Goal: Task Accomplishment & Management: Contribute content

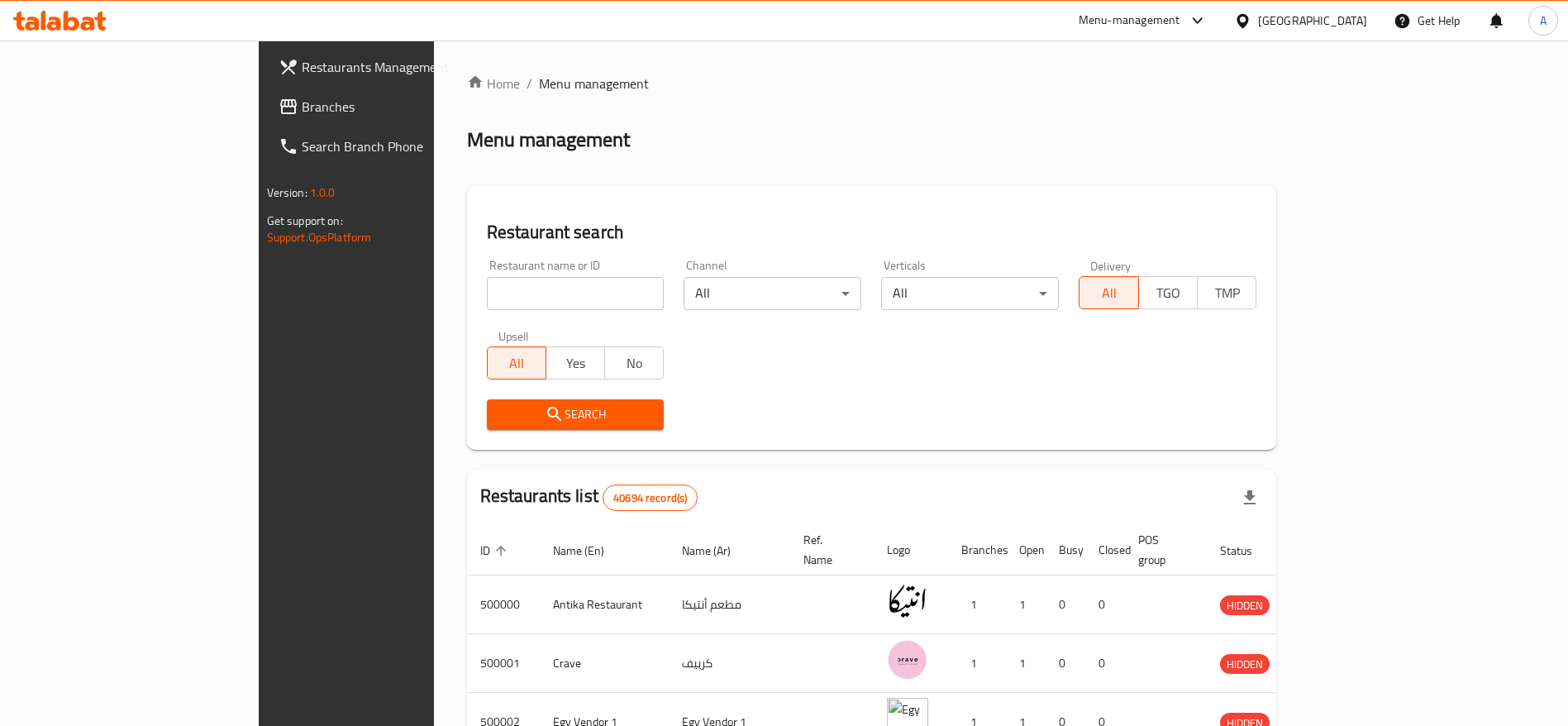
click at [500, 296] on input "search" at bounding box center [575, 293] width 177 height 33
click button "Search" at bounding box center [575, 414] width 177 height 31
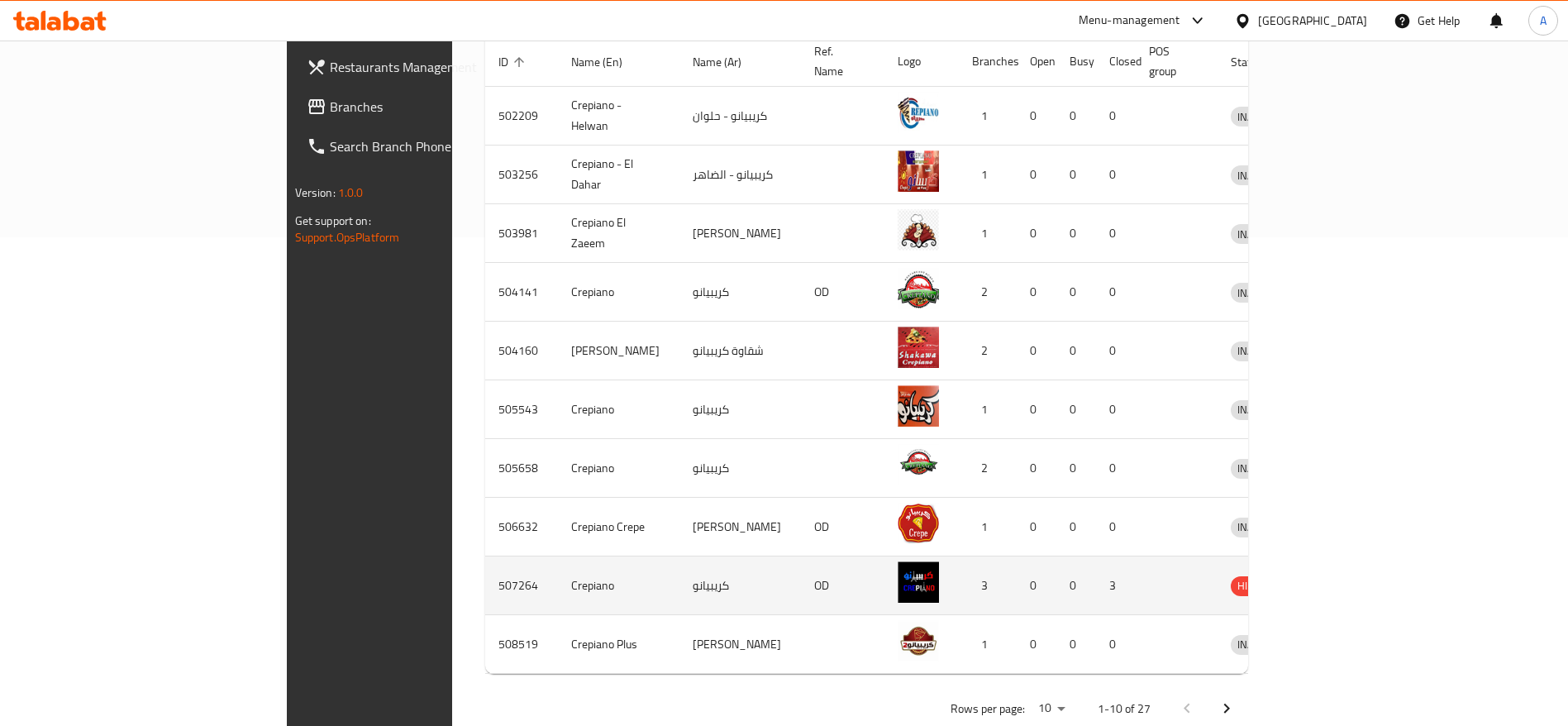
scroll to position [507, 0]
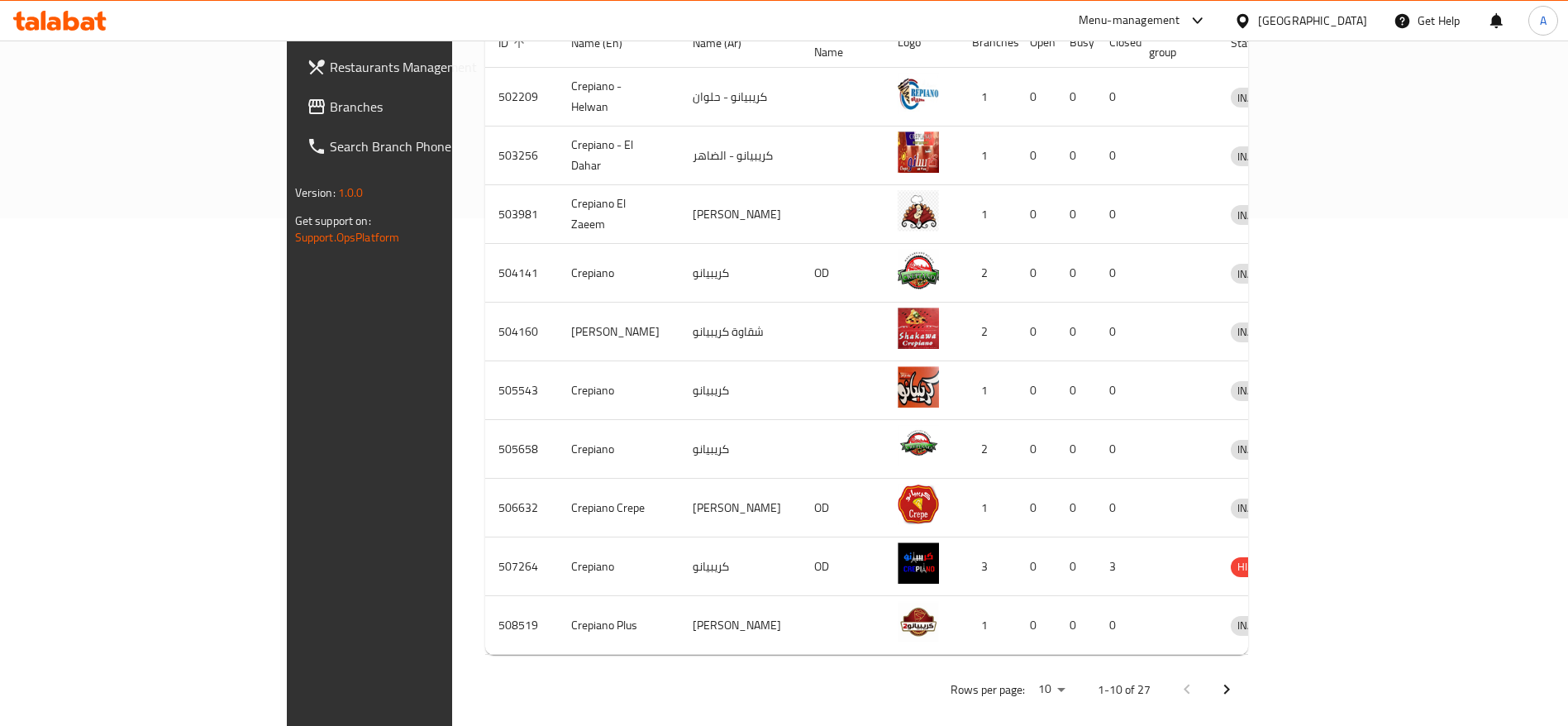
click at [1236, 679] on icon "Next page" at bounding box center [1226, 689] width 20 height 20
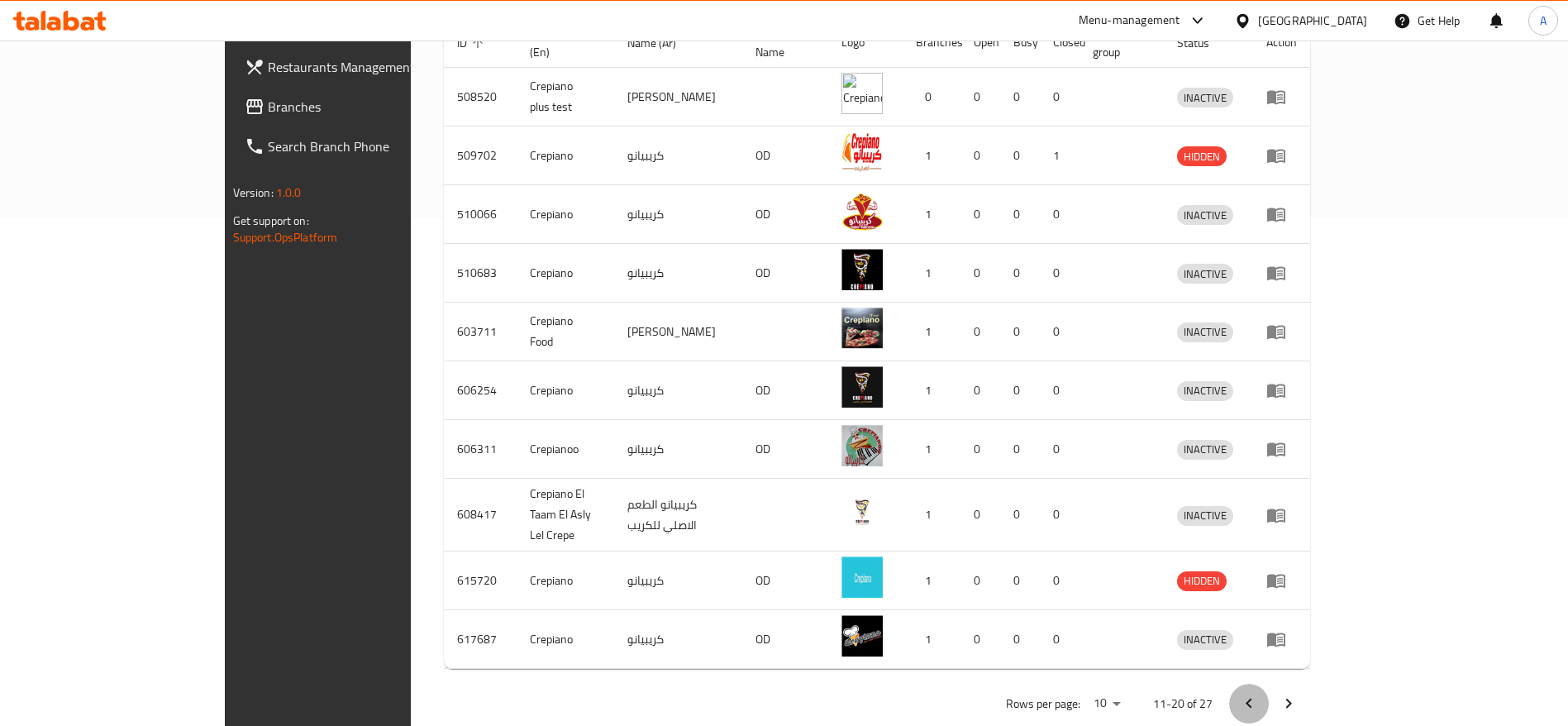
click at [1258, 693] on icon "Previous page" at bounding box center [1249, 703] width 20 height 20
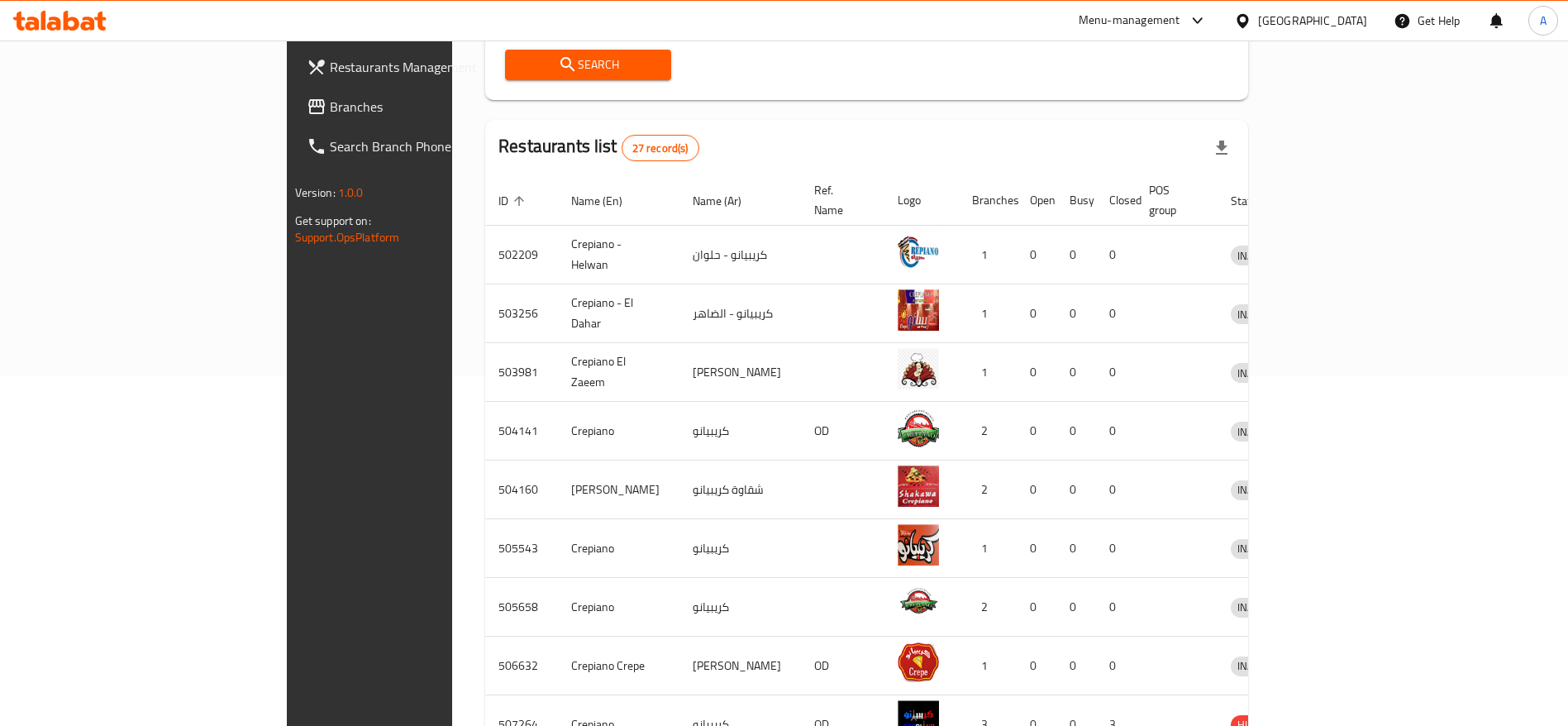
scroll to position [260, 0]
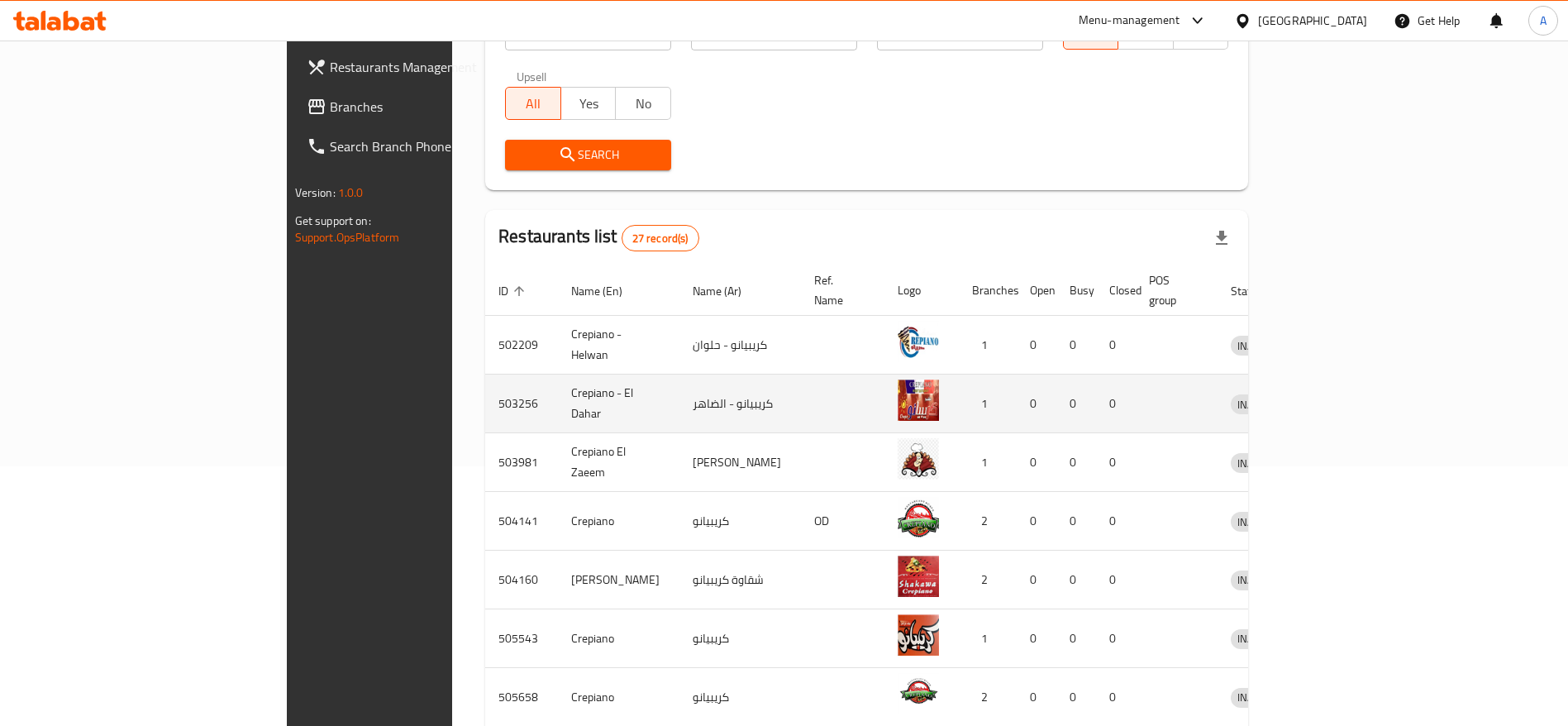
click at [1364, 404] on td "enhanced table" at bounding box center [1335, 404] width 57 height 59
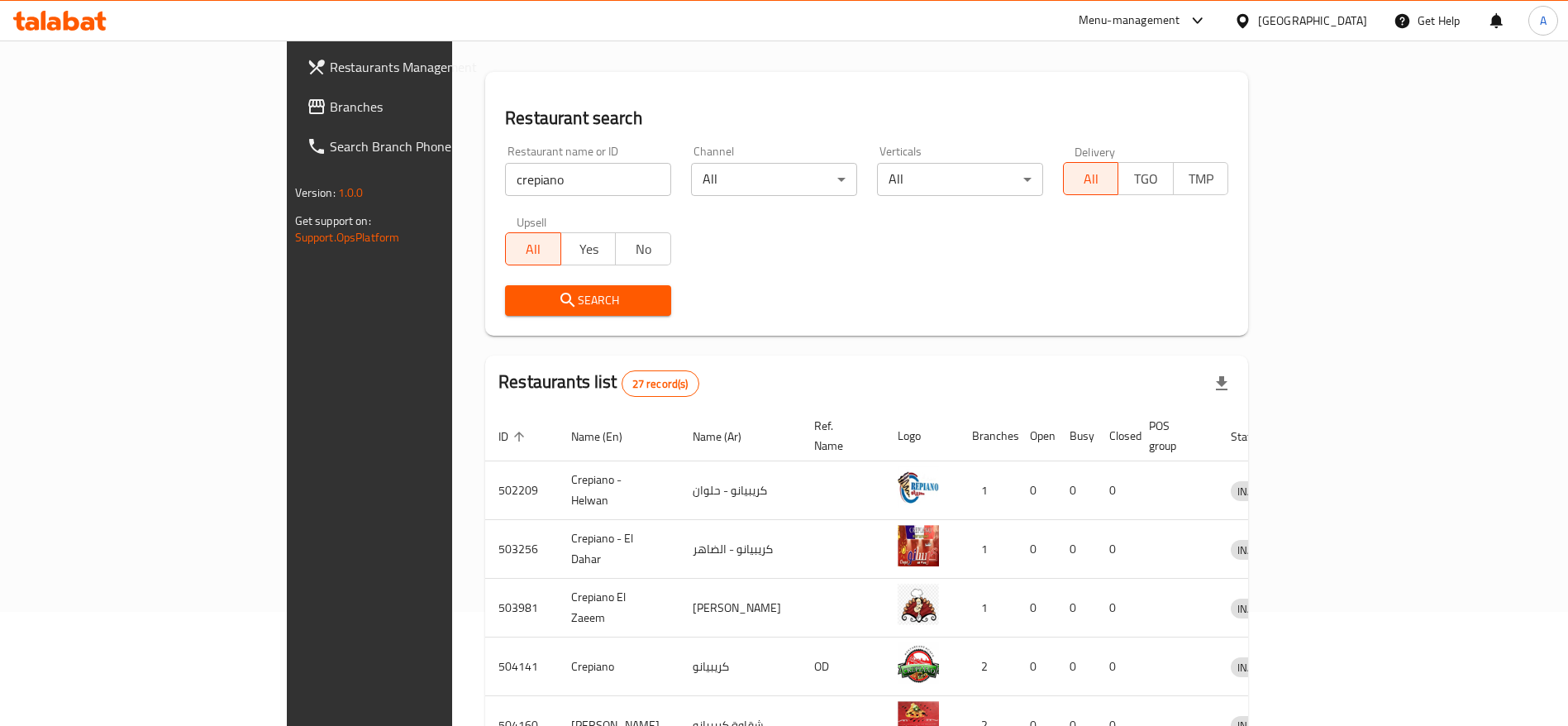
scroll to position [0, 0]
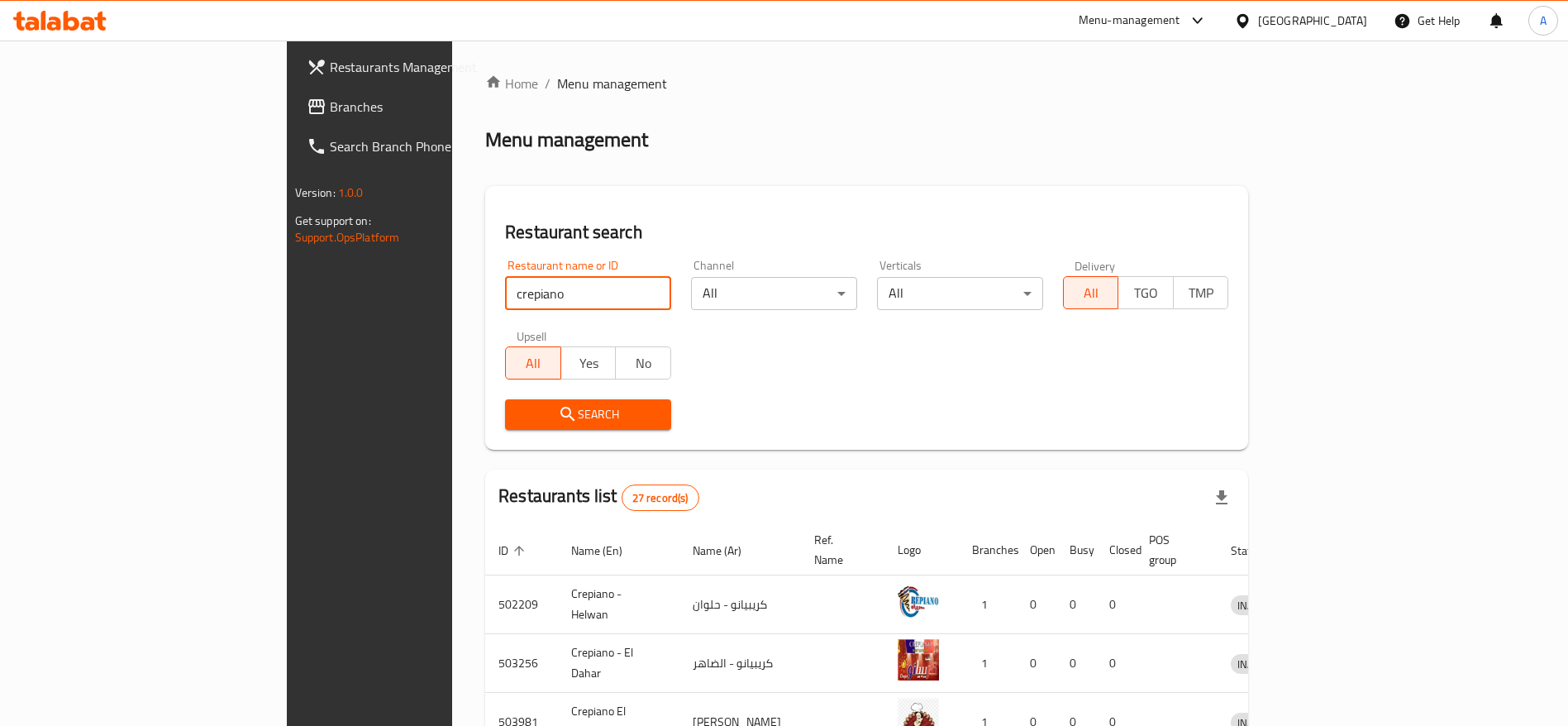
click at [505, 305] on input "crepiano" at bounding box center [588, 293] width 166 height 33
paste input "701989"
type input "701989"
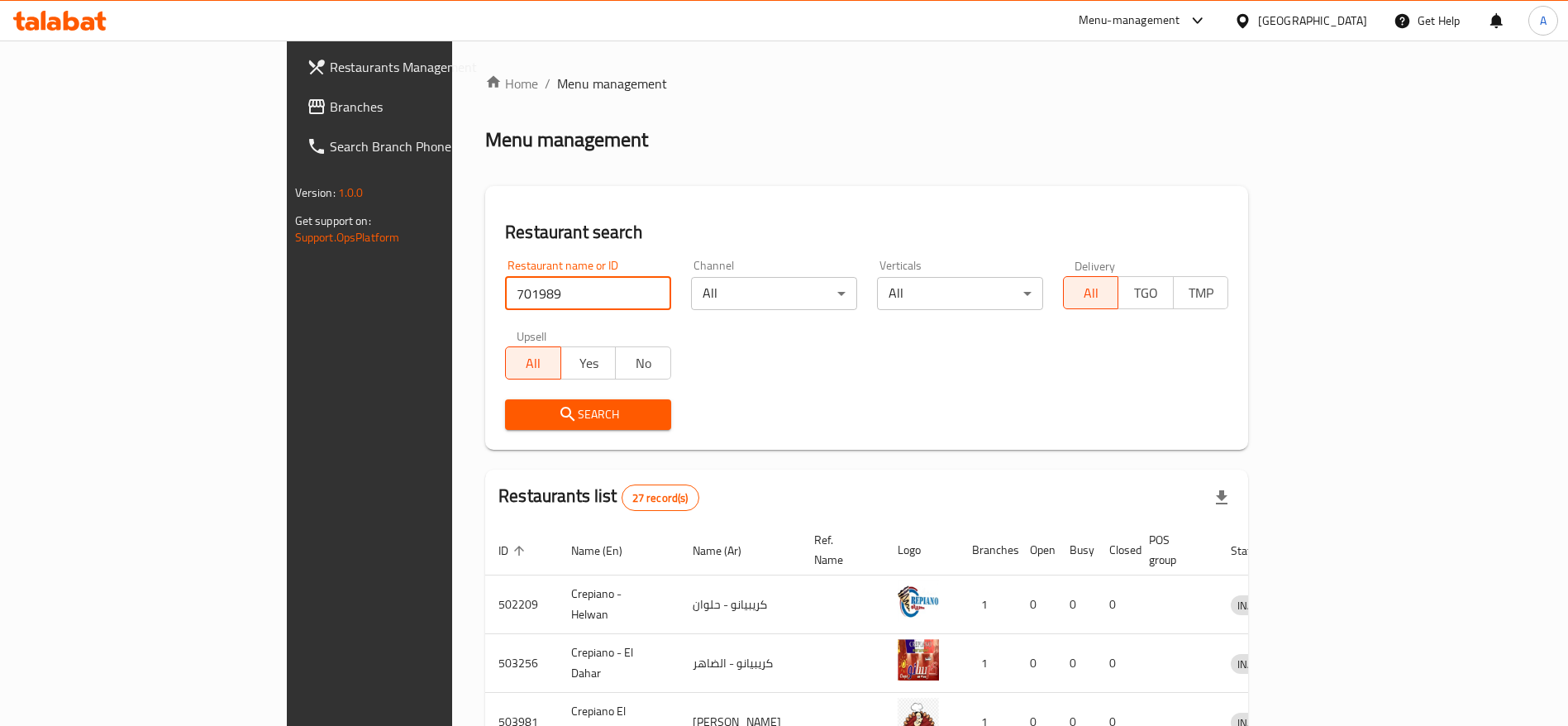
click button "Search" at bounding box center [588, 414] width 166 height 31
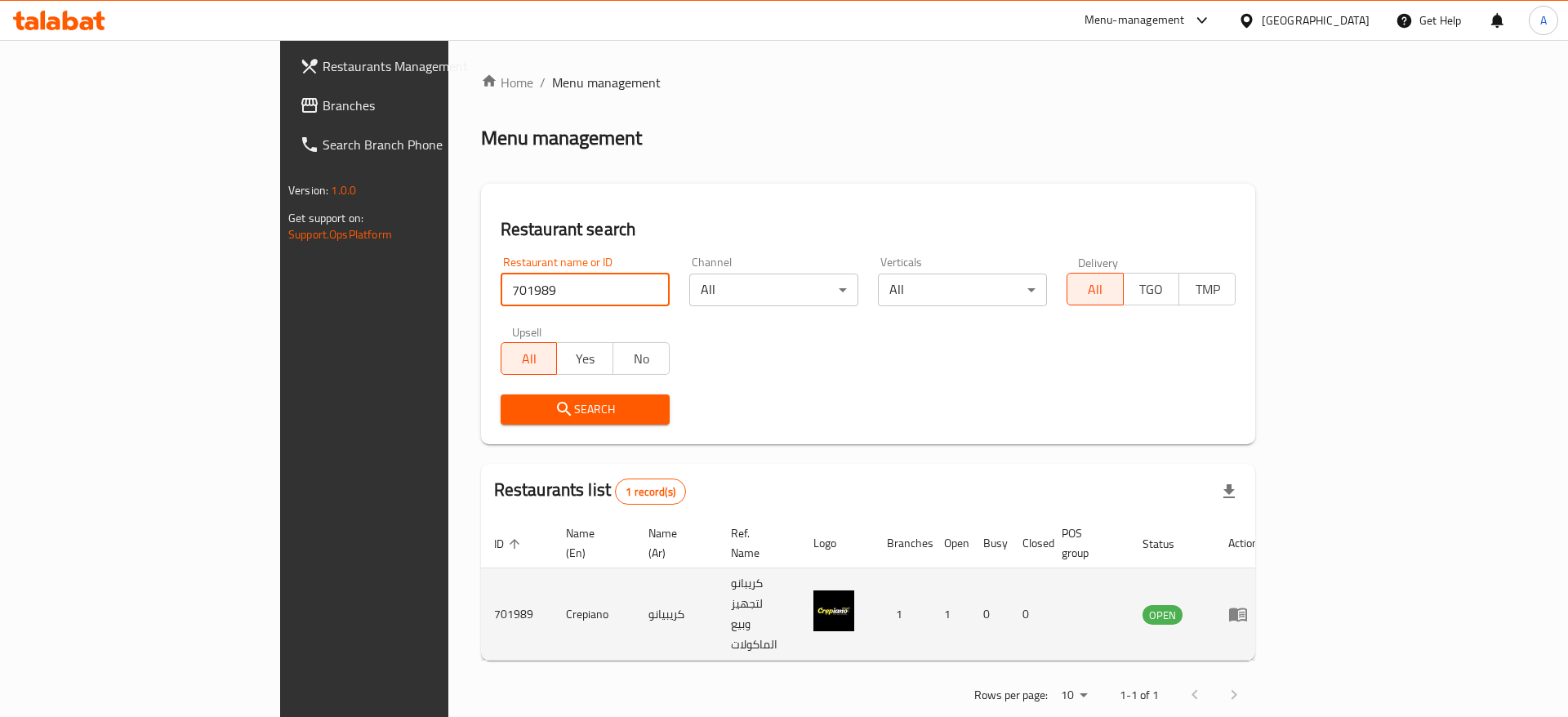
click at [1247, 608] on icon "enhanced table" at bounding box center [1239, 614] width 18 height 14
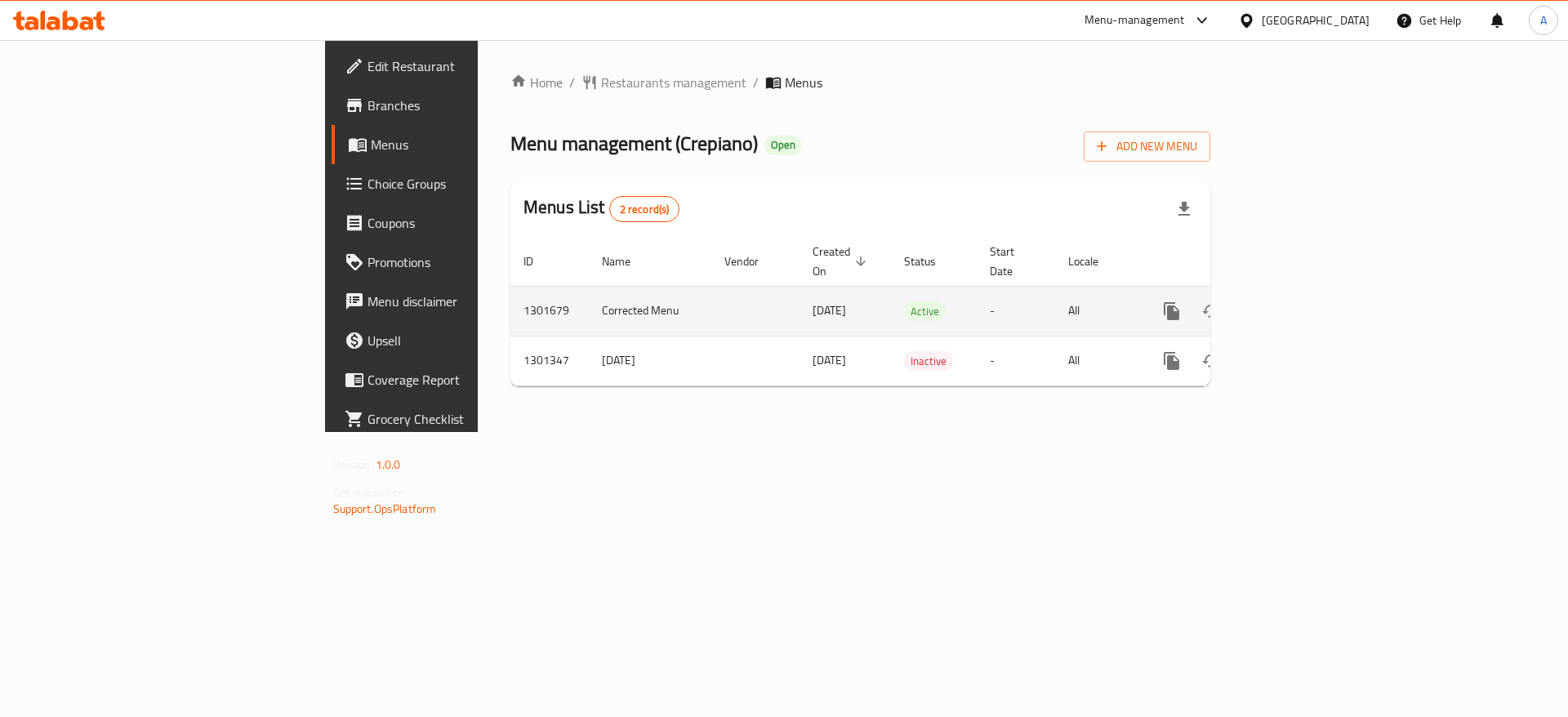
click at [1300, 301] on icon "enhanced table" at bounding box center [1290, 311] width 20 height 20
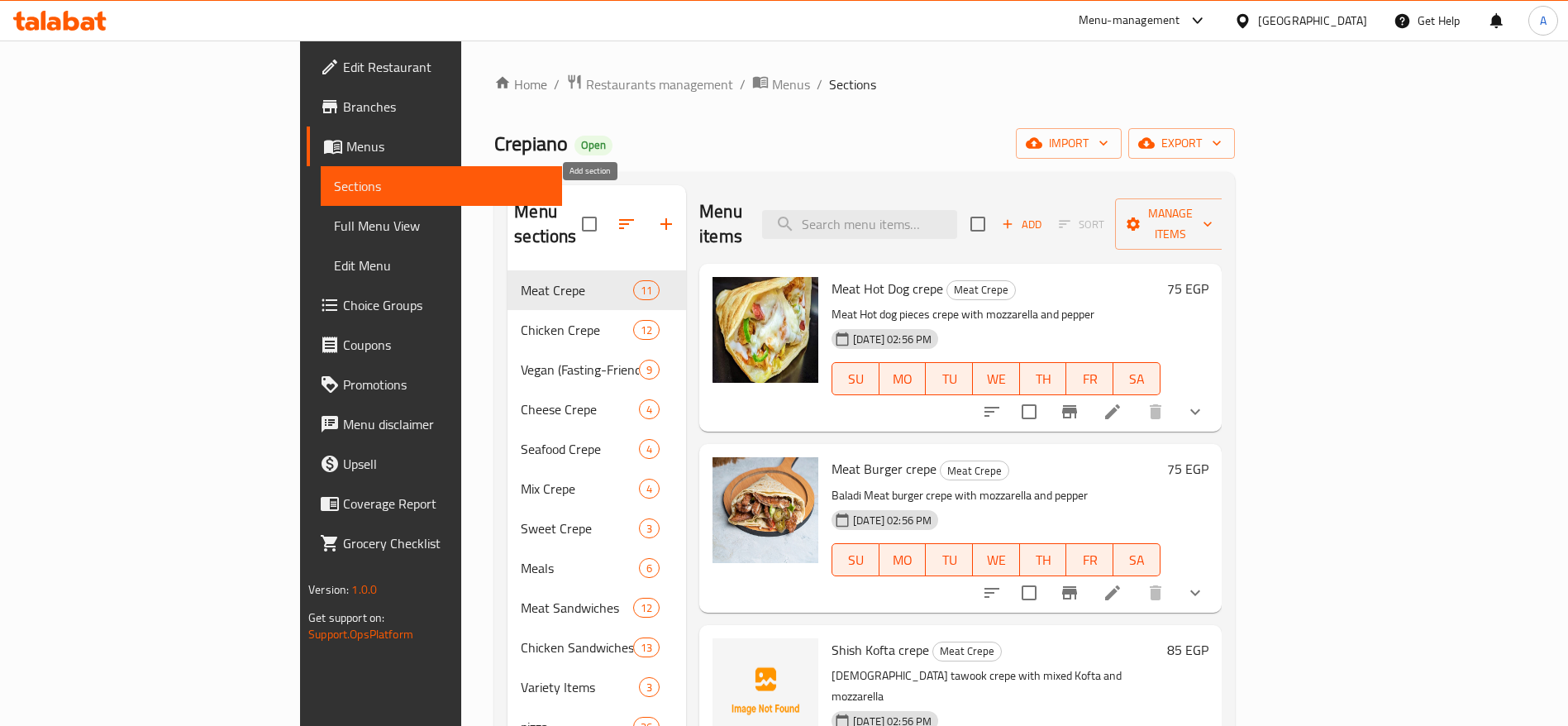
click at [656, 219] on icon "button" at bounding box center [666, 224] width 20 height 20
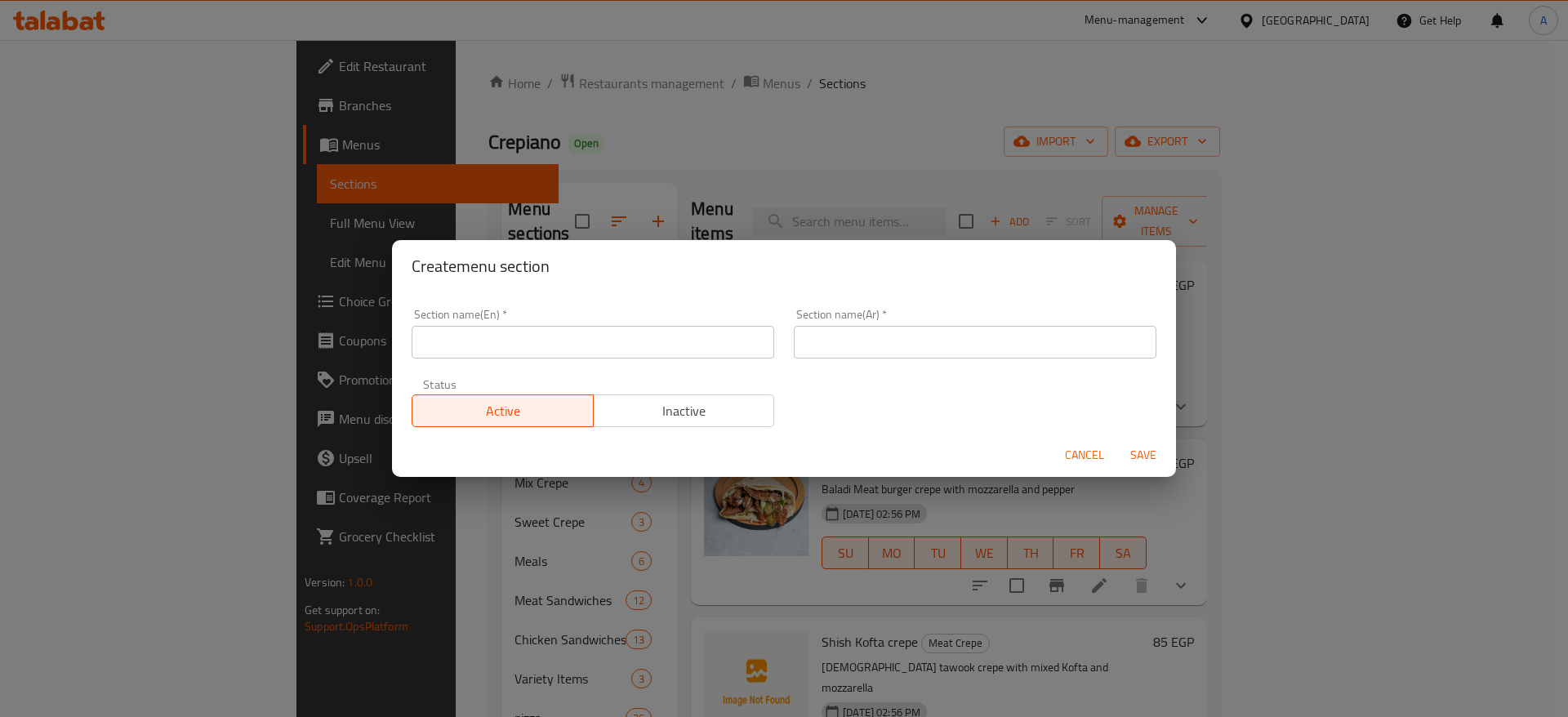
click at [637, 336] on input "text" at bounding box center [593, 342] width 362 height 32
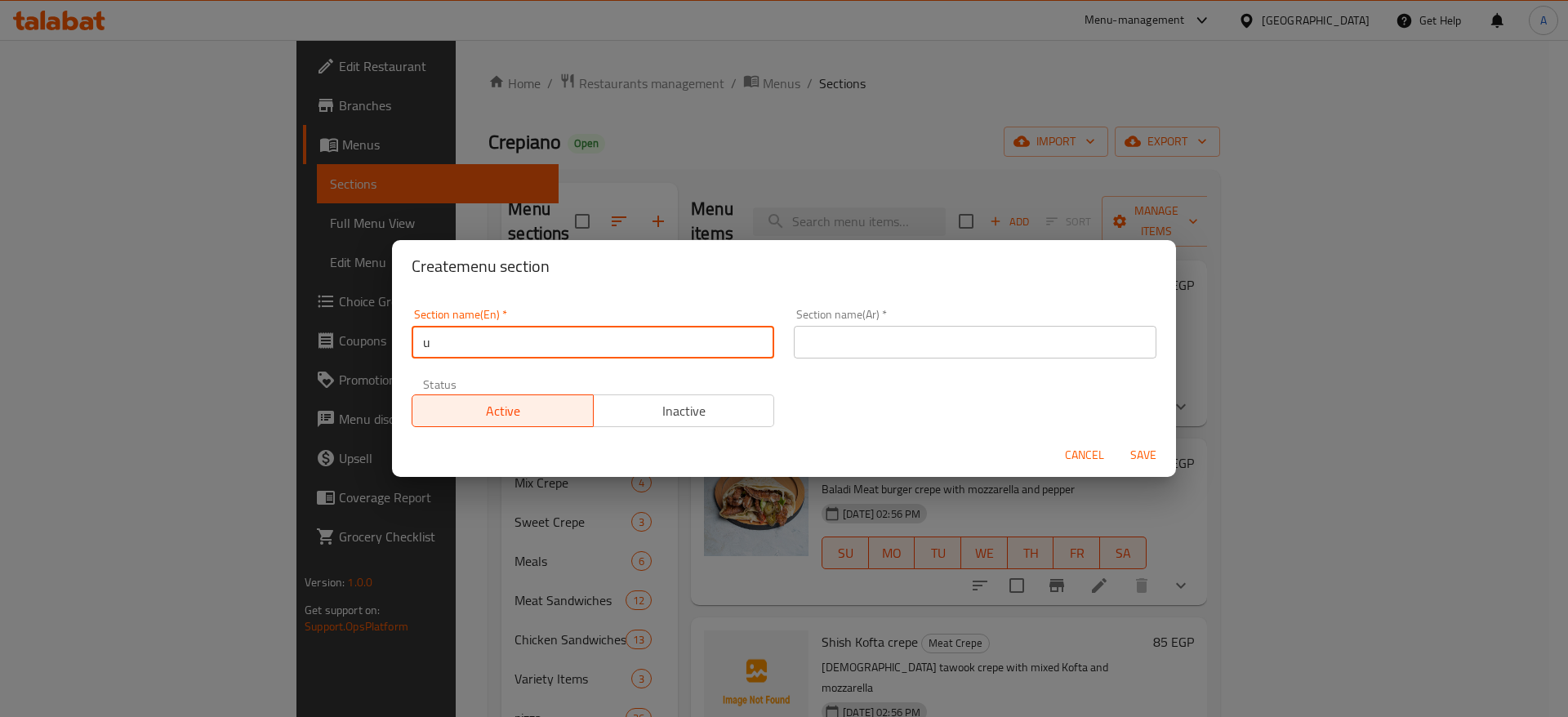
type input "UP TO 40% Off"
click at [852, 343] on input "text" at bounding box center [976, 342] width 362 height 32
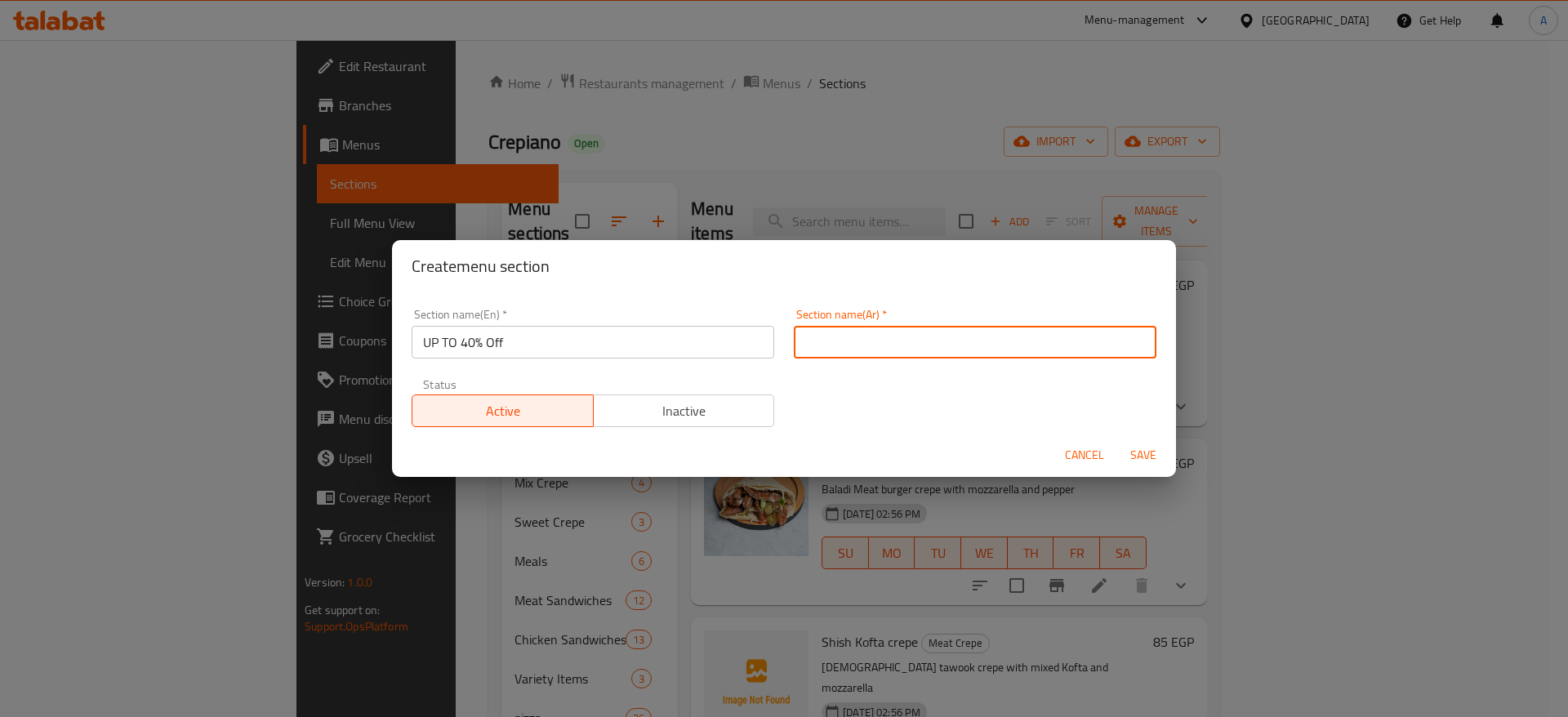
type input "خصومات تصل إلى 40%"
click at [1146, 461] on span "Save" at bounding box center [1143, 455] width 39 height 21
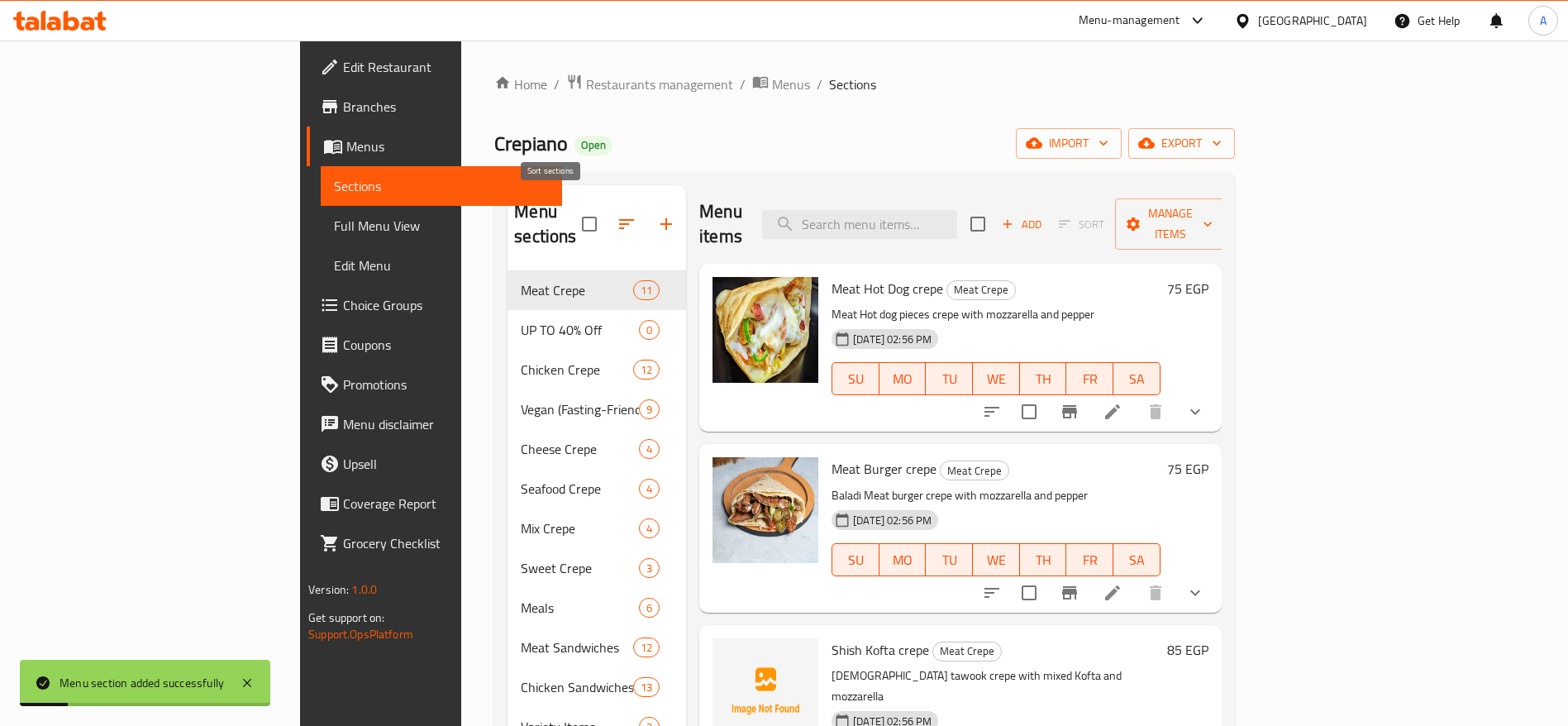
click at [616, 214] on icon "button" at bounding box center [626, 224] width 20 height 20
click at [616, 218] on icon "button" at bounding box center [626, 224] width 20 height 20
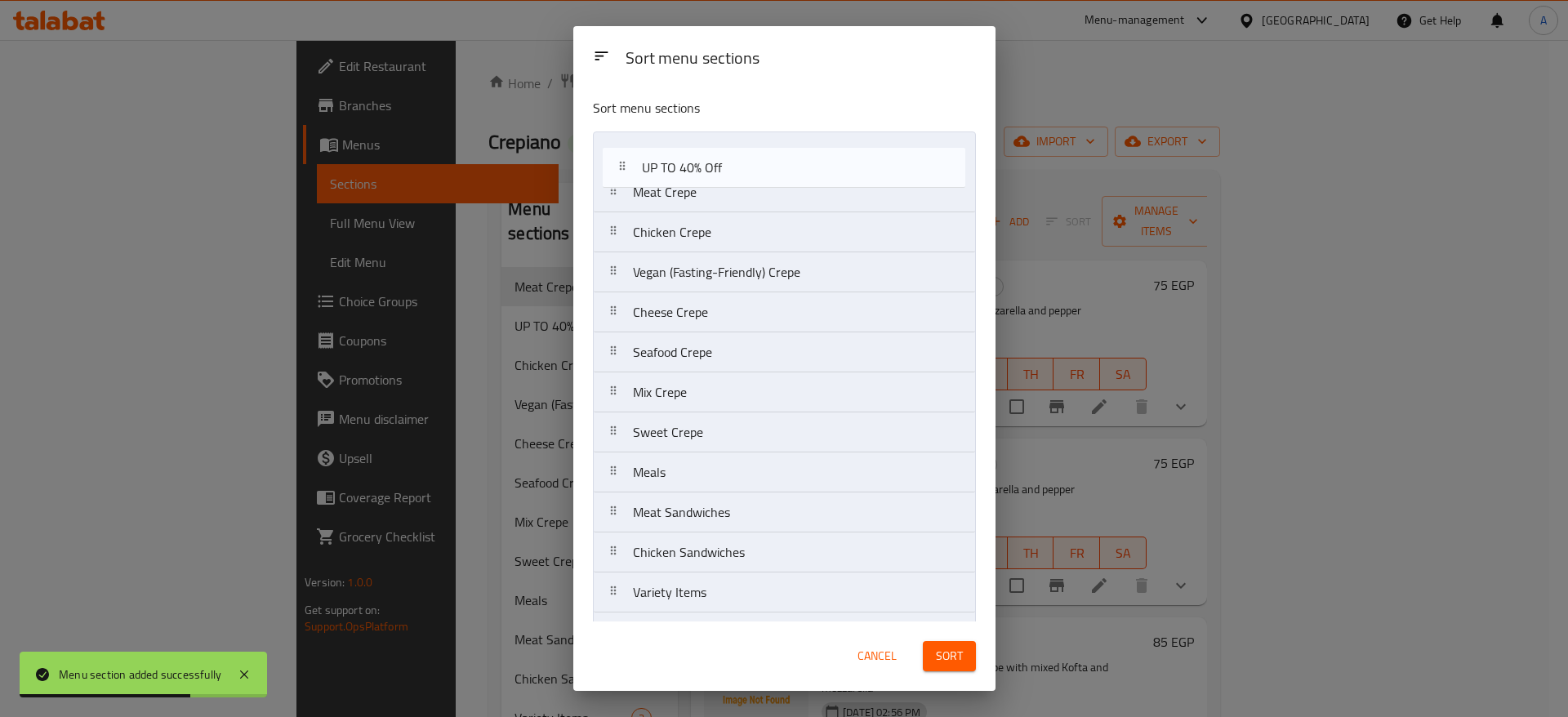
drag, startPoint x: 607, startPoint y: 203, endPoint x: 618, endPoint y: 171, distance: 33.8
click at [618, 171] on nav "Meat Crepe UP TO 40% Off Chicken Crepe Vegan (Fasting-Friendly) Crepe Cheese Cr…" at bounding box center [784, 412] width 383 height 562
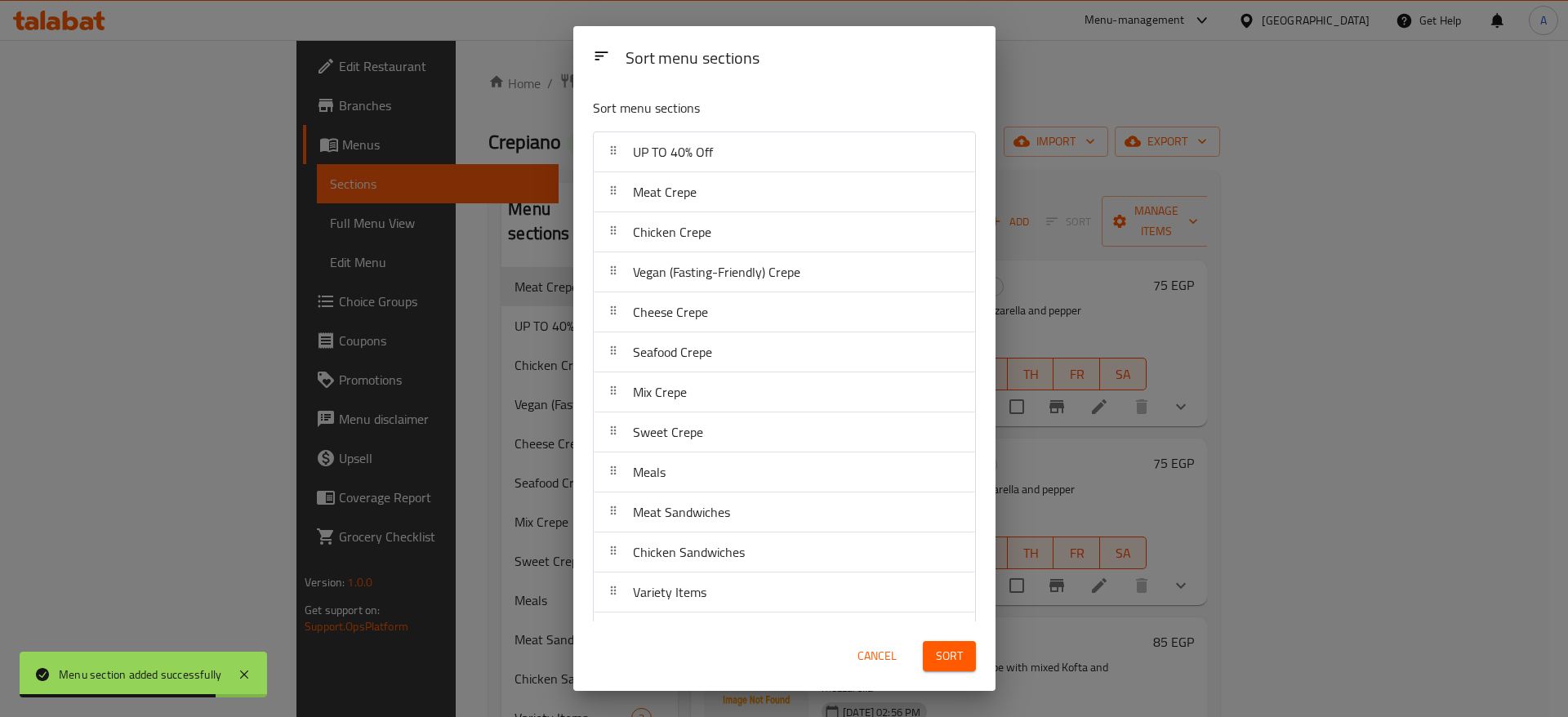
click at [936, 648] on span "Sort" at bounding box center [949, 656] width 27 height 21
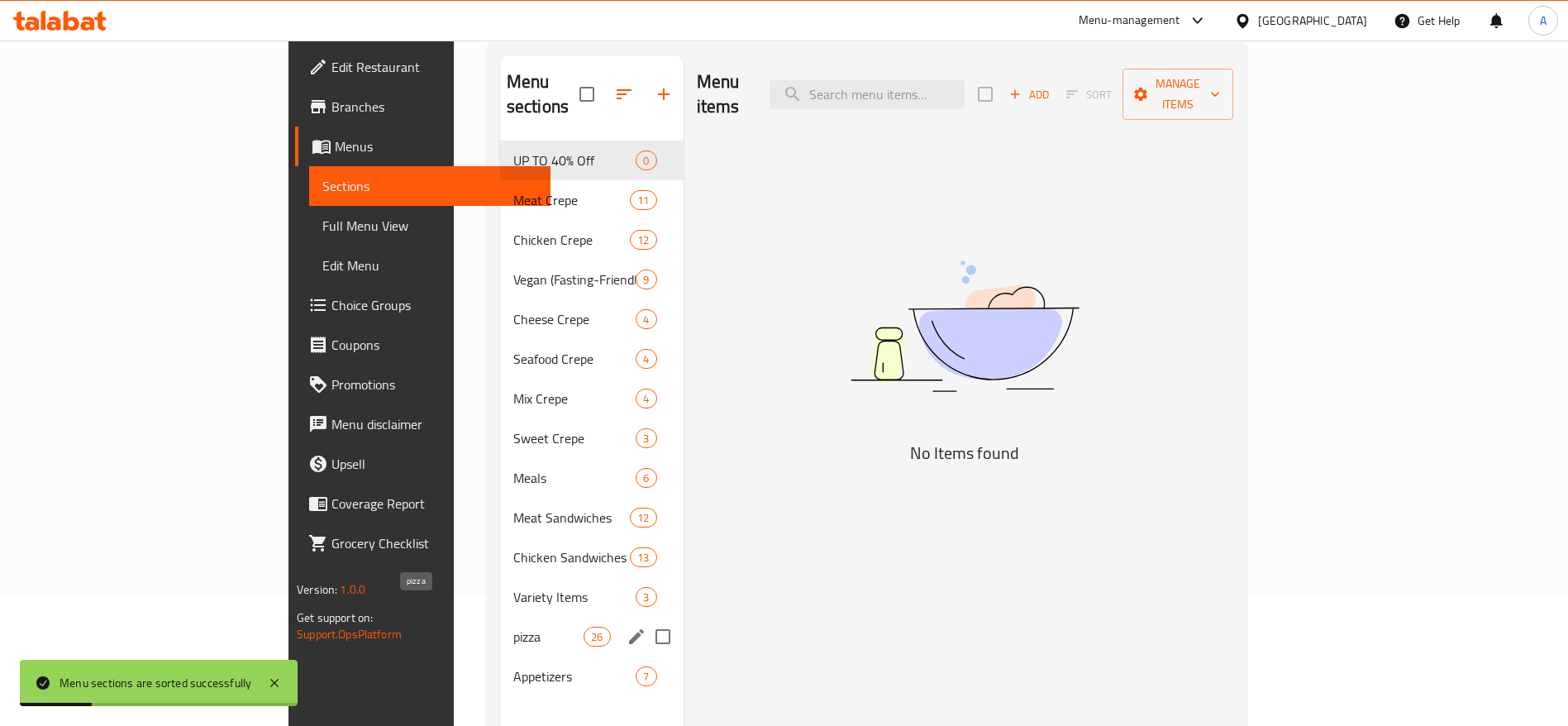
scroll to position [231, 0]
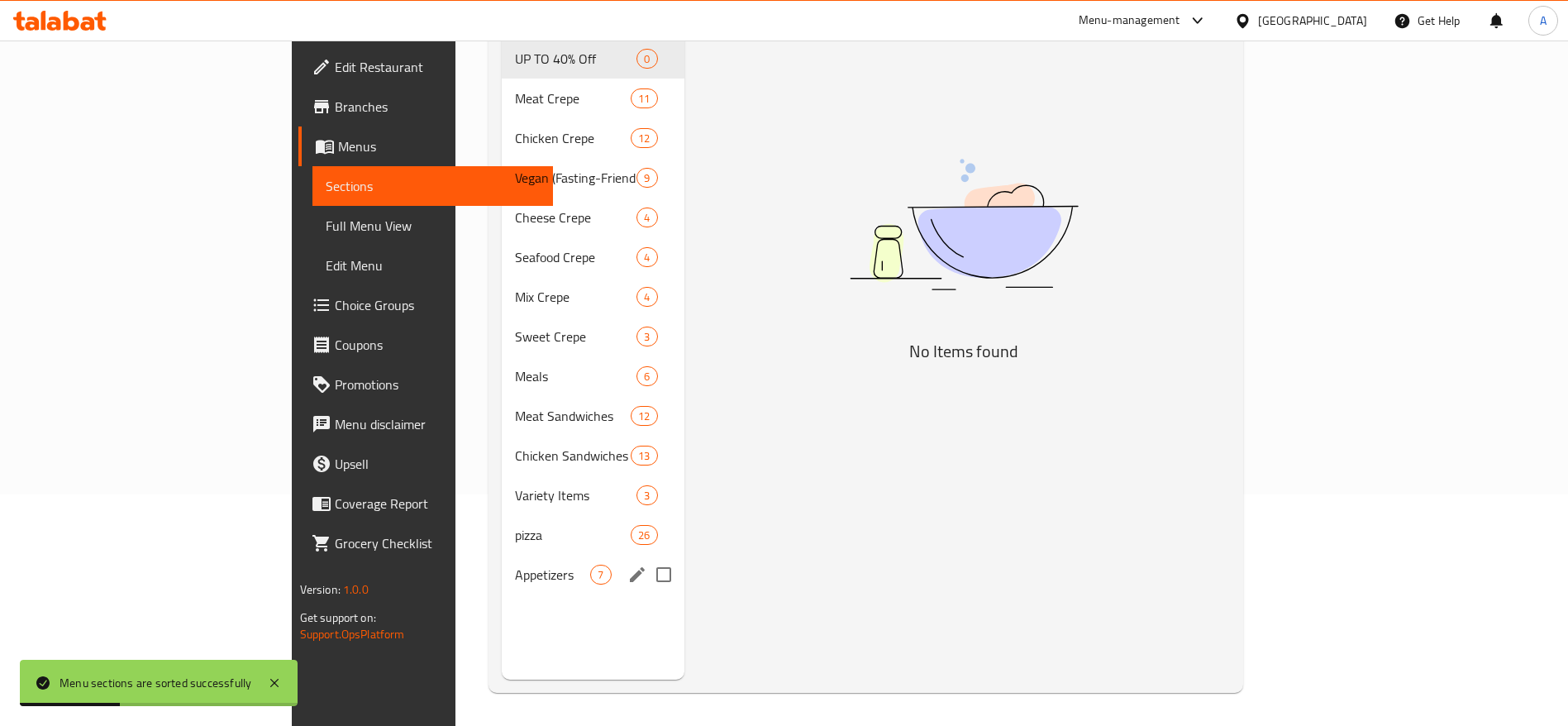
click at [515, 525] on span "pizza" at bounding box center [573, 535] width 116 height 20
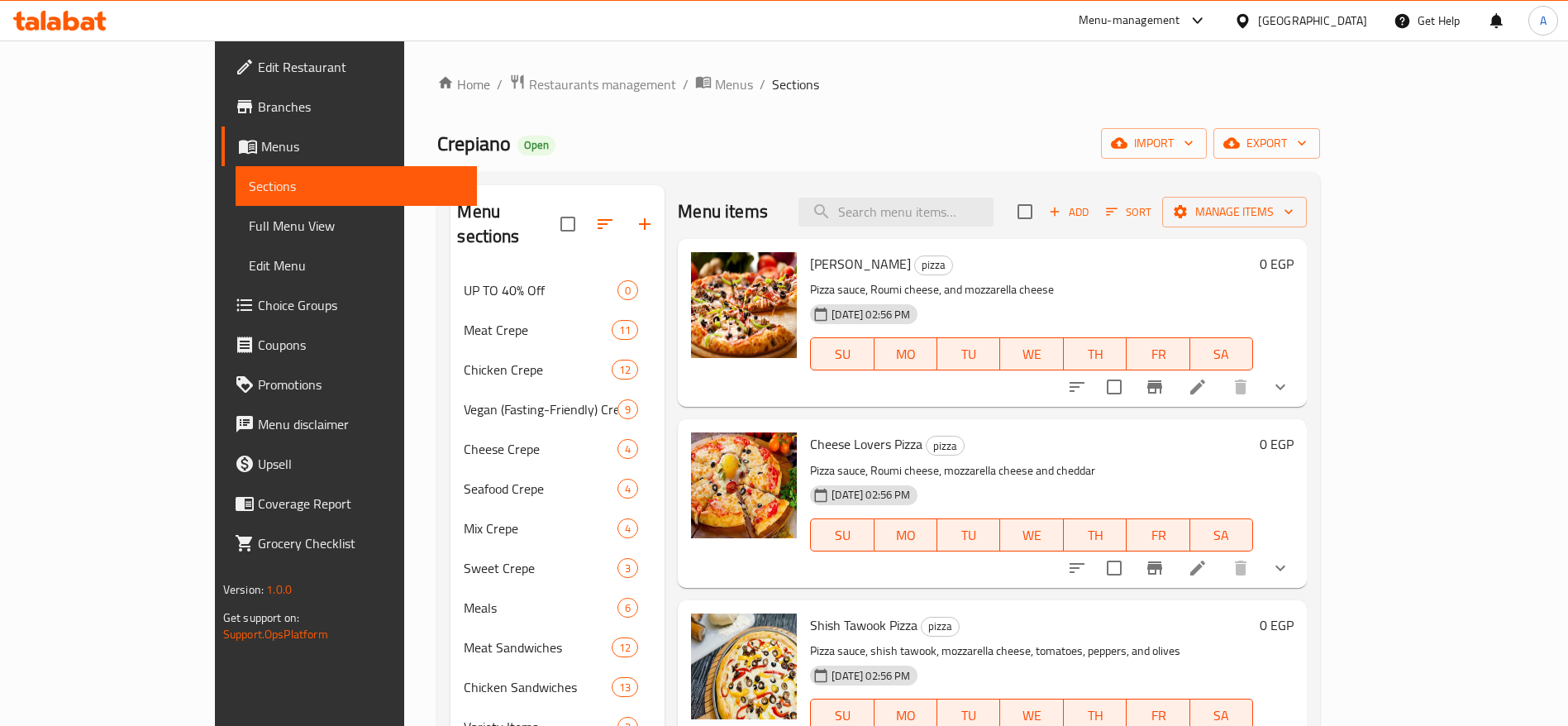
scroll to position [124, 0]
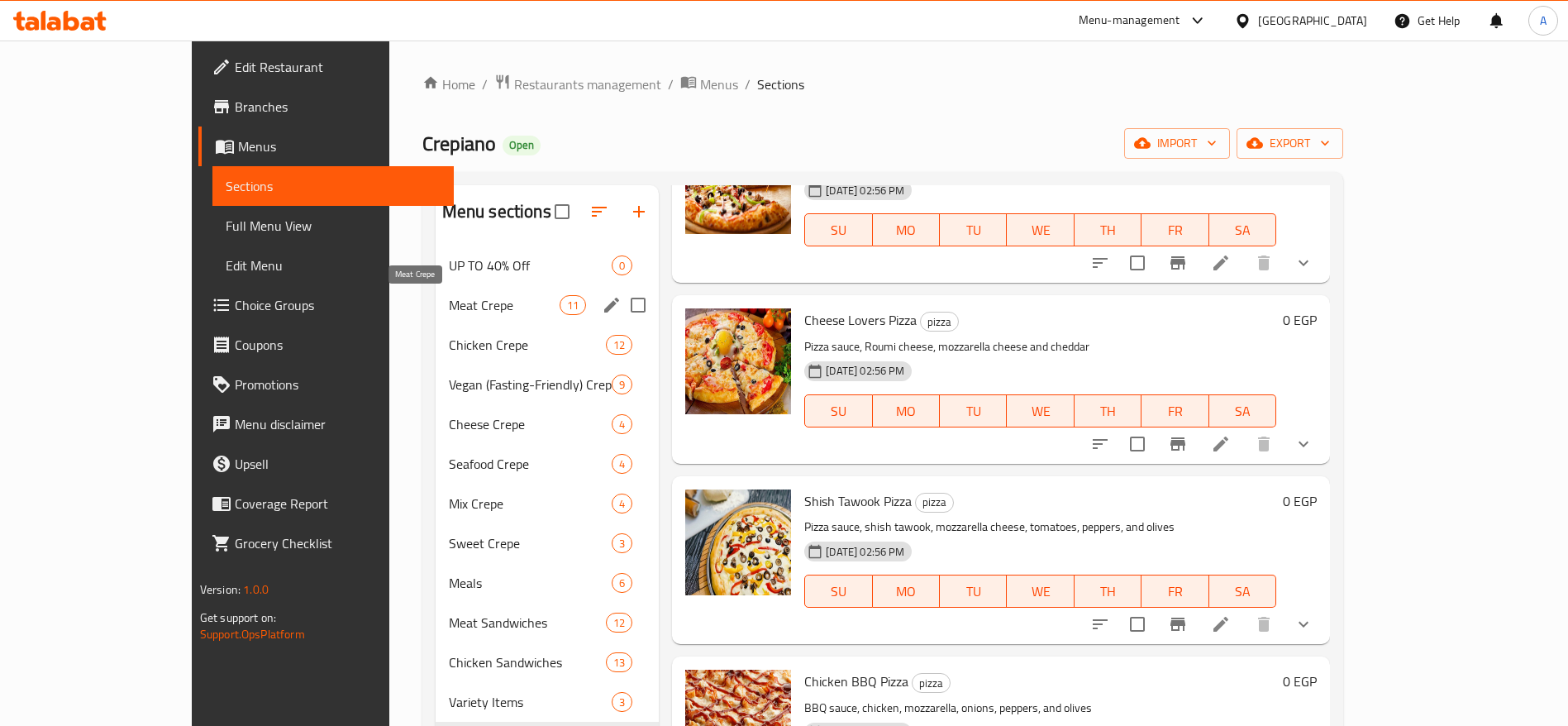
click at [449, 308] on span "Meat Crepe" at bounding box center [504, 305] width 111 height 20
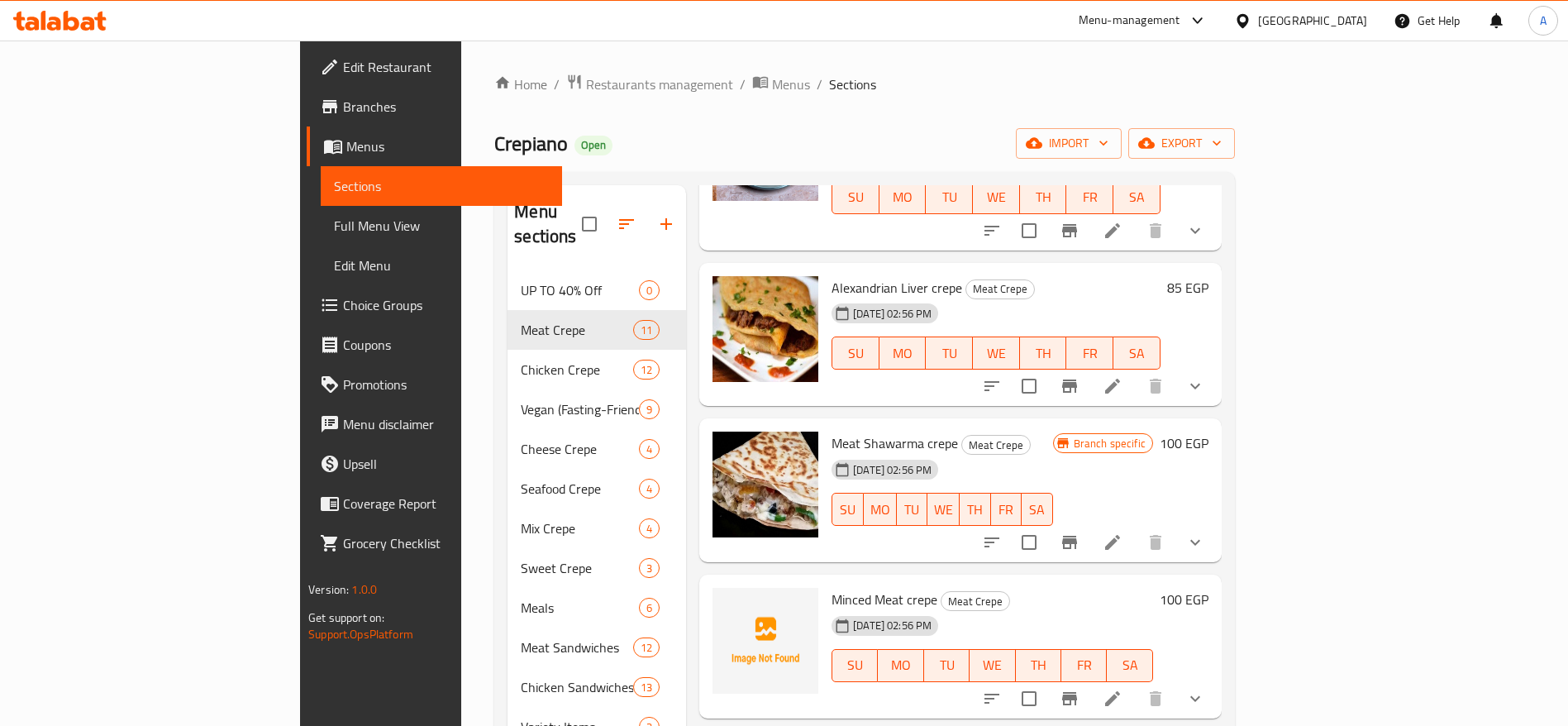
scroll to position [868, 0]
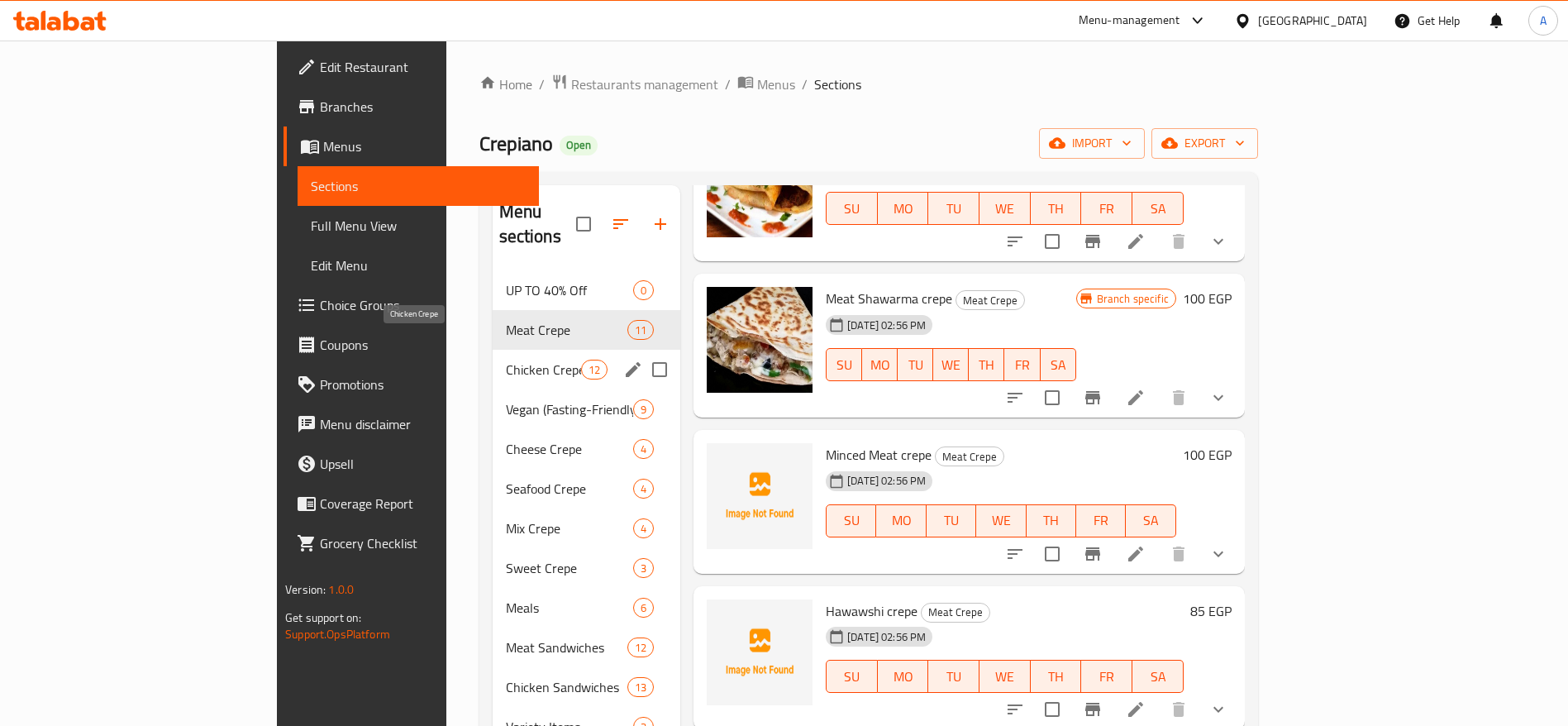
click at [506, 359] on span "Chicken Crepe" at bounding box center [543, 369] width 75 height 20
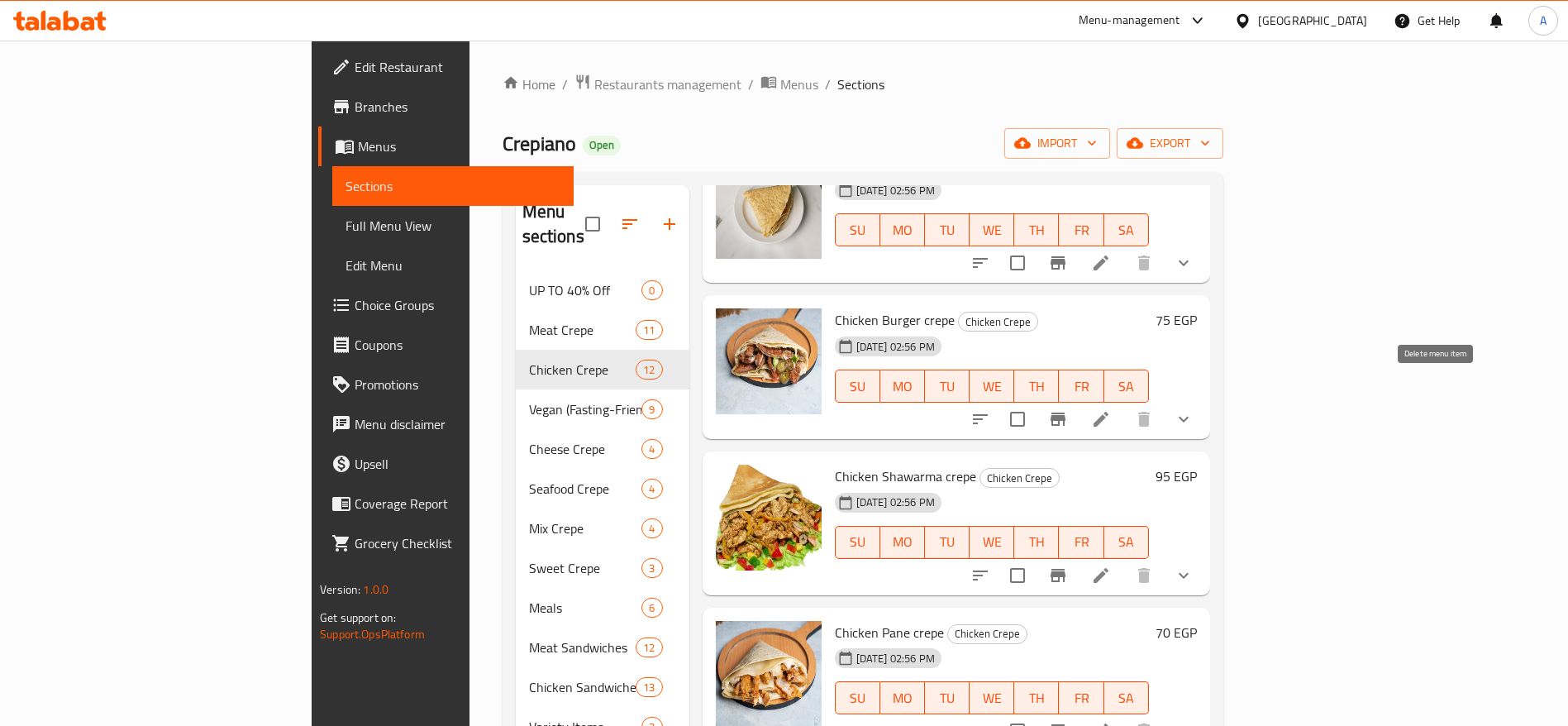
scroll to position [248, 0]
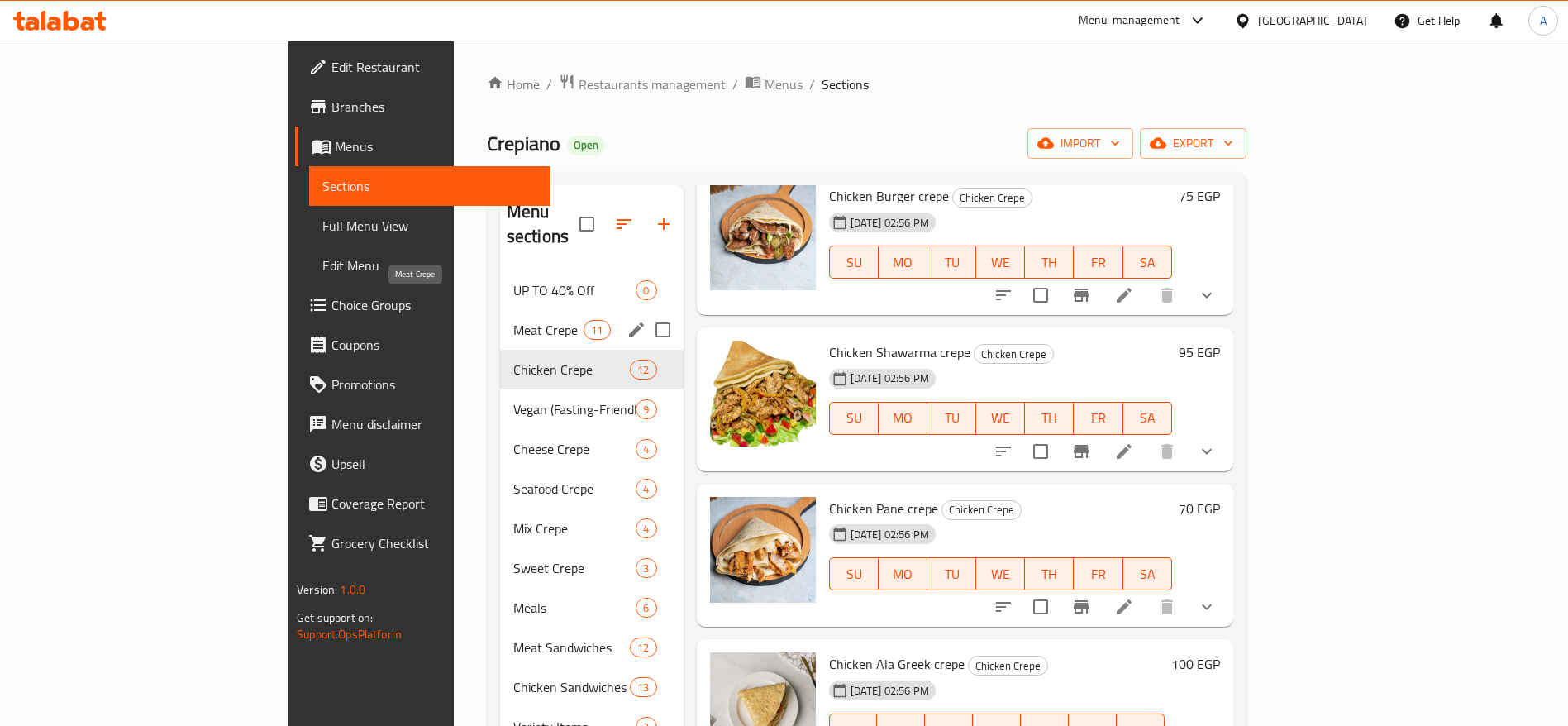
drag, startPoint x: 440, startPoint y: 300, endPoint x: 767, endPoint y: 345, distance: 330.1
click at [513, 320] on span "Meat Crepe" at bounding box center [548, 330] width 70 height 20
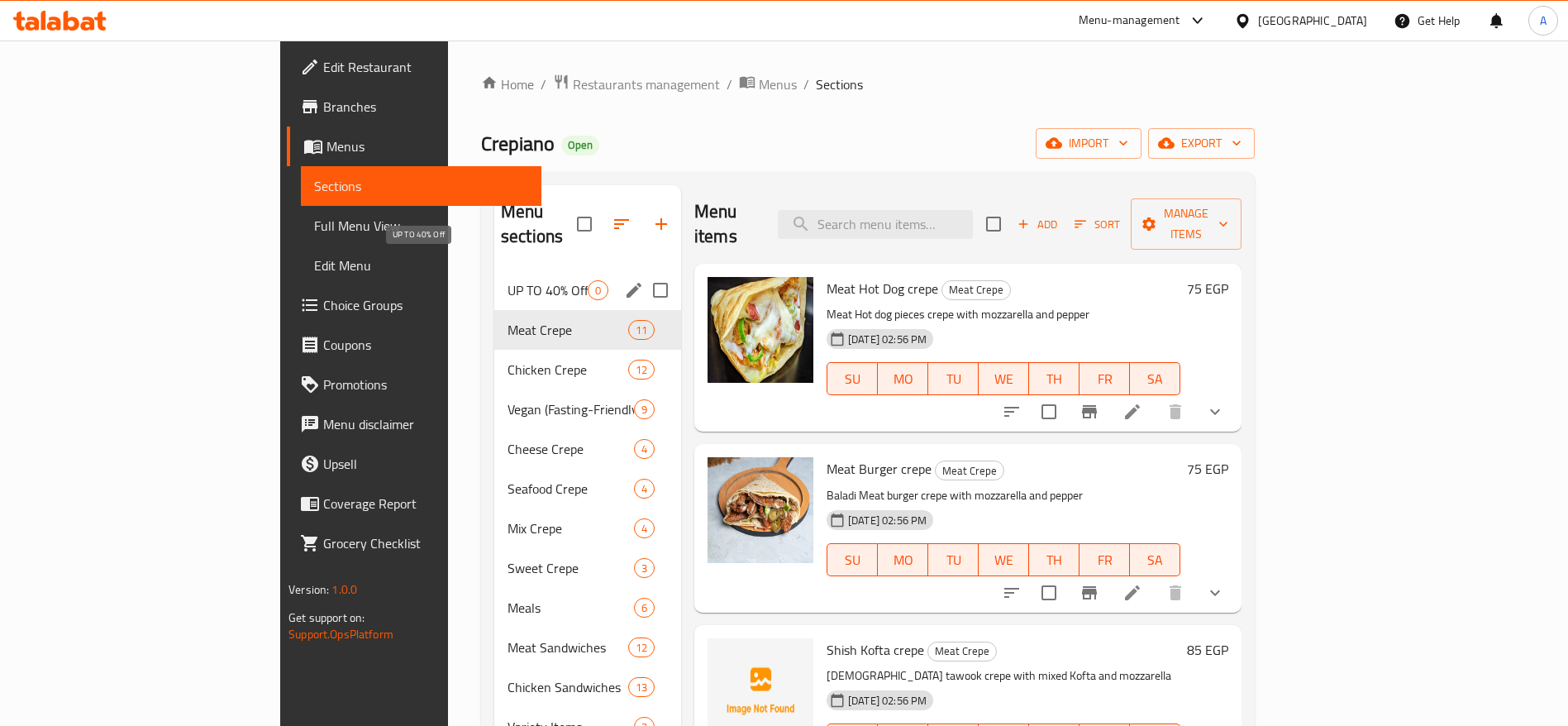
click at [507, 281] on span "UP TO 40% Off" at bounding box center [548, 291] width 80 height 20
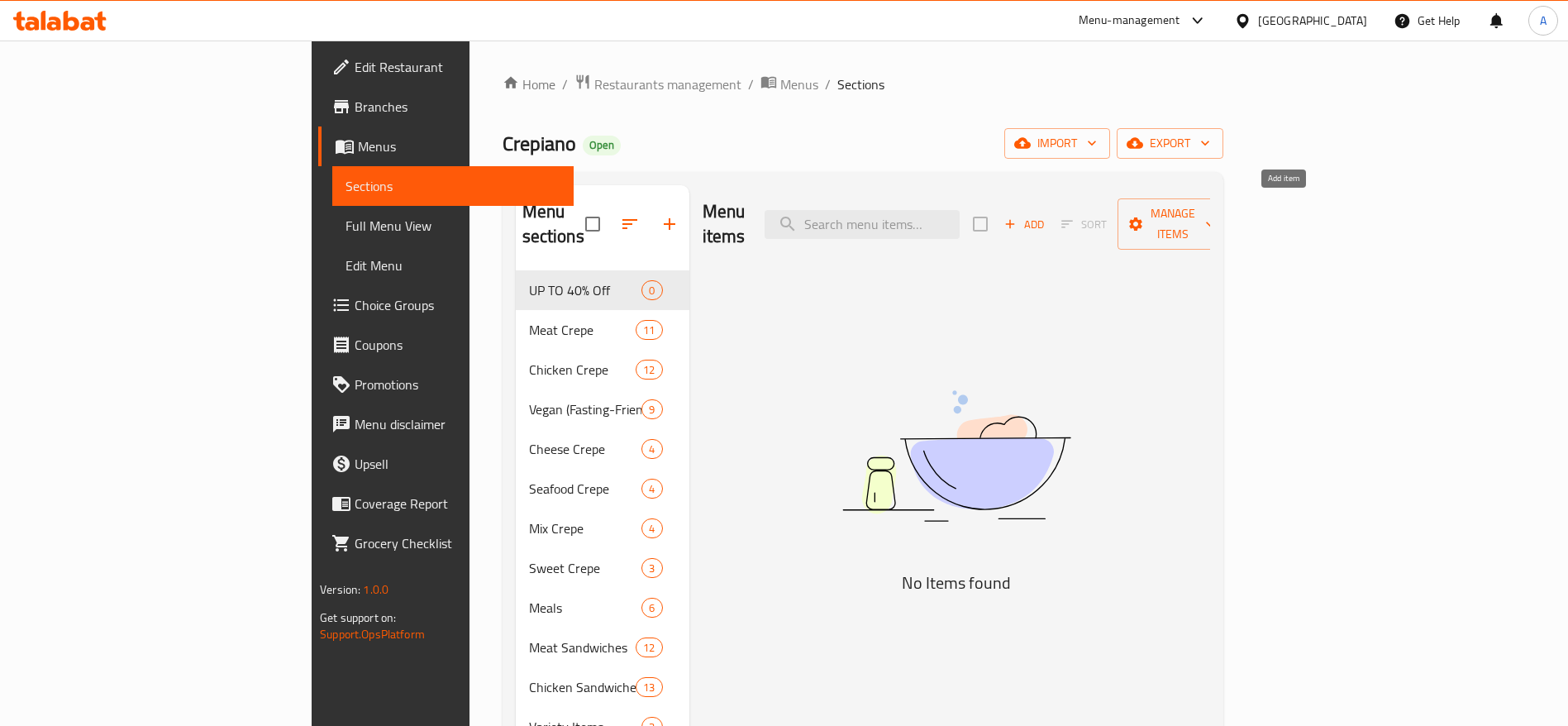
click at [1046, 215] on span "Add" at bounding box center [1023, 224] width 44 height 19
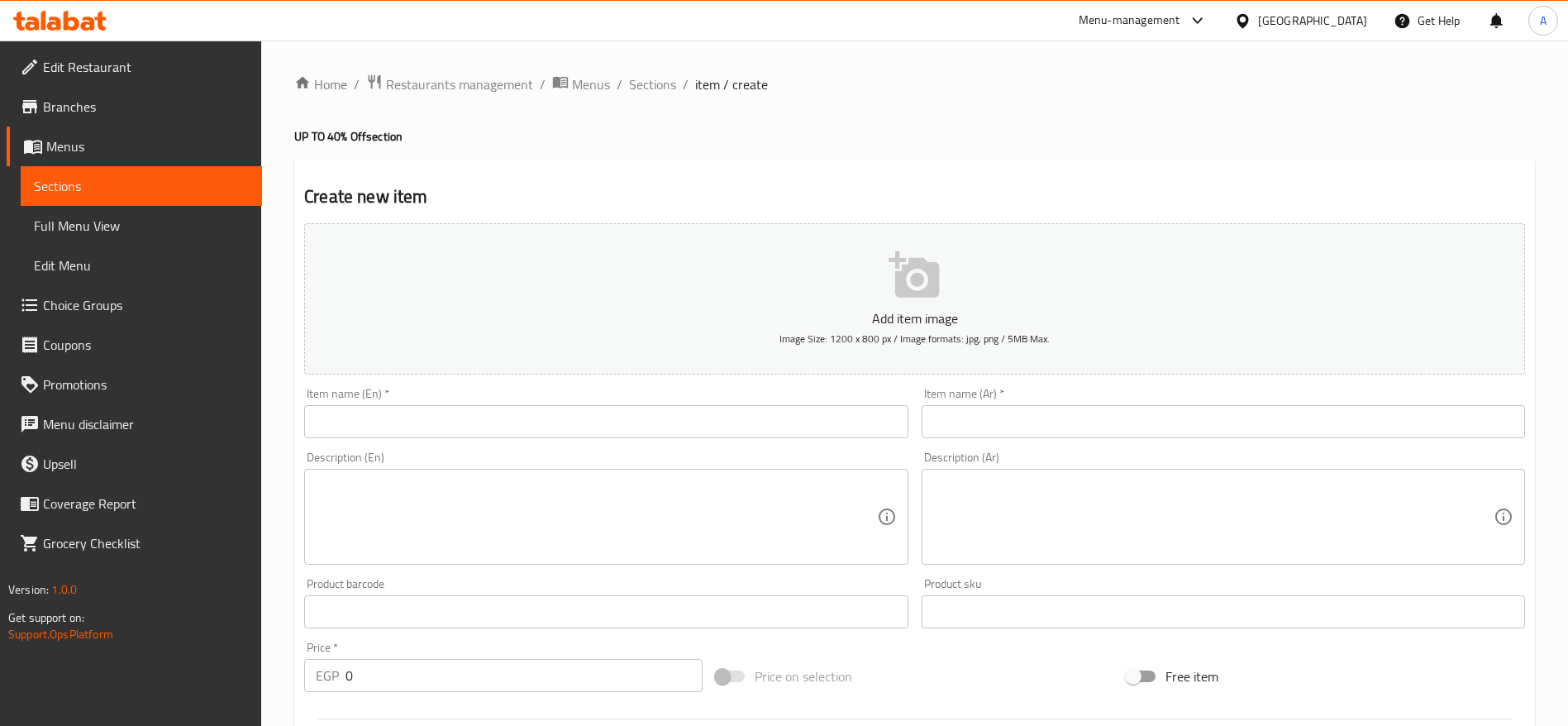
click at [748, 420] on input "text" at bounding box center [605, 421] width 604 height 33
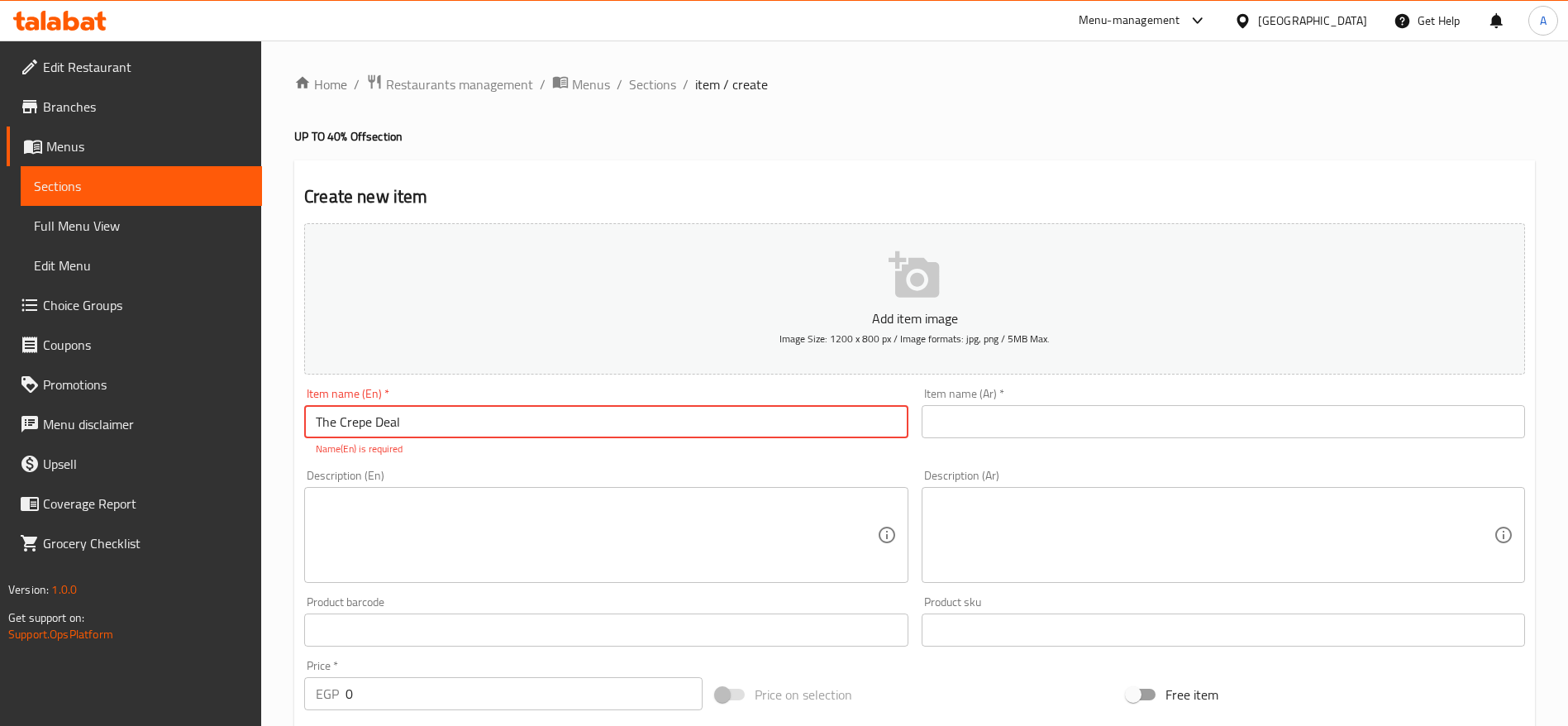
type input "The Crepe Deal"
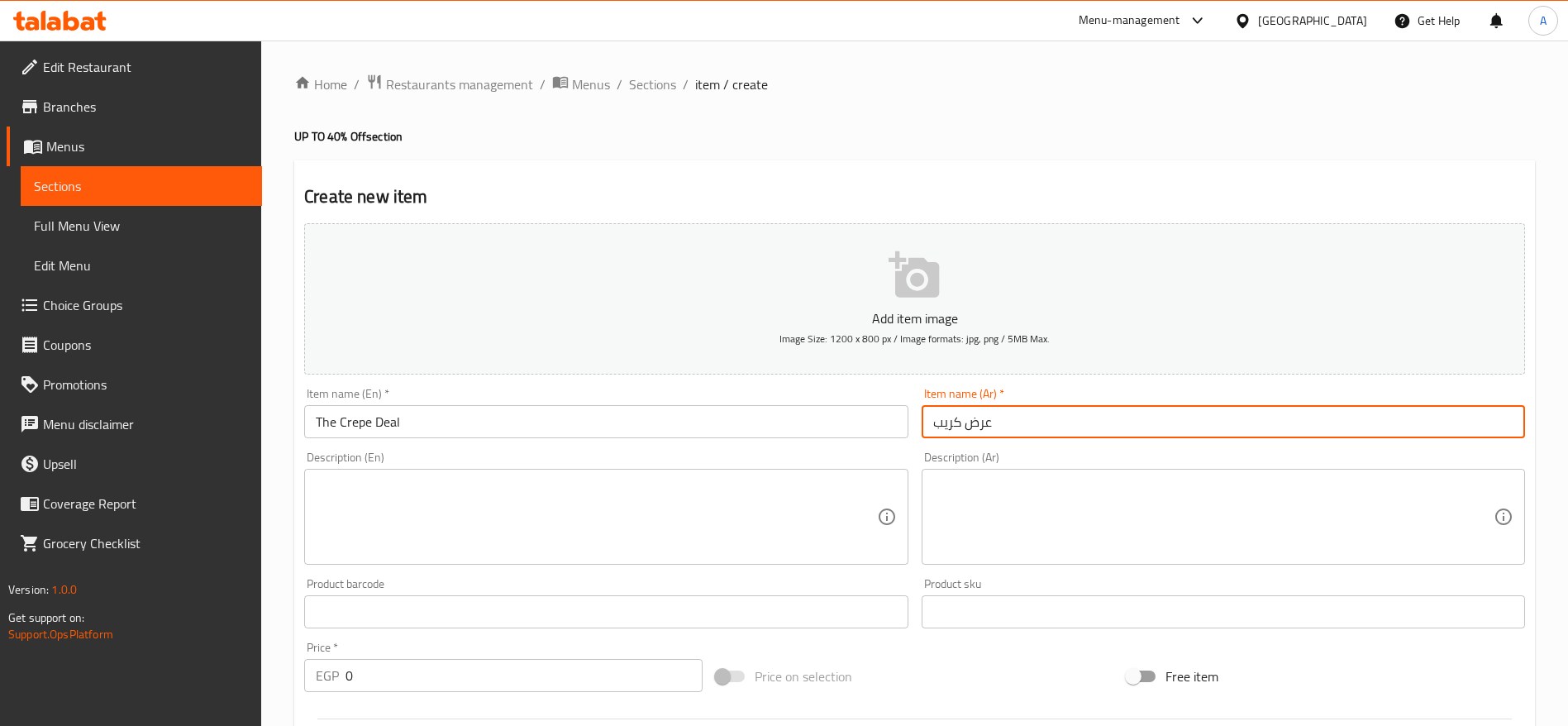
type input "عرض كريب"
click at [408, 425] on input "The Crepe Deal" at bounding box center [605, 421] width 604 height 33
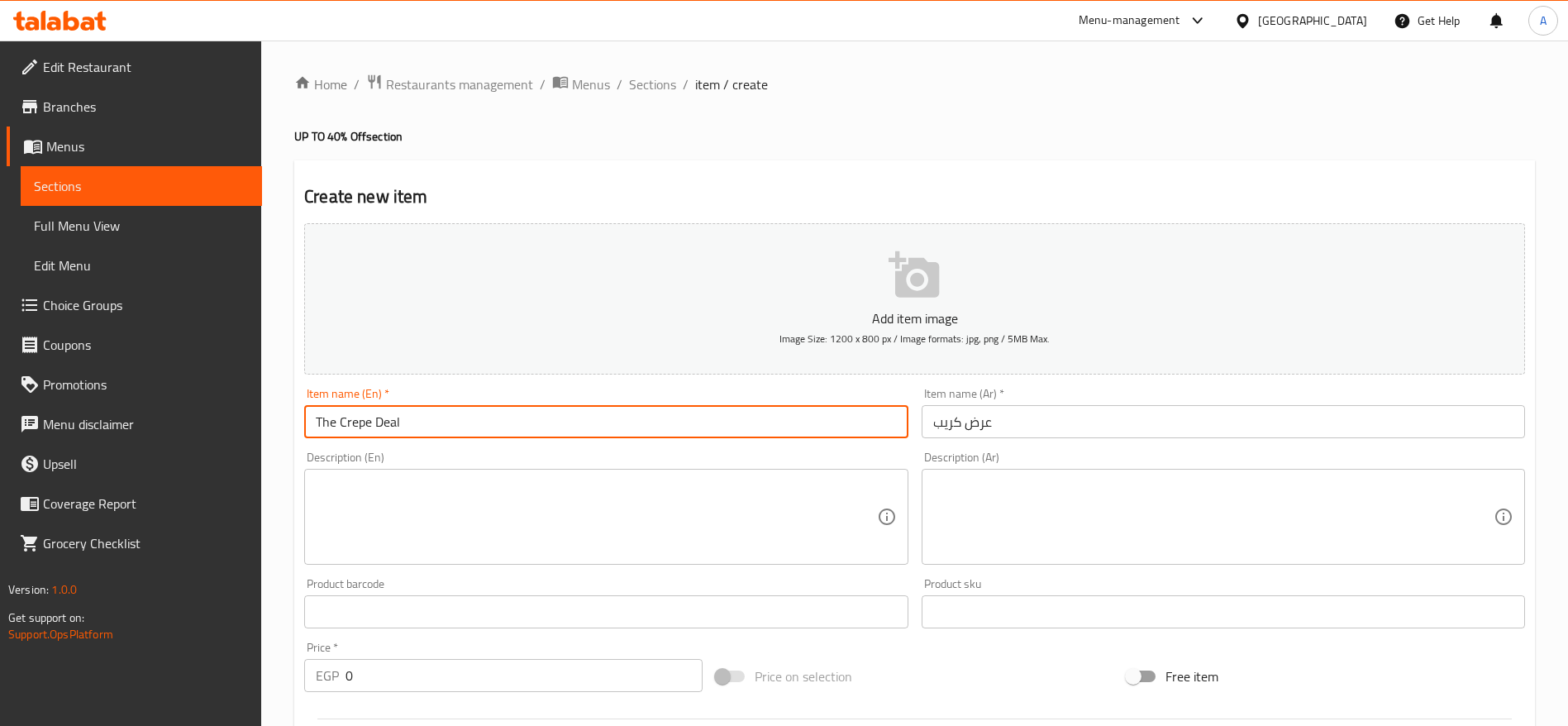
click at [408, 425] on input "The Crepe Deal" at bounding box center [605, 421] width 604 height 33
type input "ؤ"
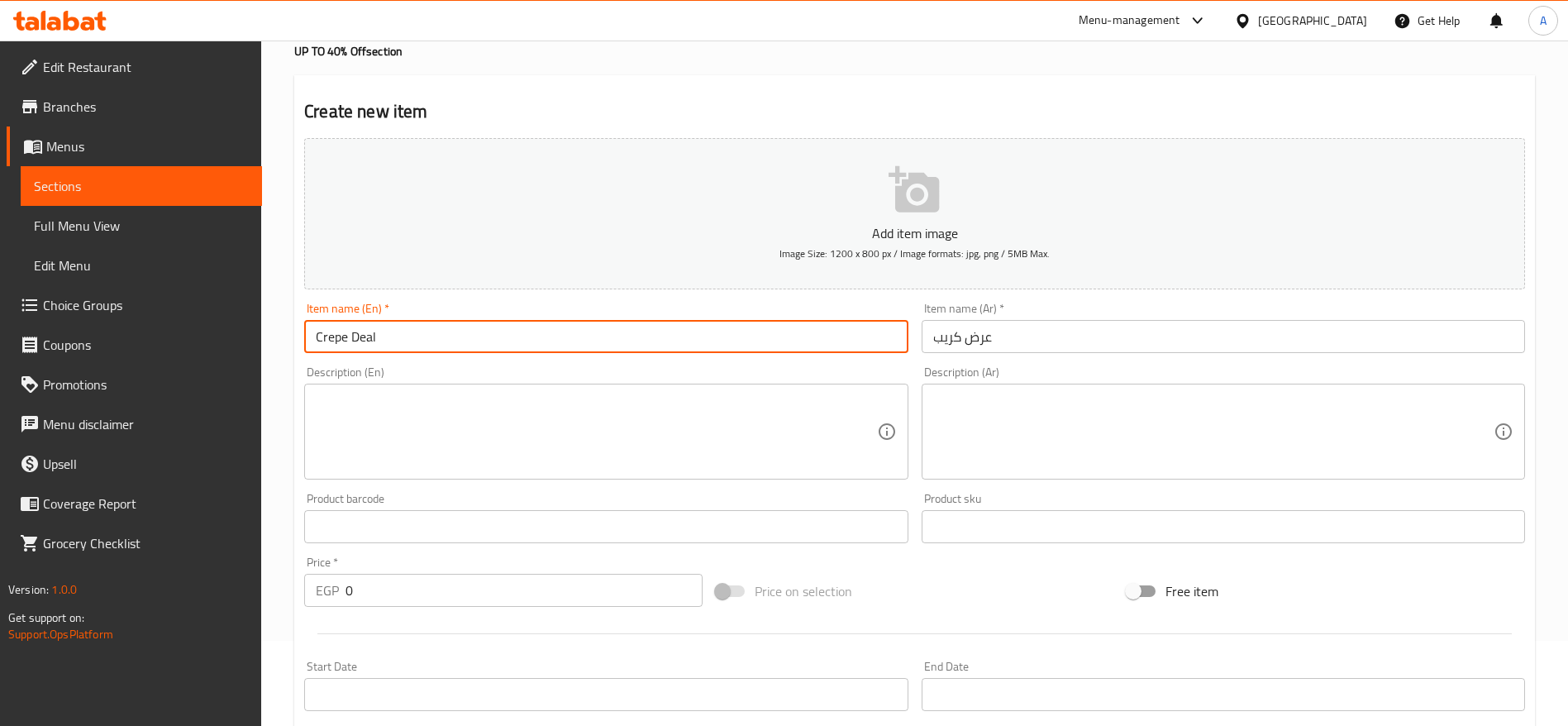
scroll to position [124, 0]
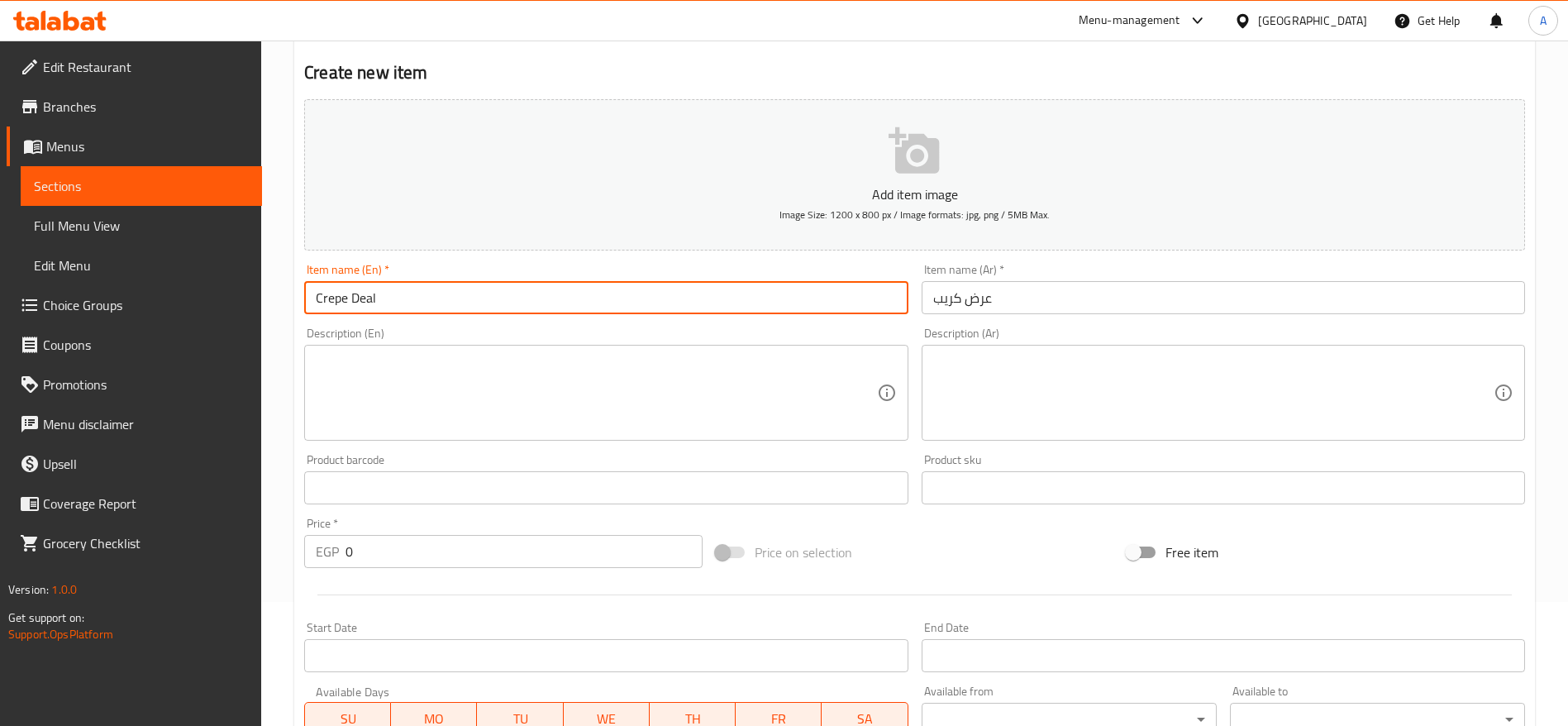
type input "Crepe Deal"
click at [471, 387] on textarea at bounding box center [595, 393] width 560 height 79
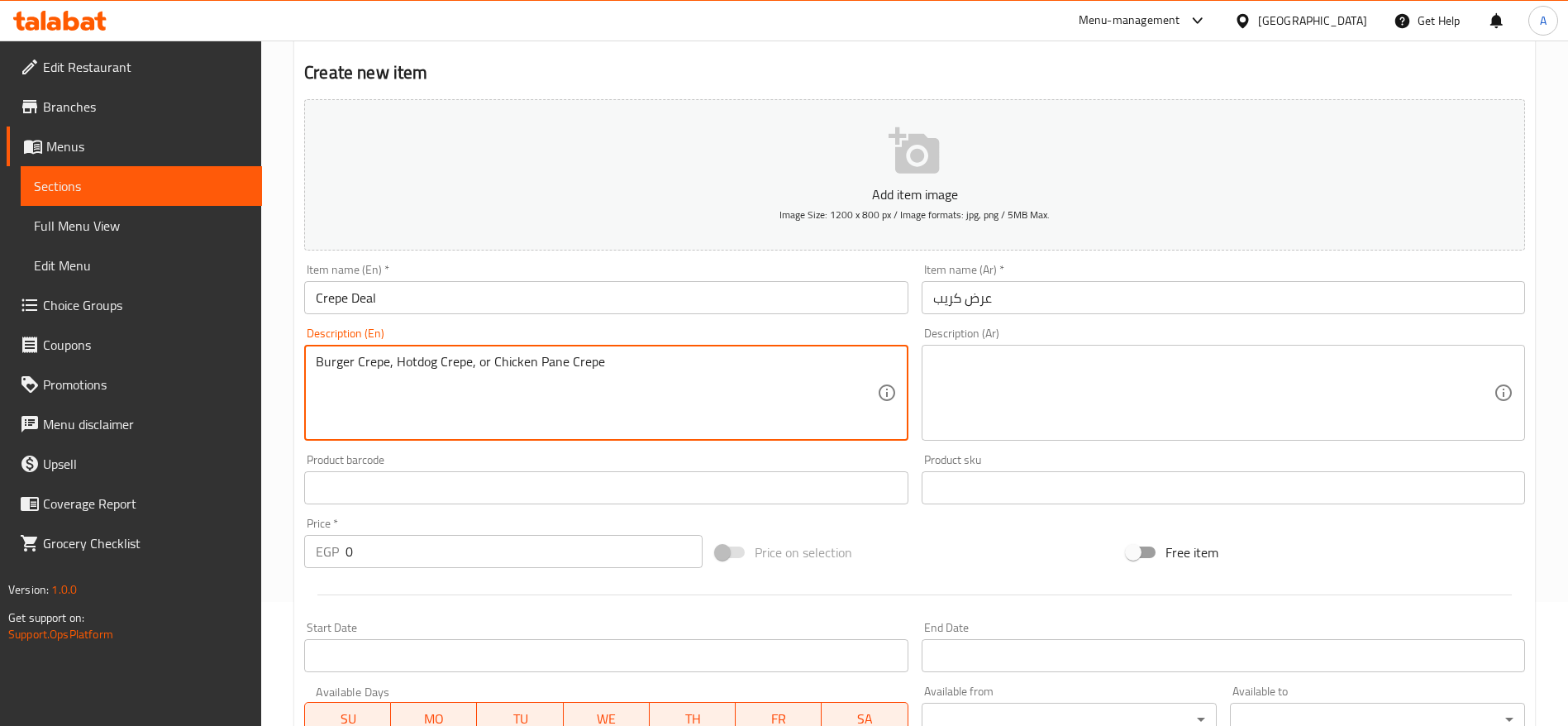
type textarea "Burger Crepe, Hotdog Crepe, or Chicken Pane Crepe"
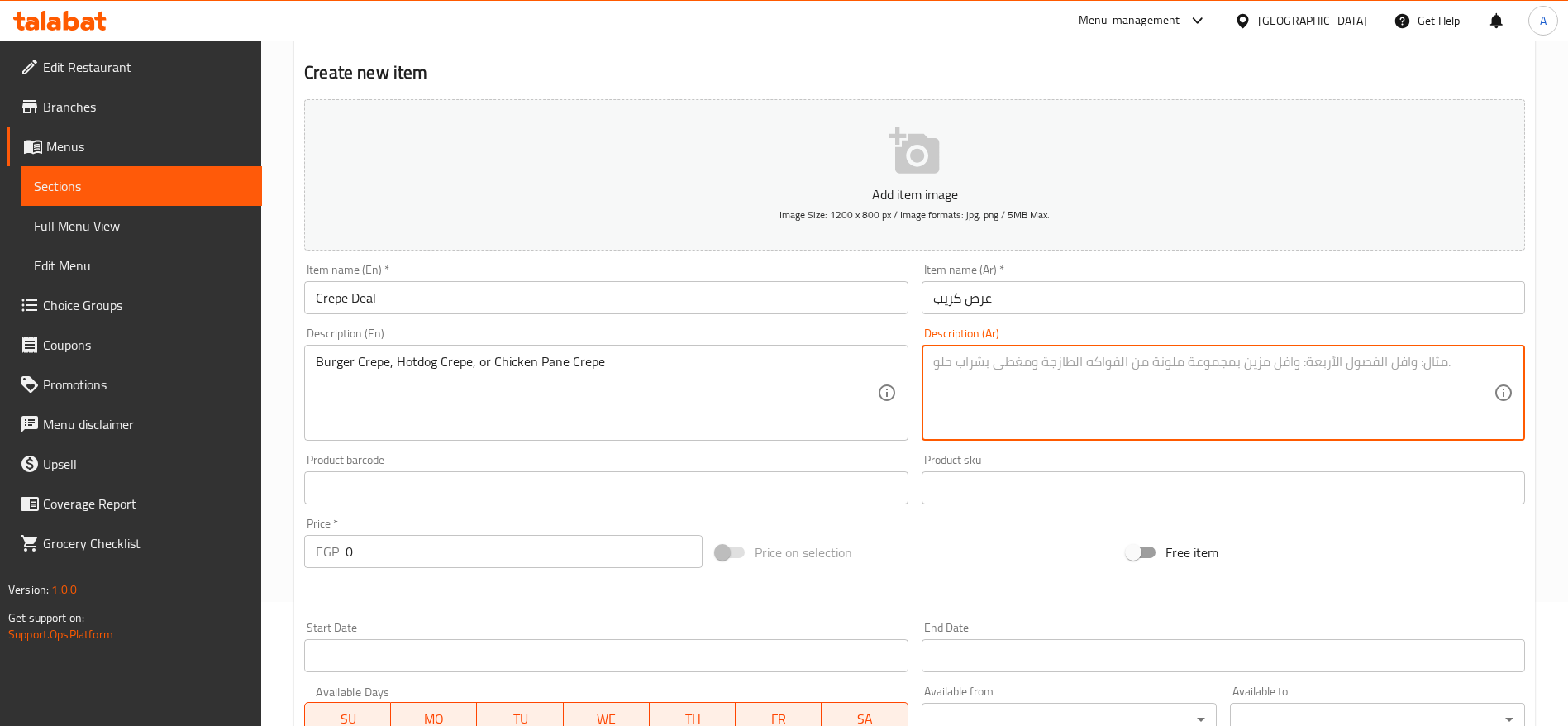
click at [501, 307] on input "Crepe Deal" at bounding box center [605, 297] width 604 height 33
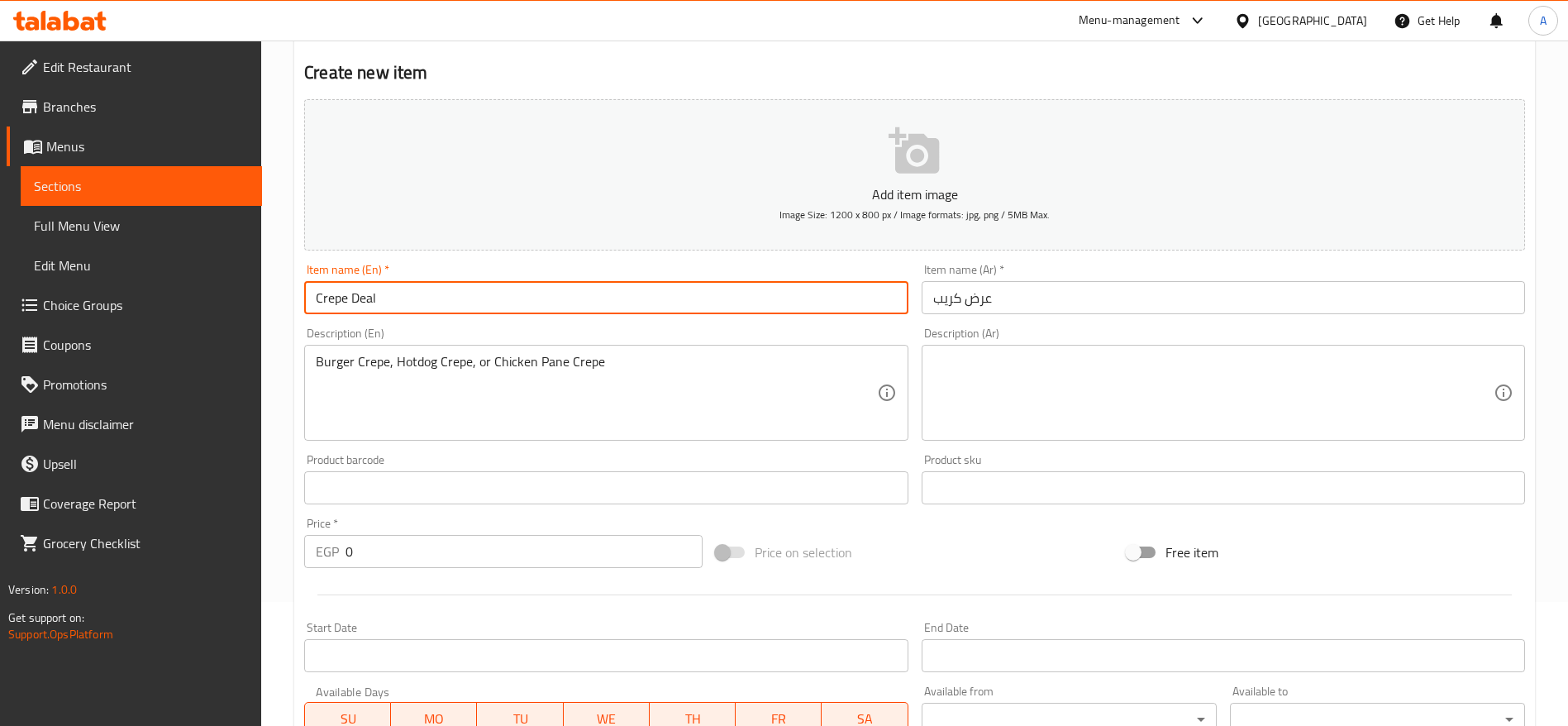
click at [501, 307] on input "Crepe Deal" at bounding box center [605, 297] width 604 height 33
type input "ف"
type input "The Crepe Deal"
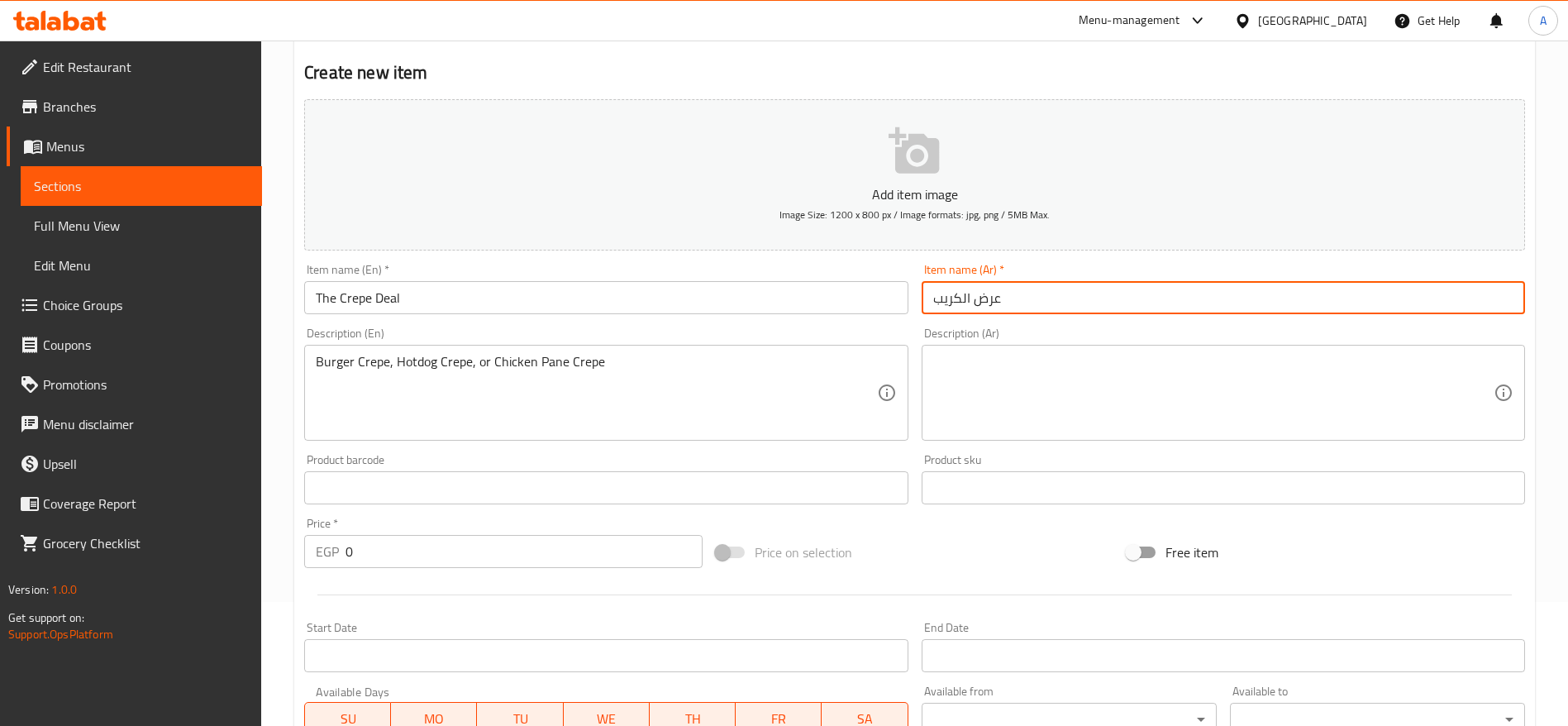
type input "عرض الكريب"
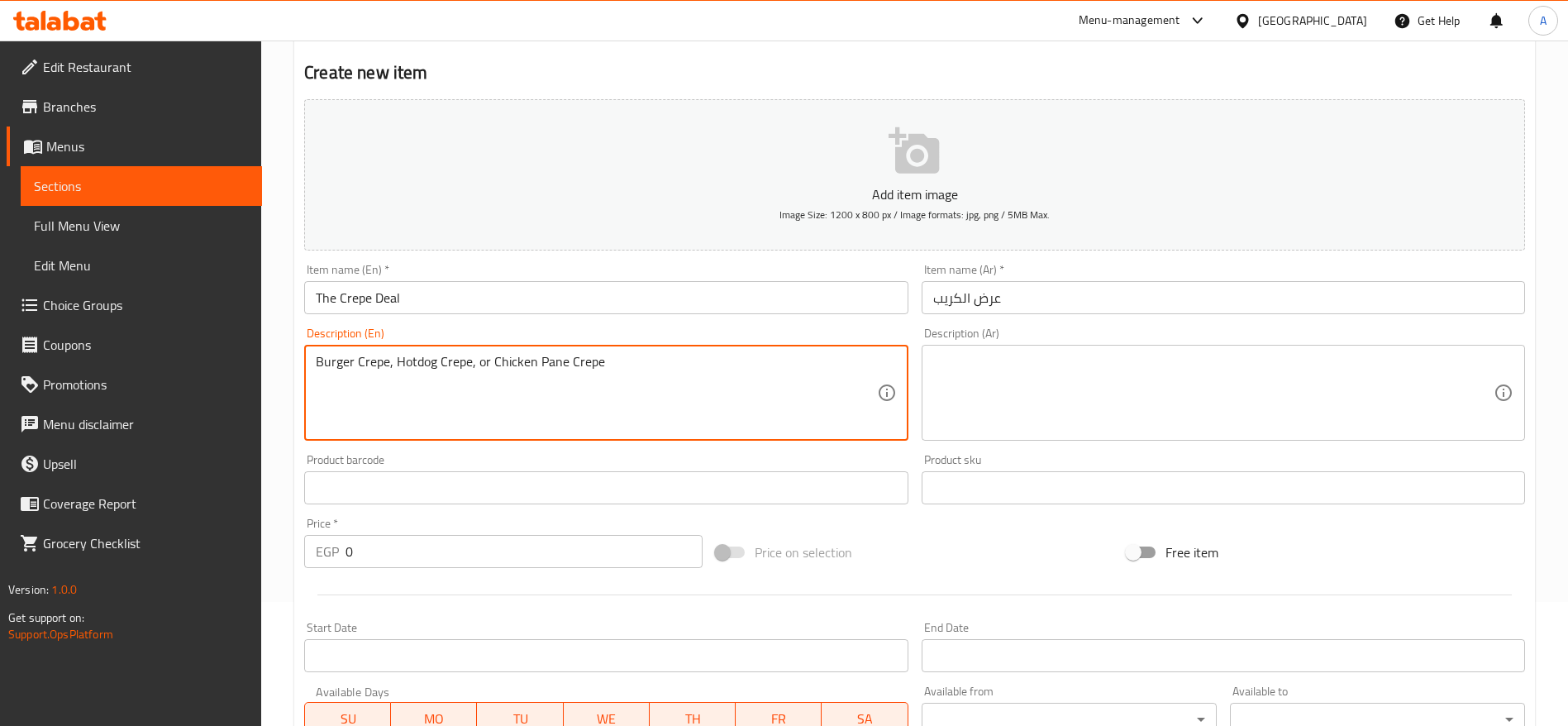
click at [1021, 364] on textarea at bounding box center [1212, 393] width 560 height 79
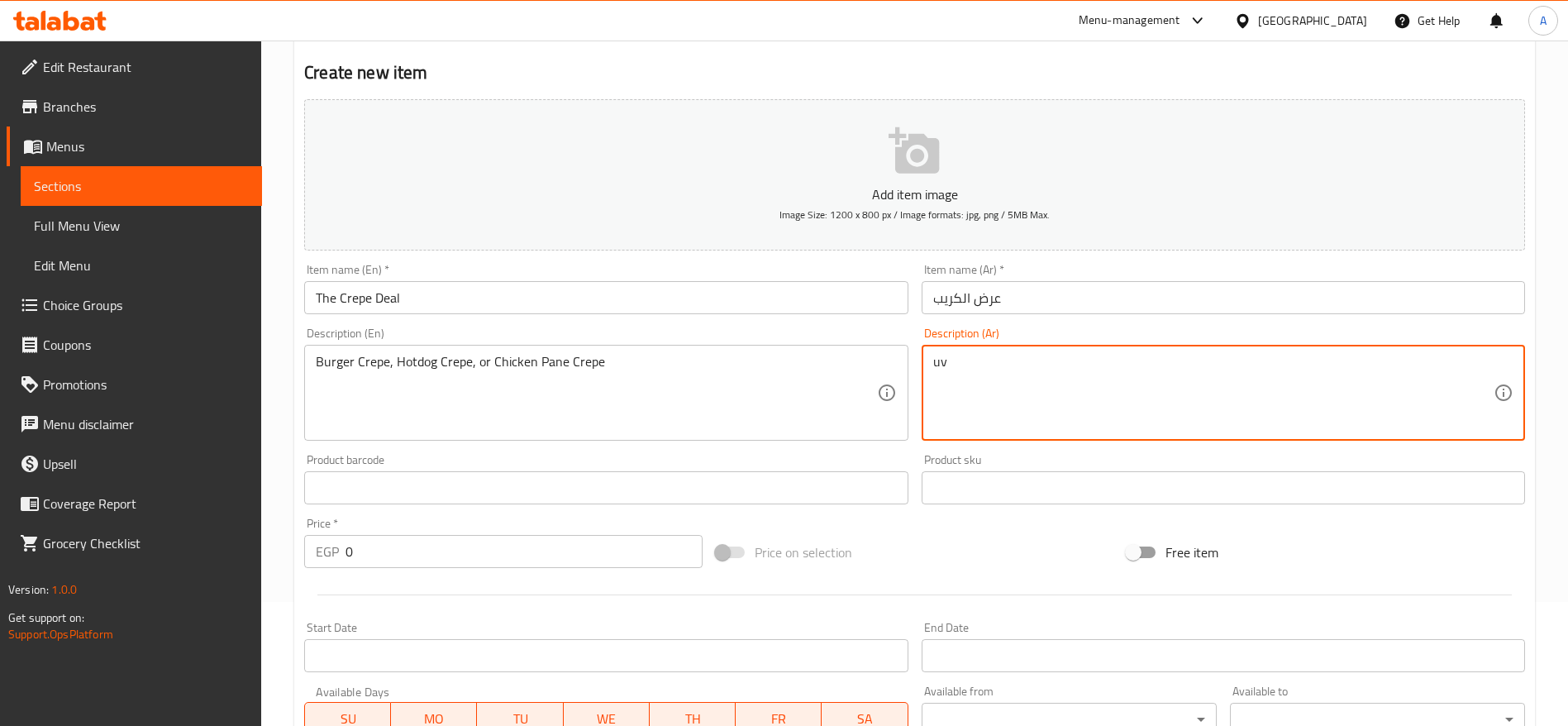
type textarea "u"
type textarea "كريب برجر أو كريب سوسيس أو كريب فراخ بانيه"
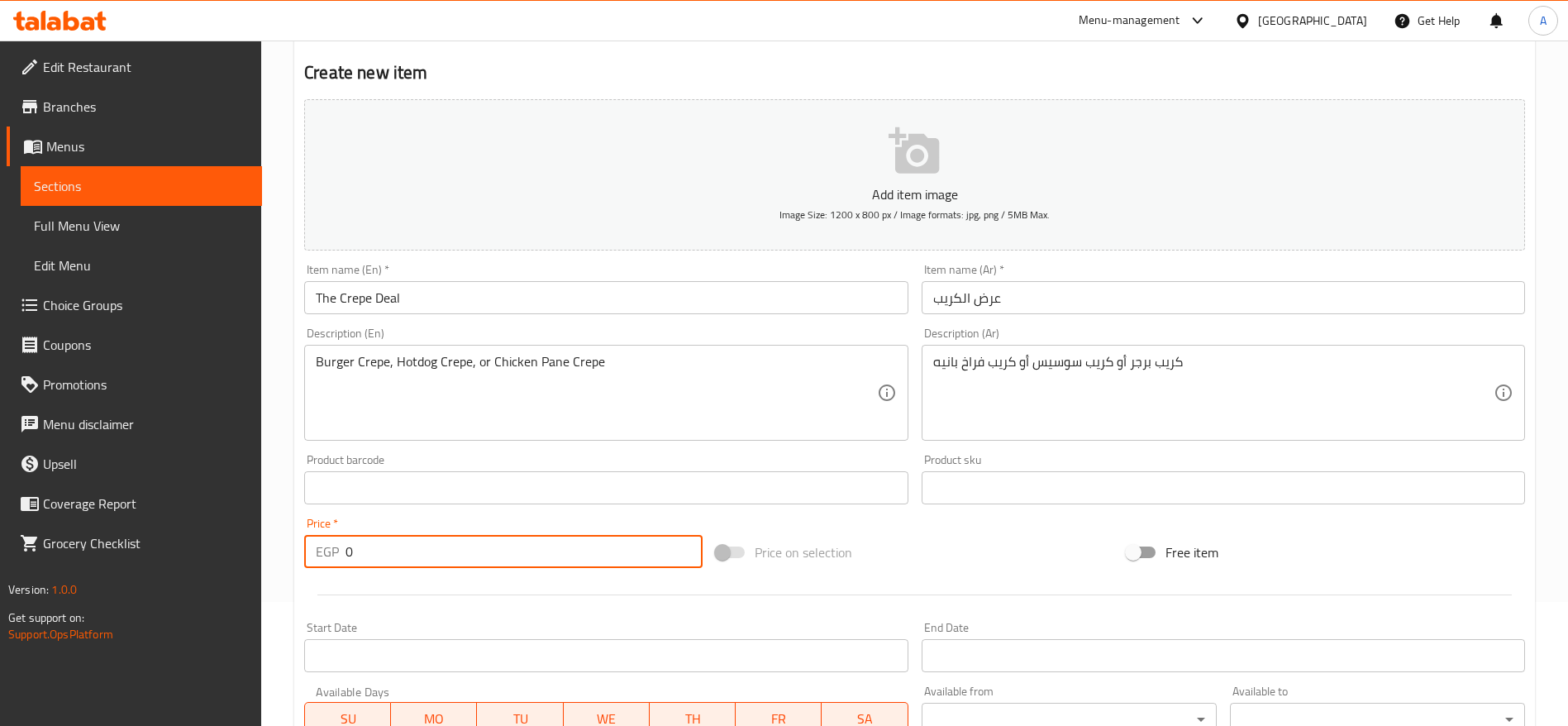
click at [589, 560] on input "0" at bounding box center [524, 551] width 357 height 33
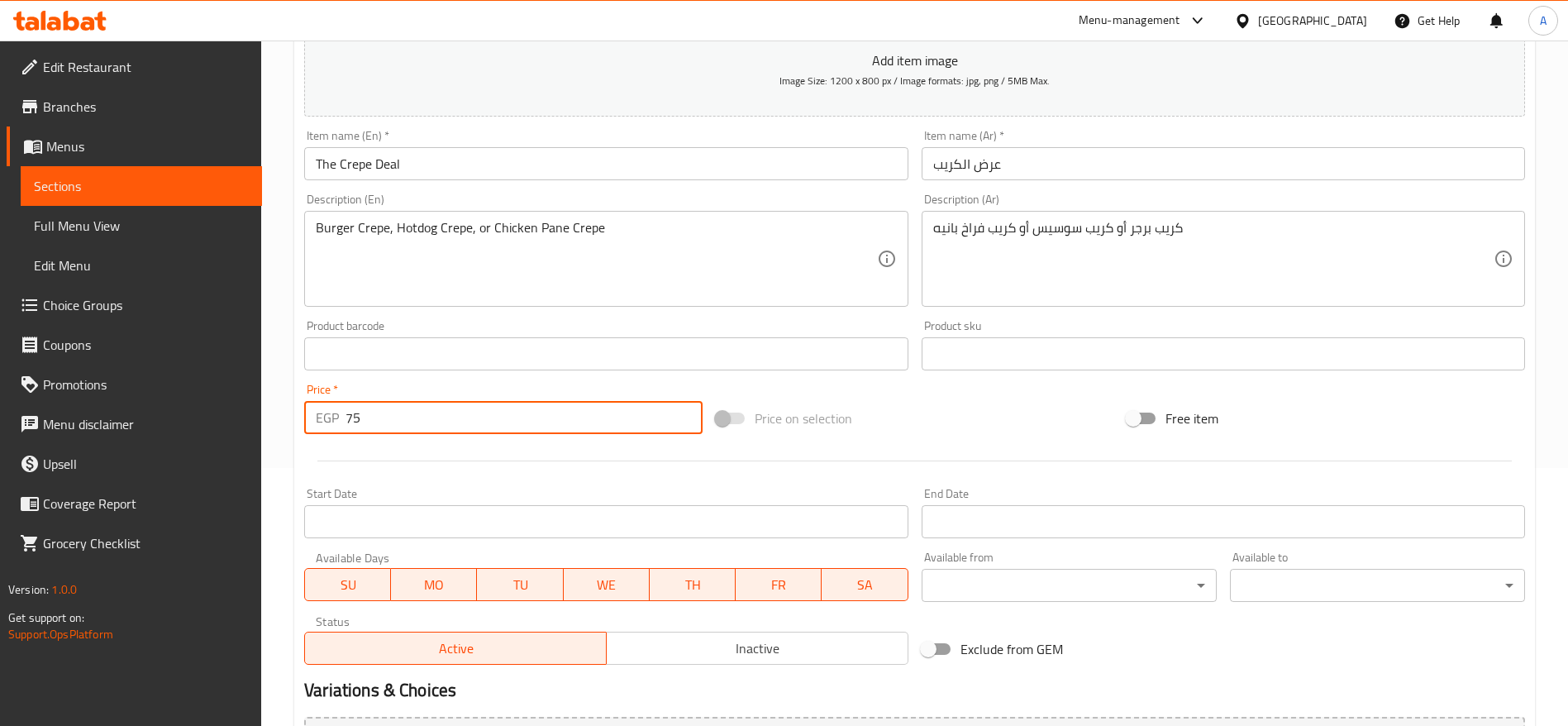
scroll to position [372, 0]
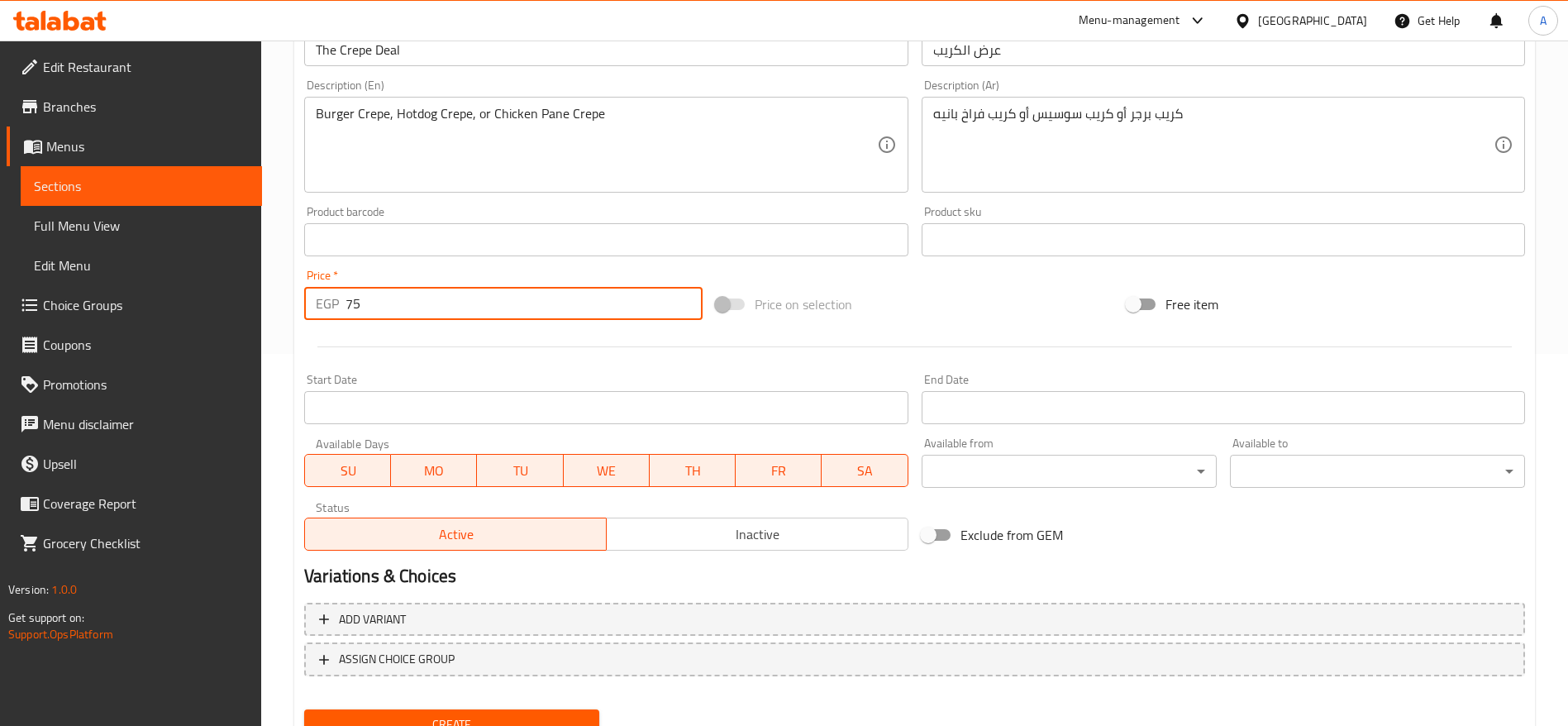
type input "75"
click at [304, 709] on button "Create" at bounding box center [451, 724] width 295 height 31
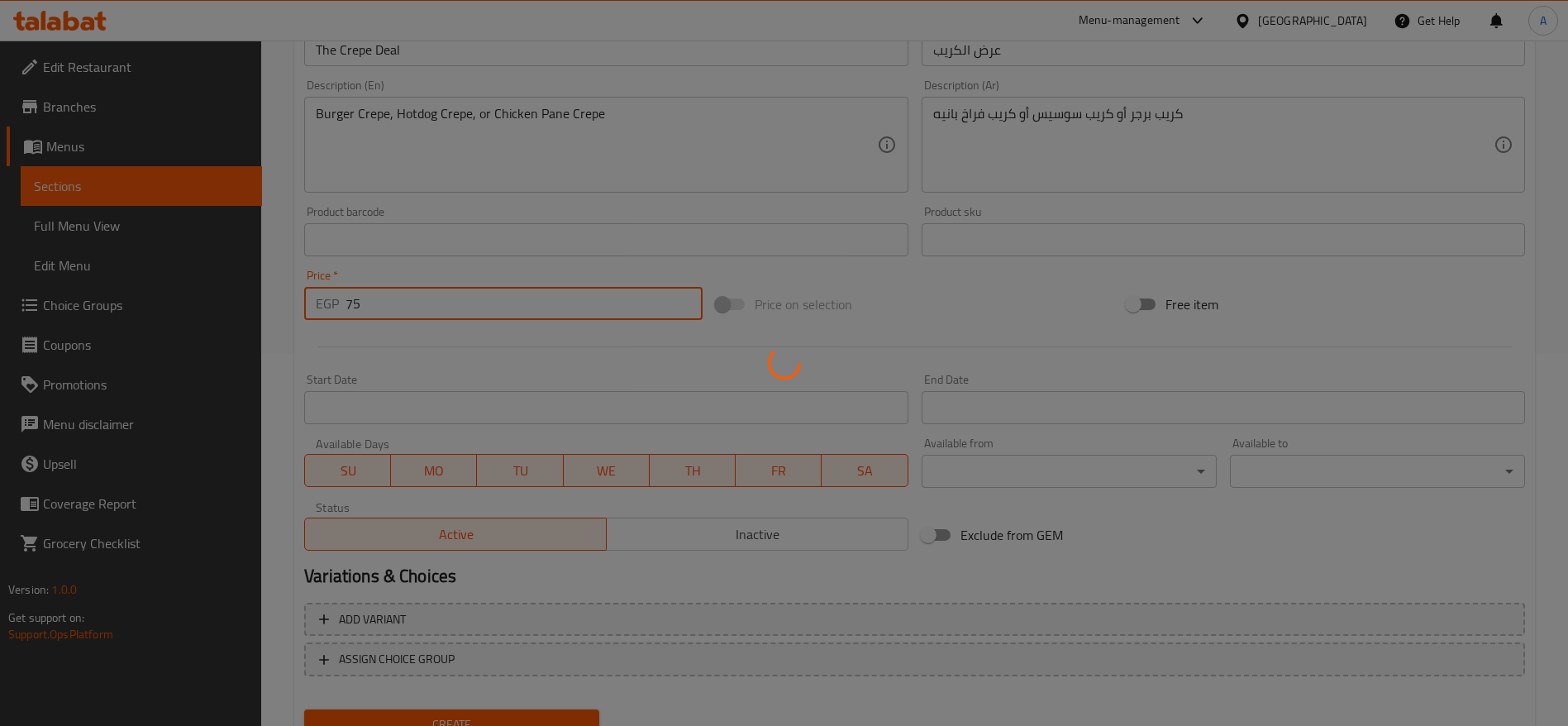
type input "0"
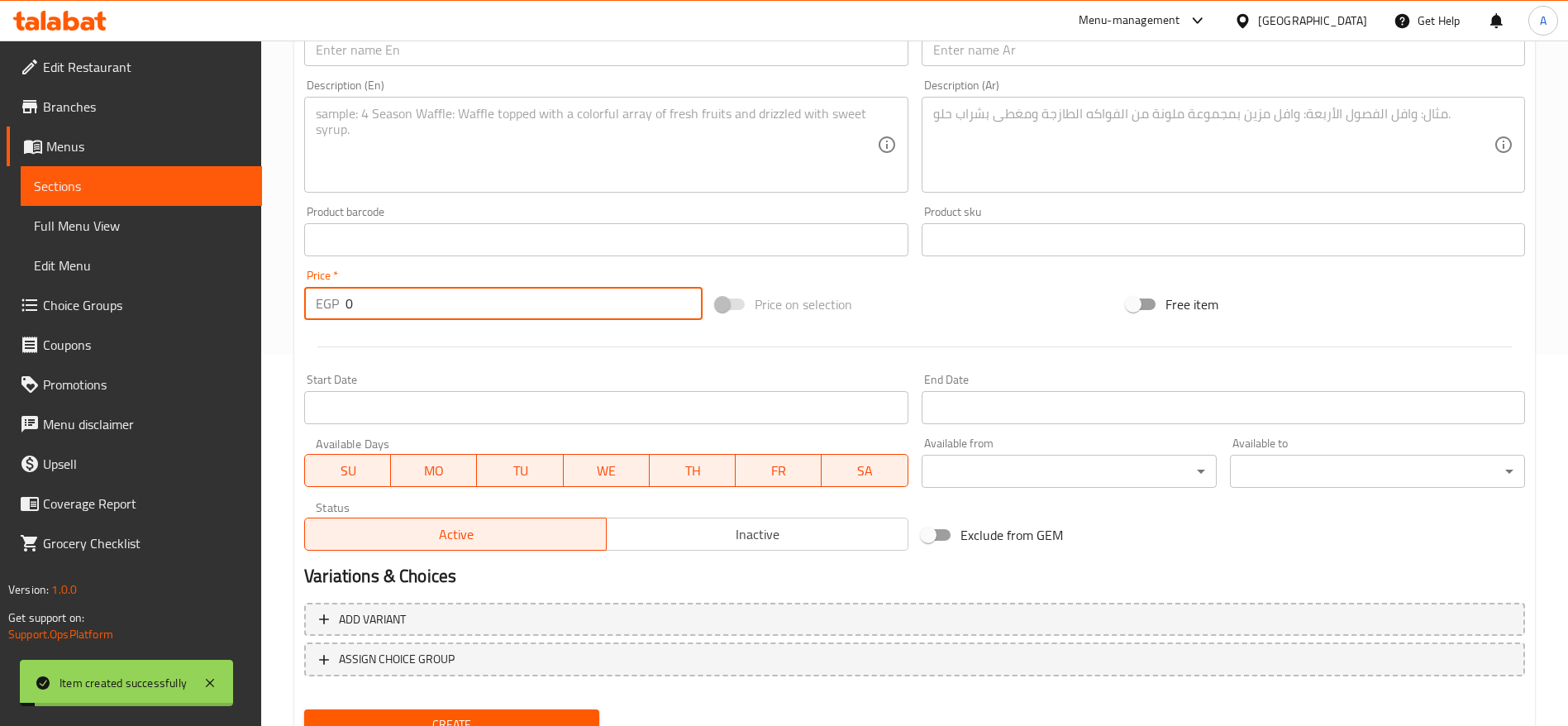
scroll to position [0, 0]
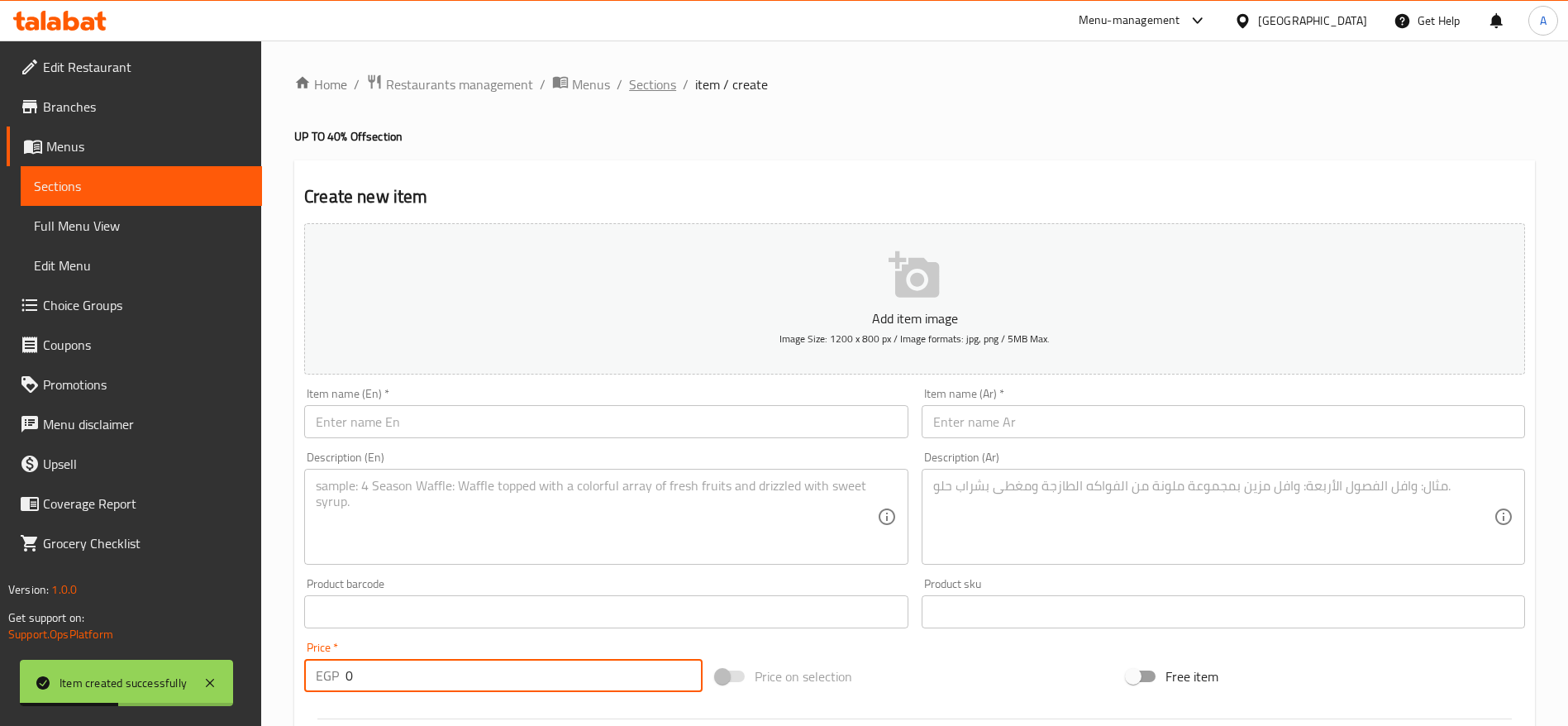
click at [640, 86] on span "Sections" at bounding box center [652, 85] width 47 height 20
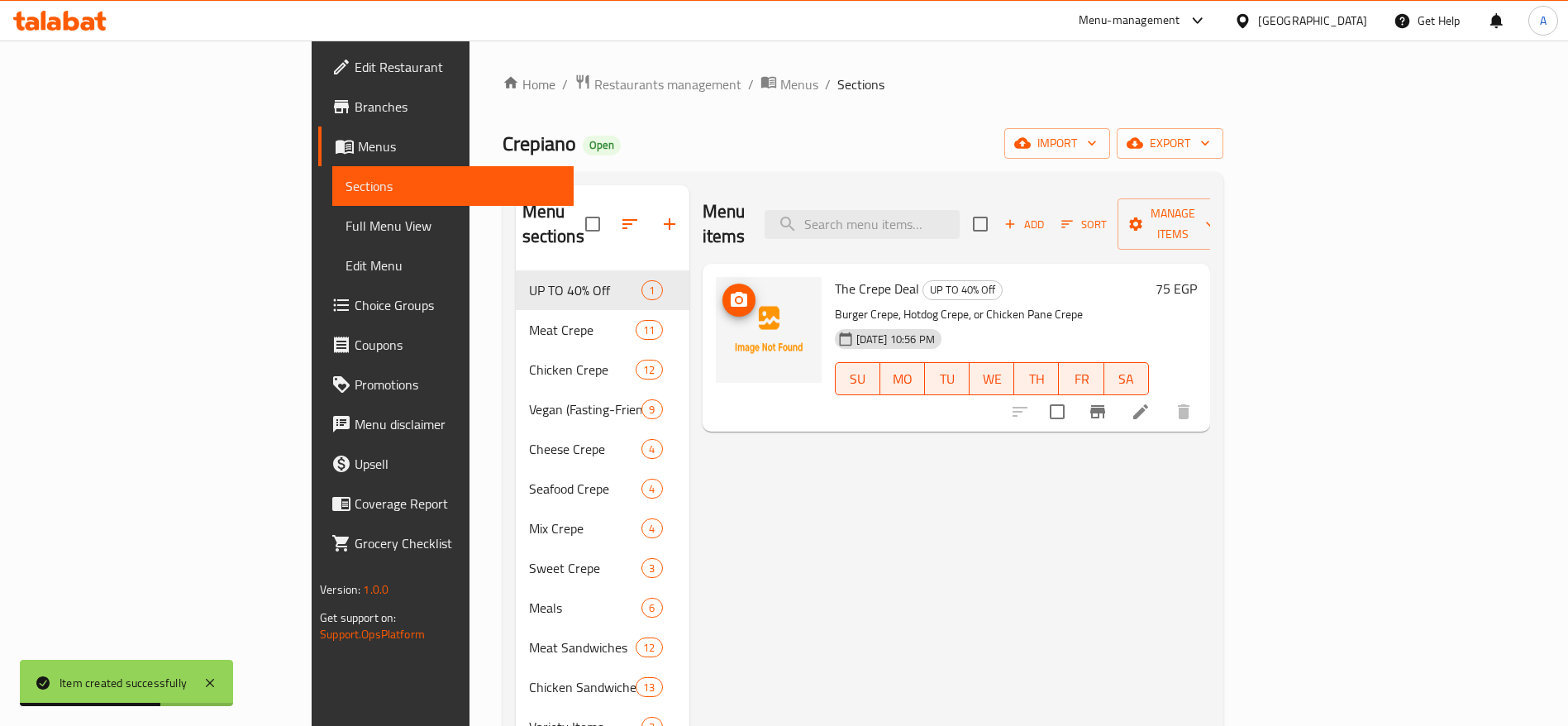
click at [731, 291] on icon "upload picture" at bounding box center [739, 299] width 17 height 15
click at [1092, 129] on div "Crepiano Open import export" at bounding box center [862, 143] width 721 height 31
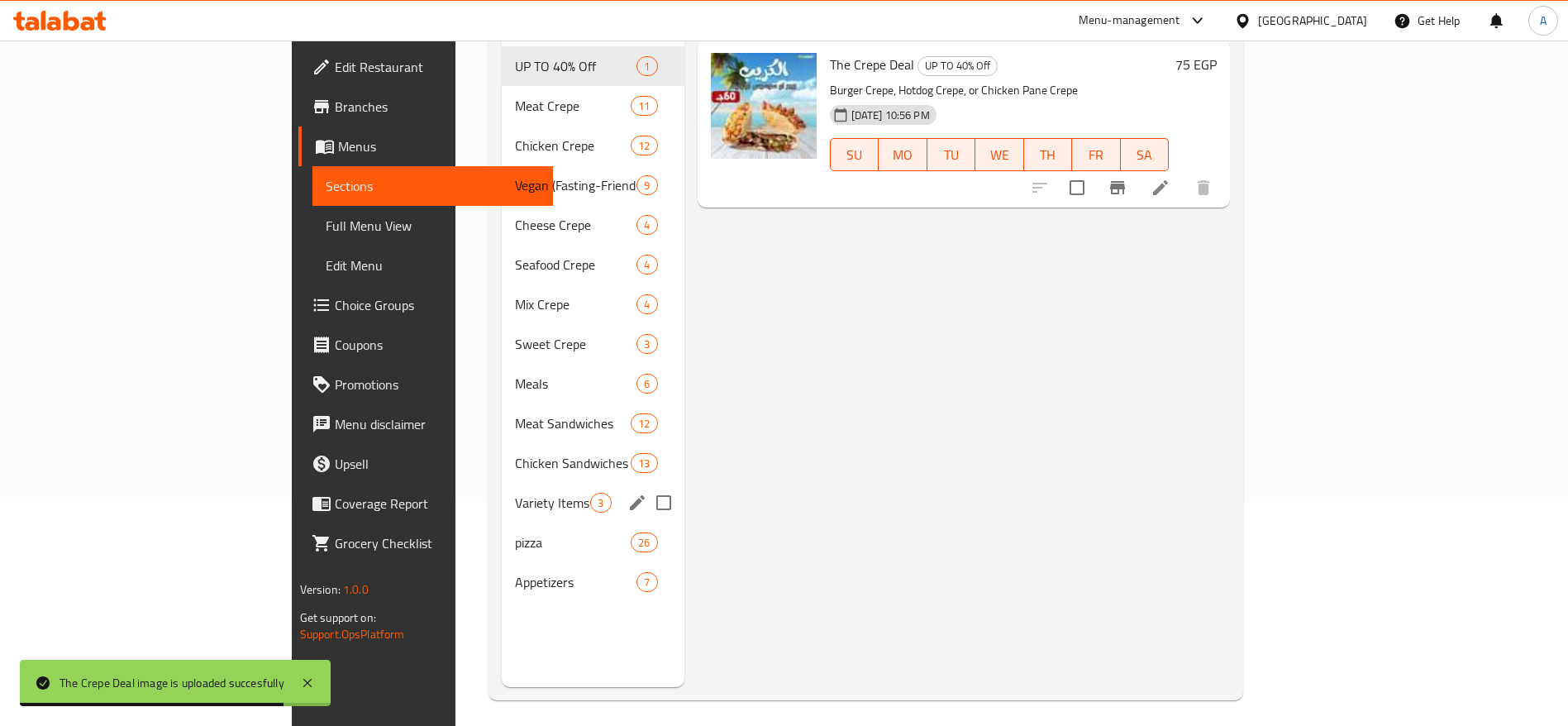
scroll to position [231, 0]
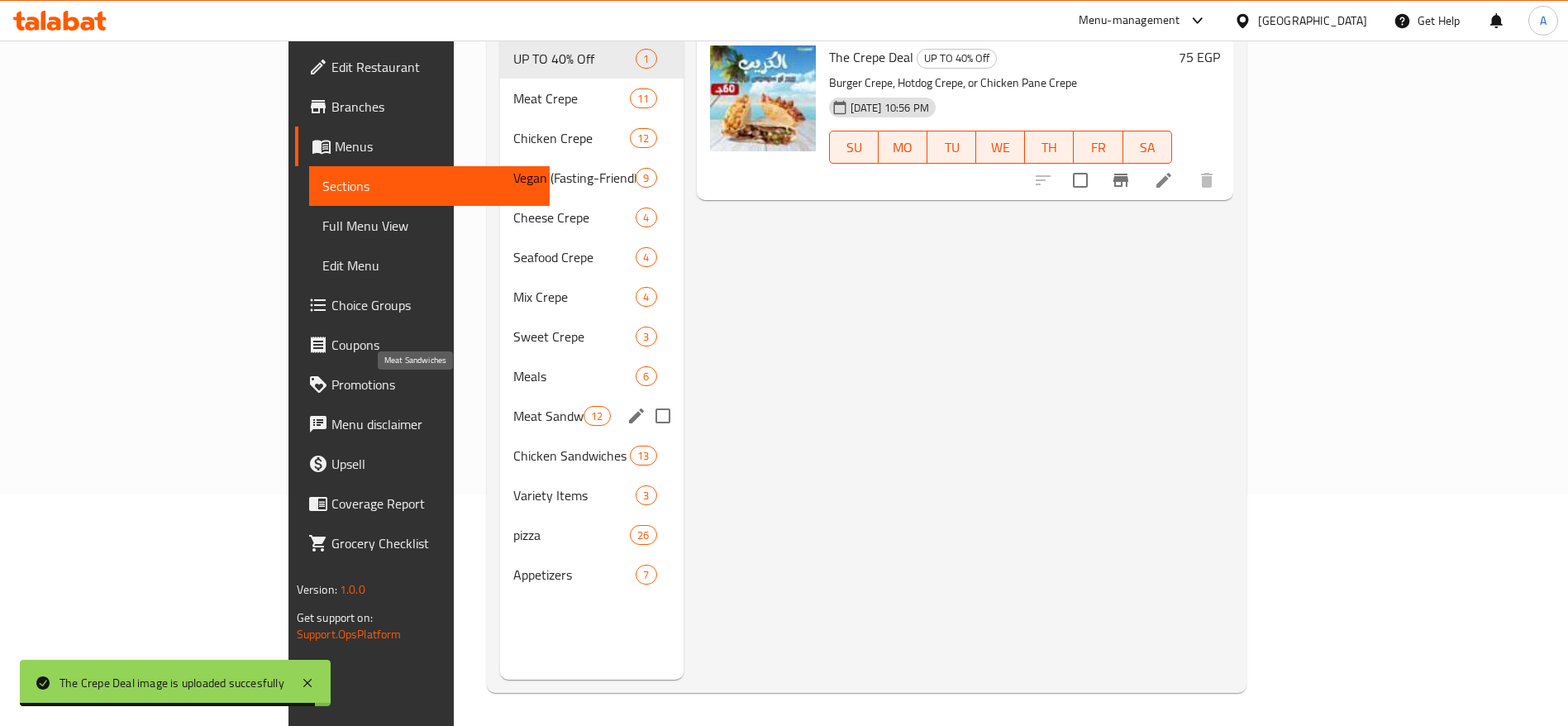
click at [513, 406] on span "Meat Sandwiches" at bounding box center [548, 416] width 70 height 20
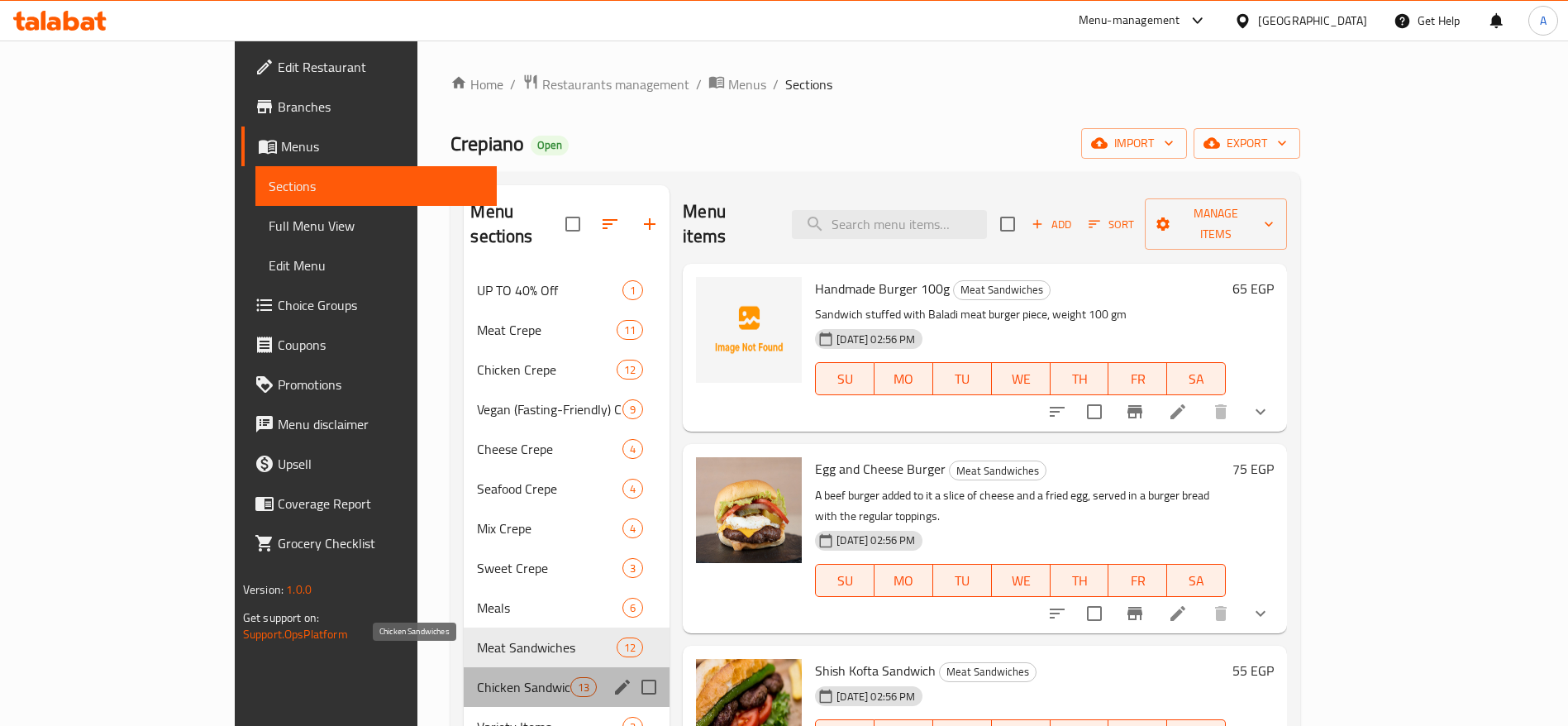
click at [477, 677] on span "Chicken Sandwiches" at bounding box center [524, 687] width 94 height 20
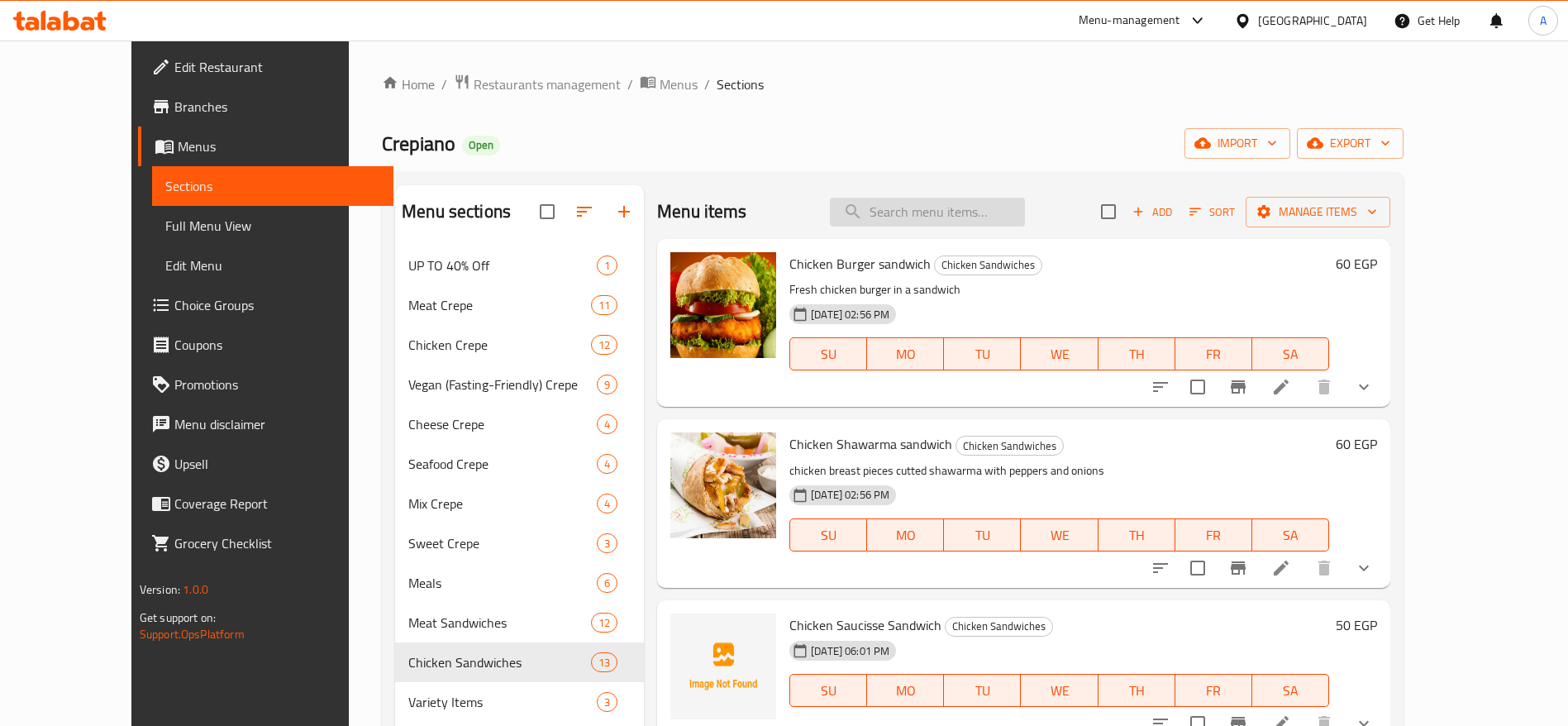
click at [995, 214] on input "search" at bounding box center [927, 212] width 195 height 29
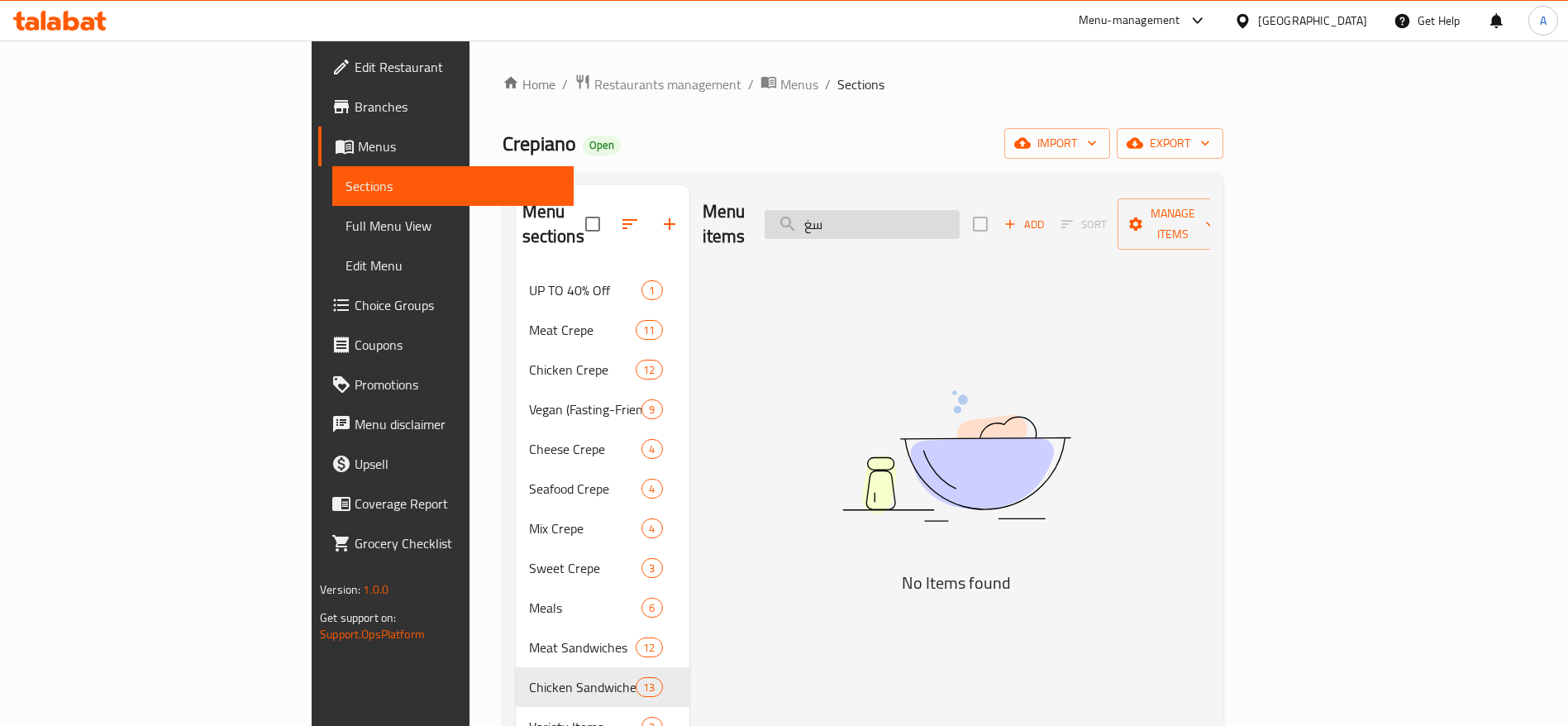
type input "س"
type input "s"
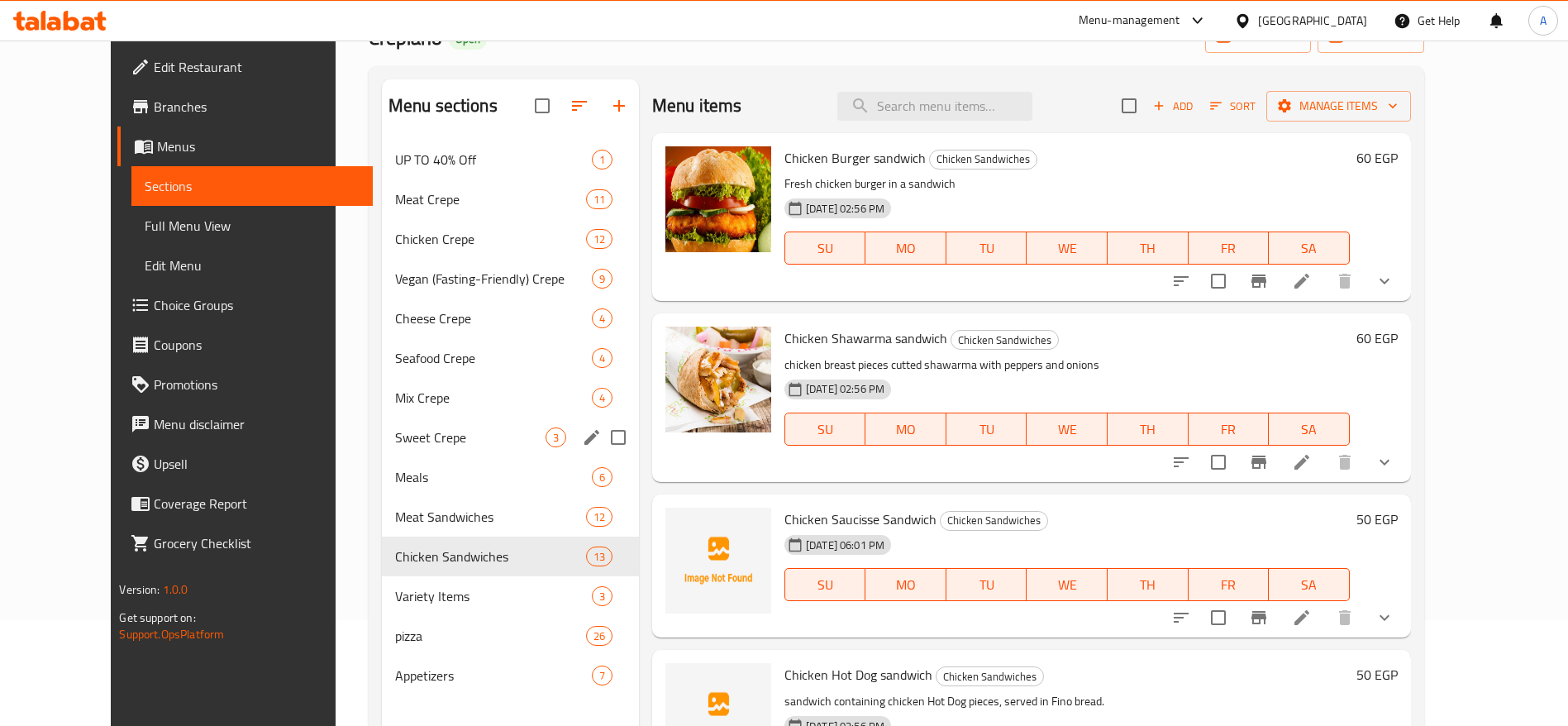
scroll to position [231, 0]
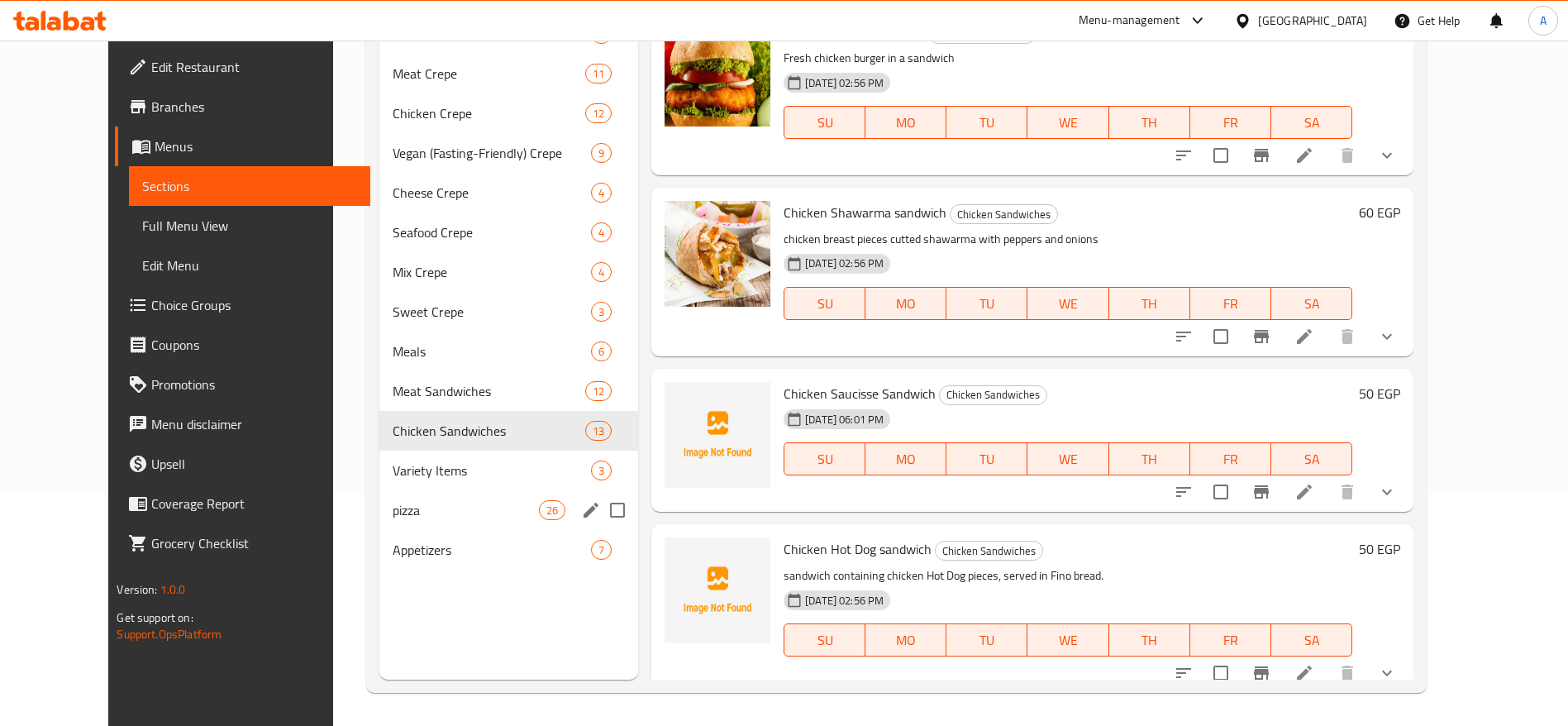
click at [437, 474] on span "Variety Items" at bounding box center [491, 471] width 198 height 20
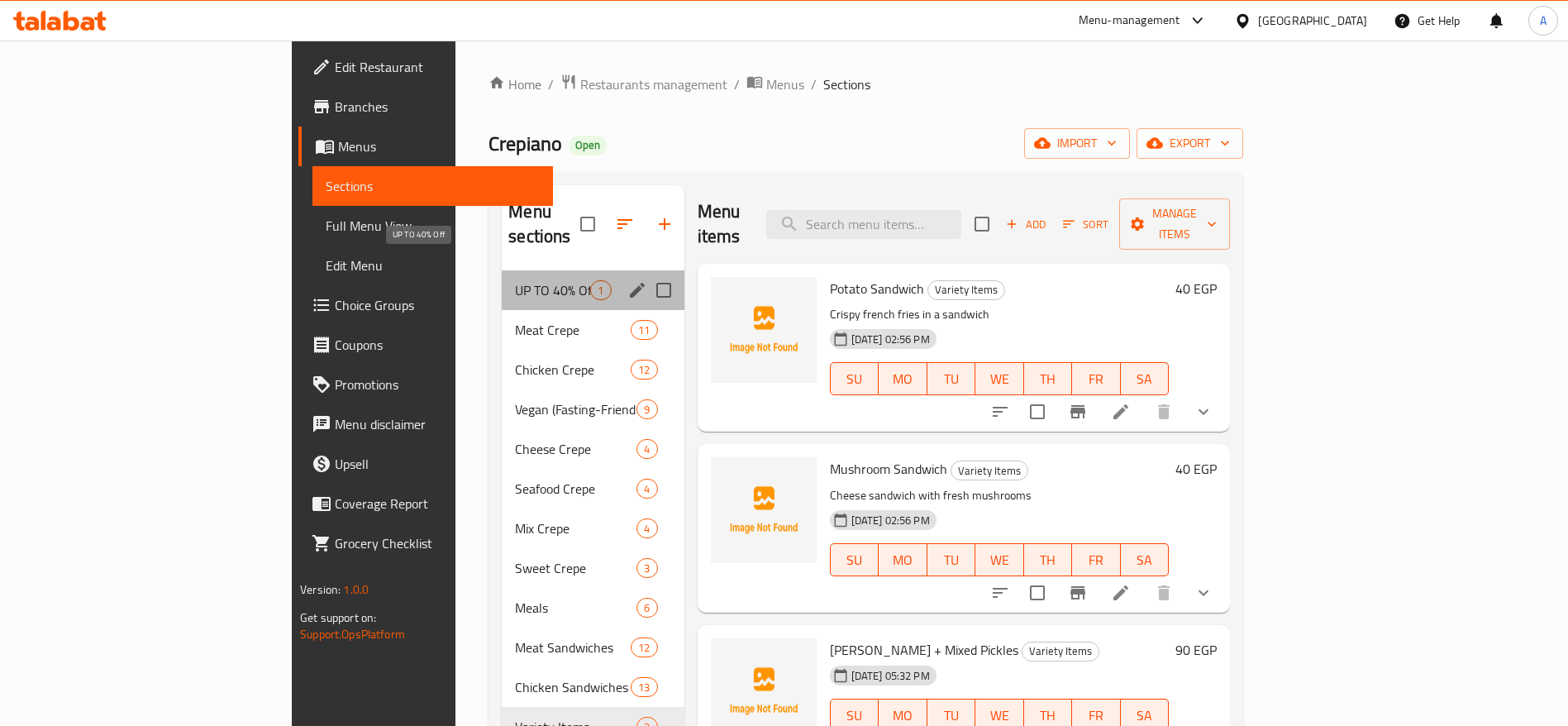
click at [515, 281] on span "UP TO 40% Off" at bounding box center [553, 291] width 75 height 20
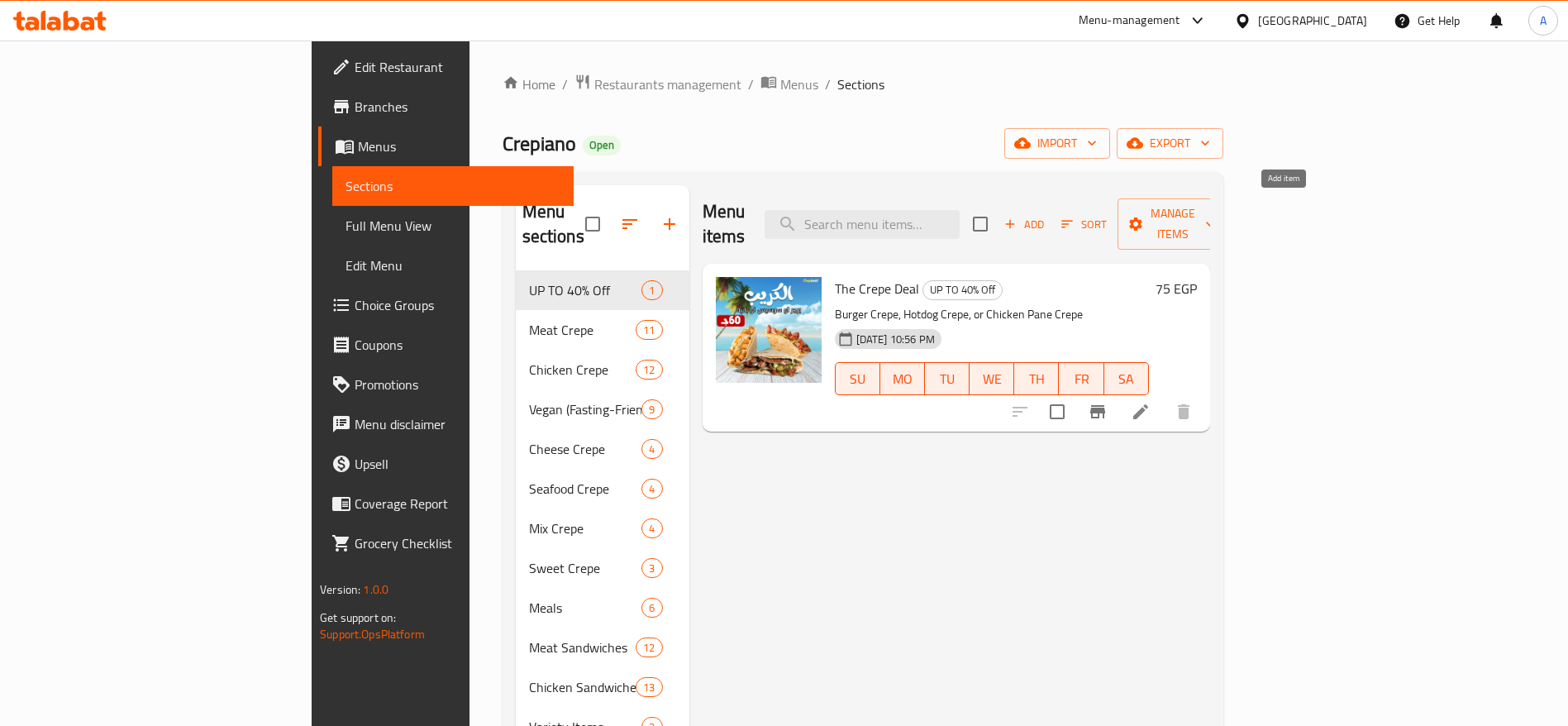
click at [1046, 215] on span "Add" at bounding box center [1023, 224] width 44 height 19
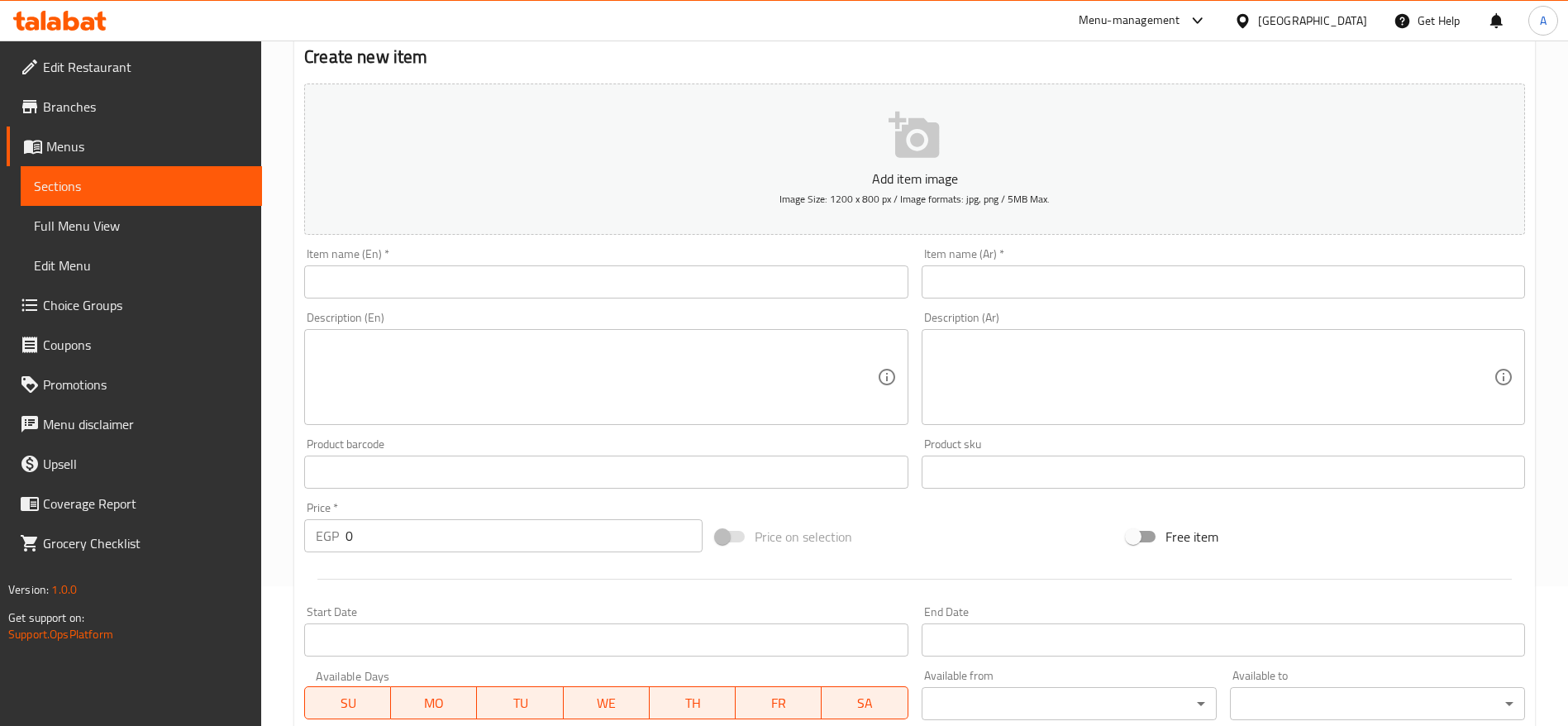
scroll to position [248, 0]
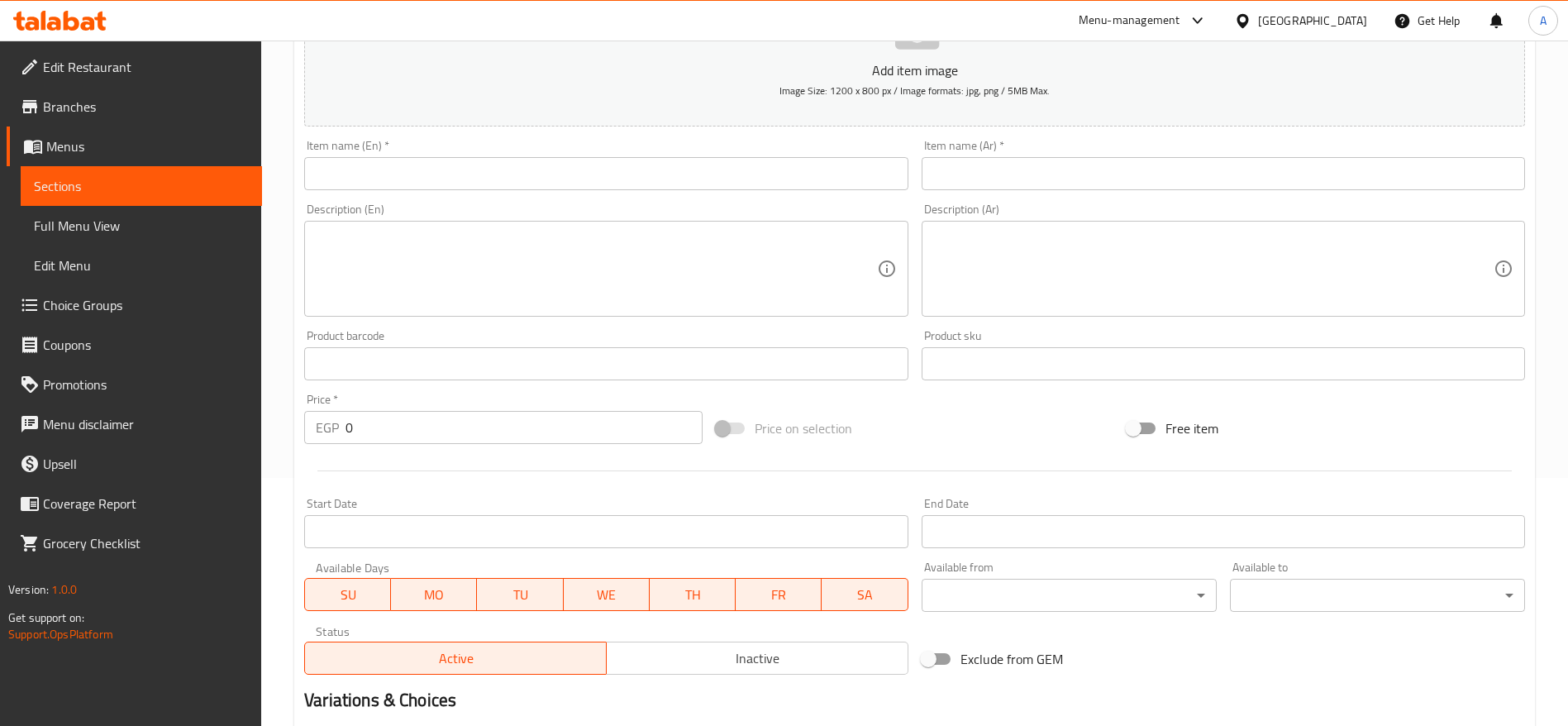
click at [515, 430] on input "0" at bounding box center [524, 427] width 357 height 33
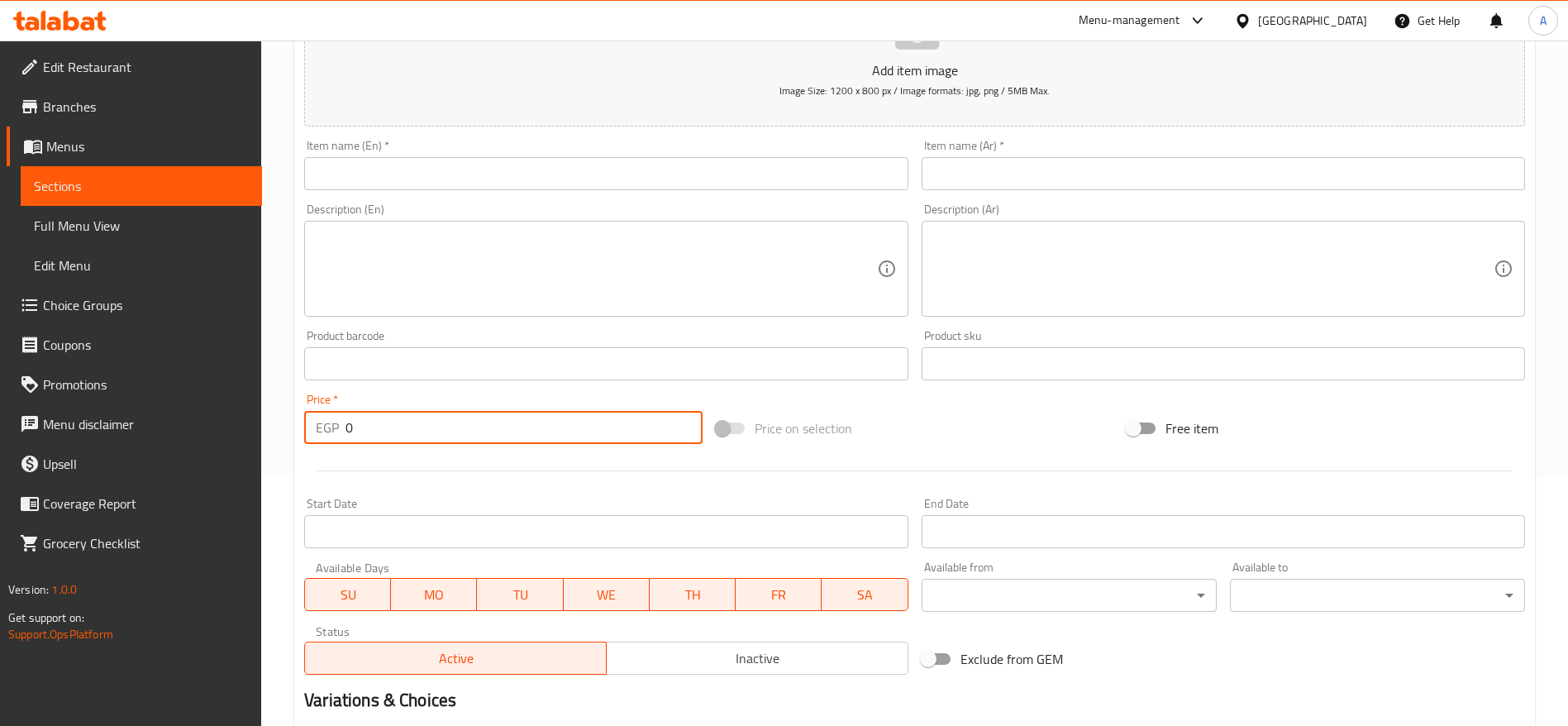
click at [515, 430] on input "0" at bounding box center [524, 427] width 357 height 33
paste input "137.5"
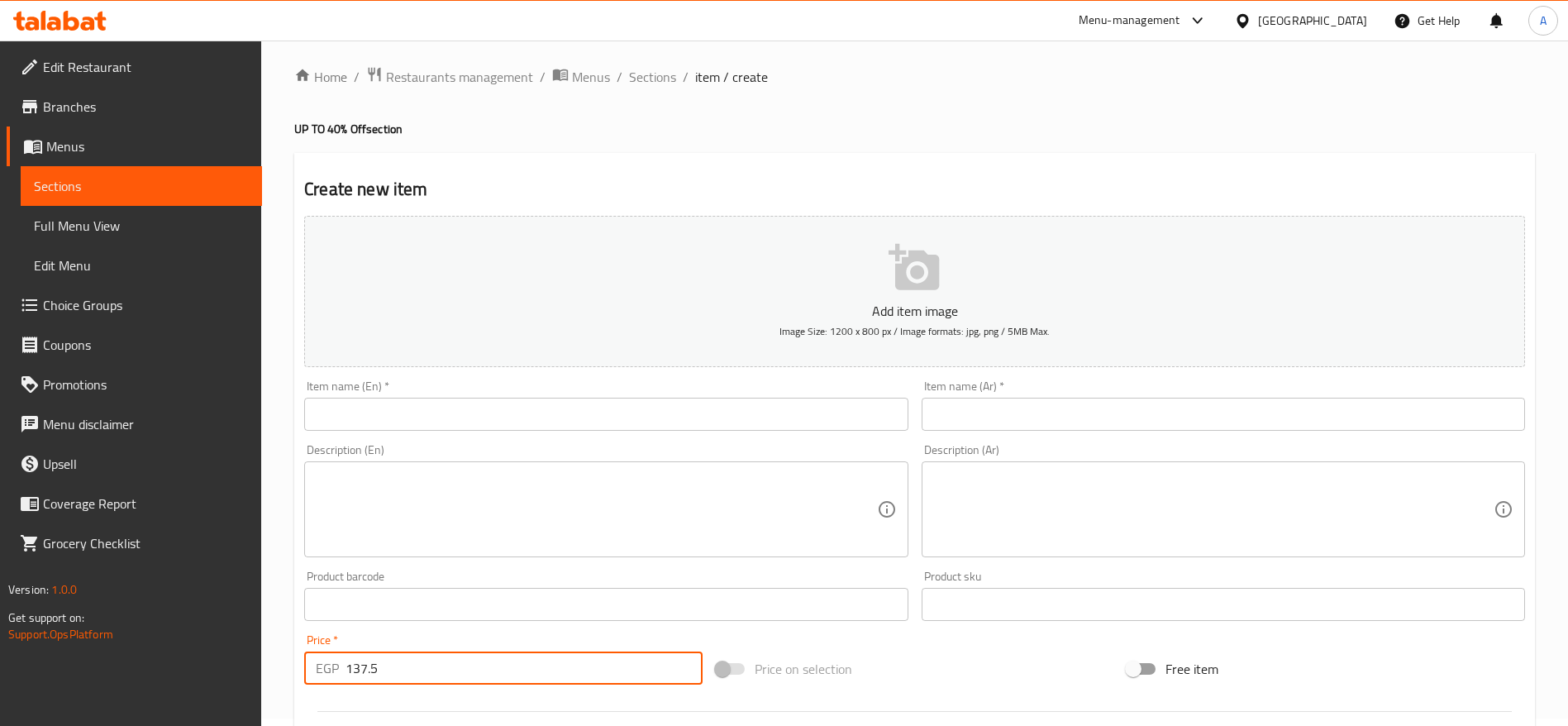
scroll to position [0, 0]
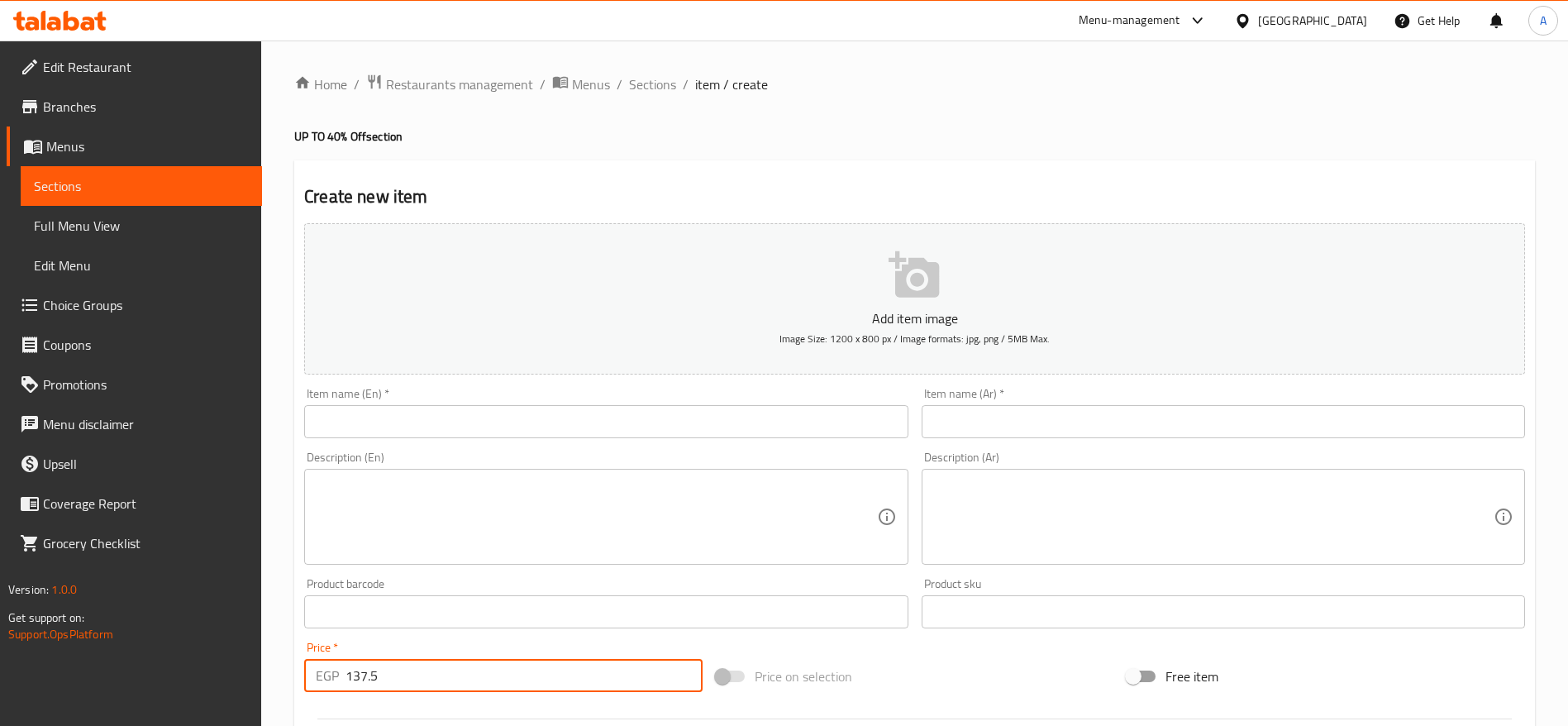
type input "137.5"
click at [612, 414] on input "text" at bounding box center [605, 421] width 604 height 33
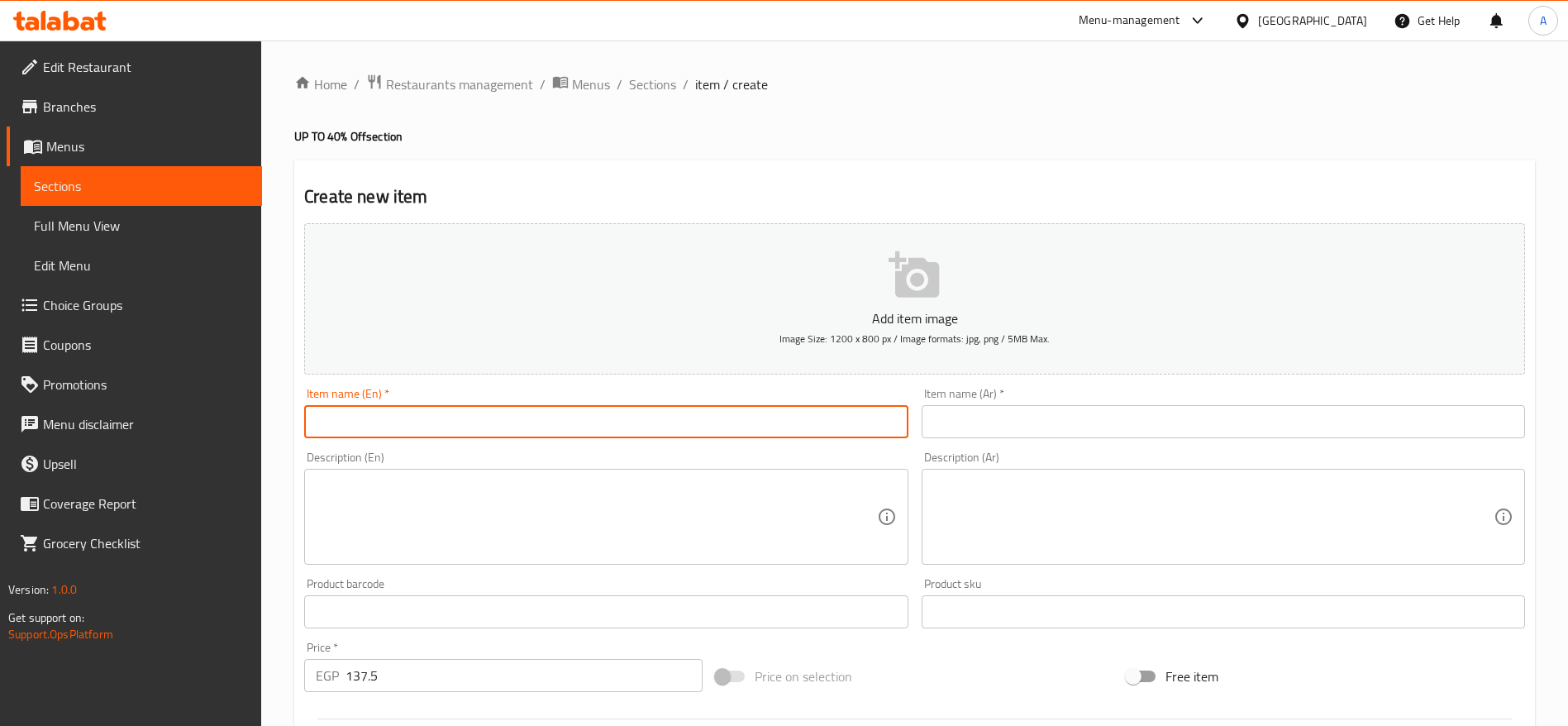
type input "2"
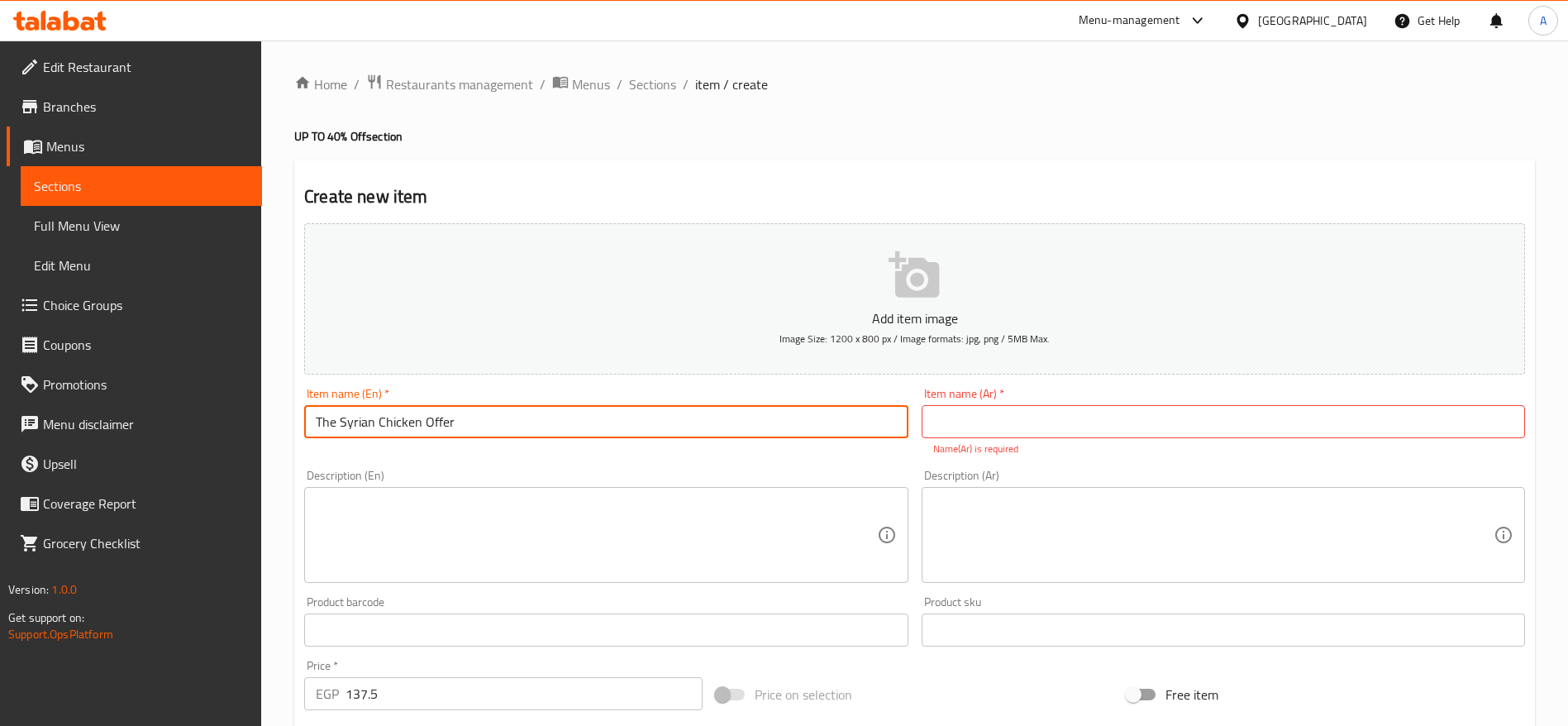
click at [612, 414] on input "The Syrian Chicken Offer" at bounding box center [605, 421] width 604 height 33
type input "The Syrian Chicken Deal"
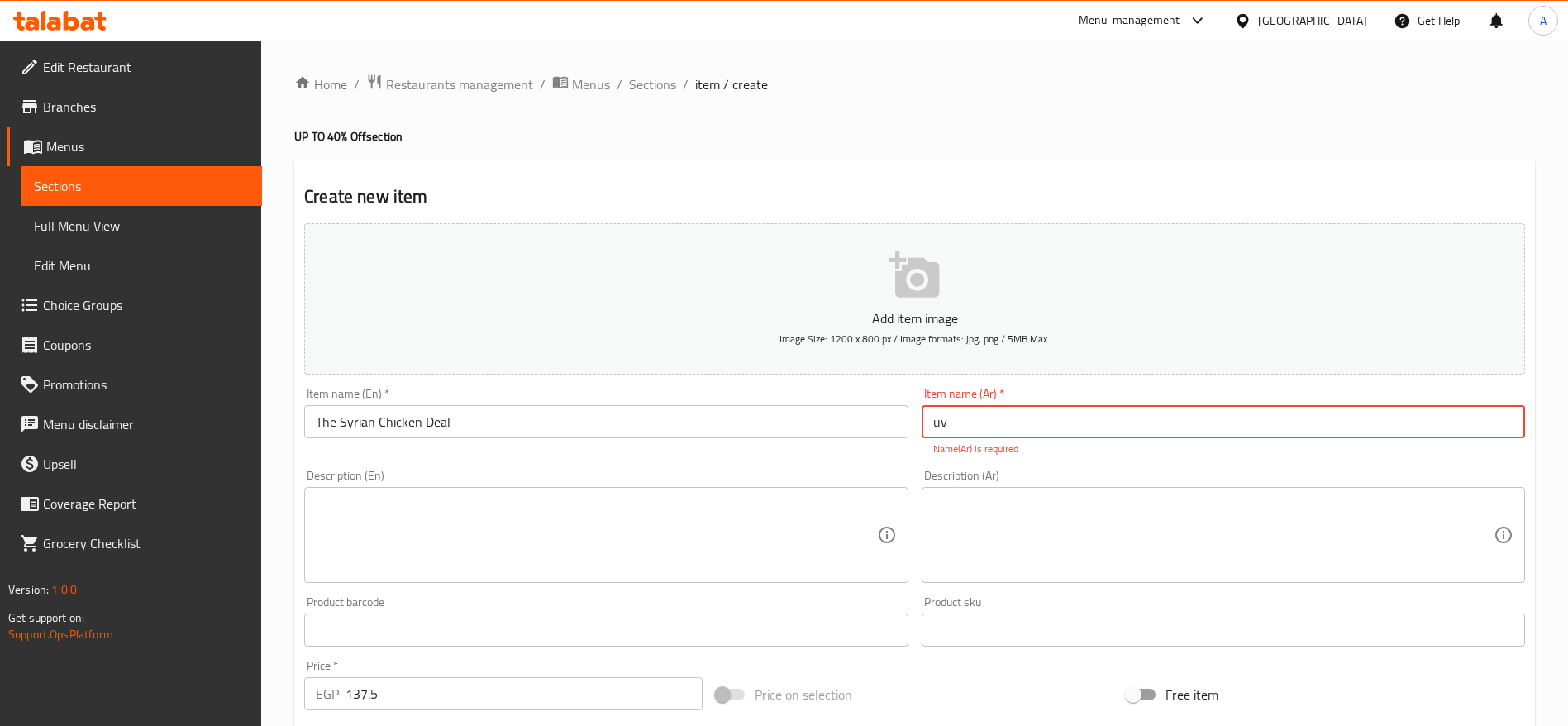
type input "u"
type input "عرض الفراخ السوري"
click at [714, 520] on textarea at bounding box center [595, 535] width 560 height 79
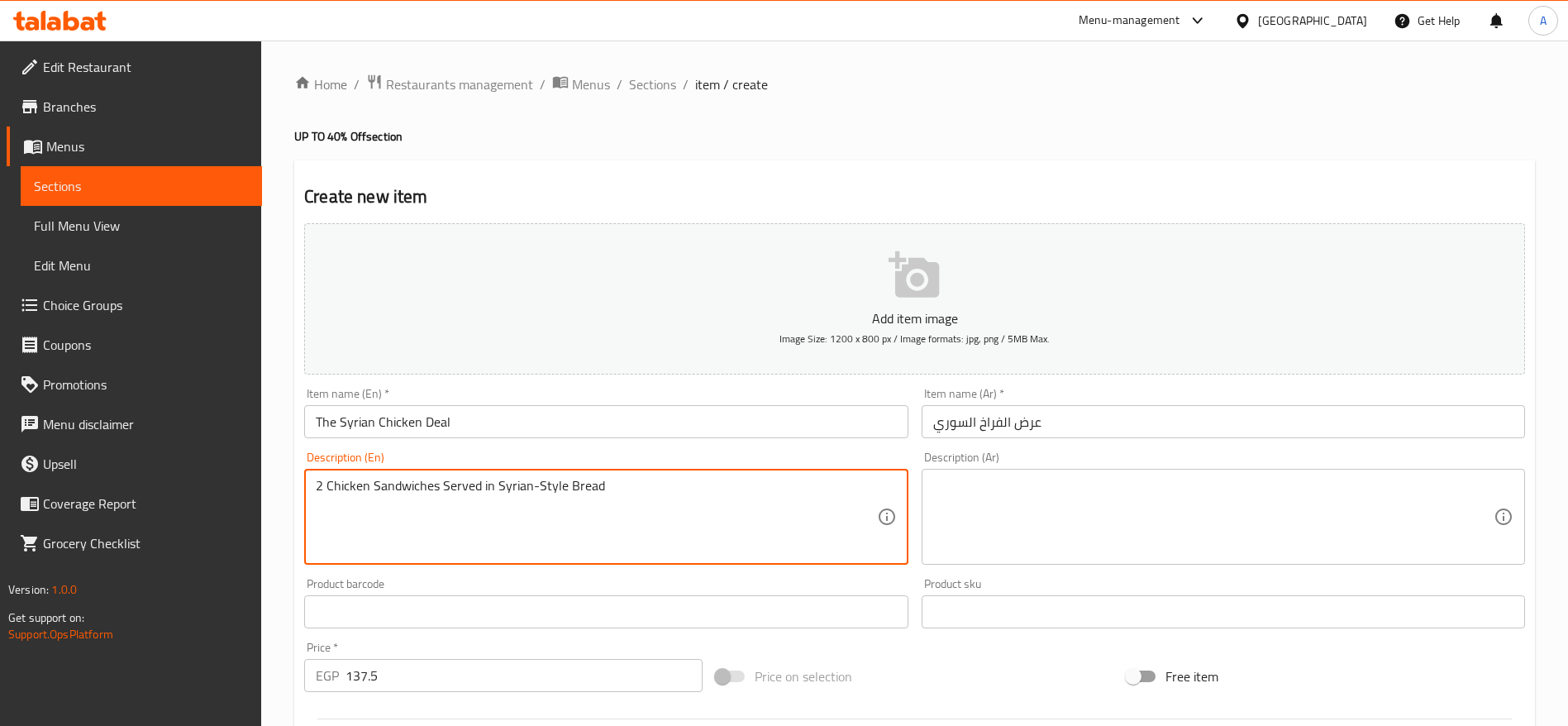
type textarea "2 Chicken Sandwiches Served in Syrian-Style Bread"
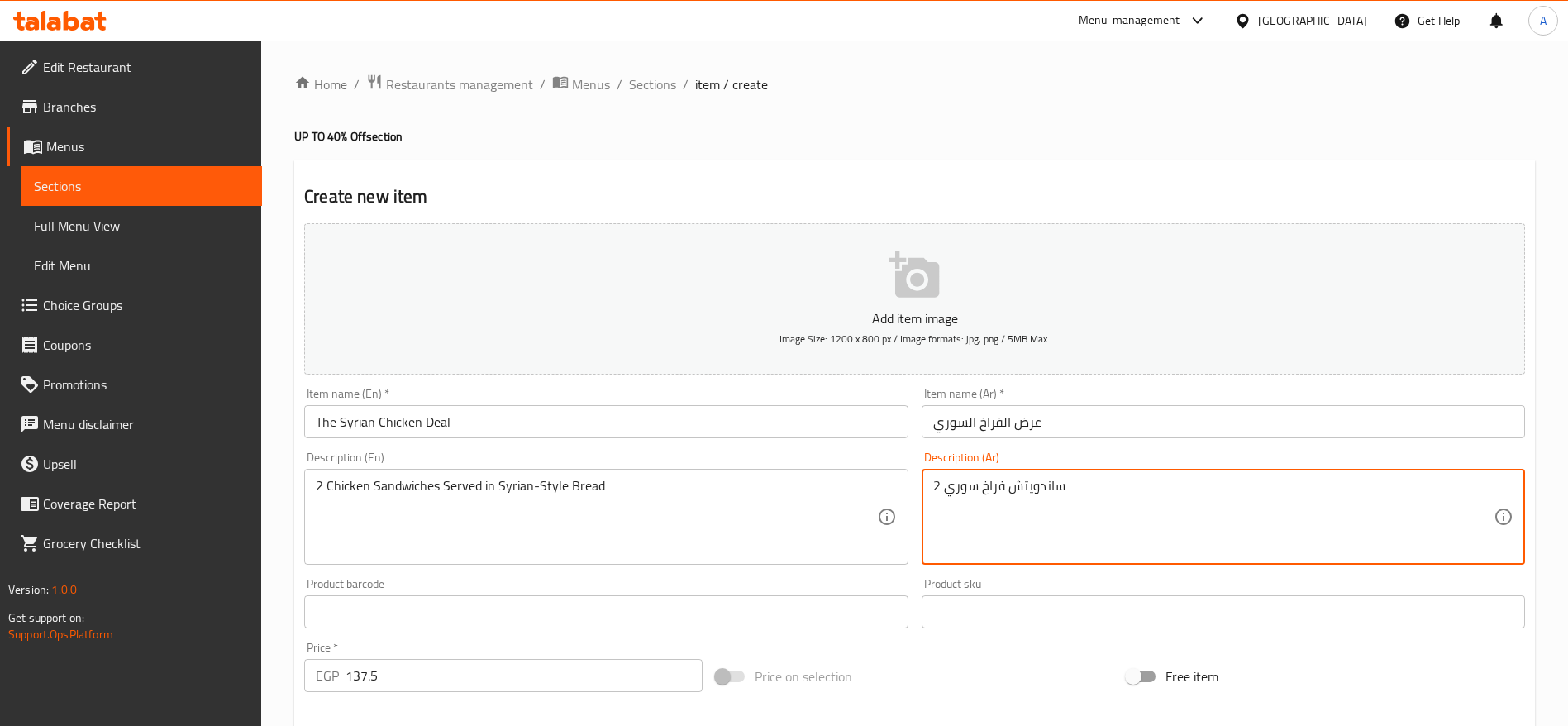
click at [959, 490] on textarea "2 ساندويتش فراخ سوري" at bounding box center [1212, 517] width 560 height 79
click at [983, 486] on textarea "2 ساندويتش فراخ سوري" at bounding box center [1212, 517] width 560 height 79
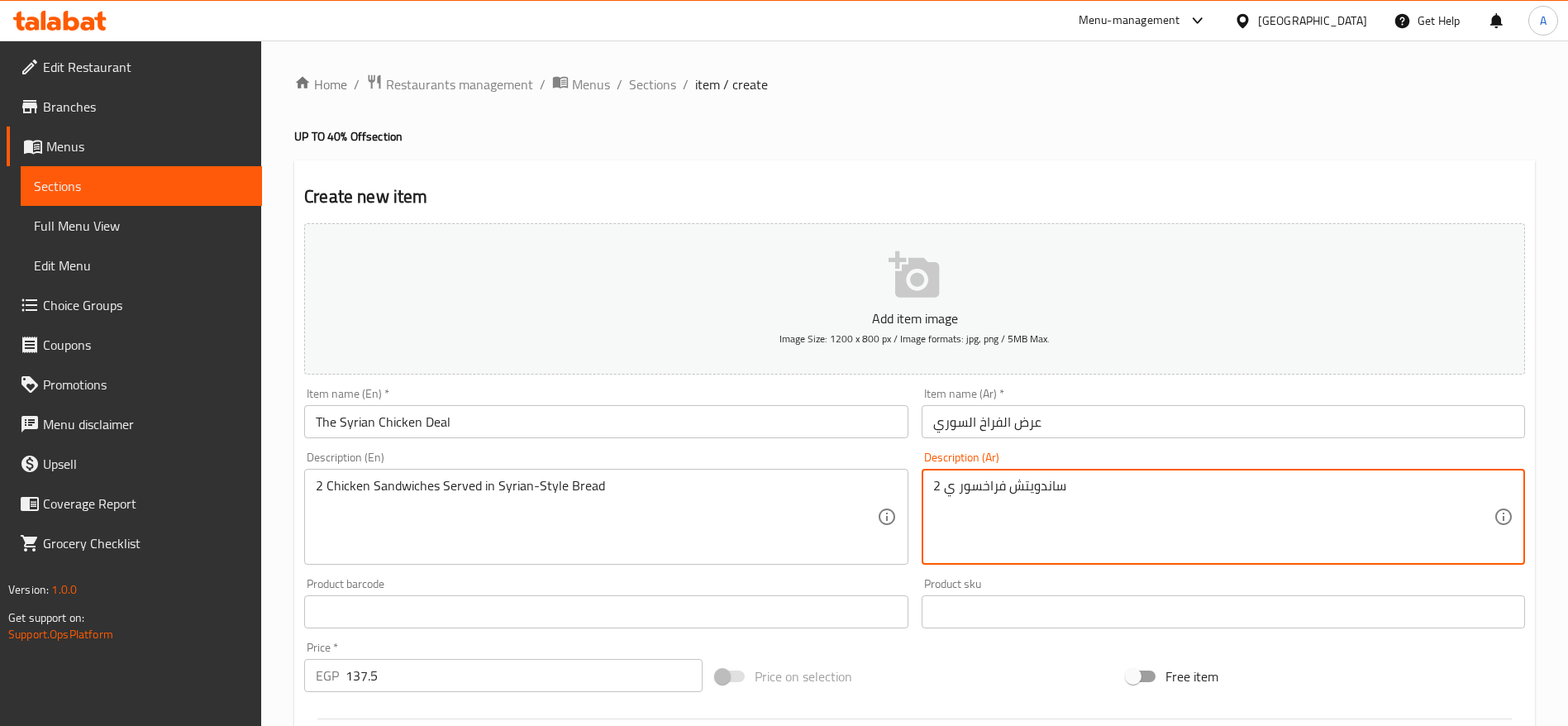
click at [956, 502] on textarea "2 ساندويتش فراخسور ي" at bounding box center [1212, 517] width 560 height 79
click at [942, 488] on textarea "2 ساندويتش فراخ سوري" at bounding box center [1212, 517] width 560 height 79
click at [976, 483] on textarea "2 ساندويتش فراخ سوري" at bounding box center [1212, 517] width 560 height 79
click at [971, 485] on textarea "2 ساندويتش فراخ" at bounding box center [1212, 517] width 560 height 79
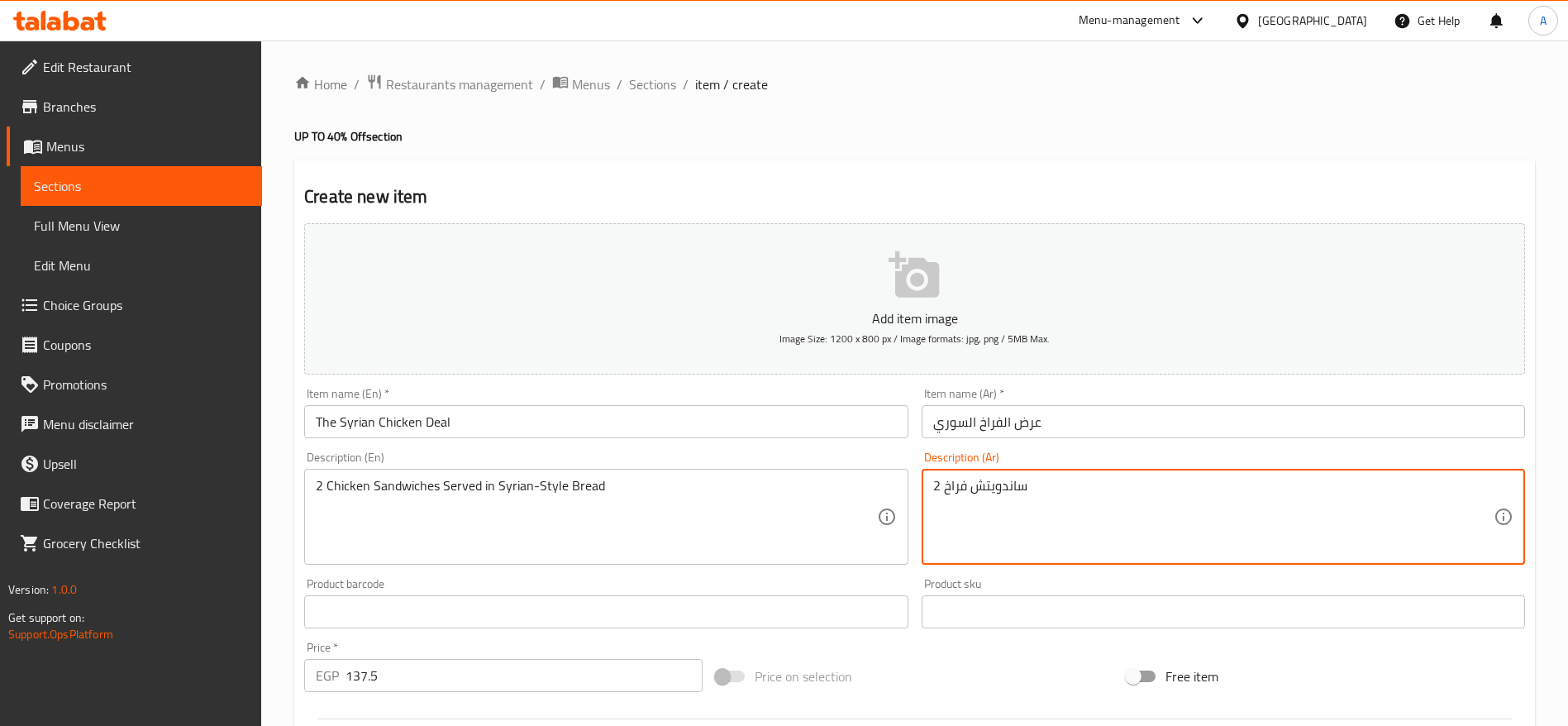
paste textarea "سوري"
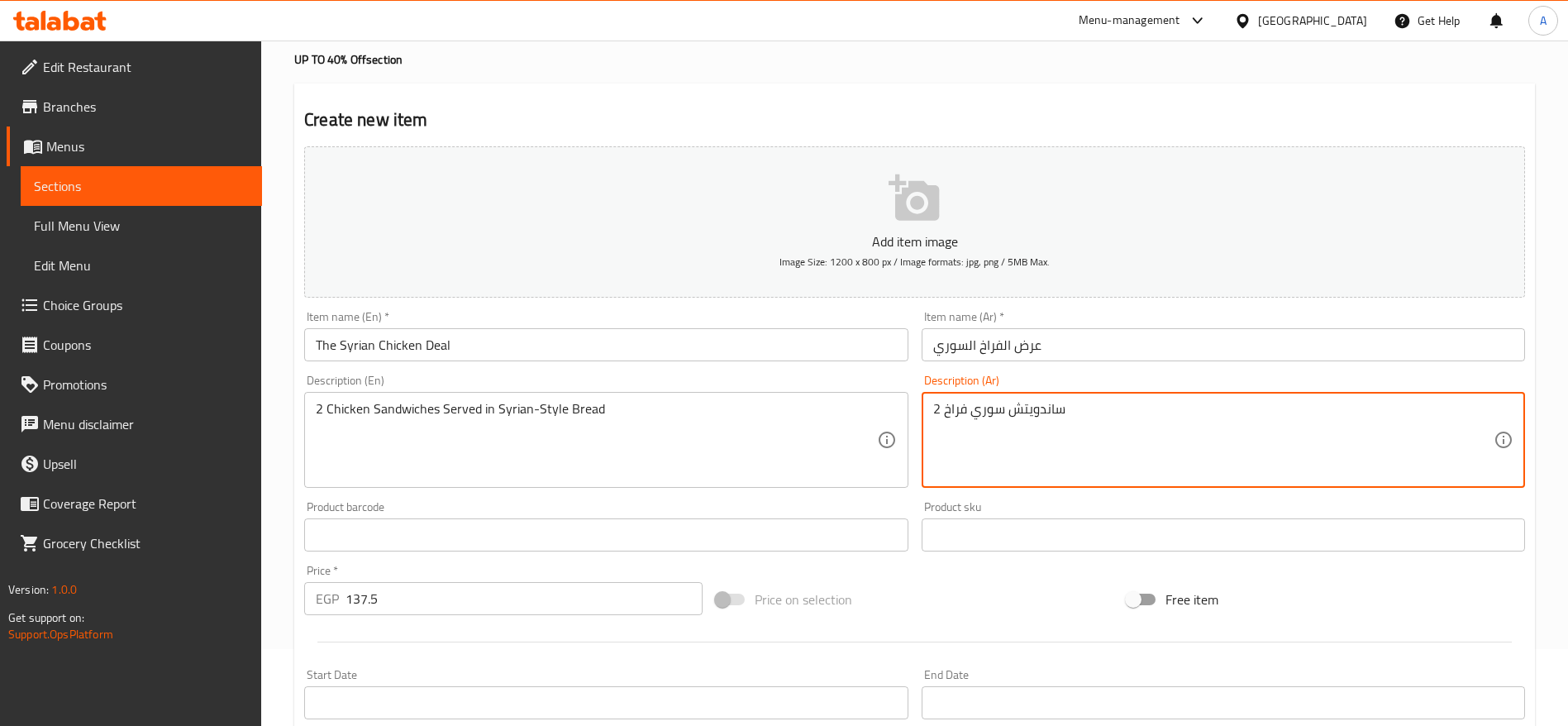
scroll to position [248, 0]
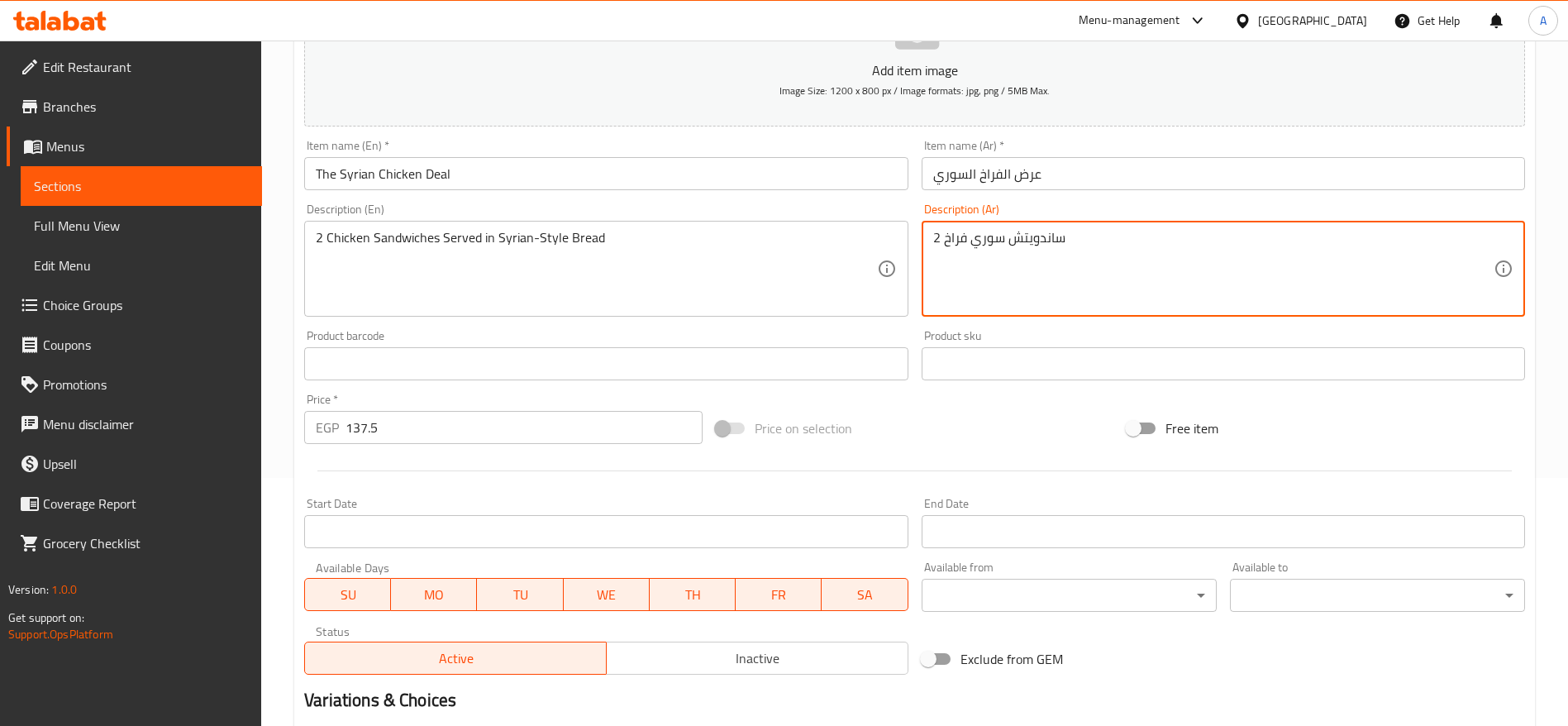
type textarea "2 ساندويتش سوري فراخ"
click at [537, 436] on input "137.5" at bounding box center [524, 427] width 357 height 33
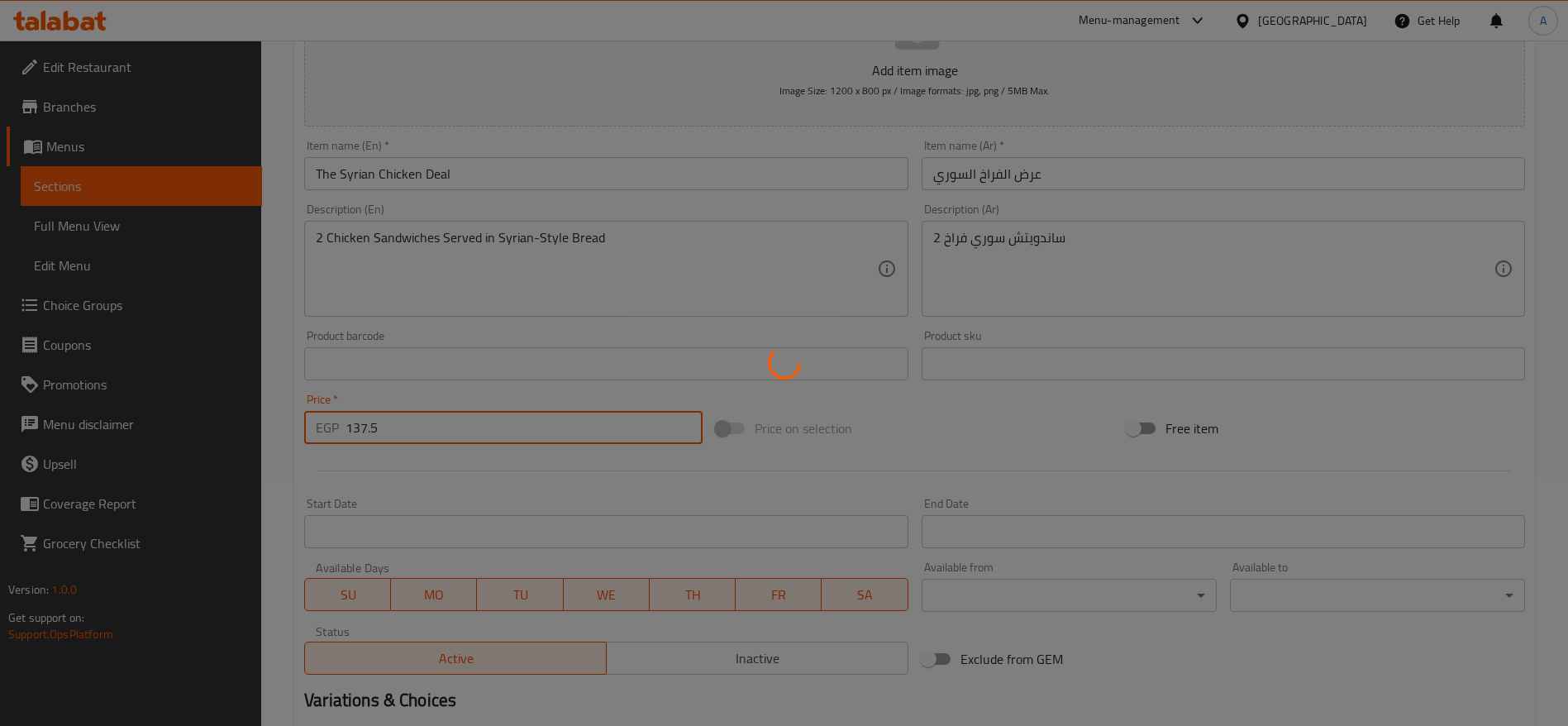
type input "0"
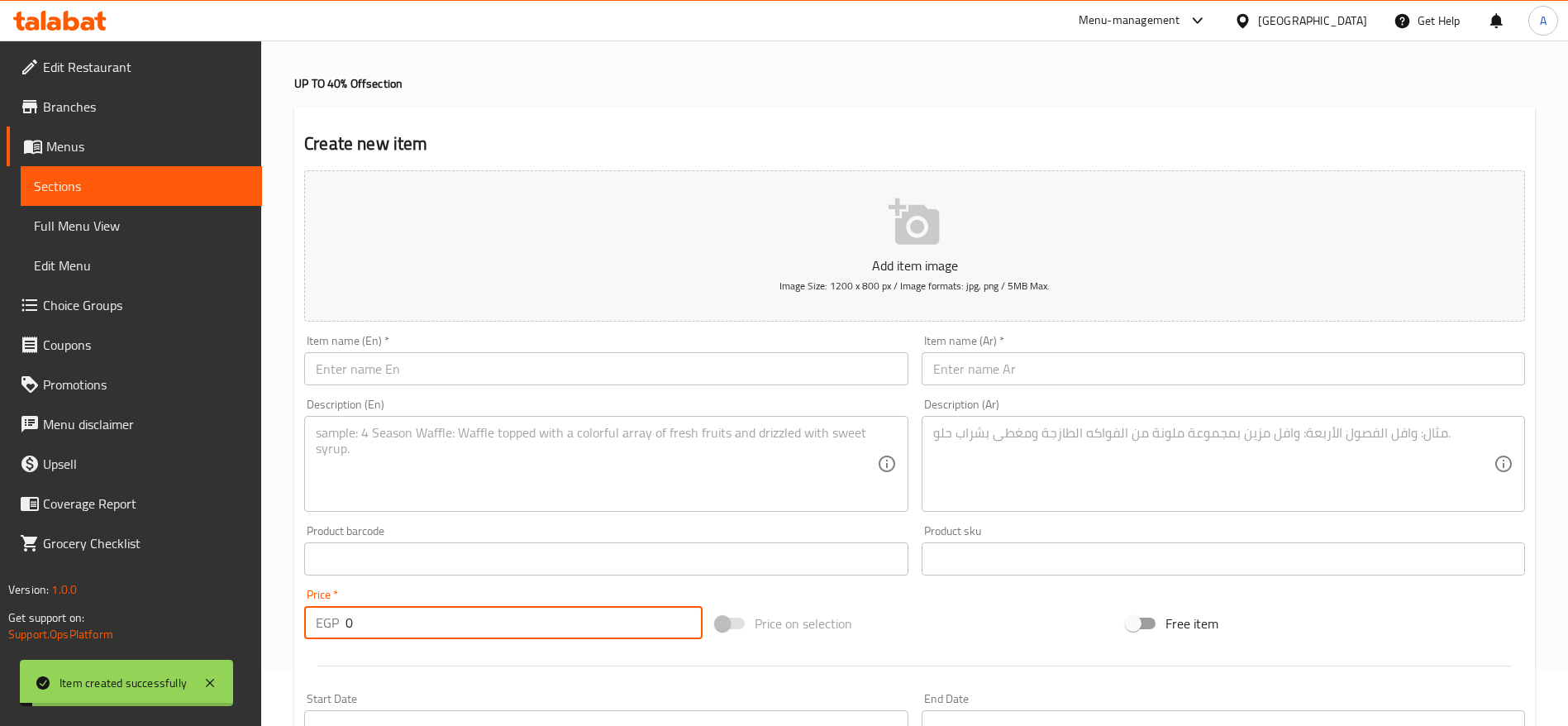
scroll to position [0, 0]
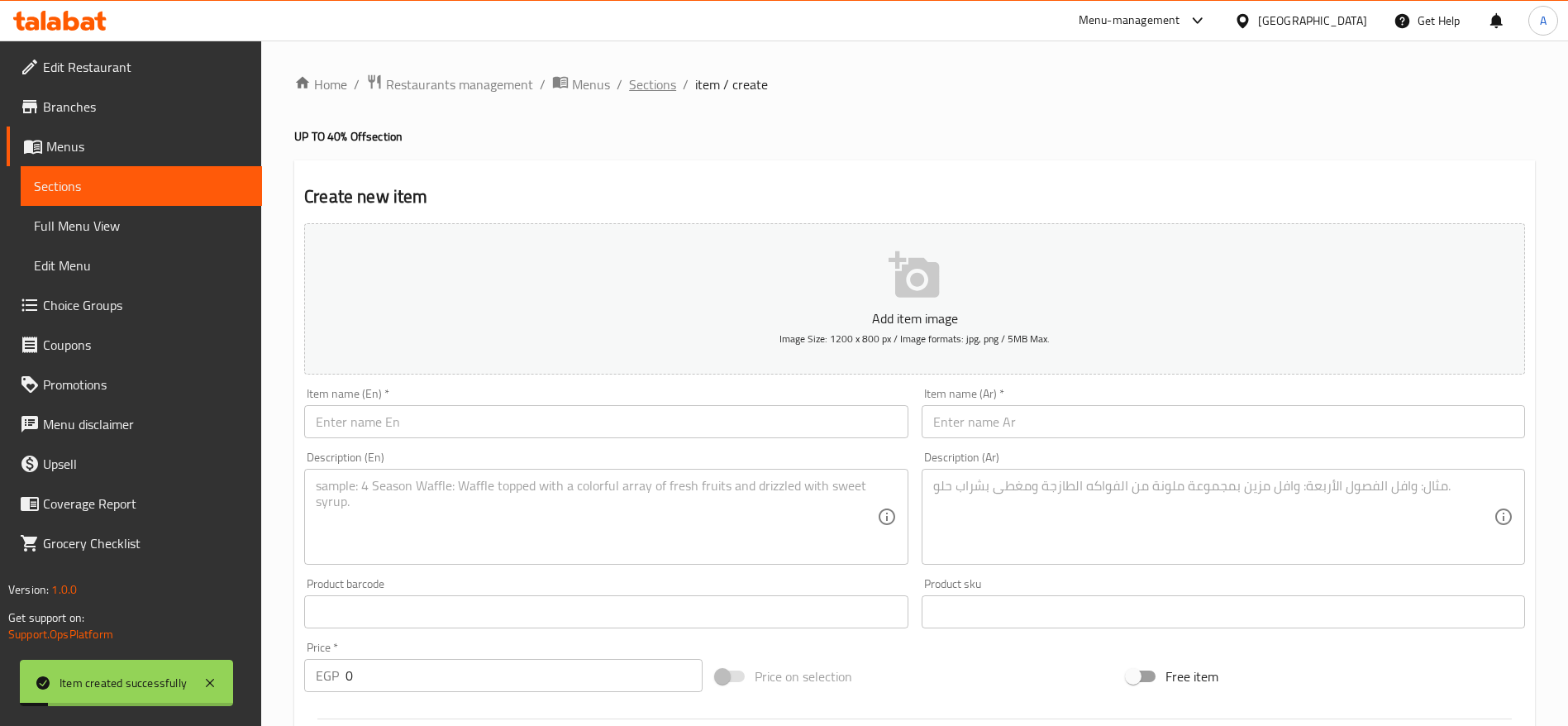
click at [663, 82] on span "Sections" at bounding box center [652, 85] width 47 height 20
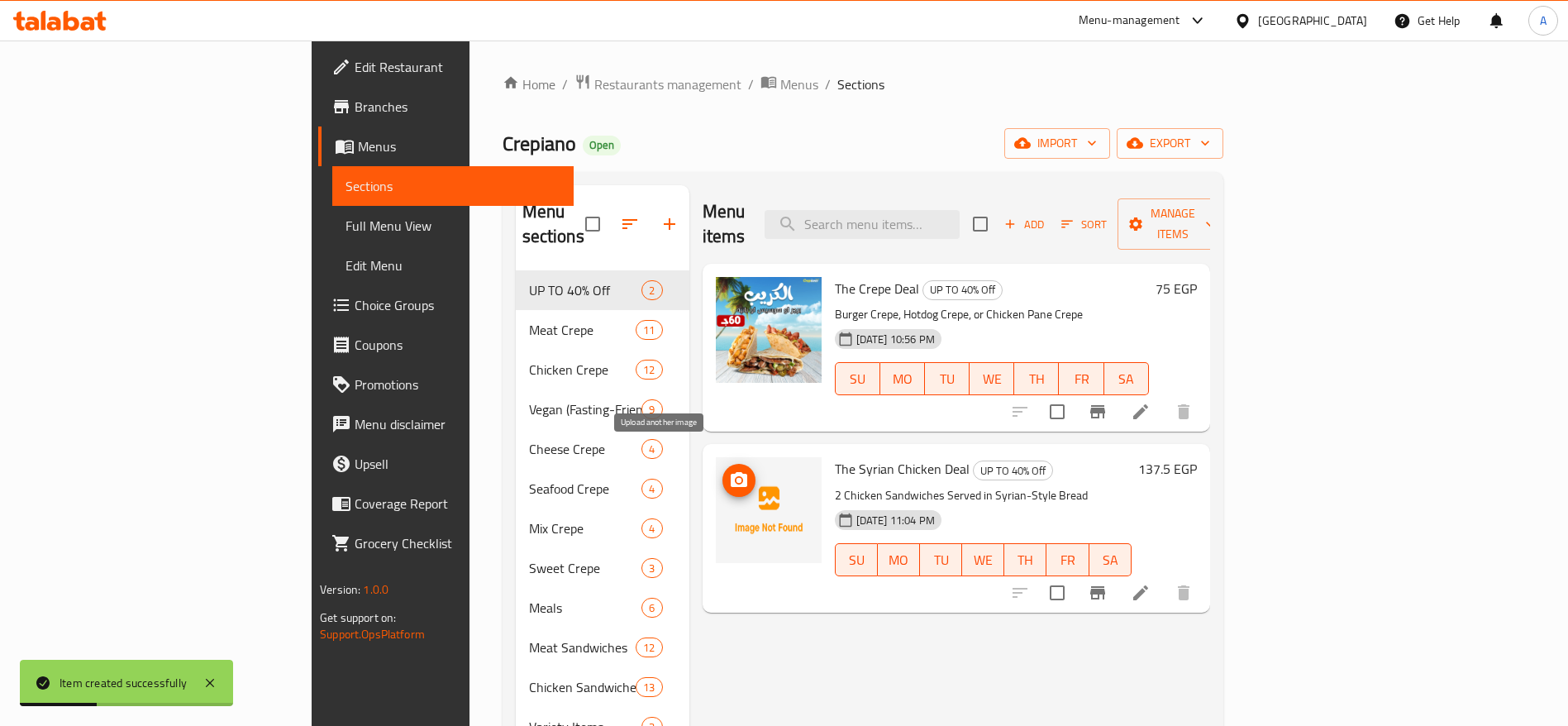
click at [731, 472] on icon "upload picture" at bounding box center [739, 480] width 17 height 15
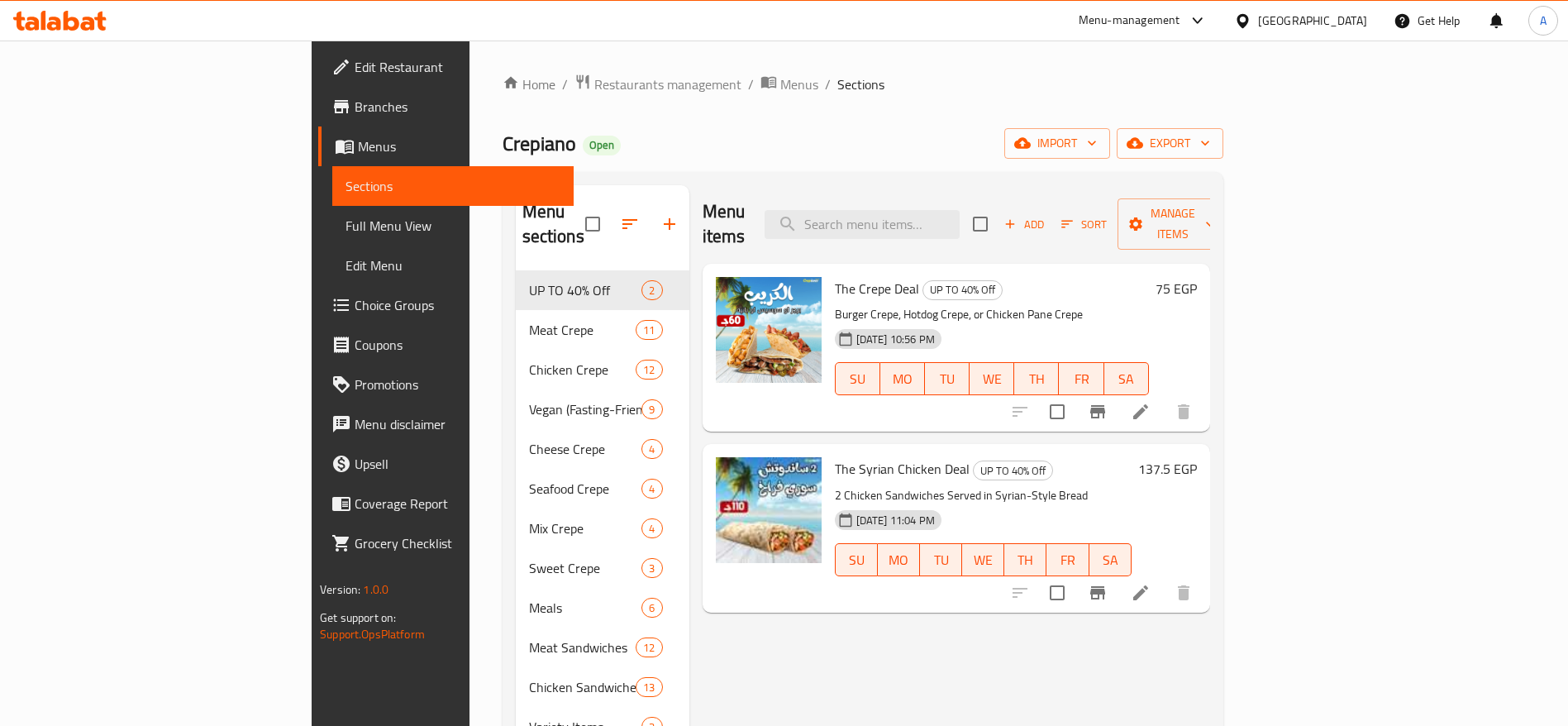
click at [1090, 40] on div at bounding box center [784, 40] width 1568 height 1
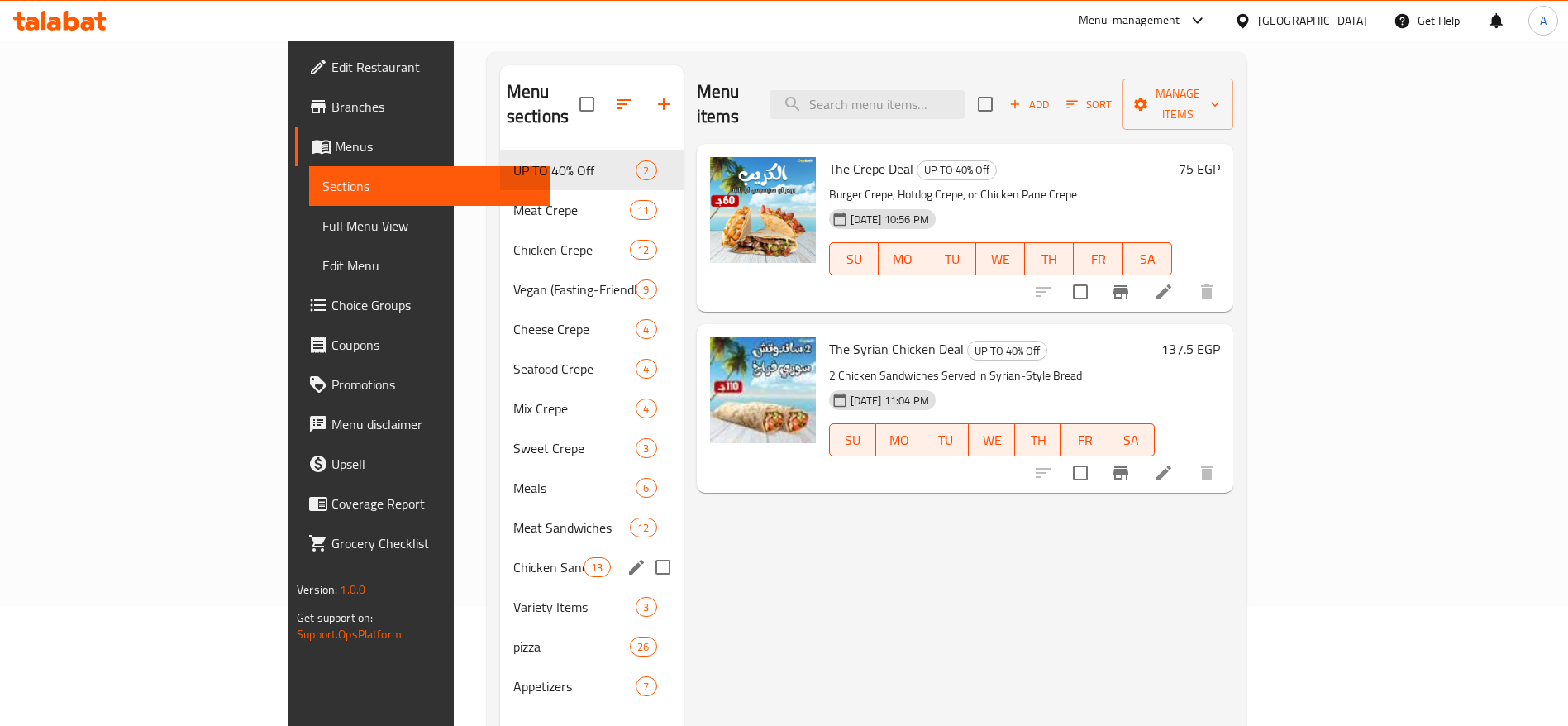
scroll to position [231, 0]
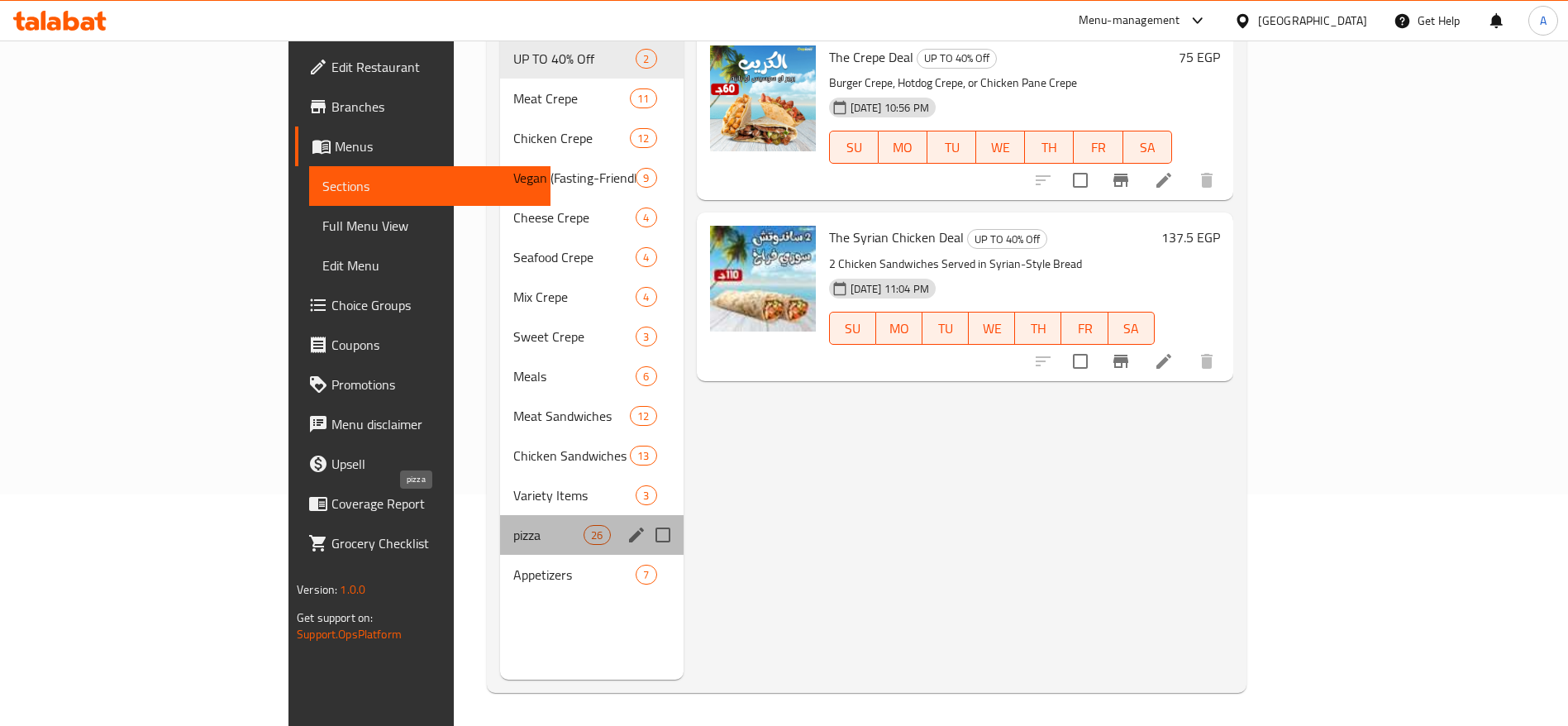
click at [513, 525] on span "pizza" at bounding box center [548, 535] width 70 height 20
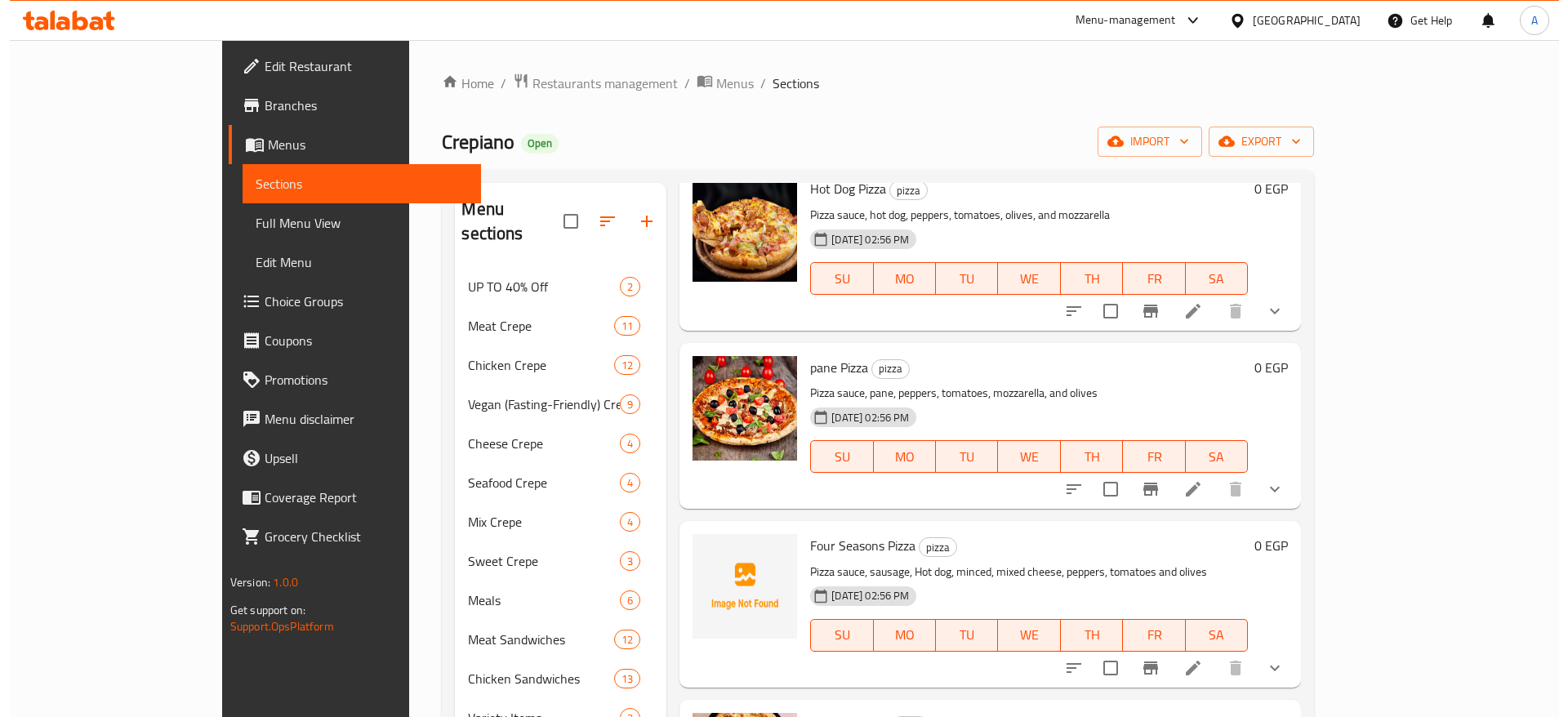
scroll to position [2939, 0]
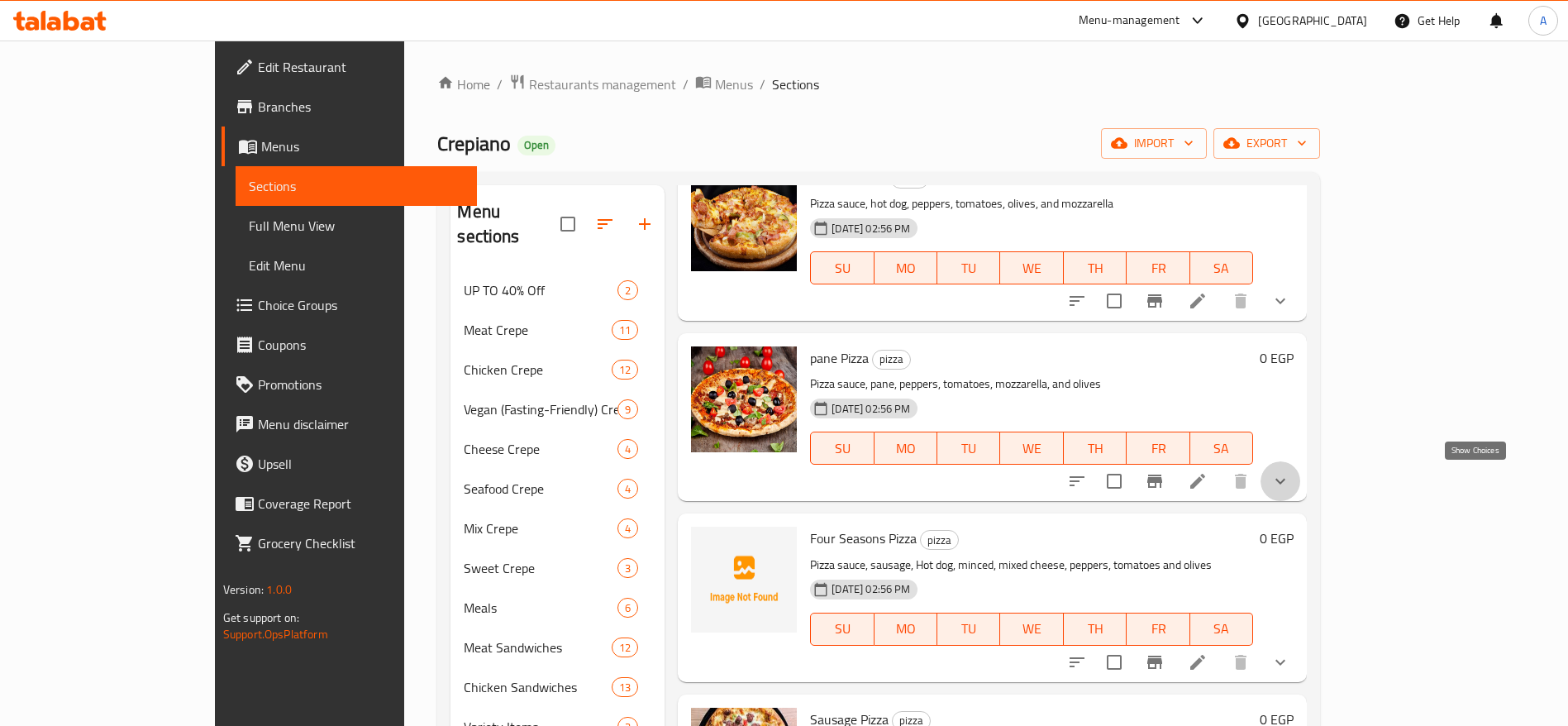
click at [1290, 476] on icon "show more" at bounding box center [1280, 481] width 20 height 20
drag, startPoint x: 1477, startPoint y: 476, endPoint x: 1451, endPoint y: 481, distance: 26.5
click at [1300, 476] on button "show more" at bounding box center [1279, 481] width 39 height 39
click at [1207, 485] on icon at bounding box center [1198, 481] width 20 height 20
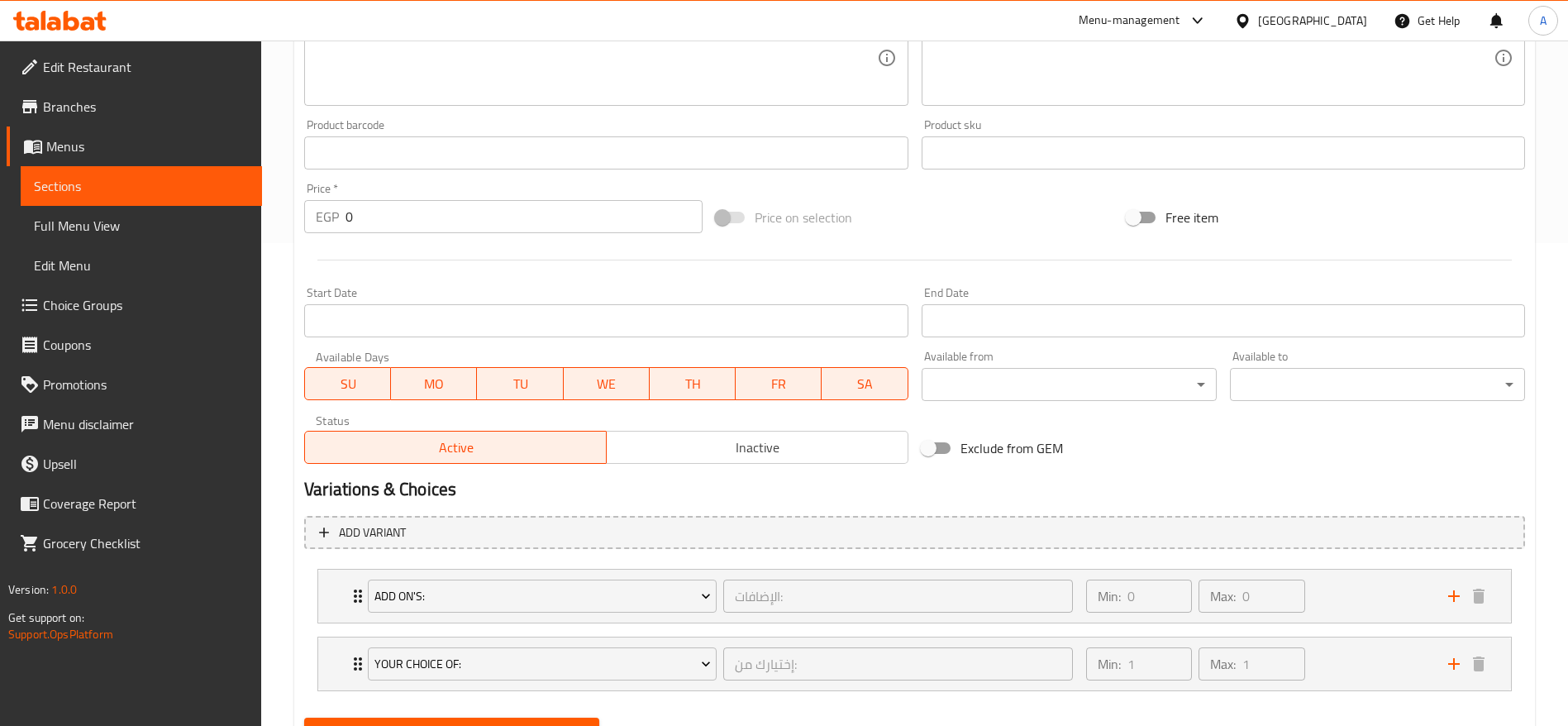
scroll to position [561, 0]
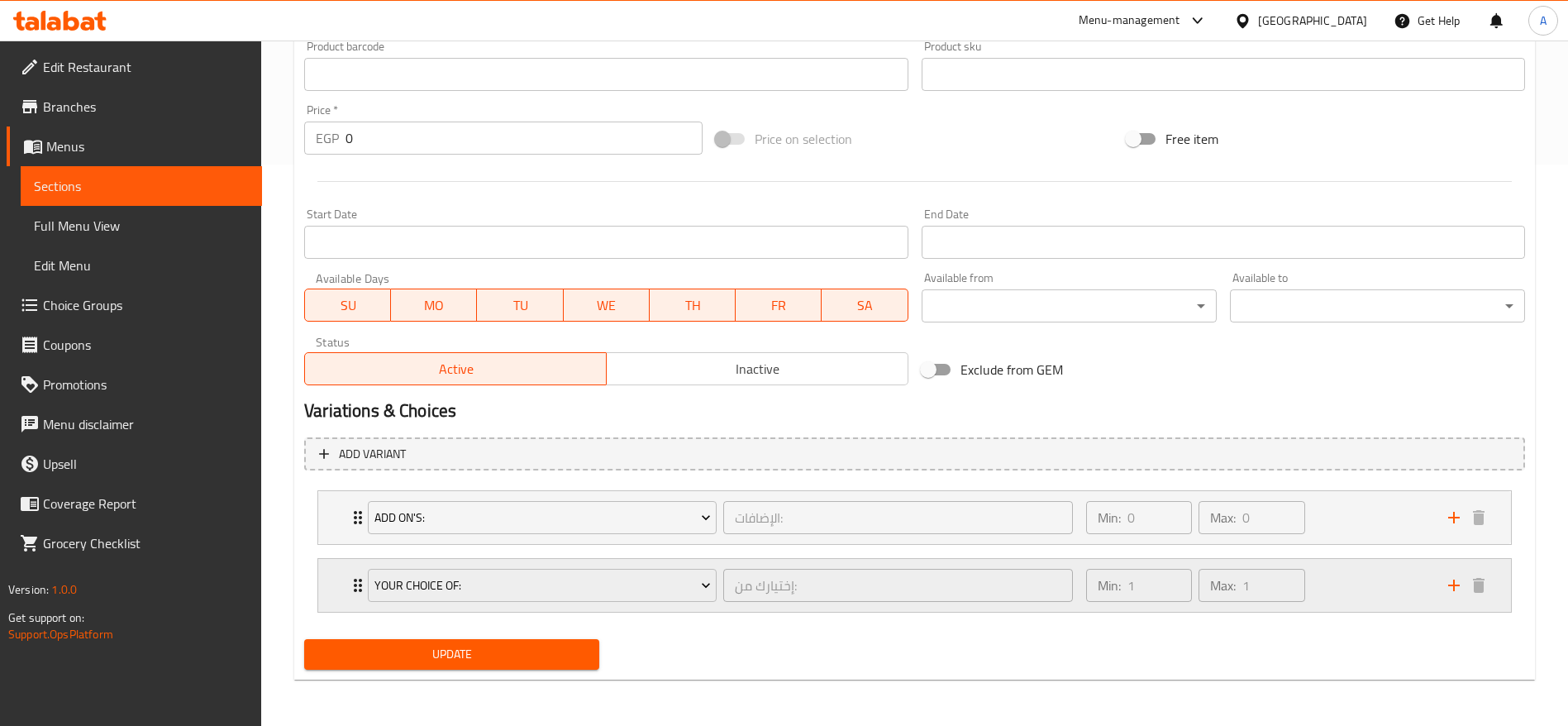
click at [352, 583] on icon "Expand" at bounding box center [358, 585] width 20 height 20
click at [350, 577] on icon "Expand" at bounding box center [358, 585] width 20 height 20
click at [348, 577] on icon "Expand" at bounding box center [358, 585] width 20 height 20
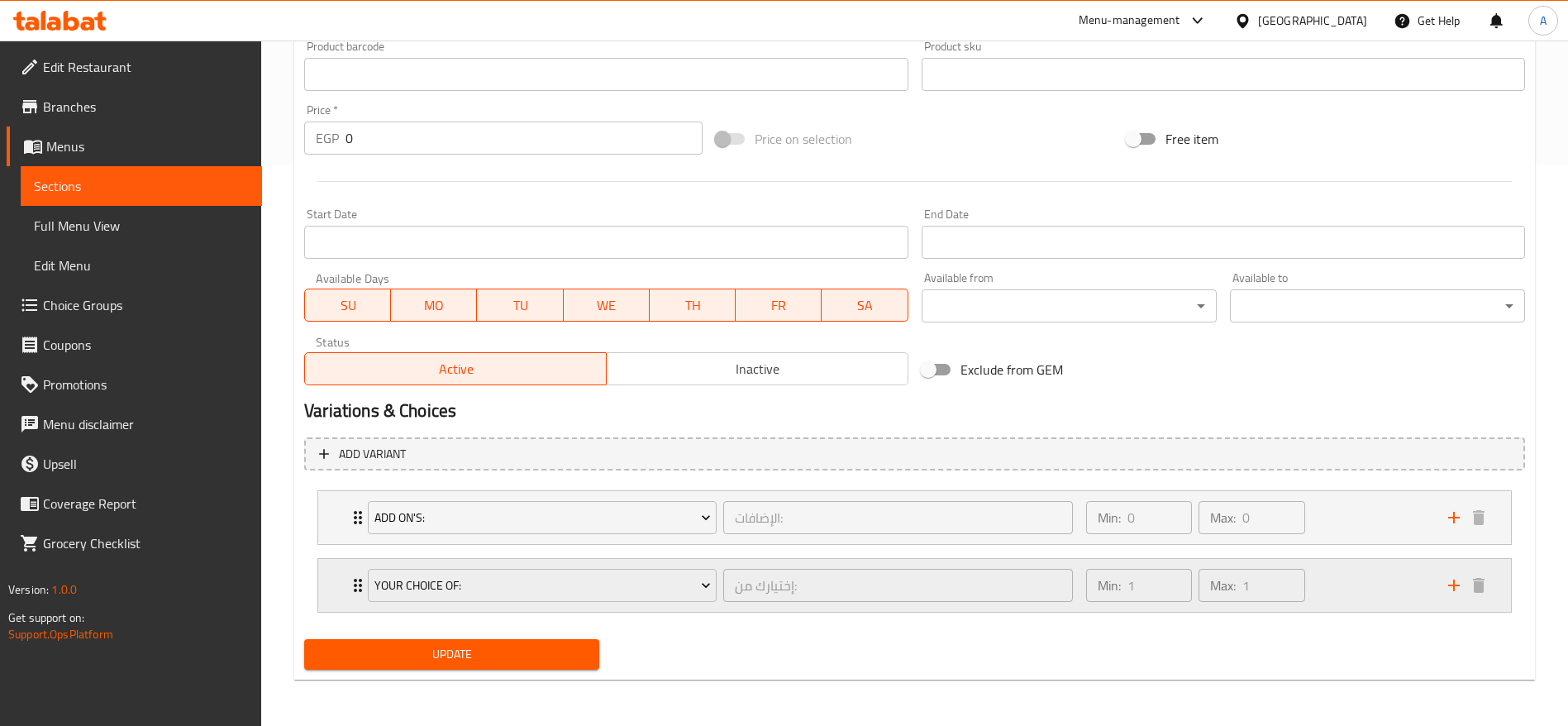
click at [348, 577] on icon "Expand" at bounding box center [358, 585] width 20 height 20
click at [676, 583] on span "Your Choice Of:" at bounding box center [542, 585] width 337 height 21
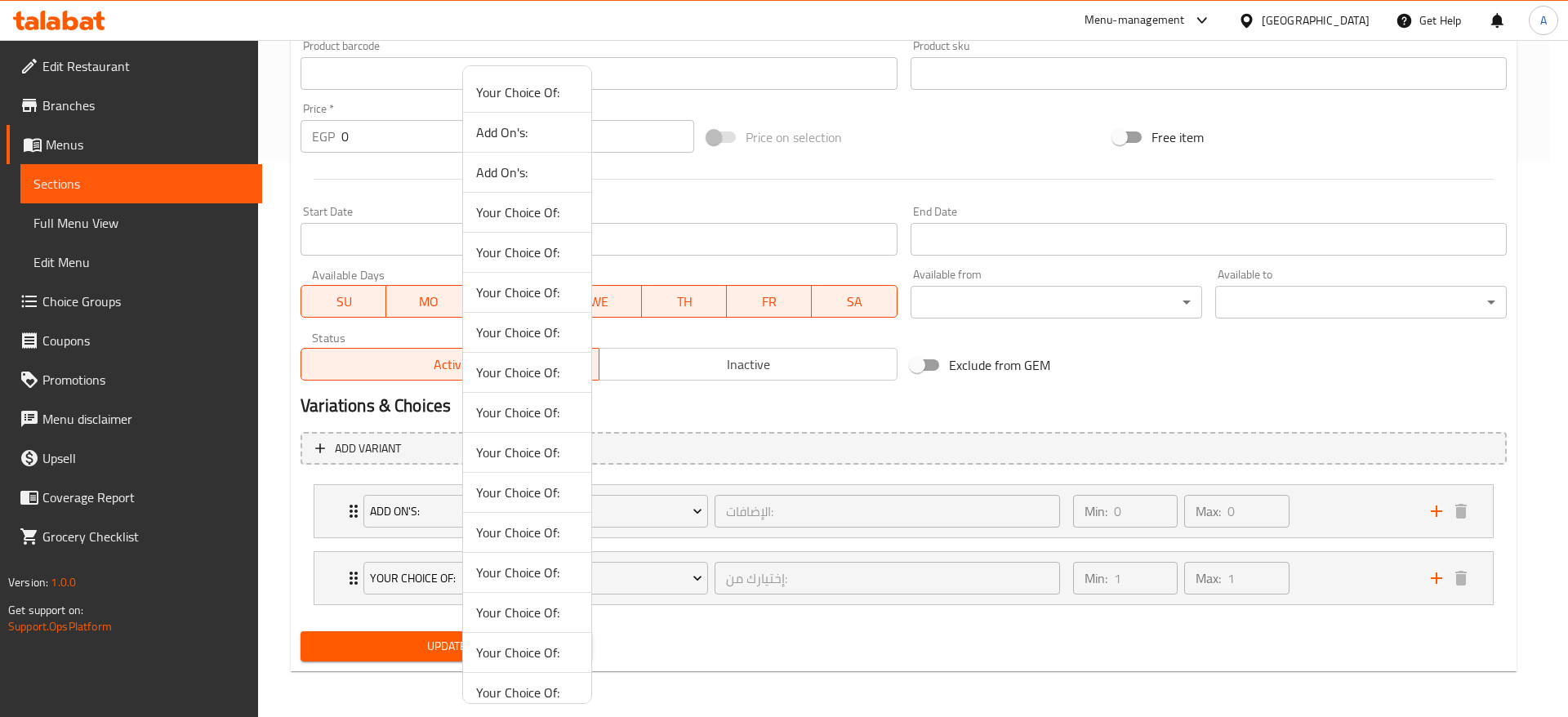
click at [717, 639] on div at bounding box center [784, 358] width 1568 height 717
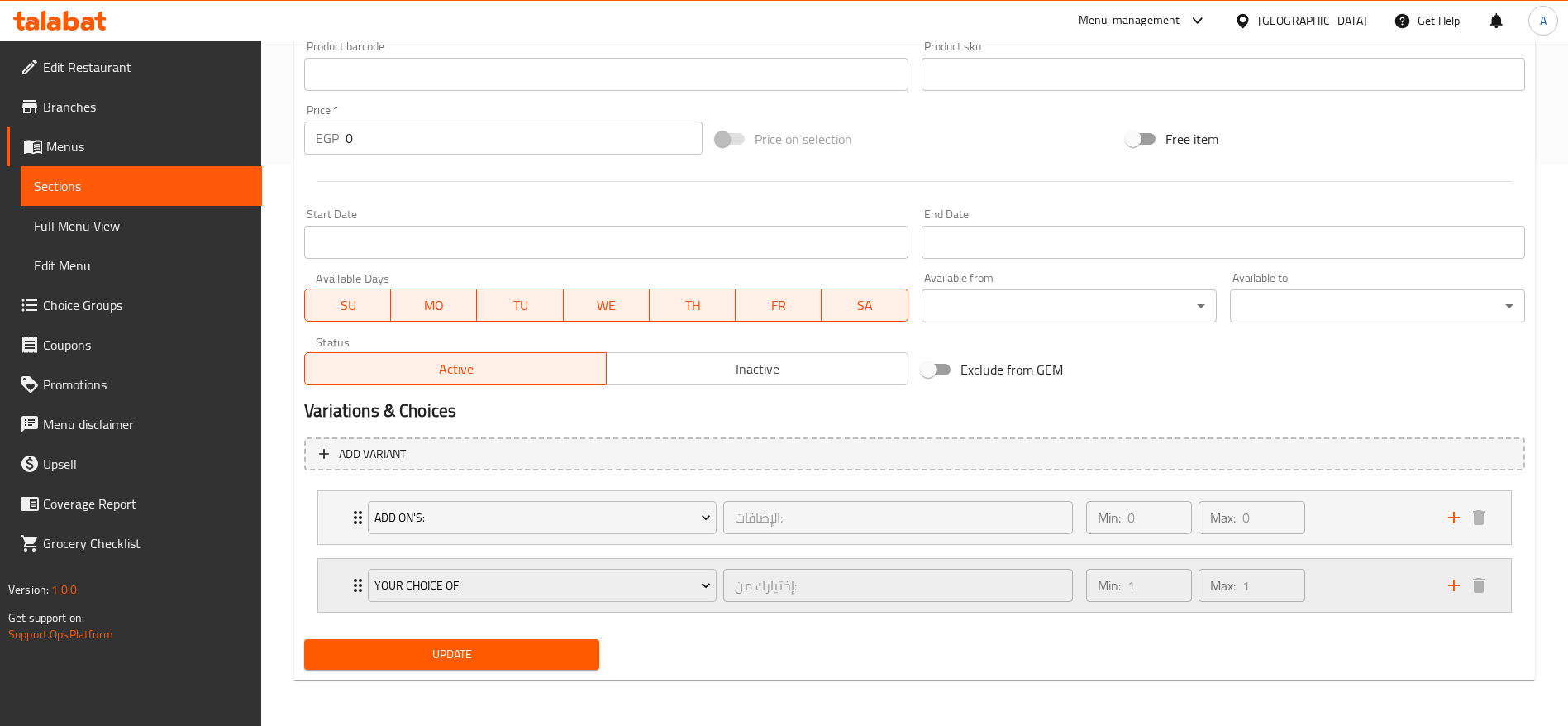
click at [347, 544] on div "Your Choice Of: إختيارك من: ​ Min: 1 ​ Max: 1 ​" at bounding box center [914, 517] width 1192 height 53
click at [913, 566] on div "إختيارك من: ​" at bounding box center [897, 584] width 355 height 39
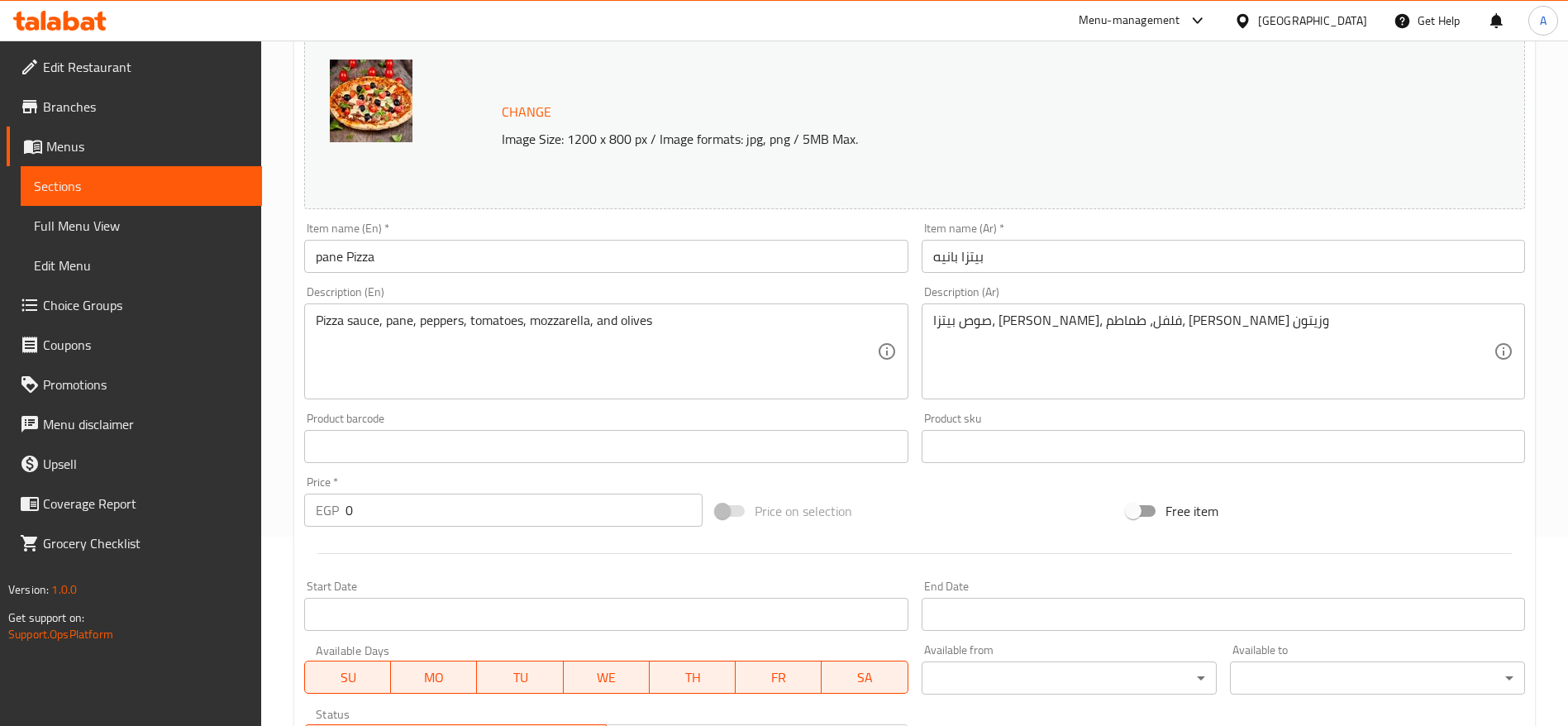
scroll to position [0, 0]
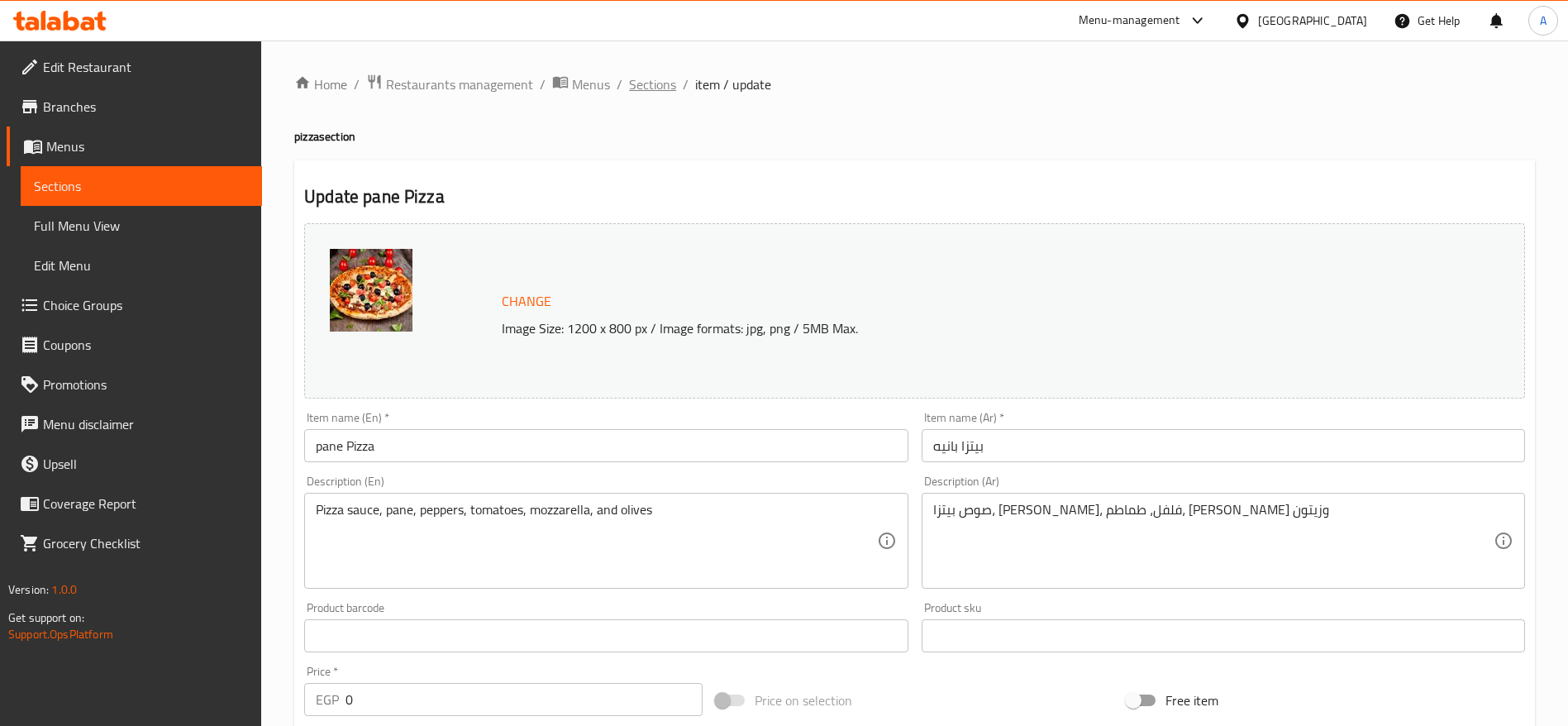
click at [660, 77] on span "Sections" at bounding box center [652, 85] width 47 height 20
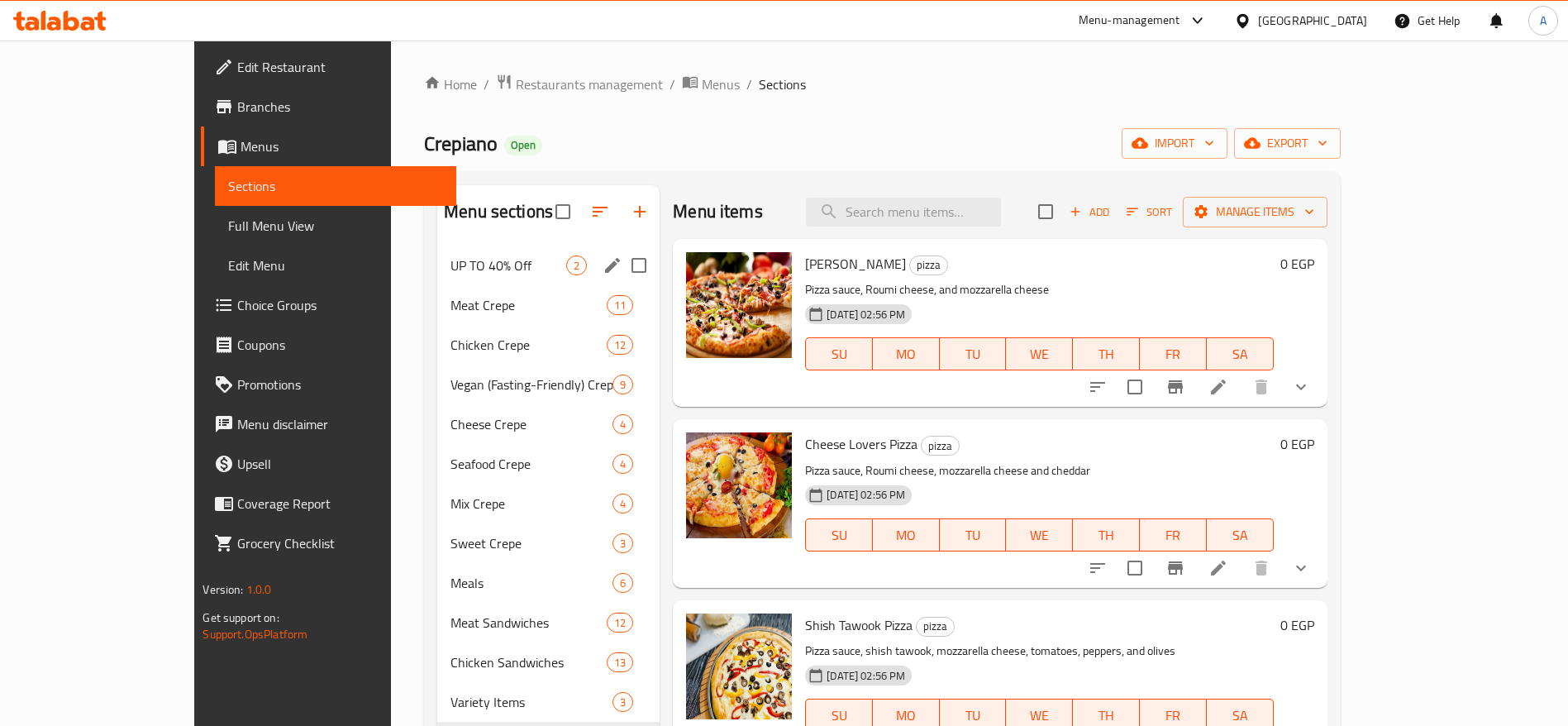
click at [467, 277] on div "UP TO 40% Off 2" at bounding box center [548, 265] width 223 height 39
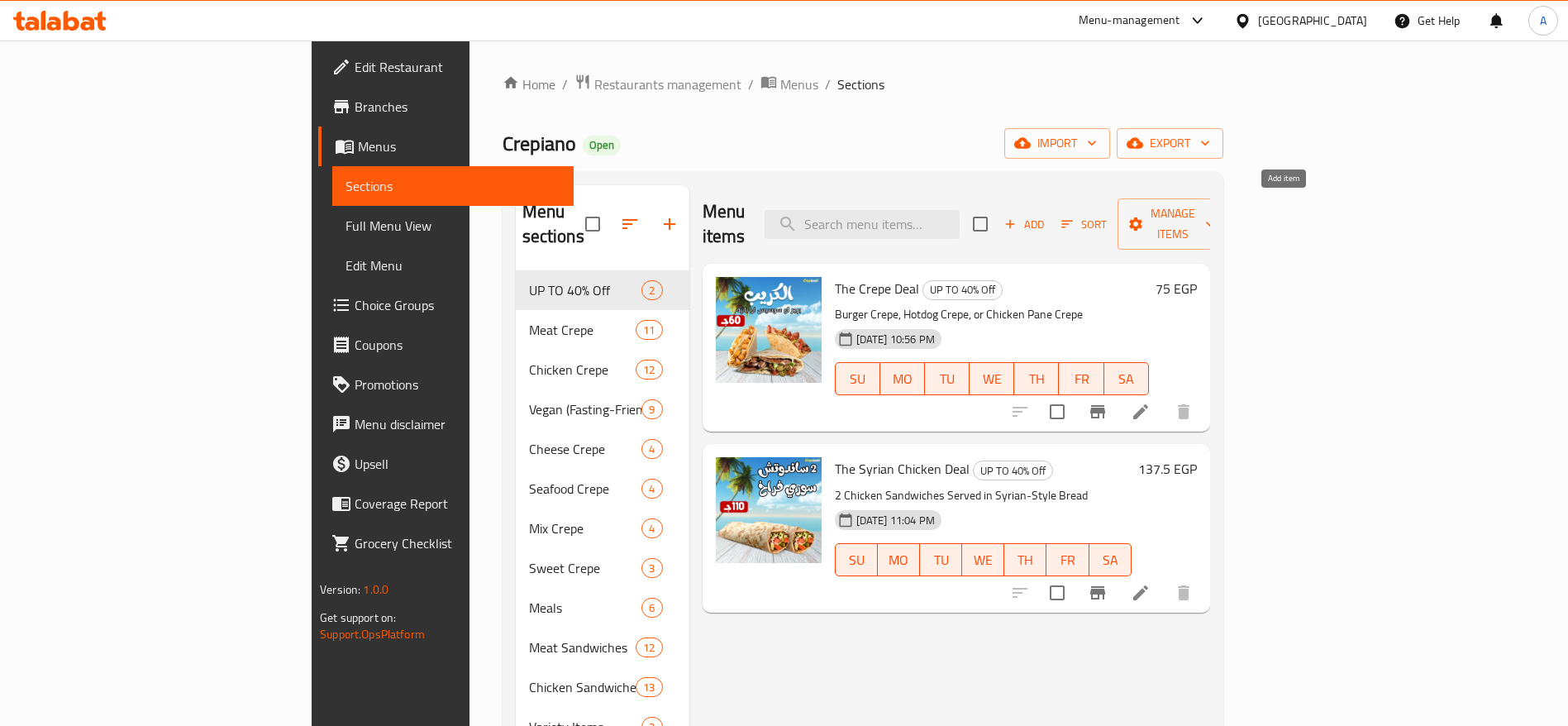
click at [1017, 217] on icon "button" at bounding box center [1010, 224] width 15 height 15
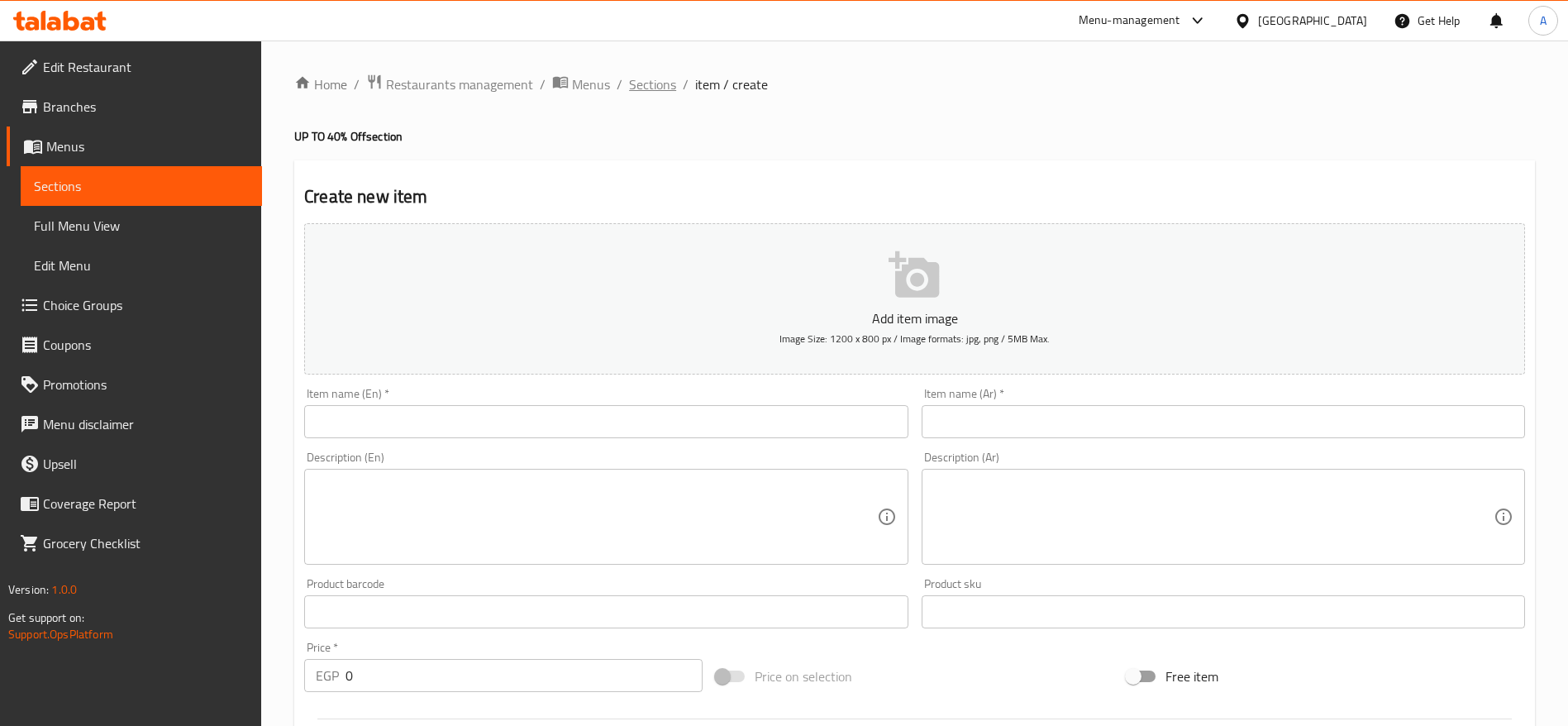
click at [660, 82] on span "Sections" at bounding box center [652, 85] width 47 height 20
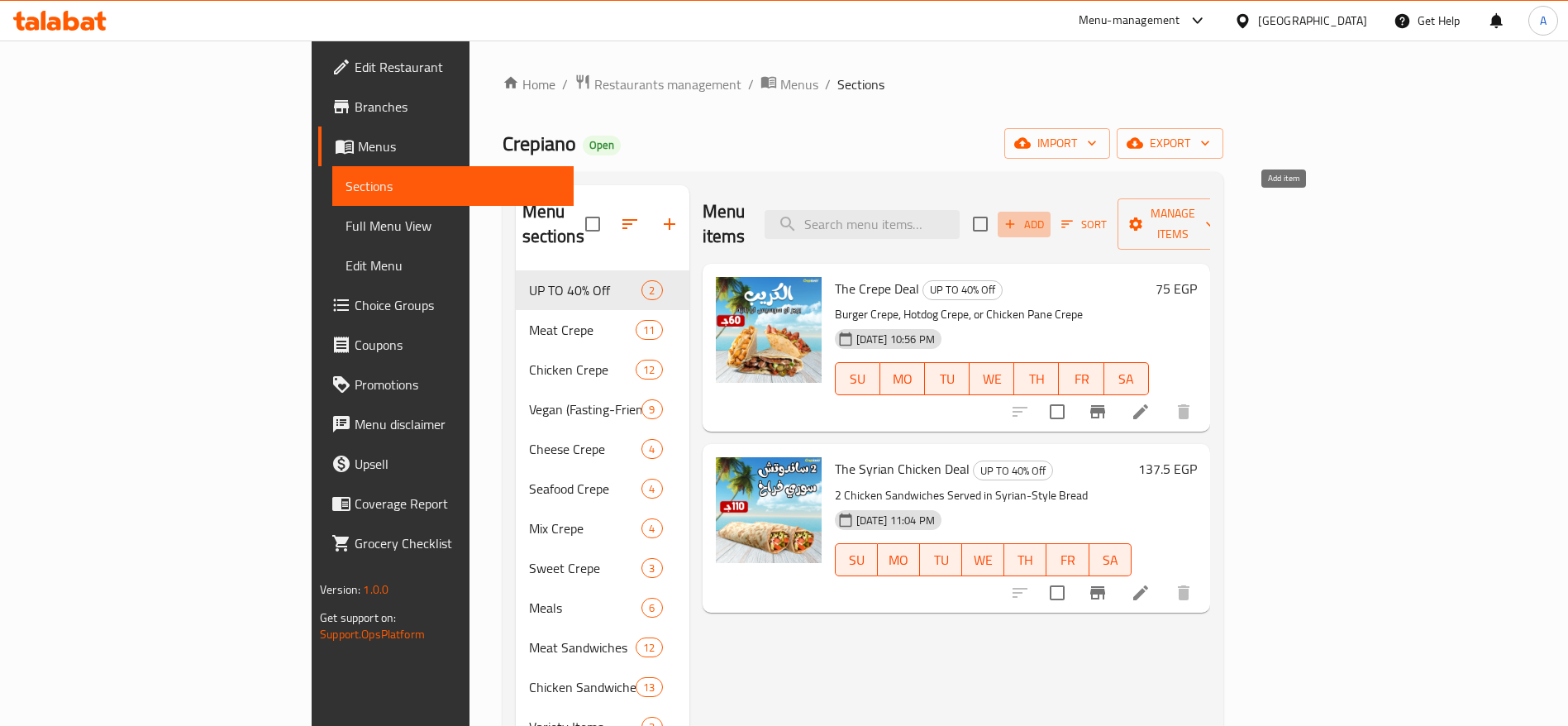
click at [1046, 215] on span "Add" at bounding box center [1023, 224] width 44 height 19
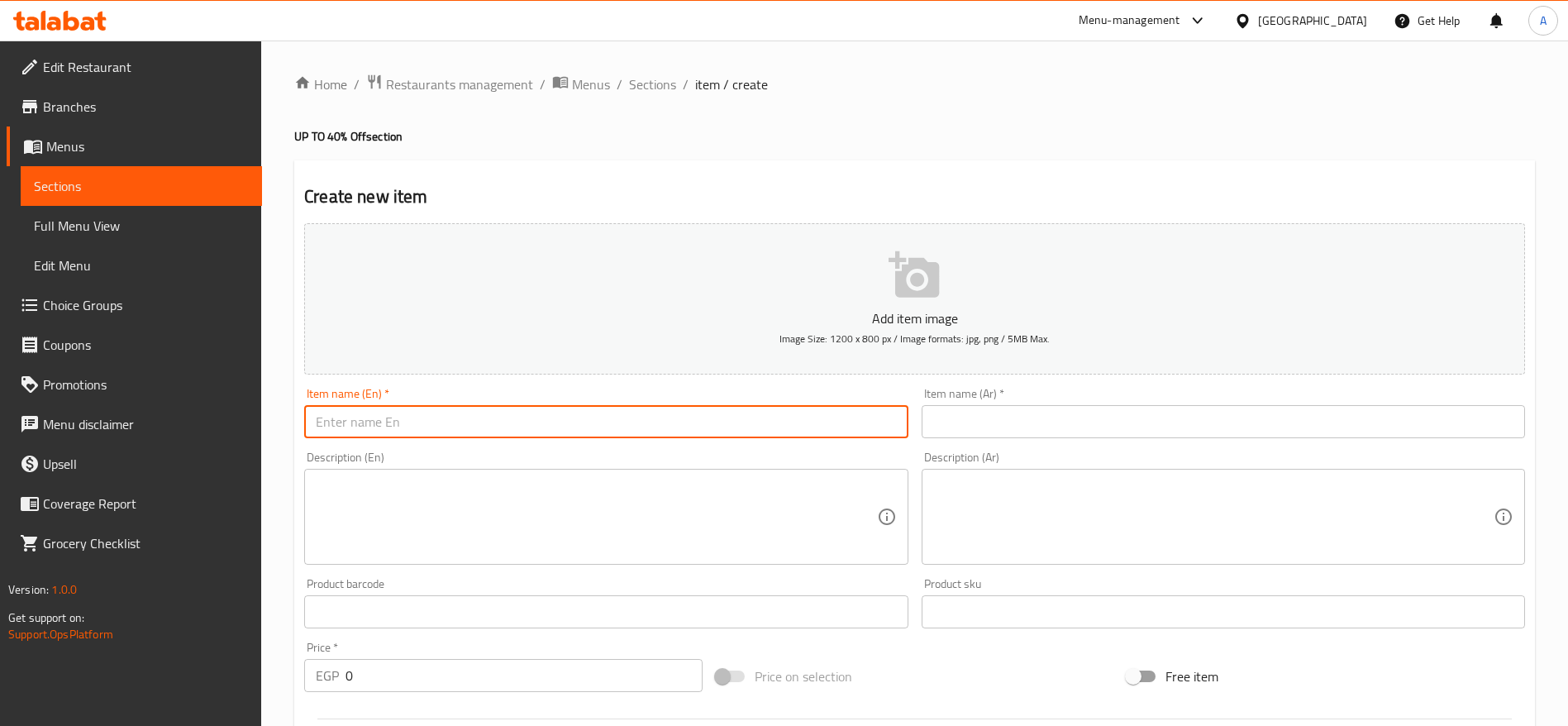
click at [521, 412] on input "text" at bounding box center [605, 421] width 604 height 33
type input "The Pane Pizza Deal"
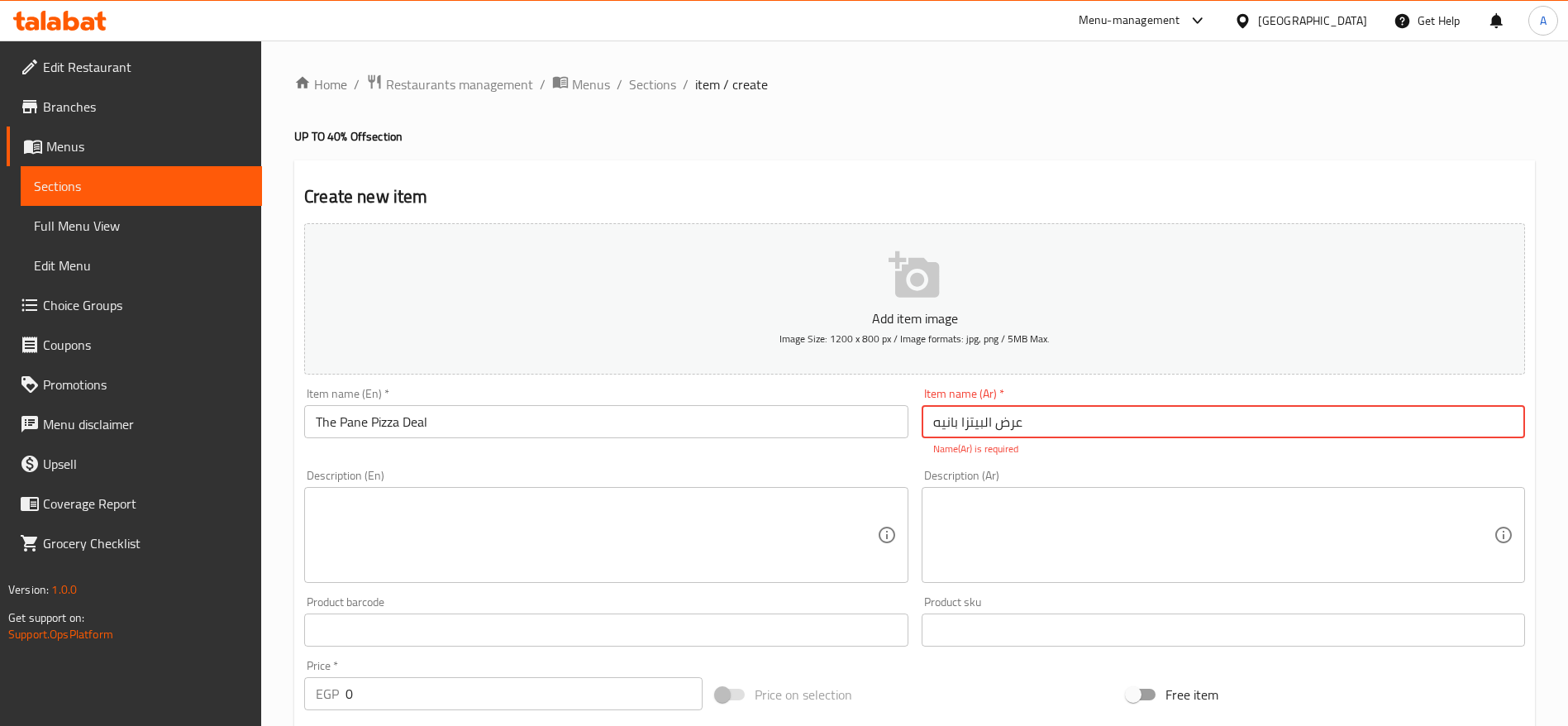
type input "عرض البيتزا بانيه"
click at [773, 508] on textarea at bounding box center [595, 535] width 560 height 79
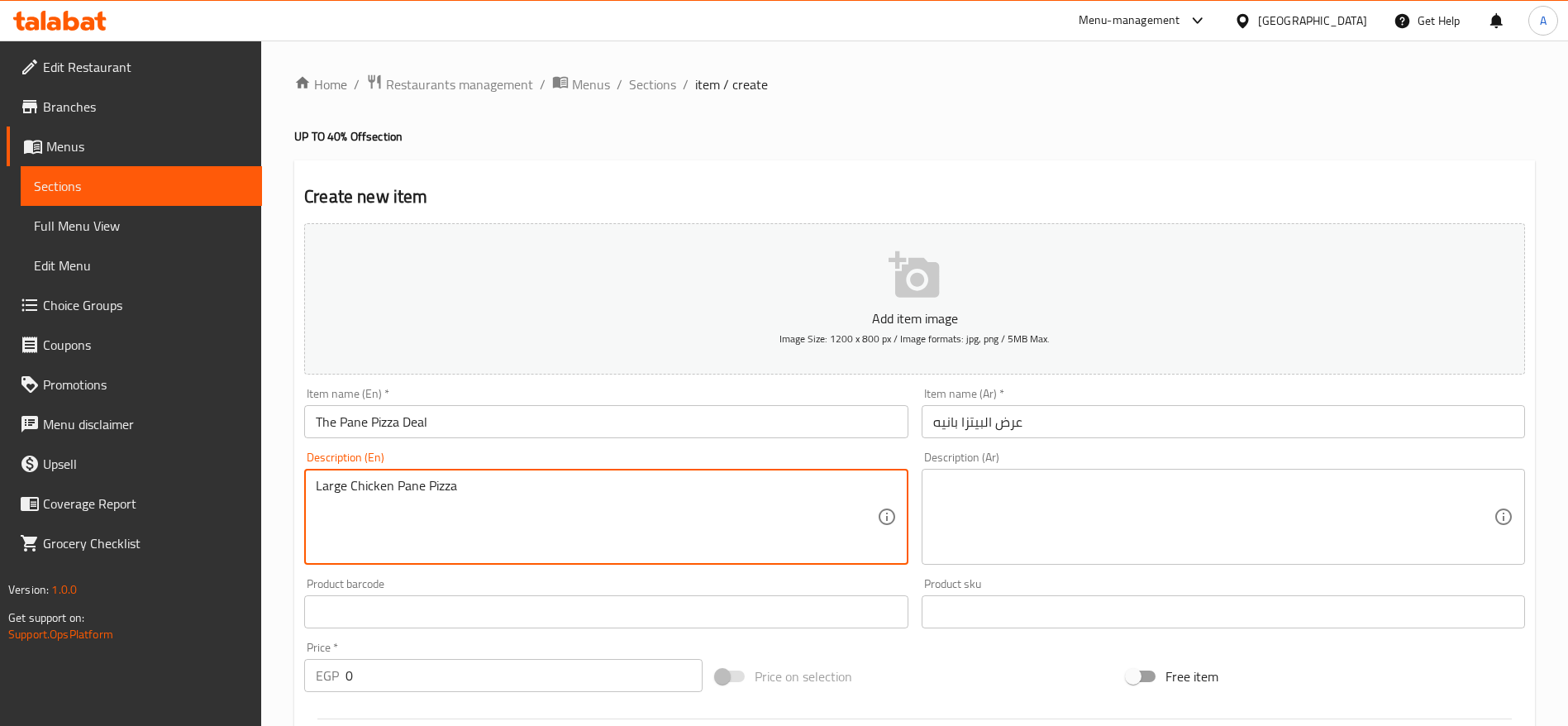
type textarea "Large Chicken Pane Pizza"
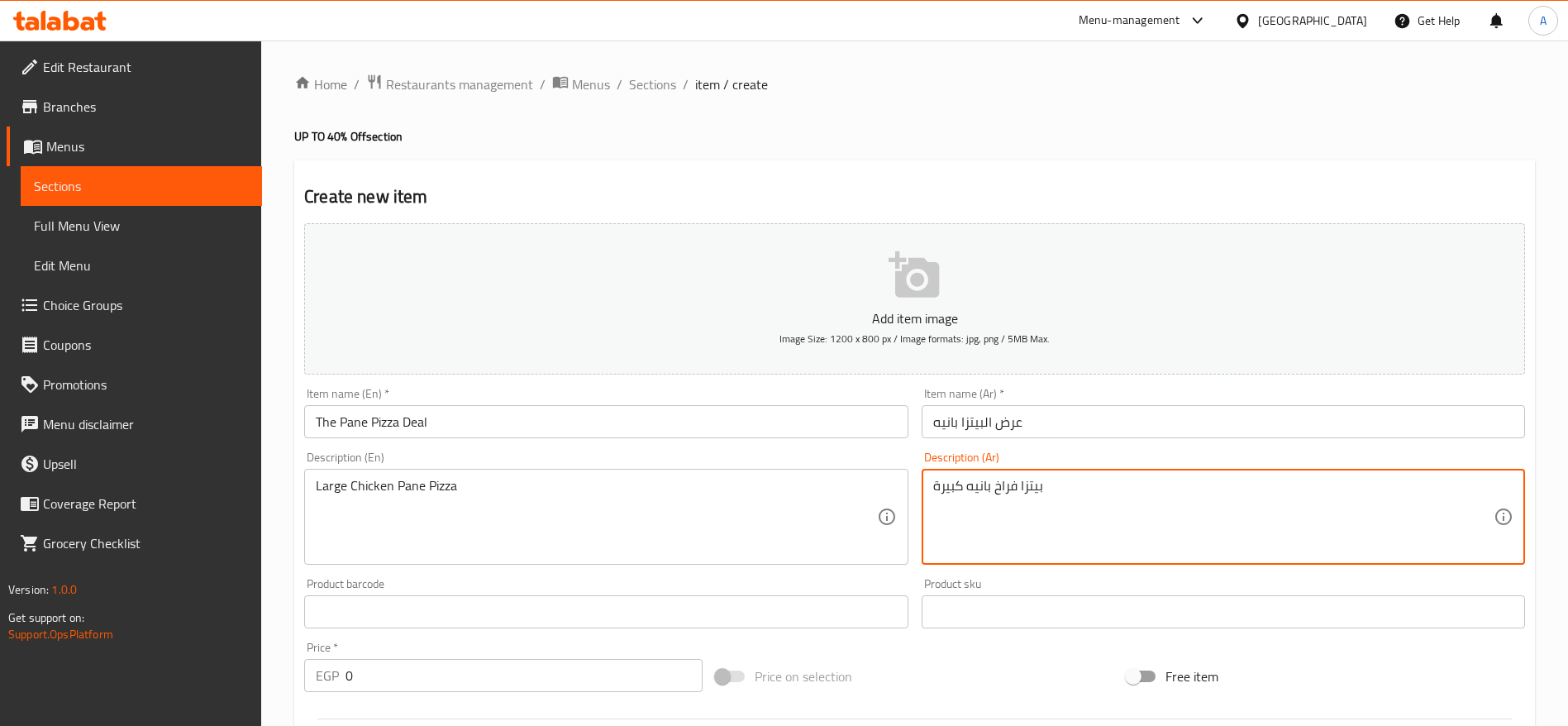
type textarea "بيتزا فراخ بانيه كبيرة"
click at [1365, 238] on div "Add item image Image Size: 1200 x 800 px / Image formats: jpg, png / 5MB Max." at bounding box center [914, 299] width 1234 height 164
click at [1428, 259] on button "Add item image Image Size: 1200 x 800 px / Image formats: jpg, png / 5MB Max." at bounding box center [914, 299] width 1221 height 152
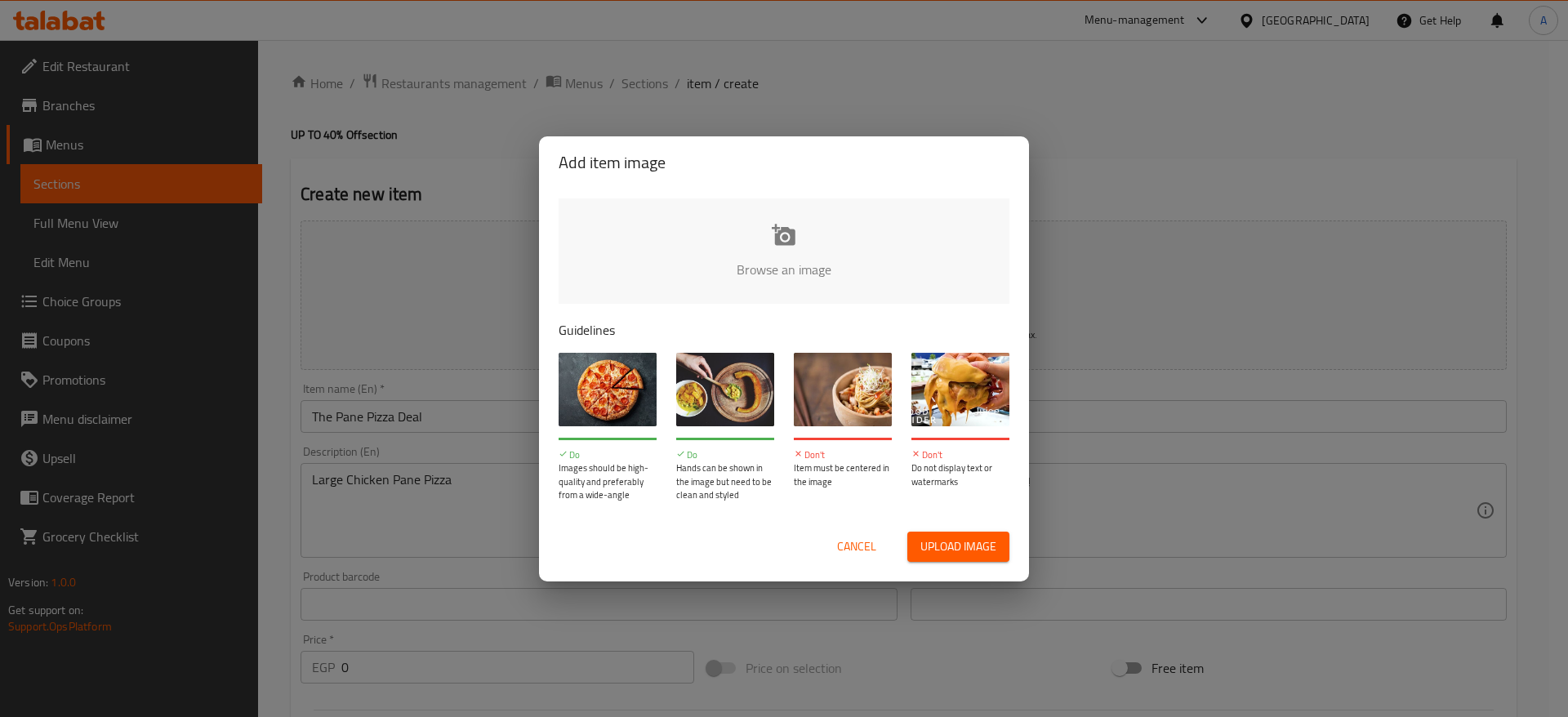
click at [1096, 193] on div "Add item image Browse an image Guidelines Do Images should be high-quality and …" at bounding box center [784, 358] width 1568 height 717
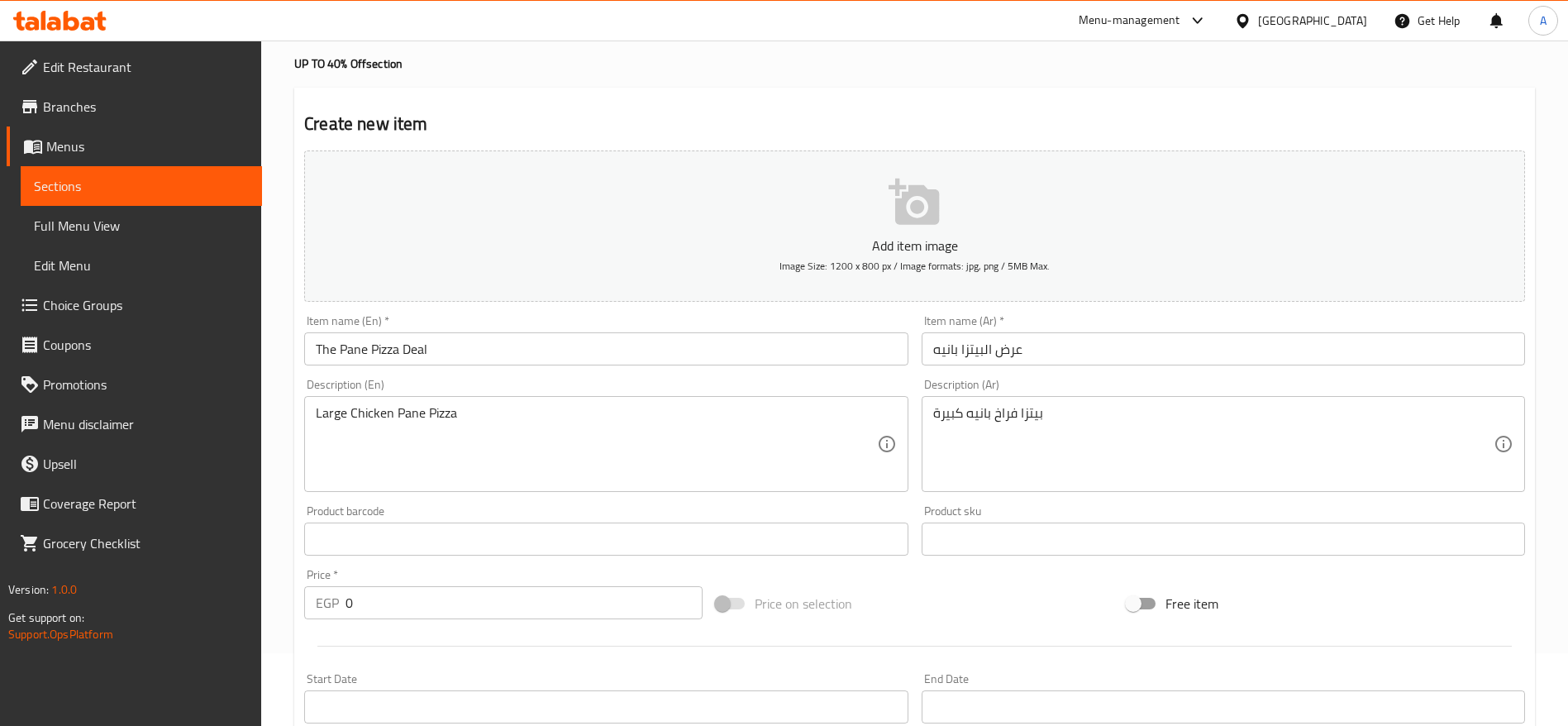
scroll to position [124, 0]
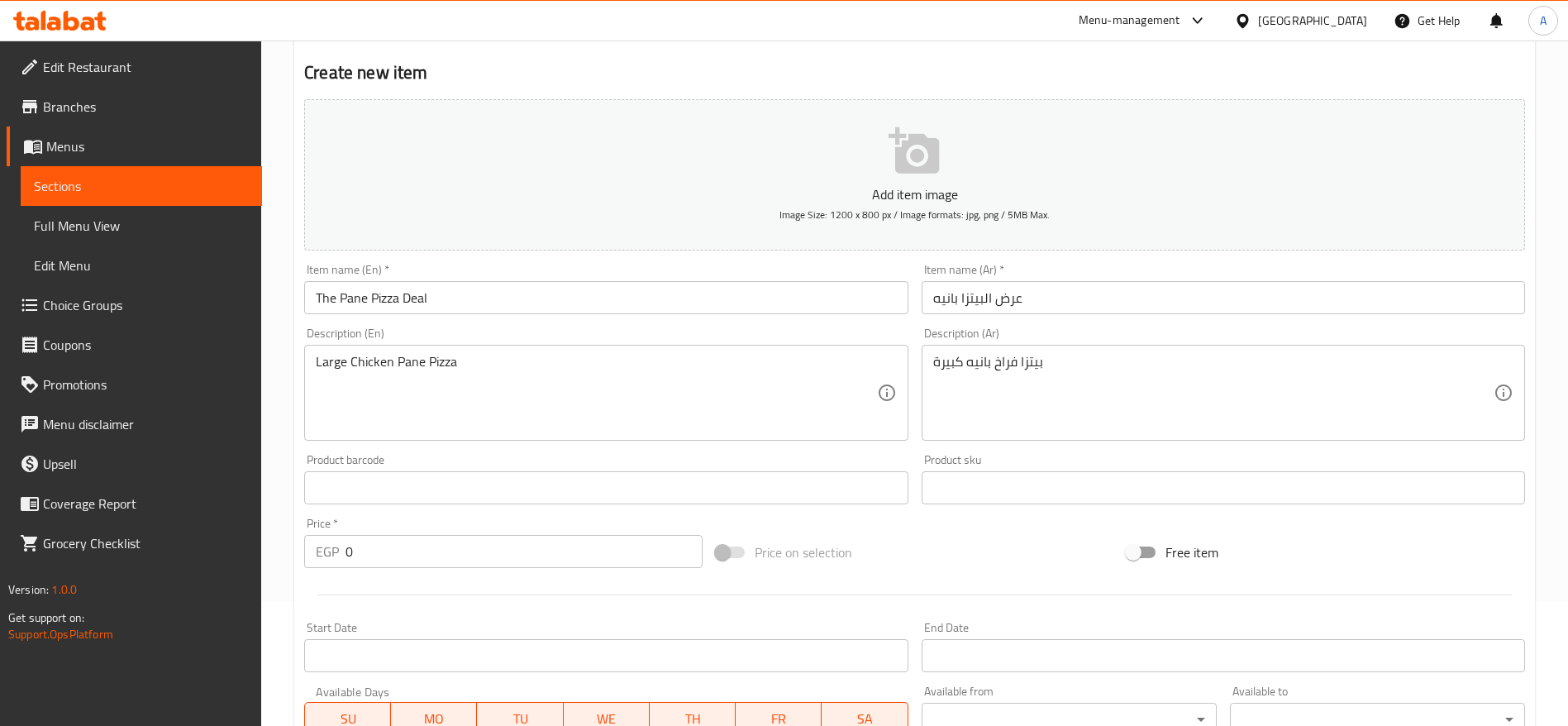
click at [512, 554] on input "0" at bounding box center [524, 551] width 357 height 33
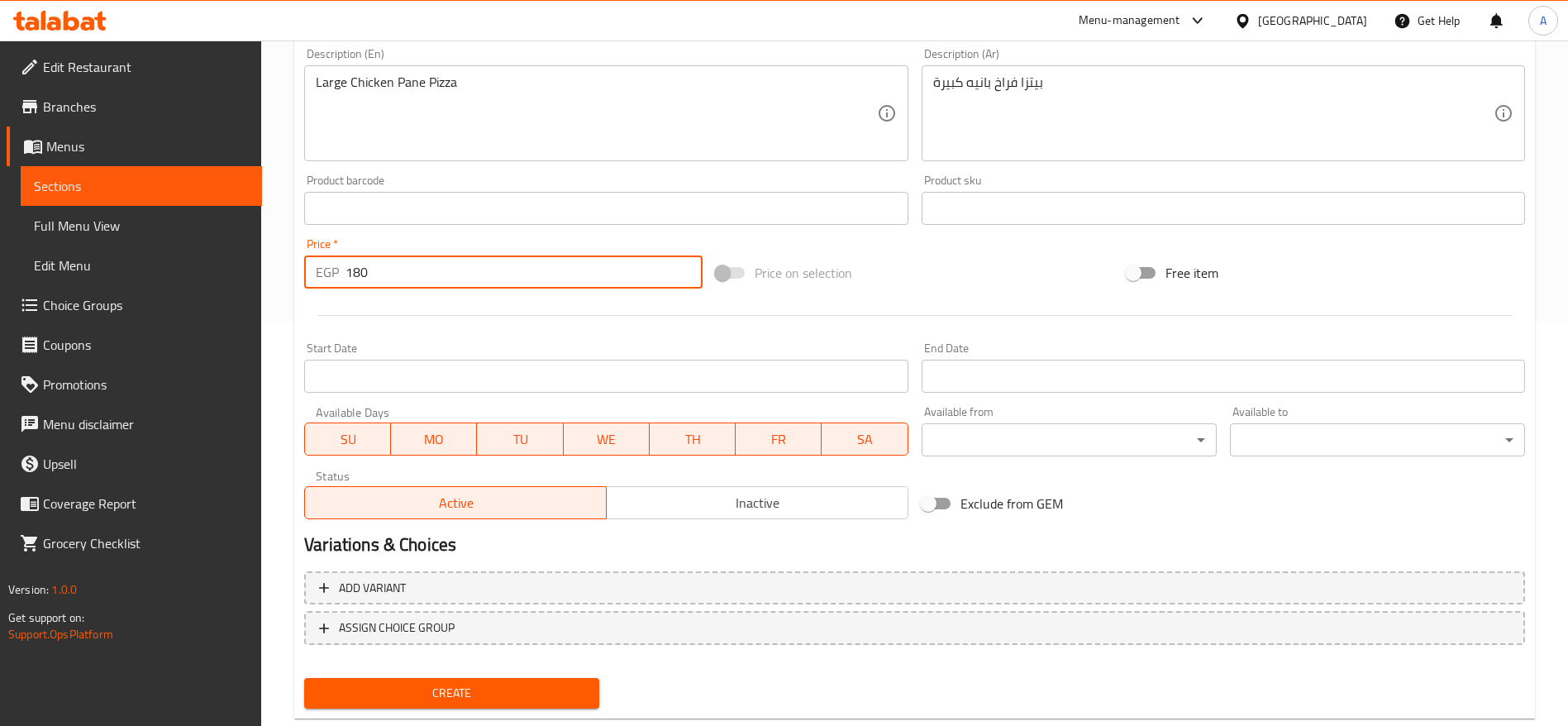
scroll to position [442, 0]
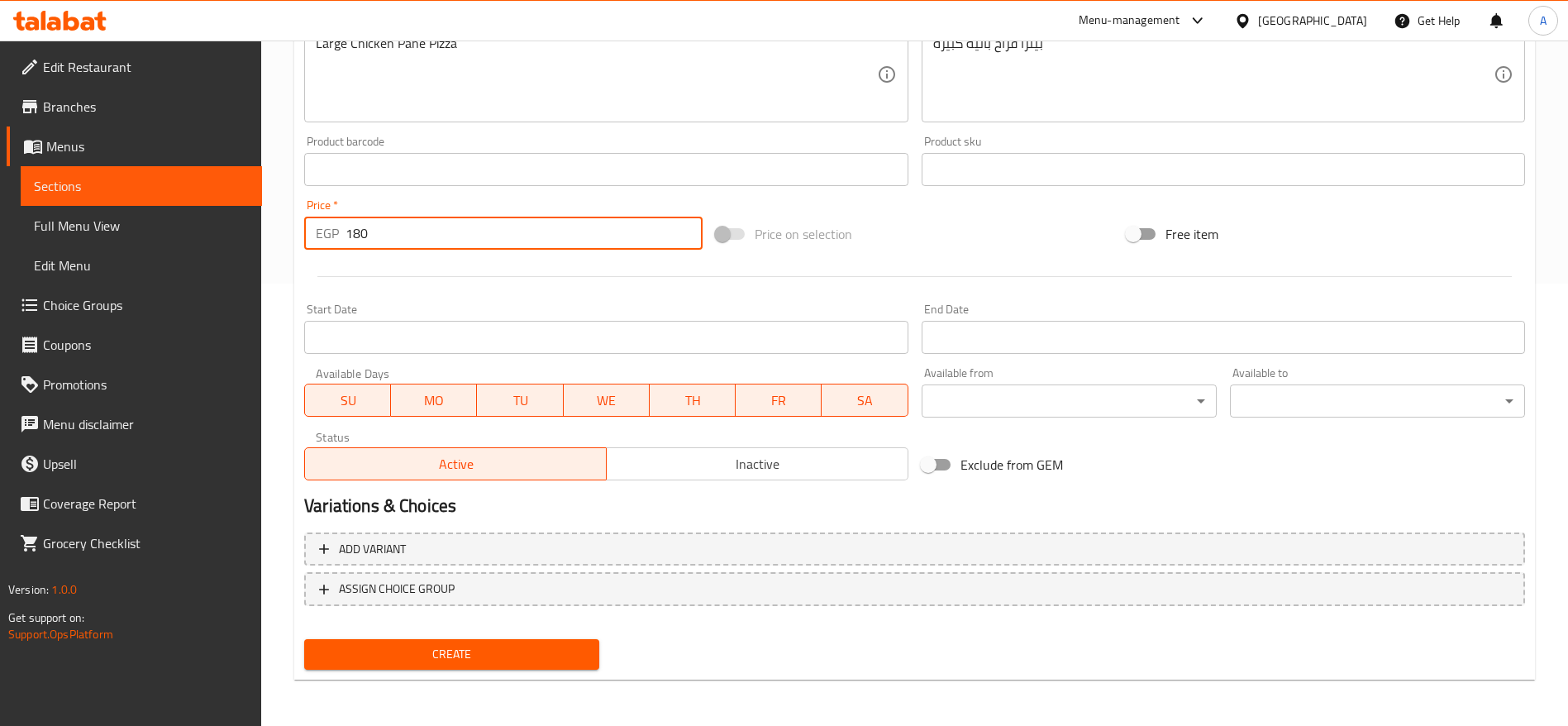
type input "180"
click at [510, 654] on span "Create" at bounding box center [451, 654] width 269 height 21
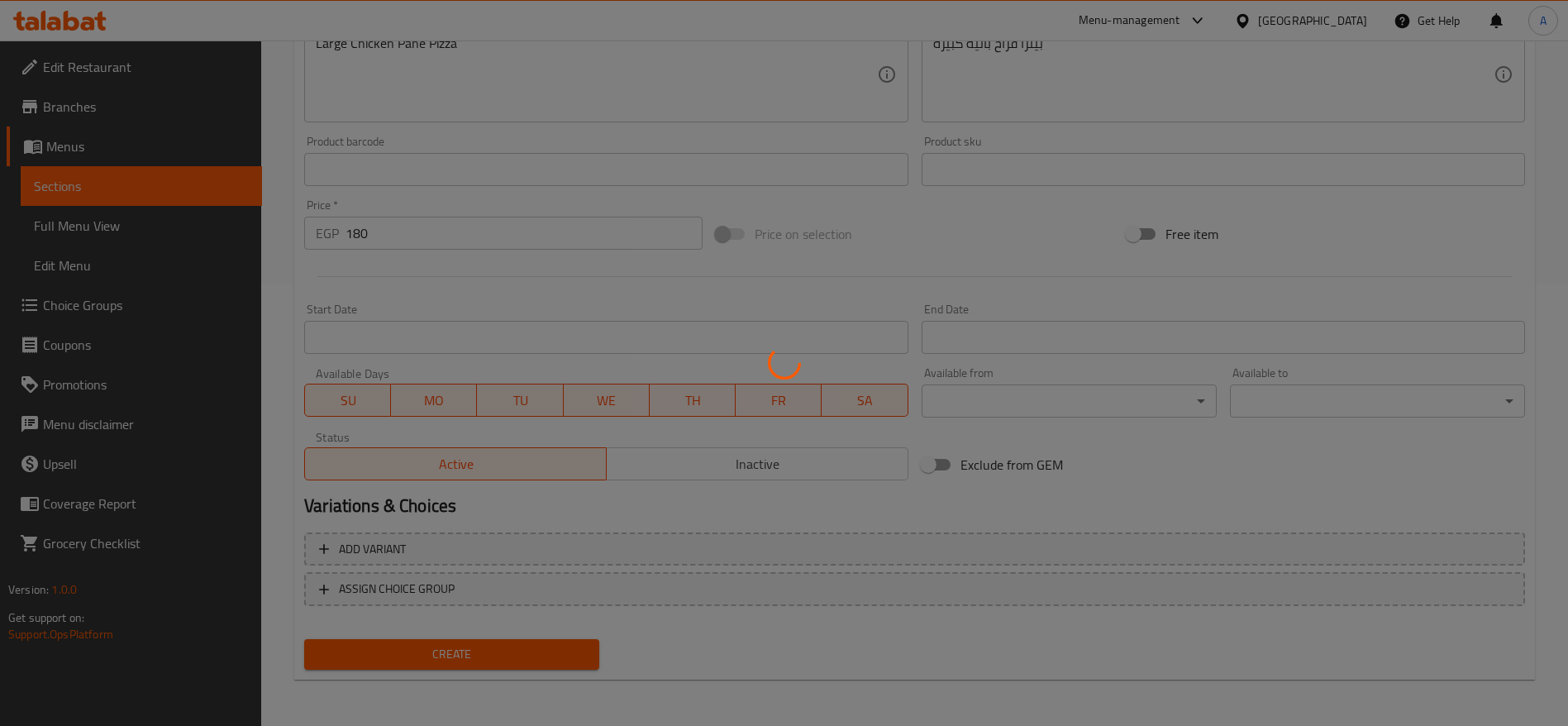
type input "0"
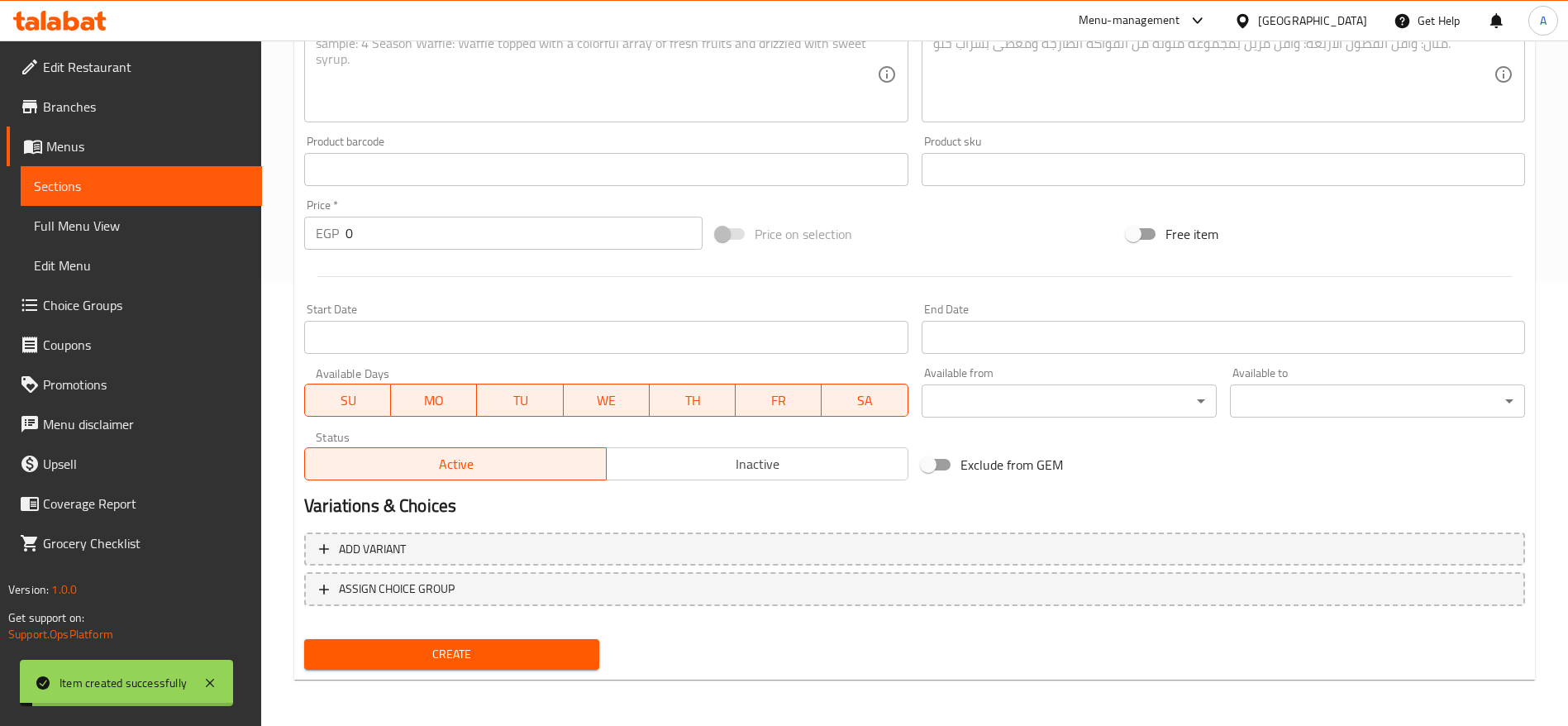
scroll to position [0, 0]
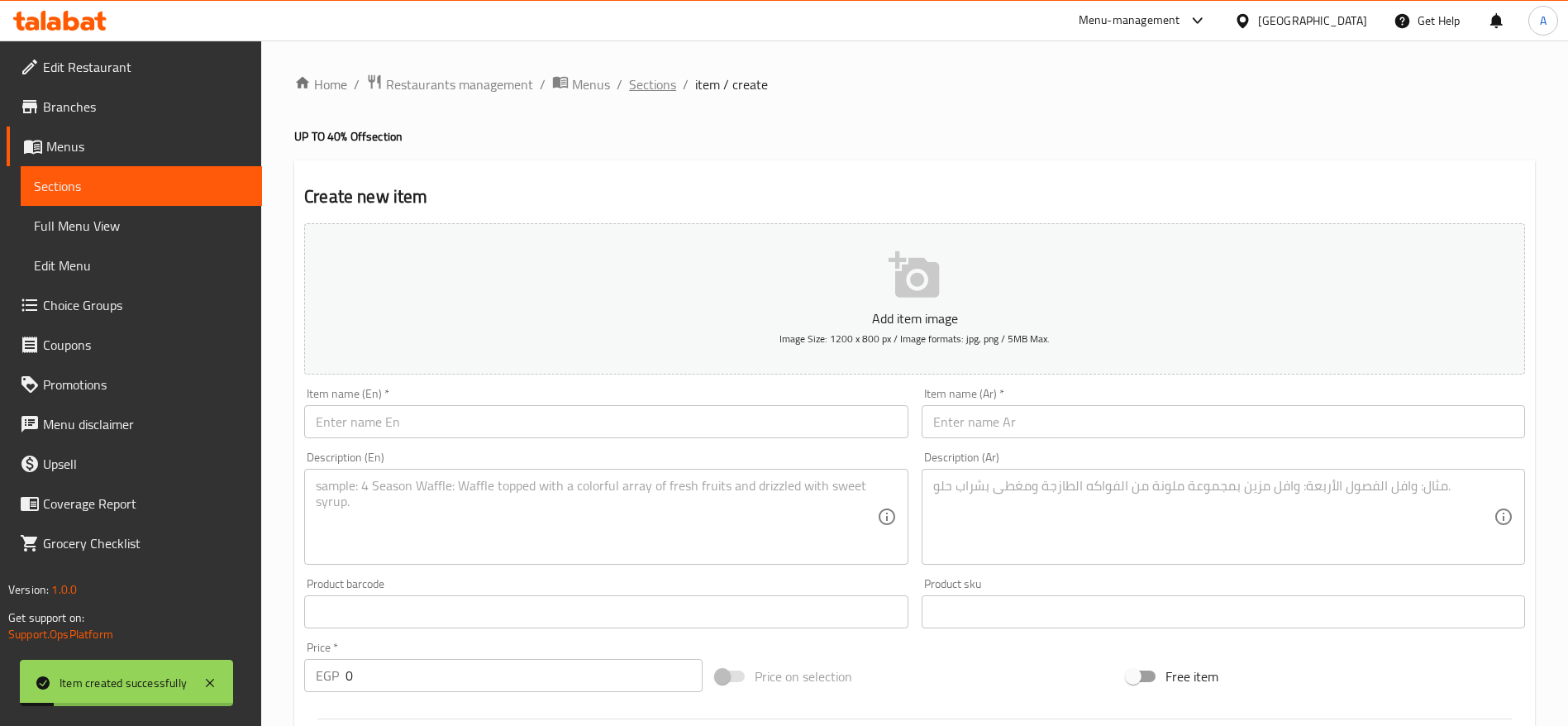
click at [641, 90] on span "Sections" at bounding box center [652, 85] width 47 height 20
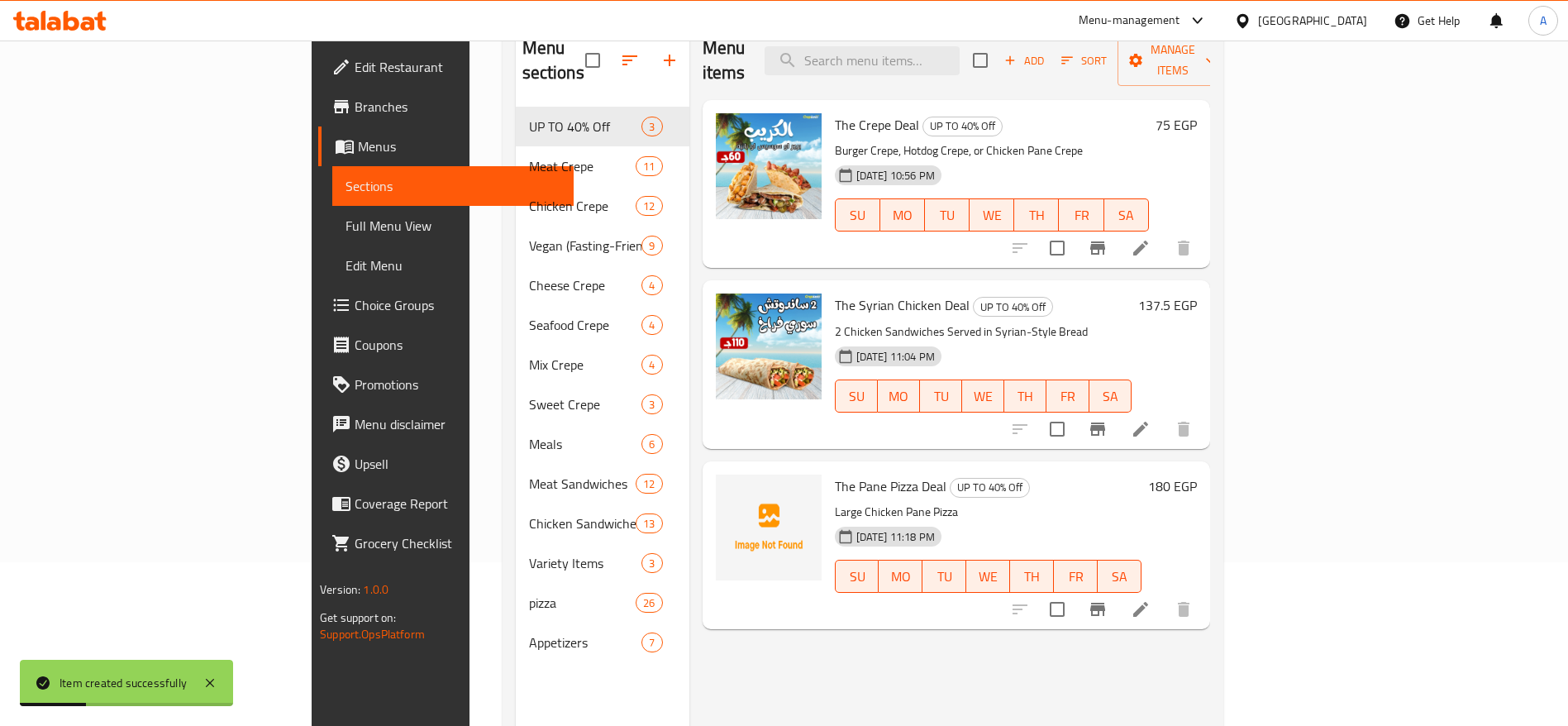
scroll to position [231, 0]
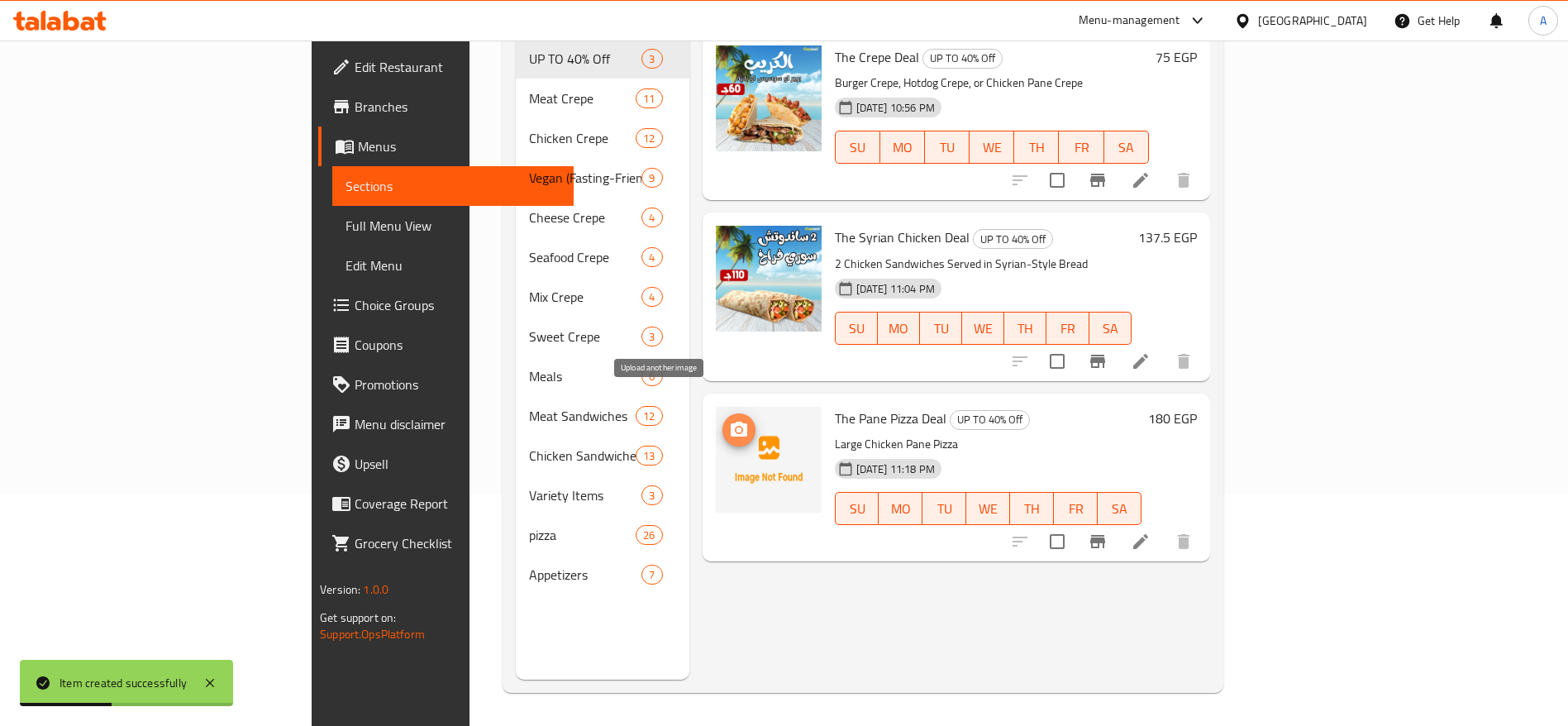
click at [731, 421] on icon "upload picture" at bounding box center [739, 429] width 17 height 15
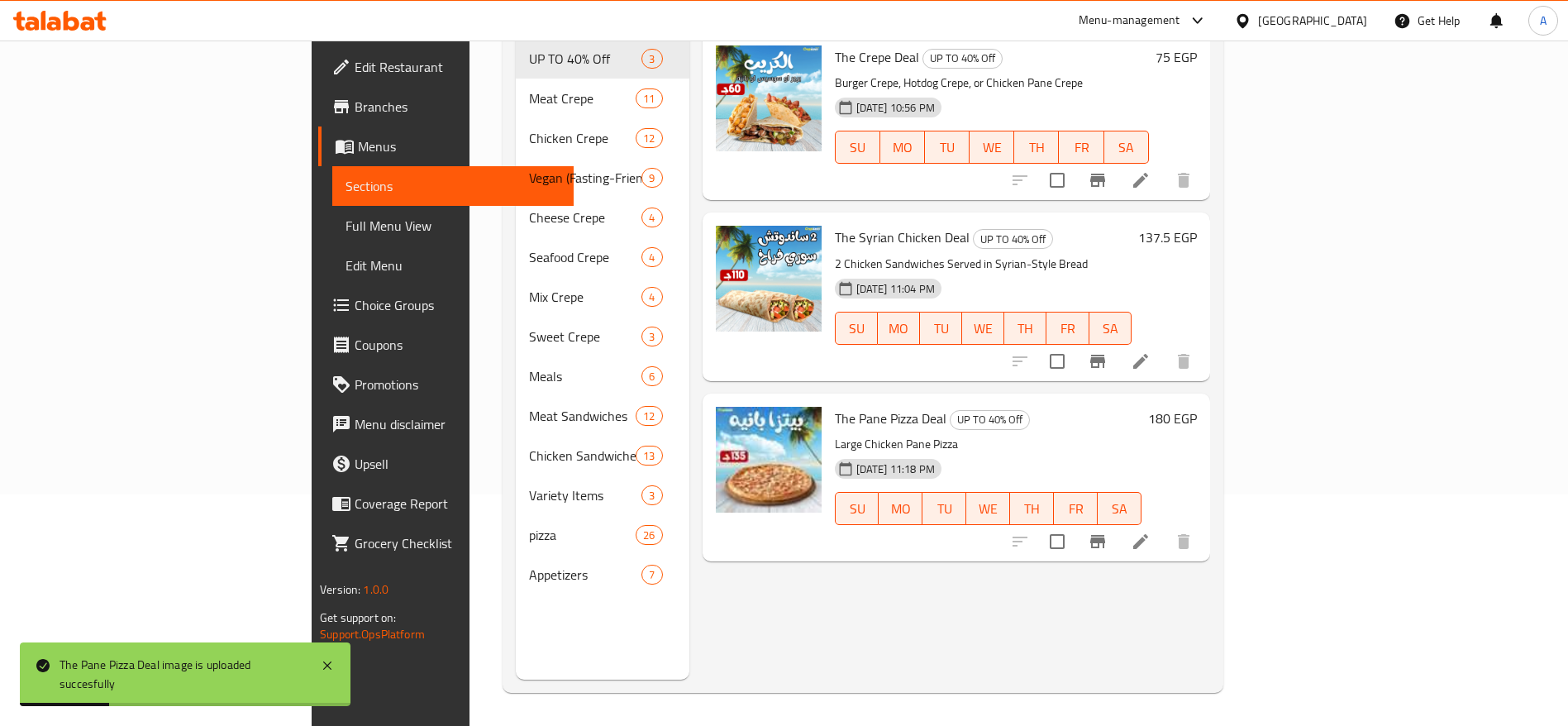
click at [835, 406] on span "The Pane Pizza Deal" at bounding box center [890, 419] width 111 height 25
drag, startPoint x: 757, startPoint y: 394, endPoint x: 862, endPoint y: 396, distance: 105.0
click at [862, 406] on span "The Pane Pizza Deal" at bounding box center [890, 419] width 111 height 25
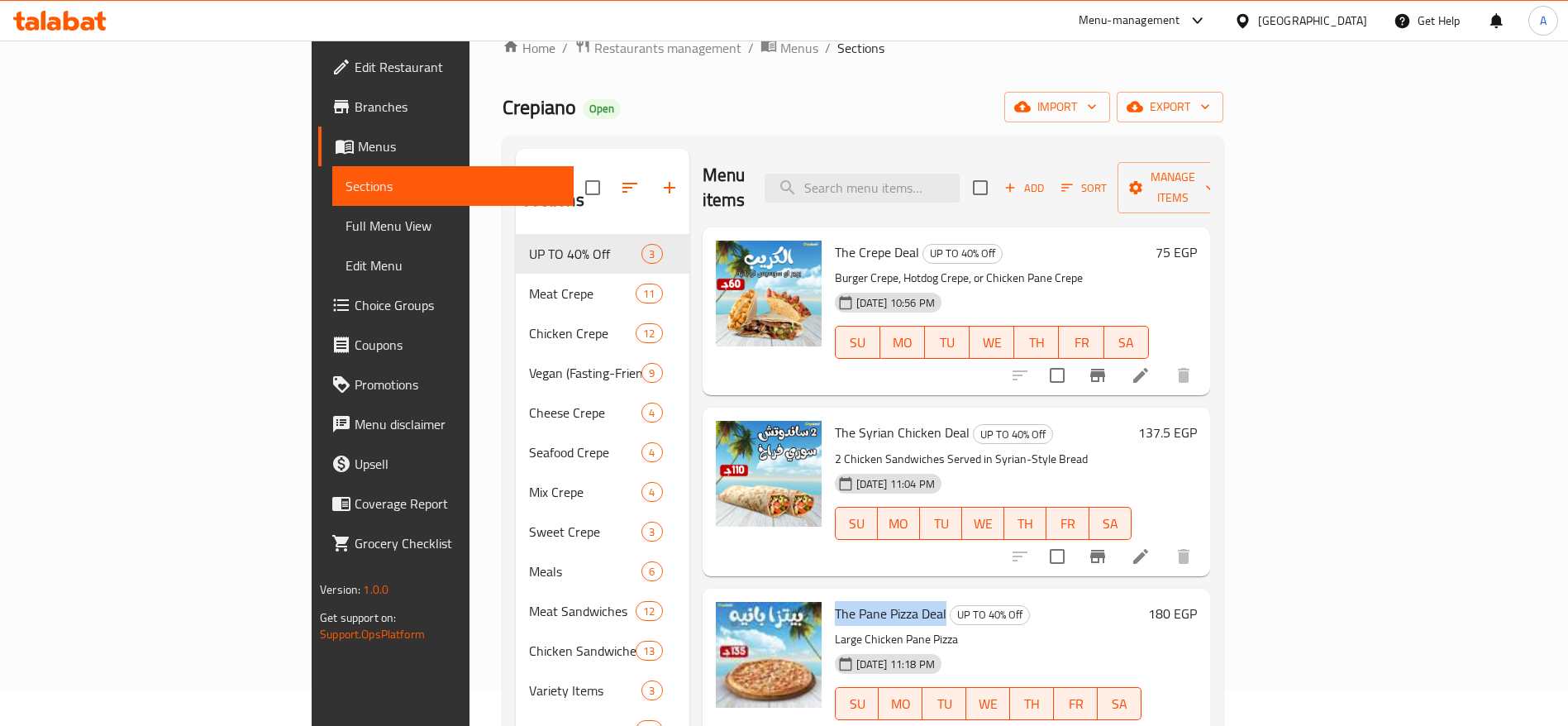
scroll to position [0, 0]
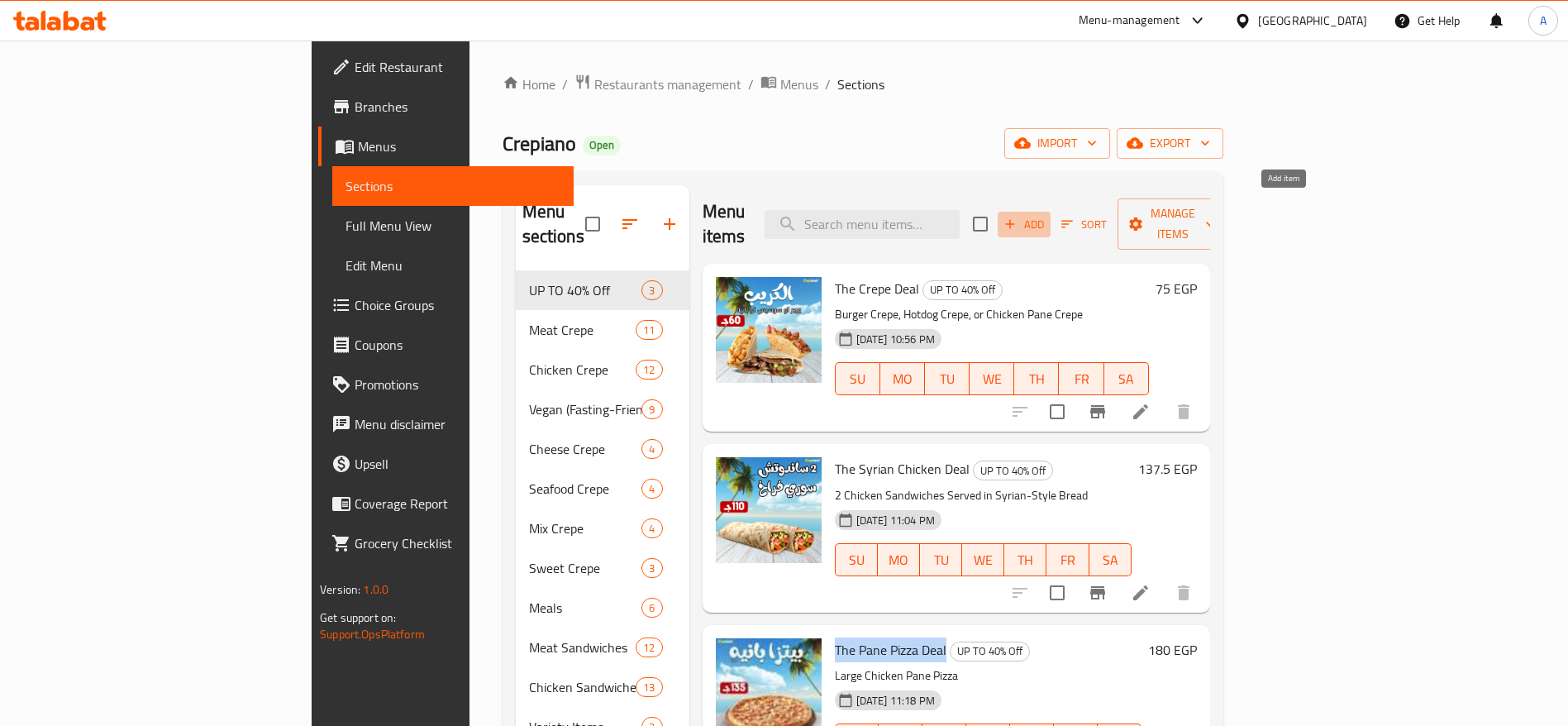
click at [1051, 222] on button "Add" at bounding box center [1023, 224] width 53 height 26
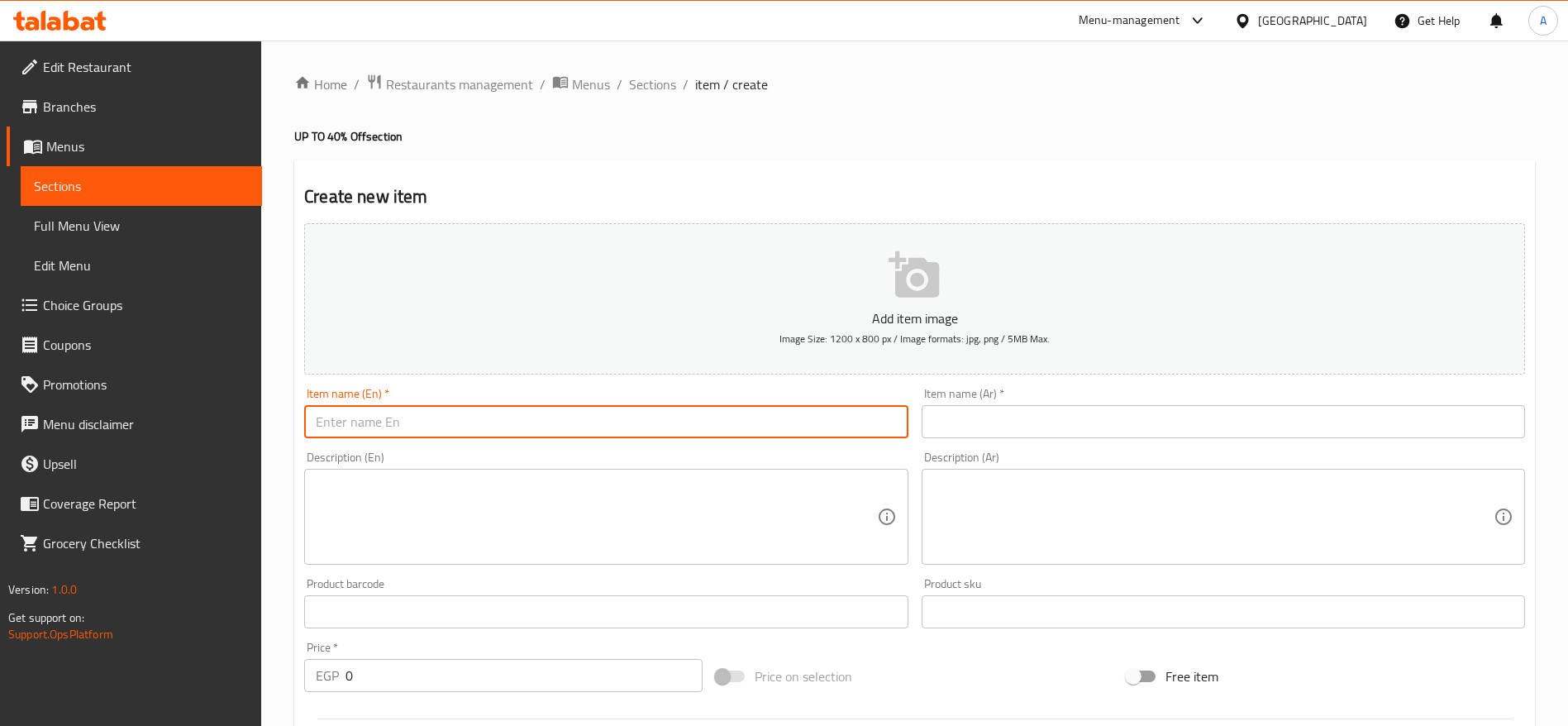
click at [804, 420] on input "text" at bounding box center [605, 421] width 604 height 33
paste input "The Pane Pizza Deal"
click at [353, 421] on input "The Pane Pizza Deal" at bounding box center [605, 421] width 604 height 33
type input "The Ranch Pizza Deal"
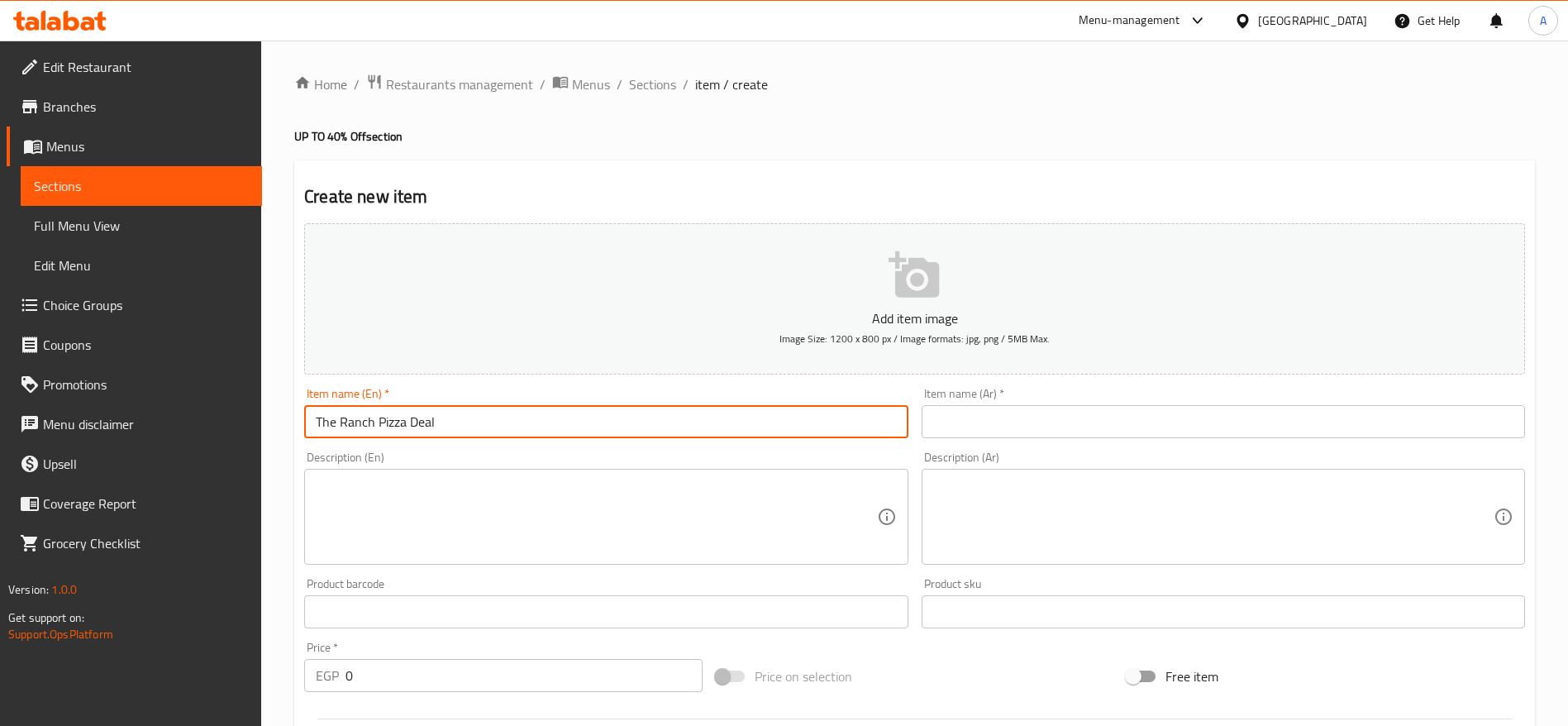
click at [1015, 430] on input "text" at bounding box center [1223, 421] width 604 height 33
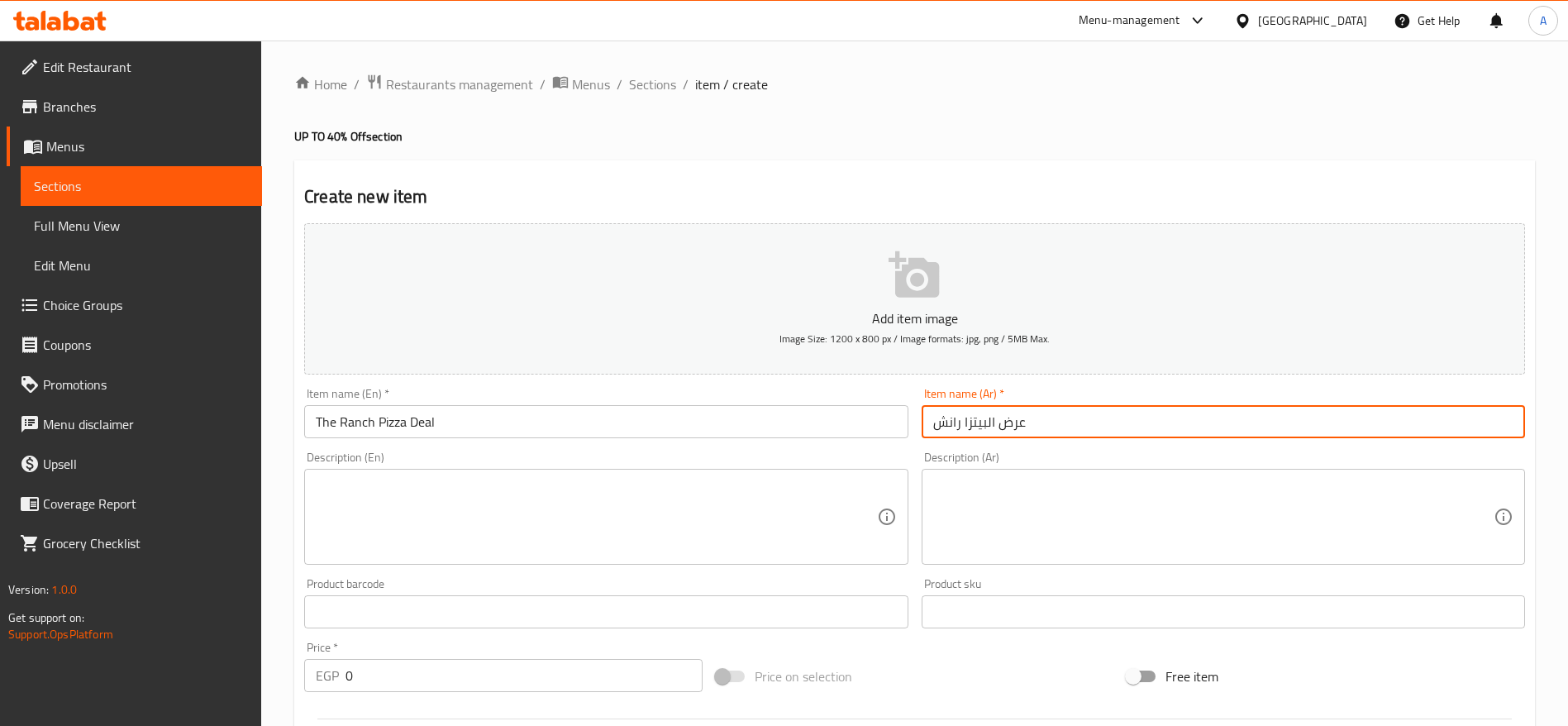
type input "عرض البيتزا رانش"
click at [705, 497] on textarea at bounding box center [595, 517] width 560 height 79
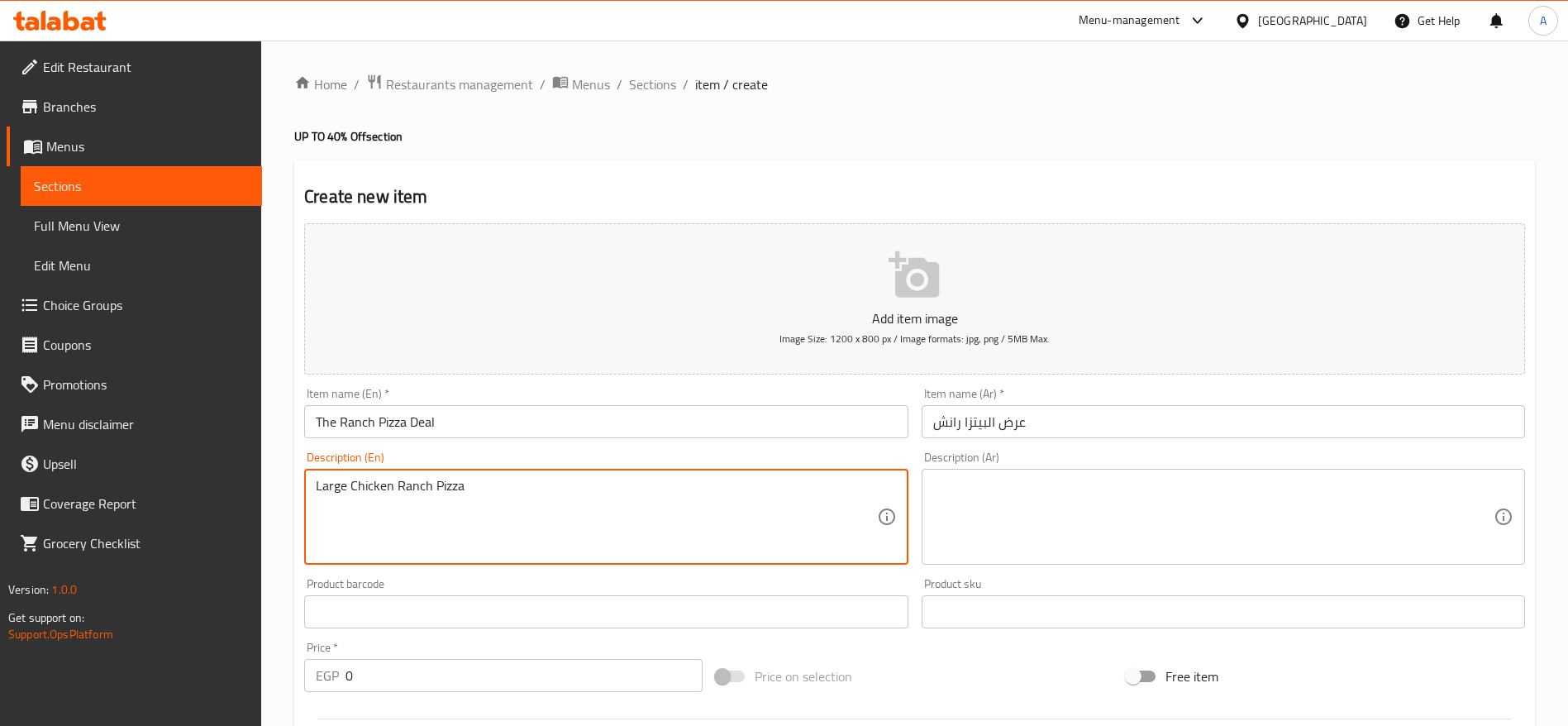
click at [330, 489] on textarea "Large Chicken Ranch Pizza" at bounding box center [595, 517] width 560 height 79
type textarea "Medium Chicken Ranch Pizza"
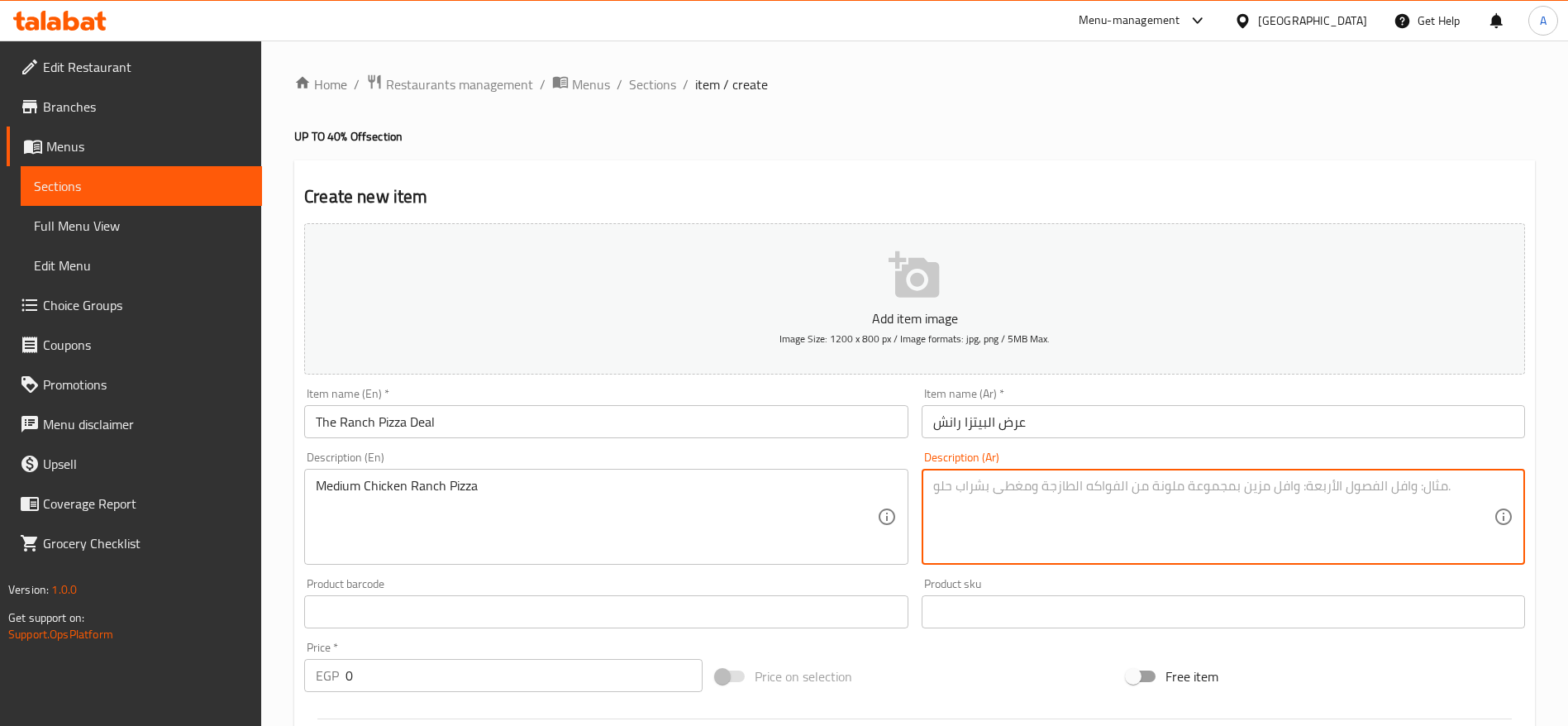
click at [999, 484] on textarea at bounding box center [1212, 517] width 560 height 79
type textarea "بيتزا تشيكن رانش صغيرة"
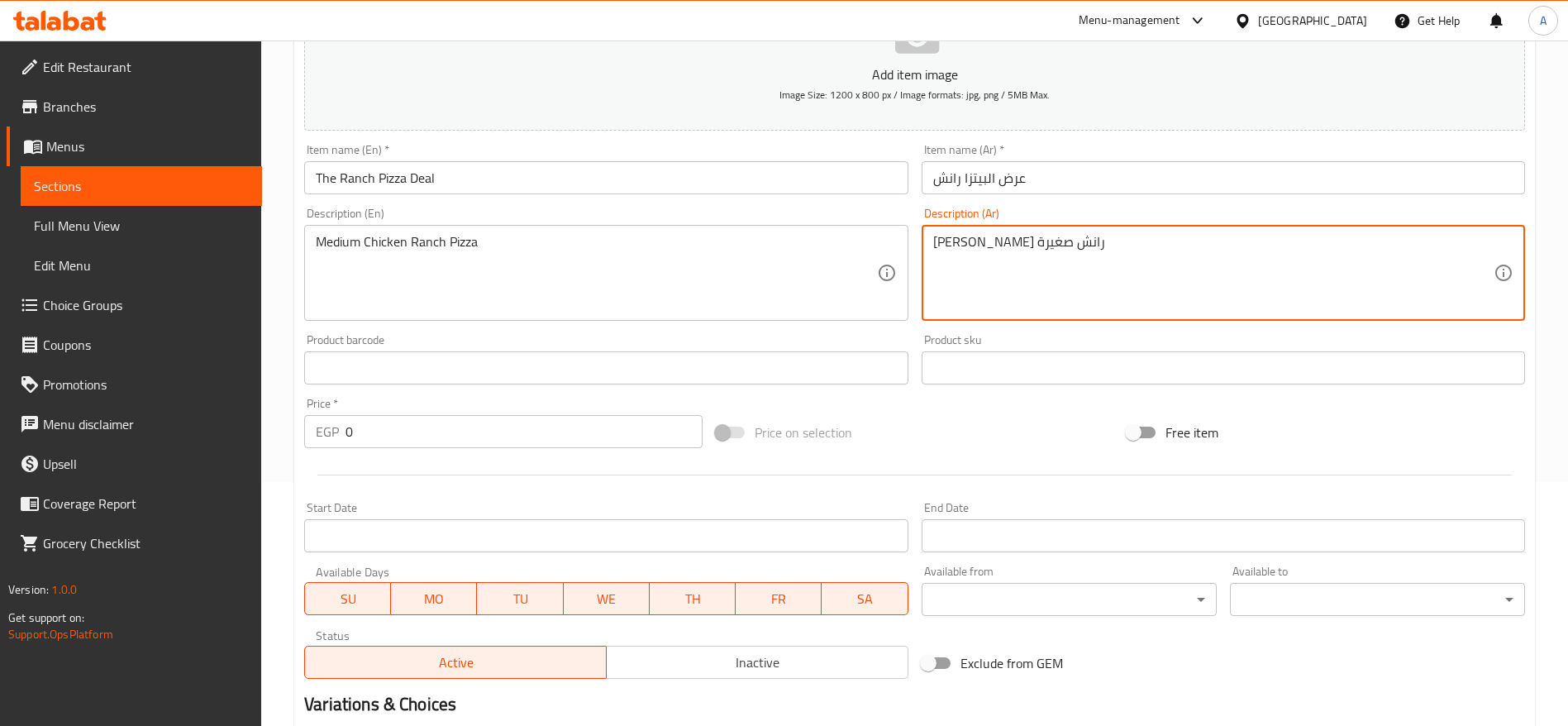
scroll to position [248, 0]
click at [565, 432] on input "0" at bounding box center [524, 427] width 357 height 33
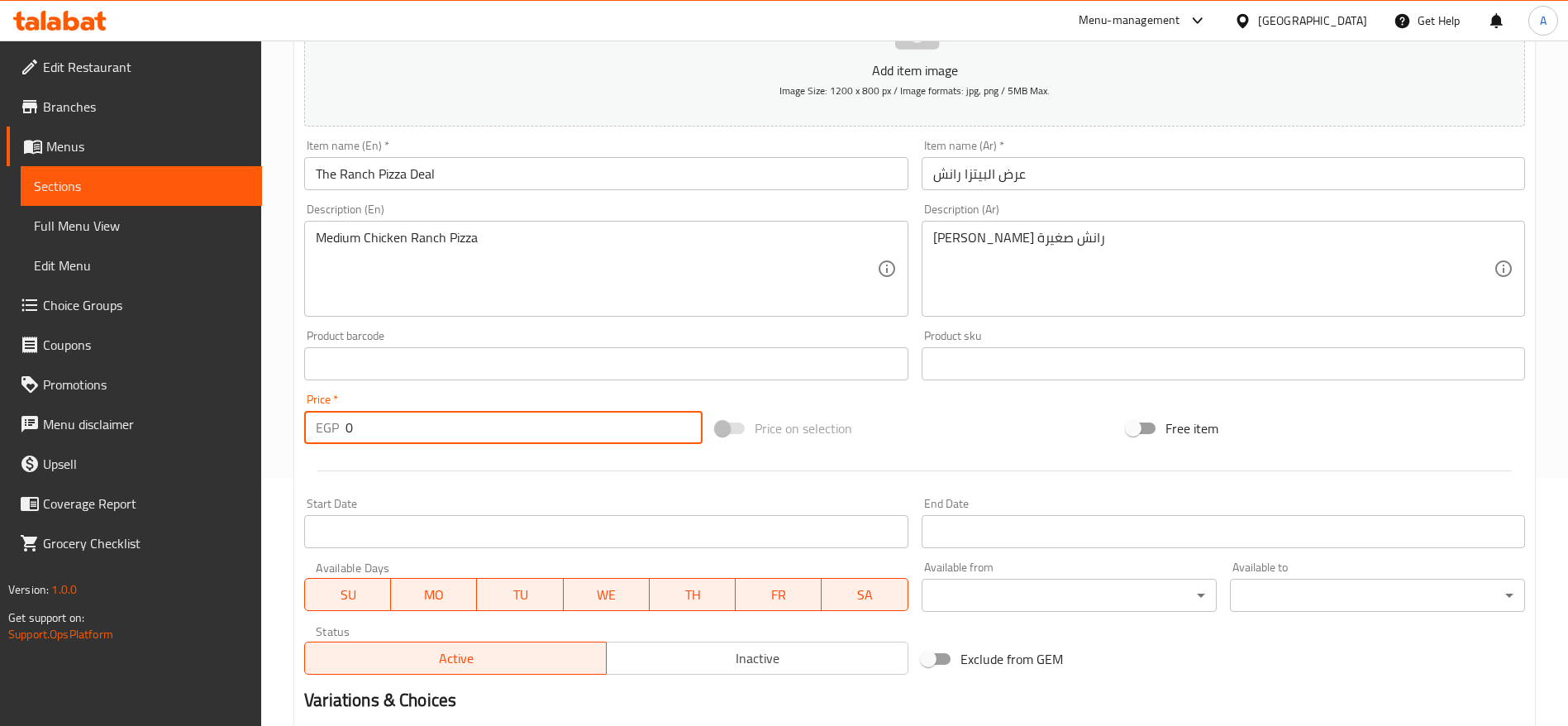
click at [565, 431] on input "0" at bounding box center [524, 427] width 357 height 33
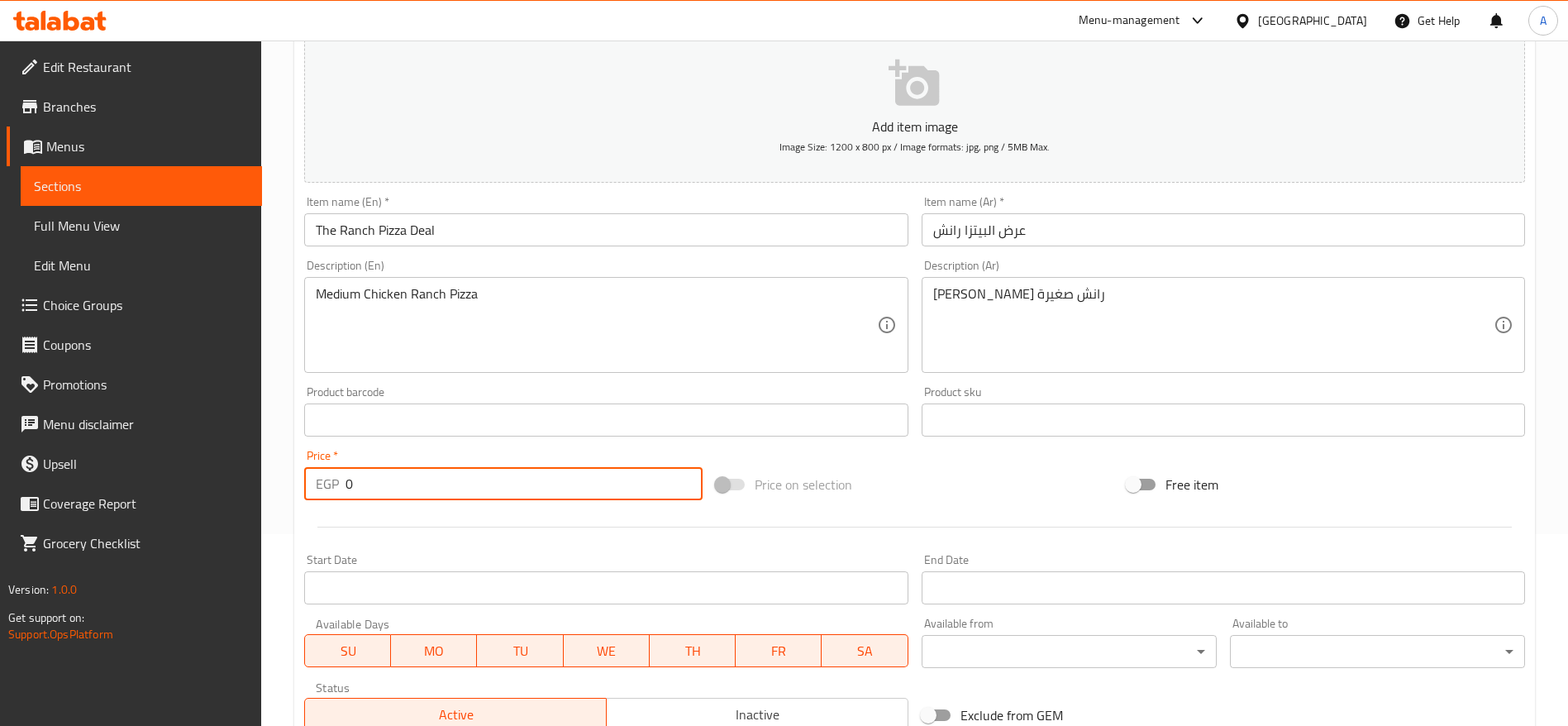
scroll to position [442, 0]
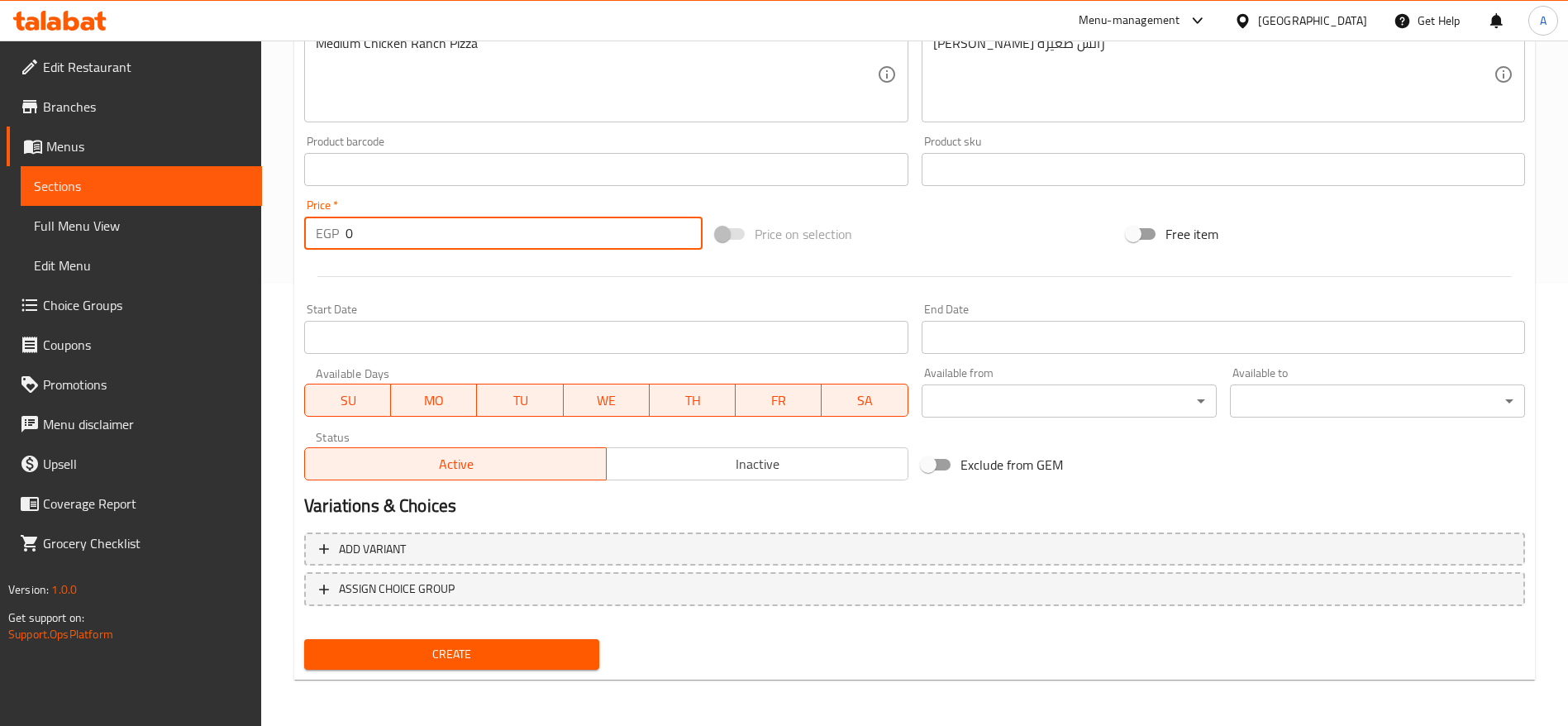
click at [483, 662] on span "Create" at bounding box center [451, 654] width 269 height 21
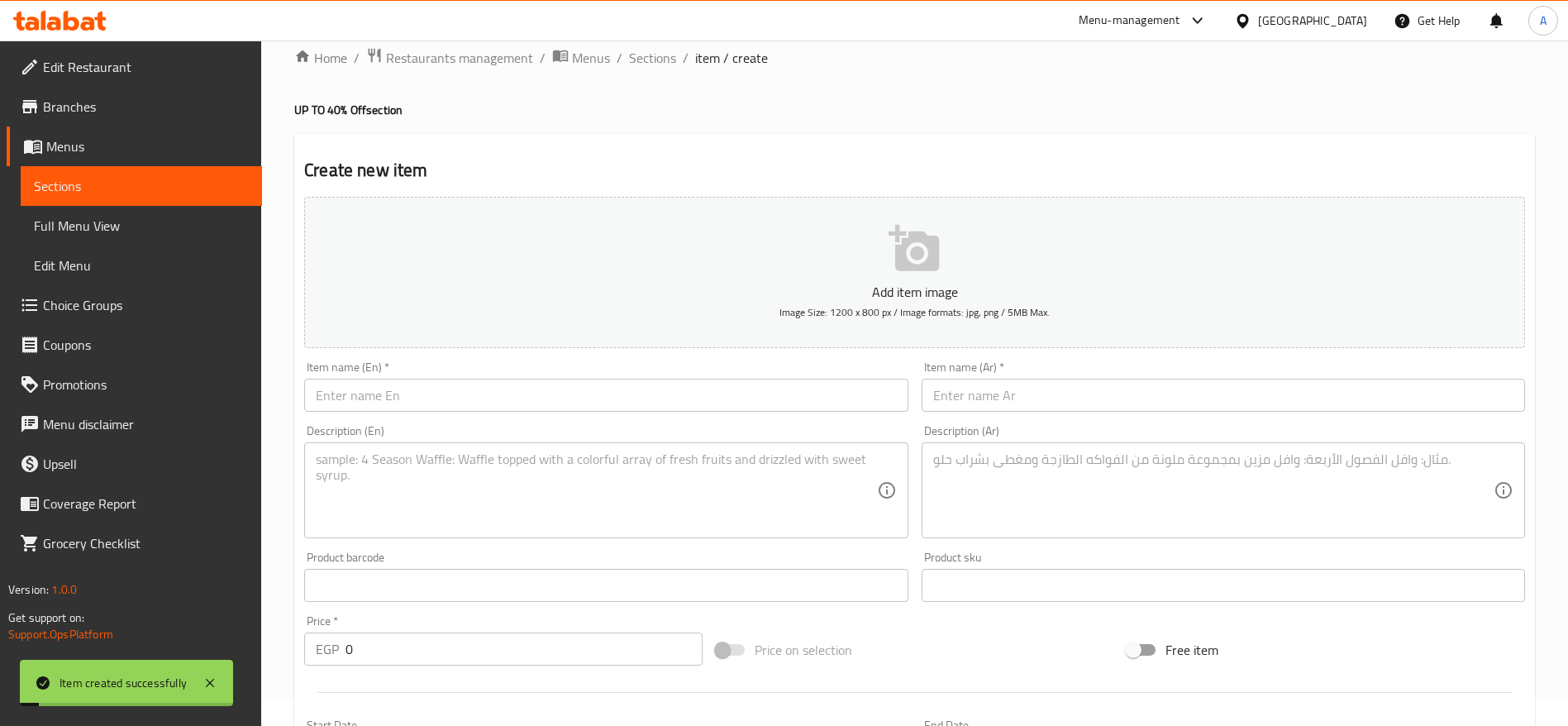
scroll to position [0, 0]
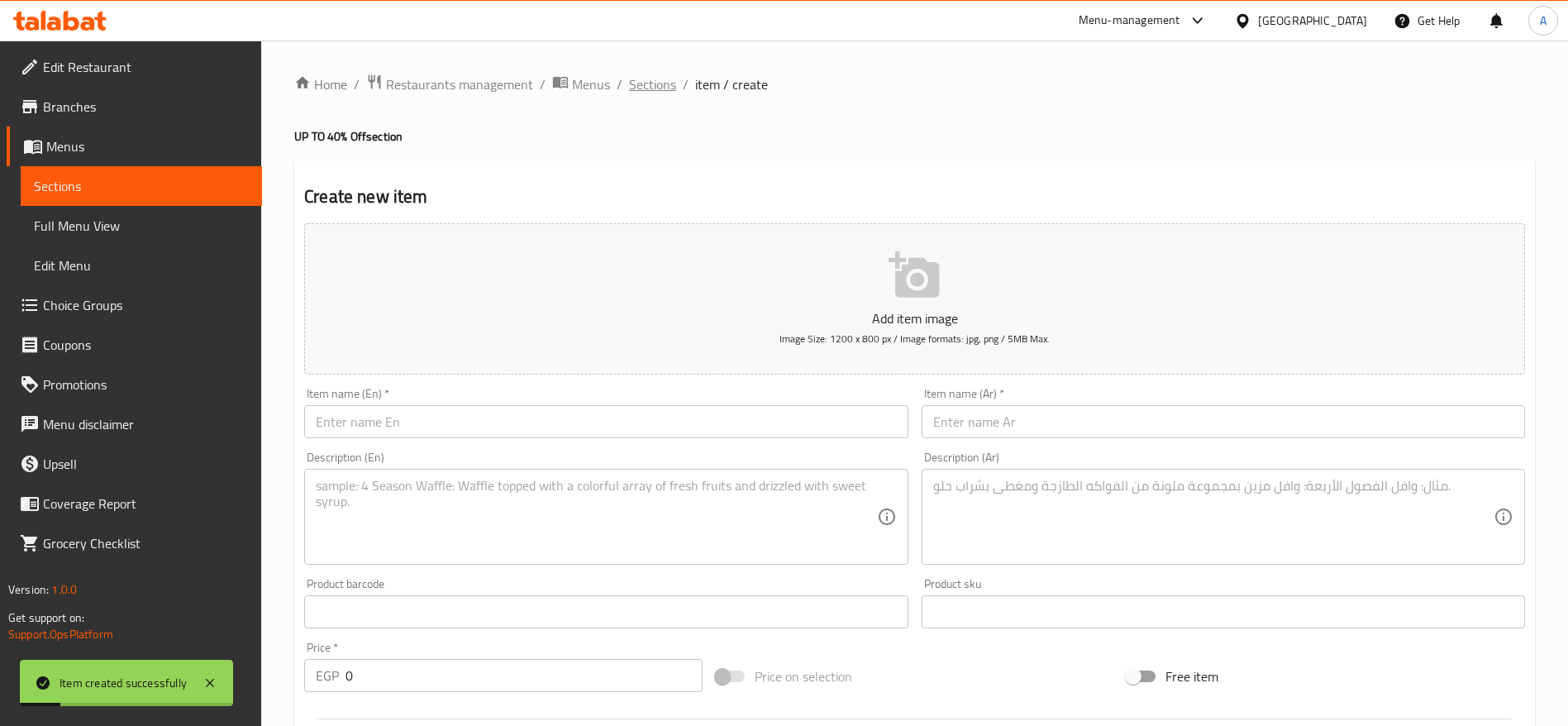
click at [661, 87] on span "Sections" at bounding box center [652, 85] width 47 height 20
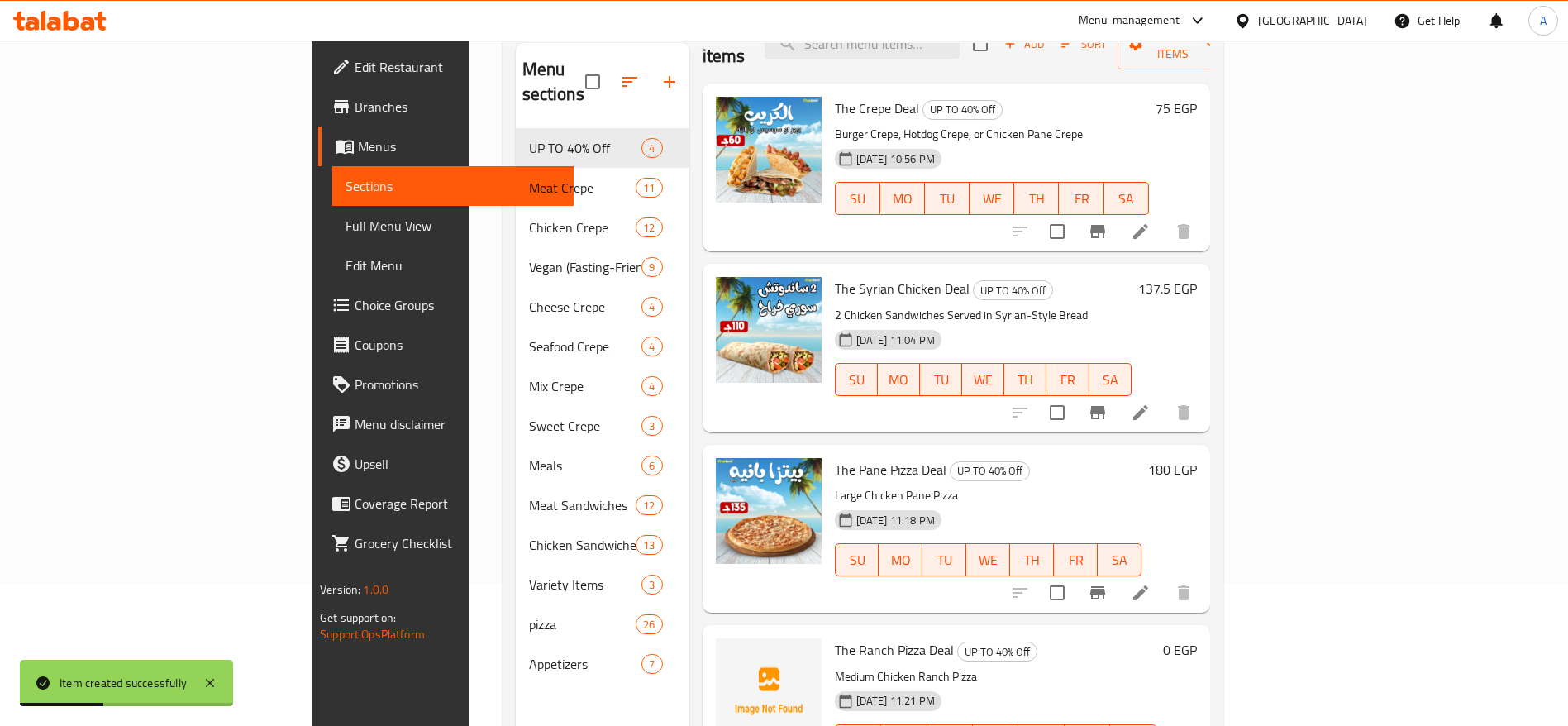
scroll to position [231, 0]
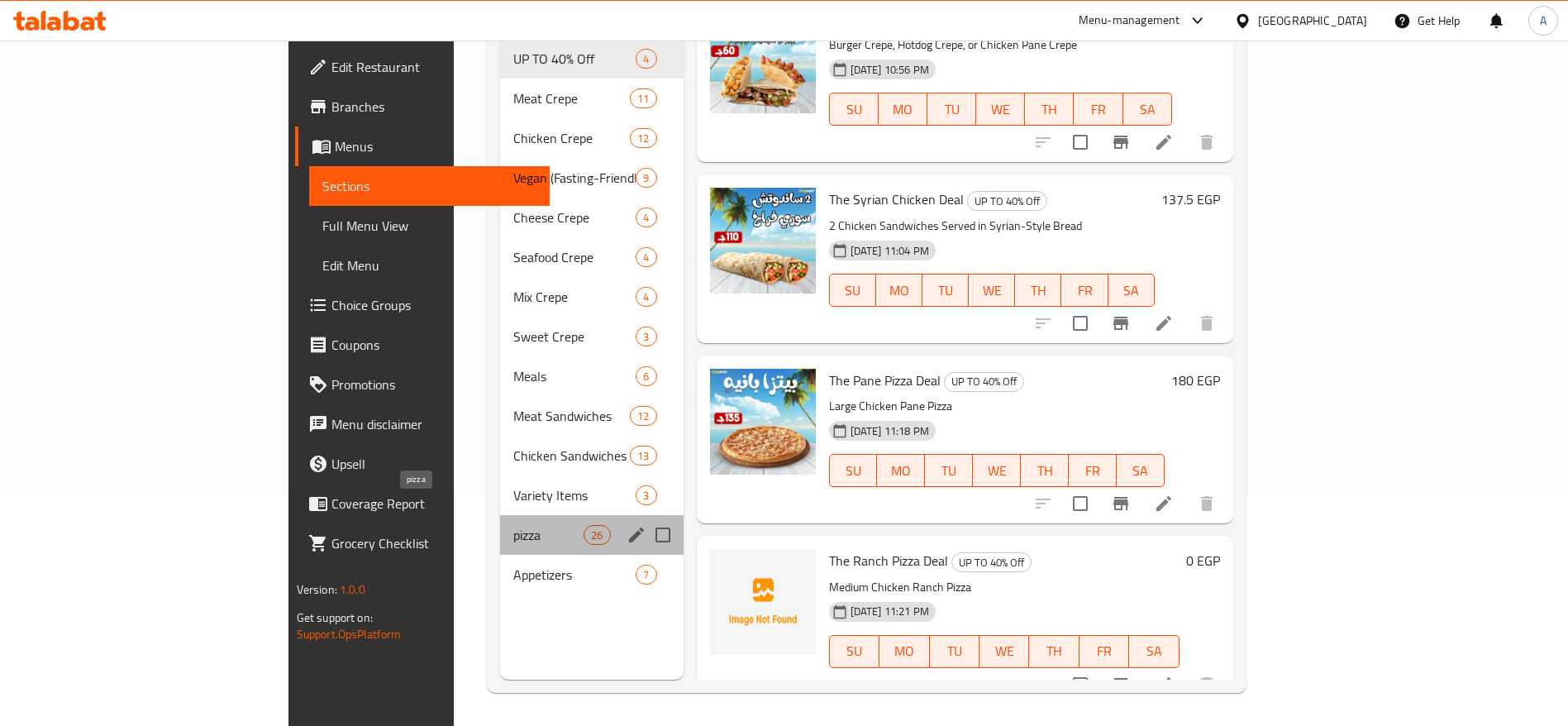
click at [513, 525] on span "pizza" at bounding box center [548, 535] width 70 height 20
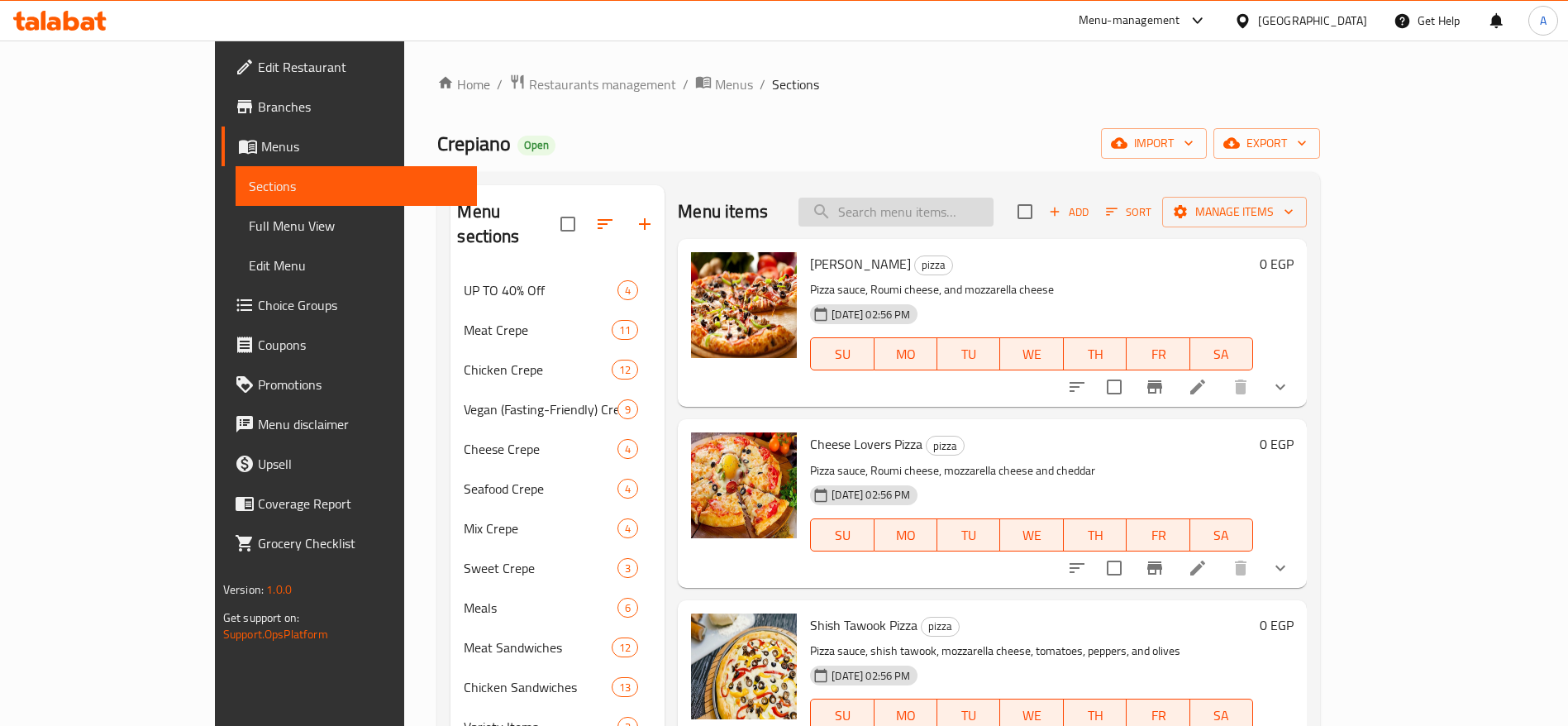
click at [916, 217] on input "search" at bounding box center [896, 212] width 195 height 29
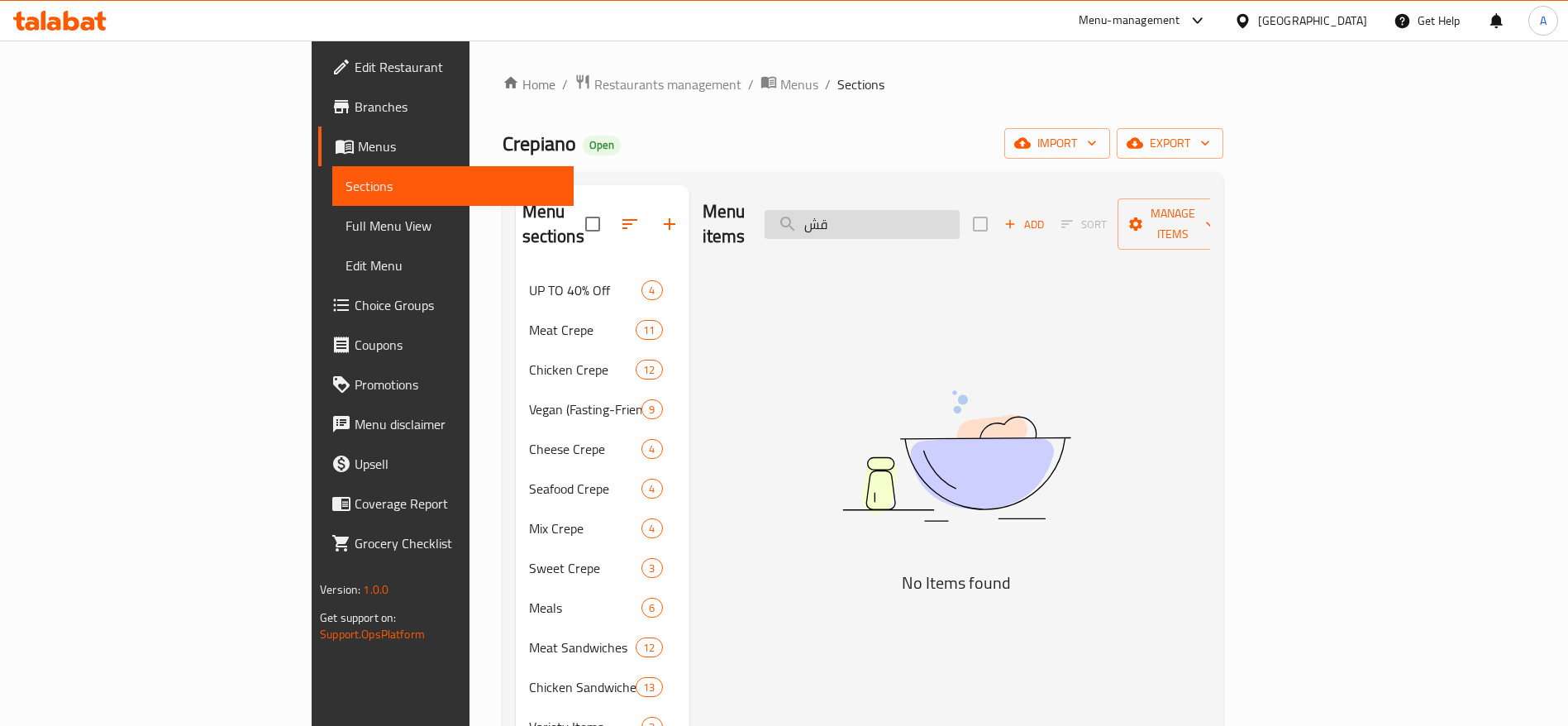
type input "ق"
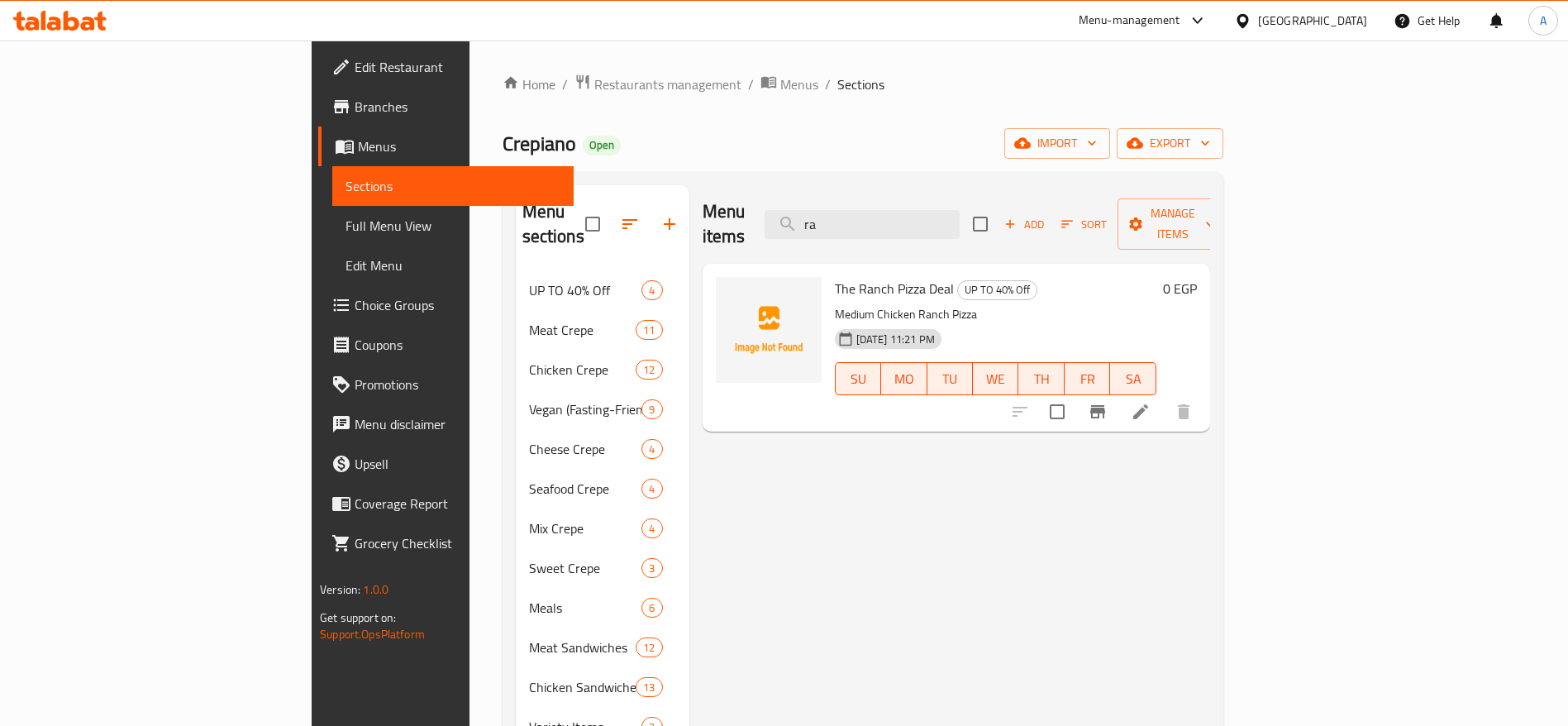
type input "r"
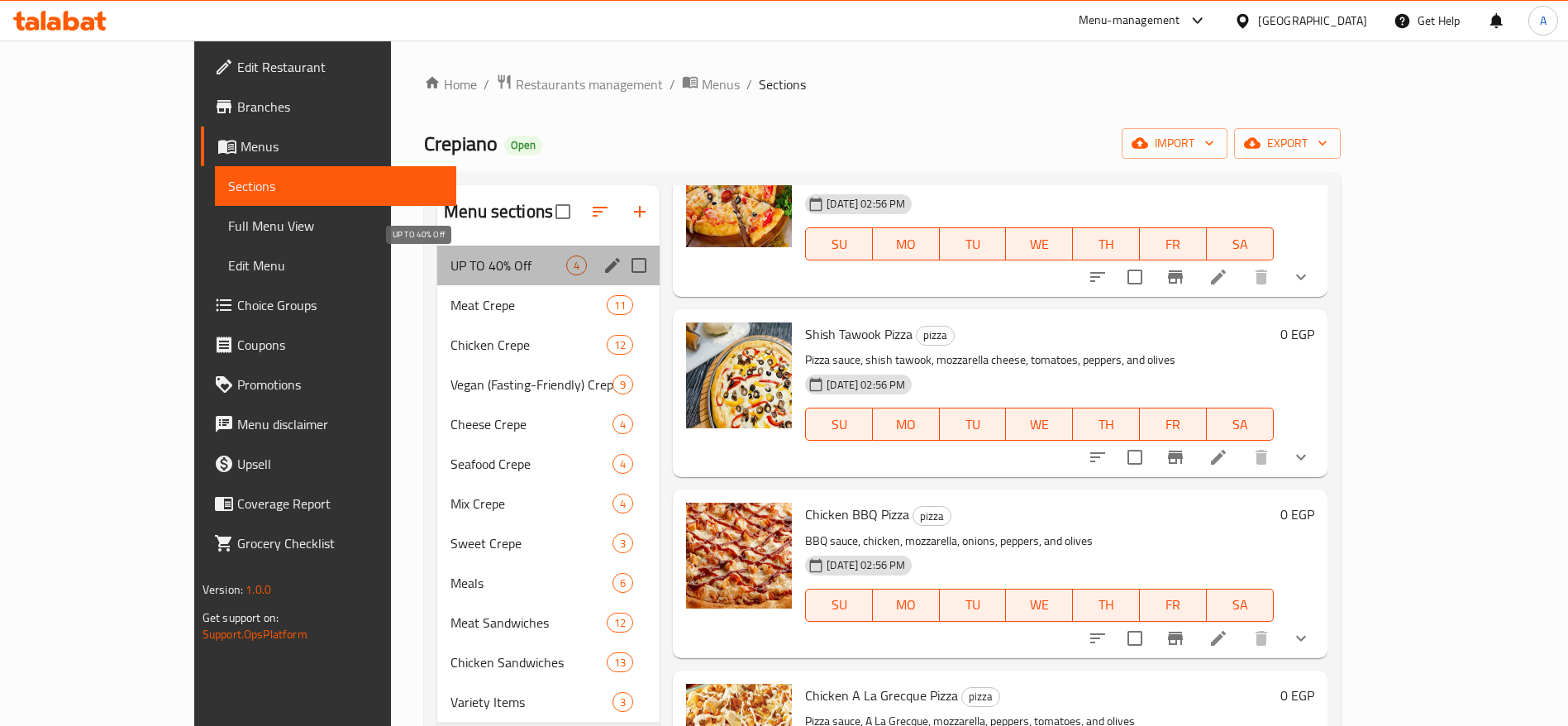
click at [453, 265] on span "UP TO 40% Off" at bounding box center [508, 265] width 116 height 20
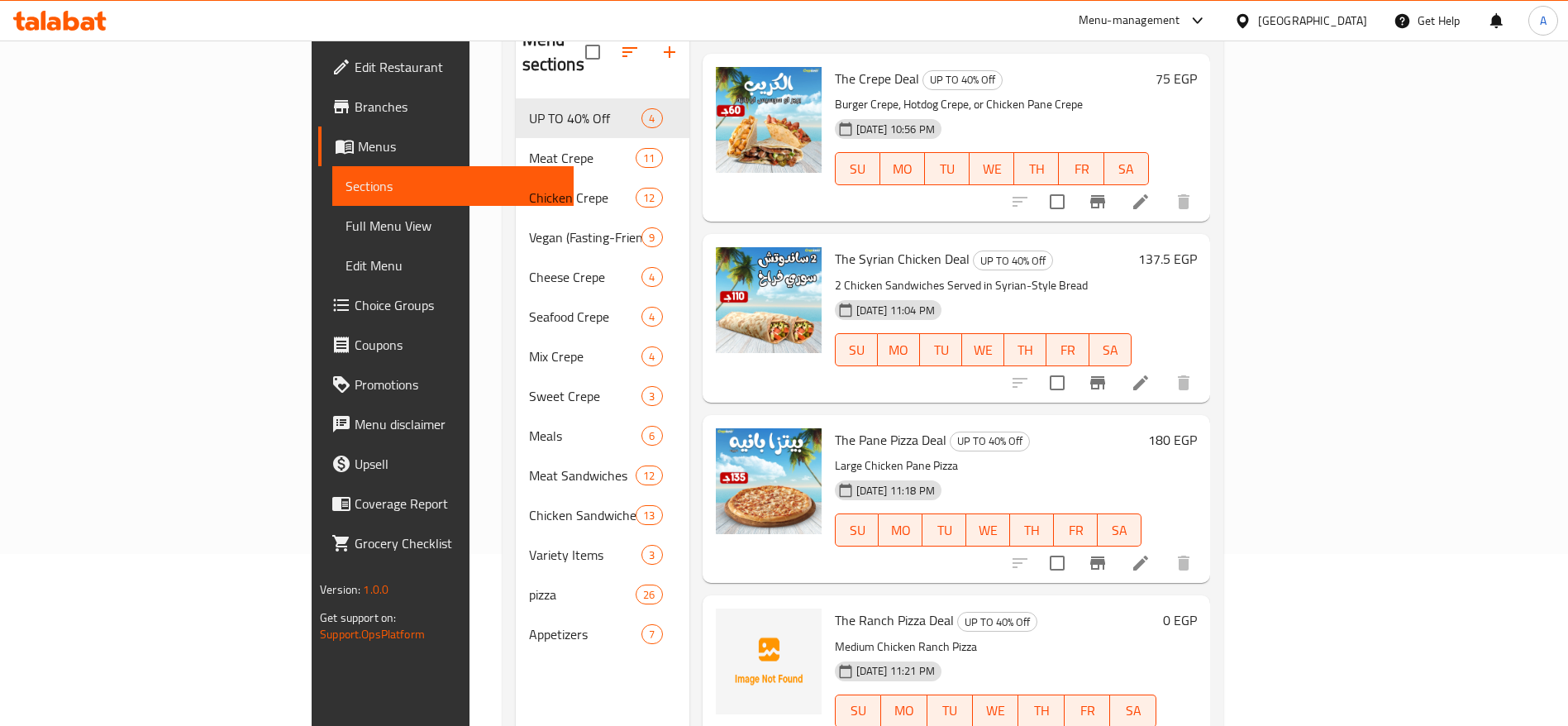
scroll to position [231, 0]
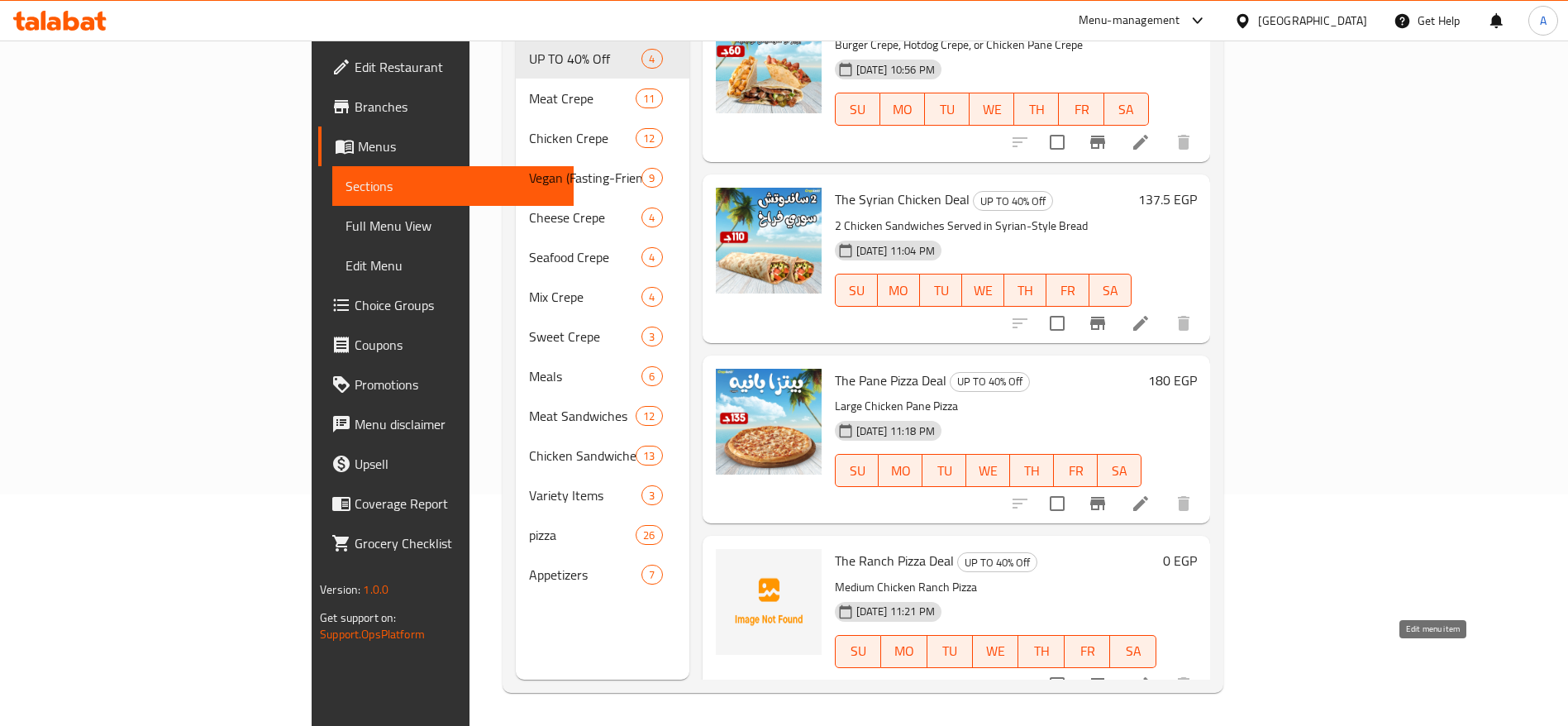
click at [1150, 675] on icon at bounding box center [1140, 685] width 20 height 20
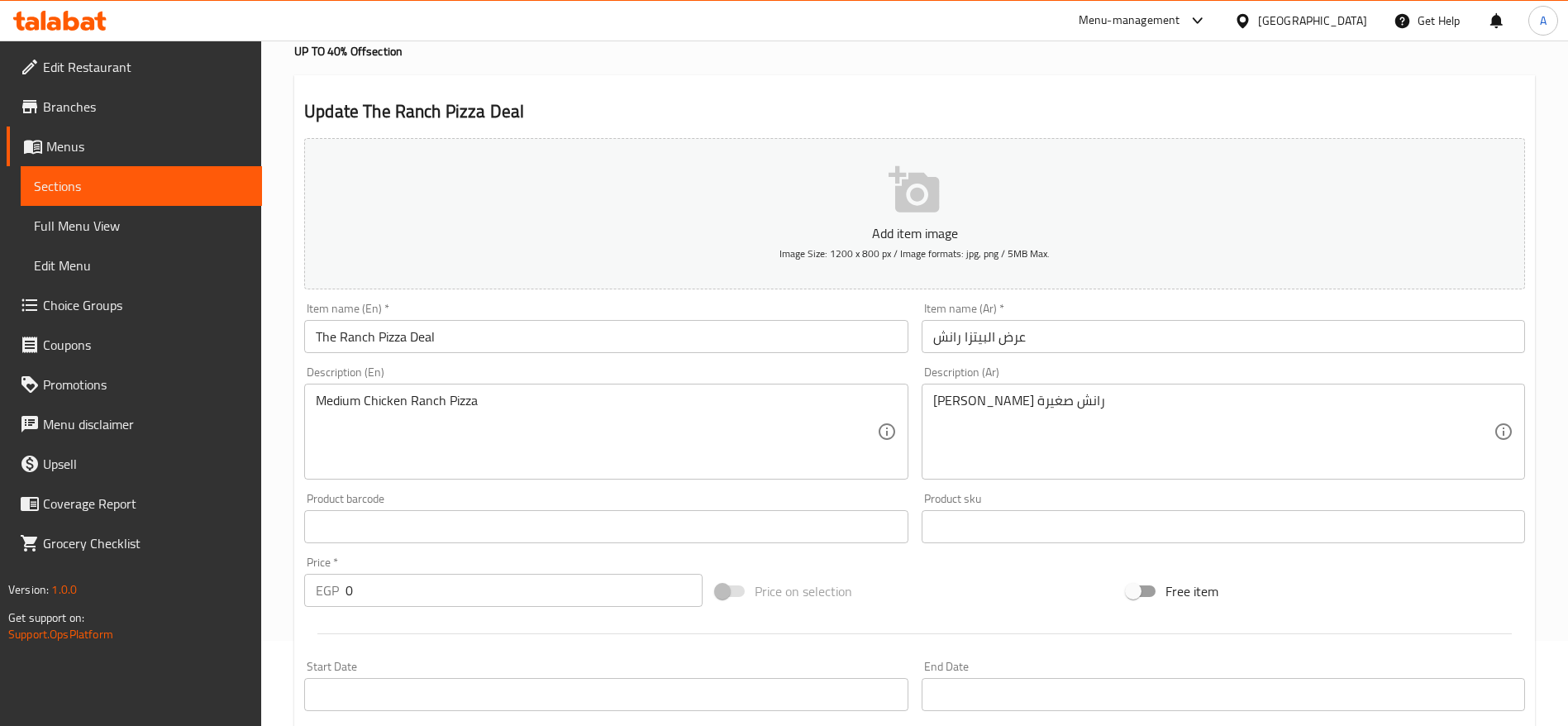
scroll to position [124, 0]
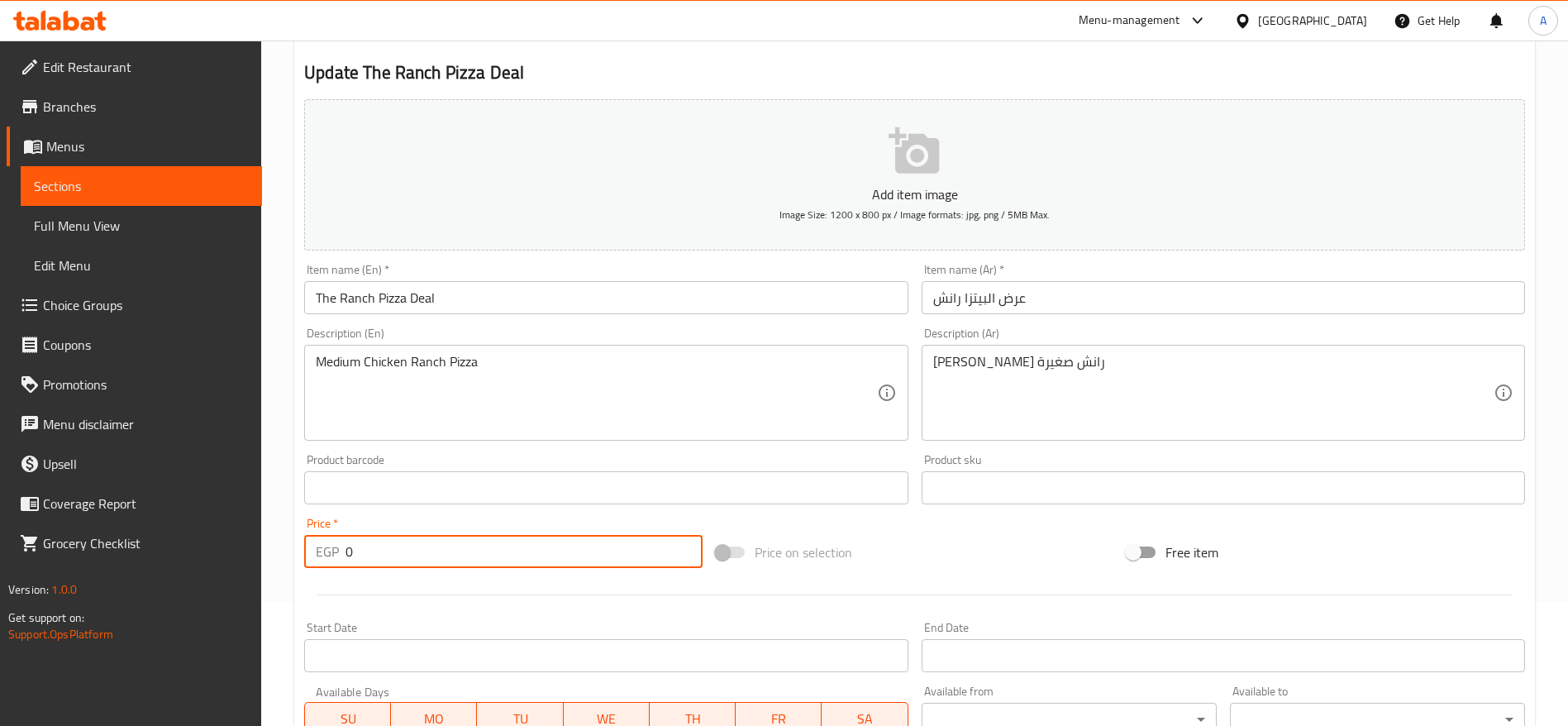
click at [550, 554] on input "0" at bounding box center [524, 551] width 357 height 33
type input "160"
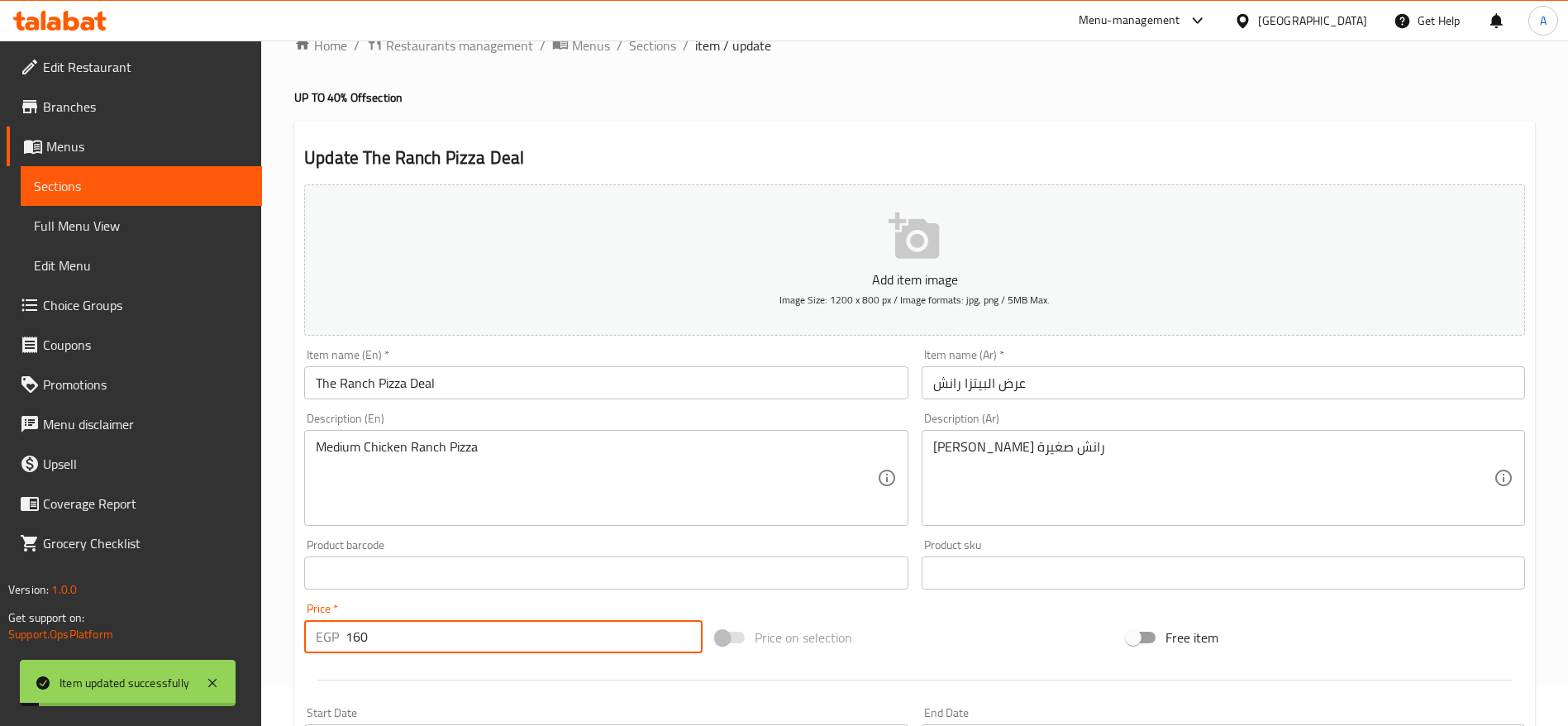
scroll to position [0, 0]
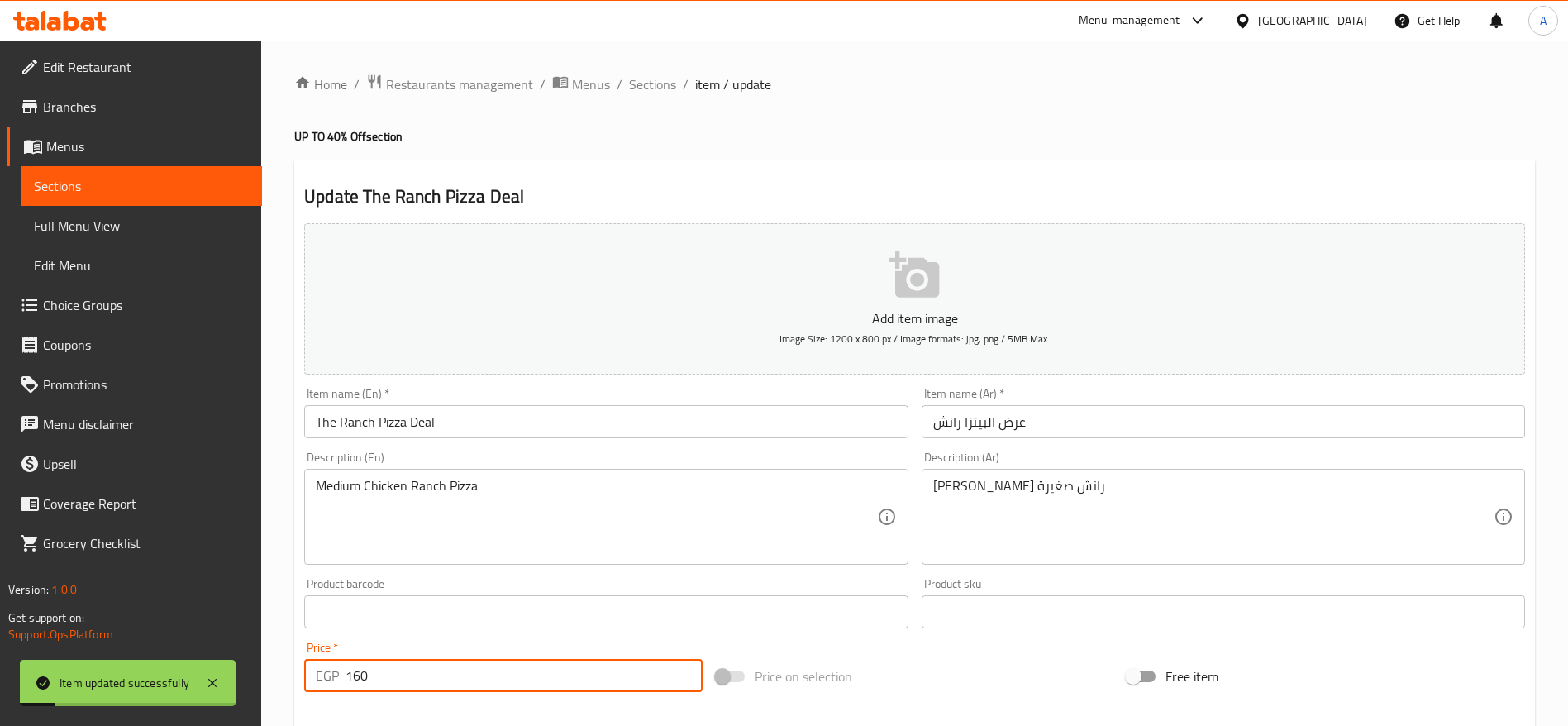
click at [650, 70] on div "Home / Restaurants management / Menus / Sections / item / update UP TO 40% Off …" at bounding box center [914, 604] width 1307 height 1127
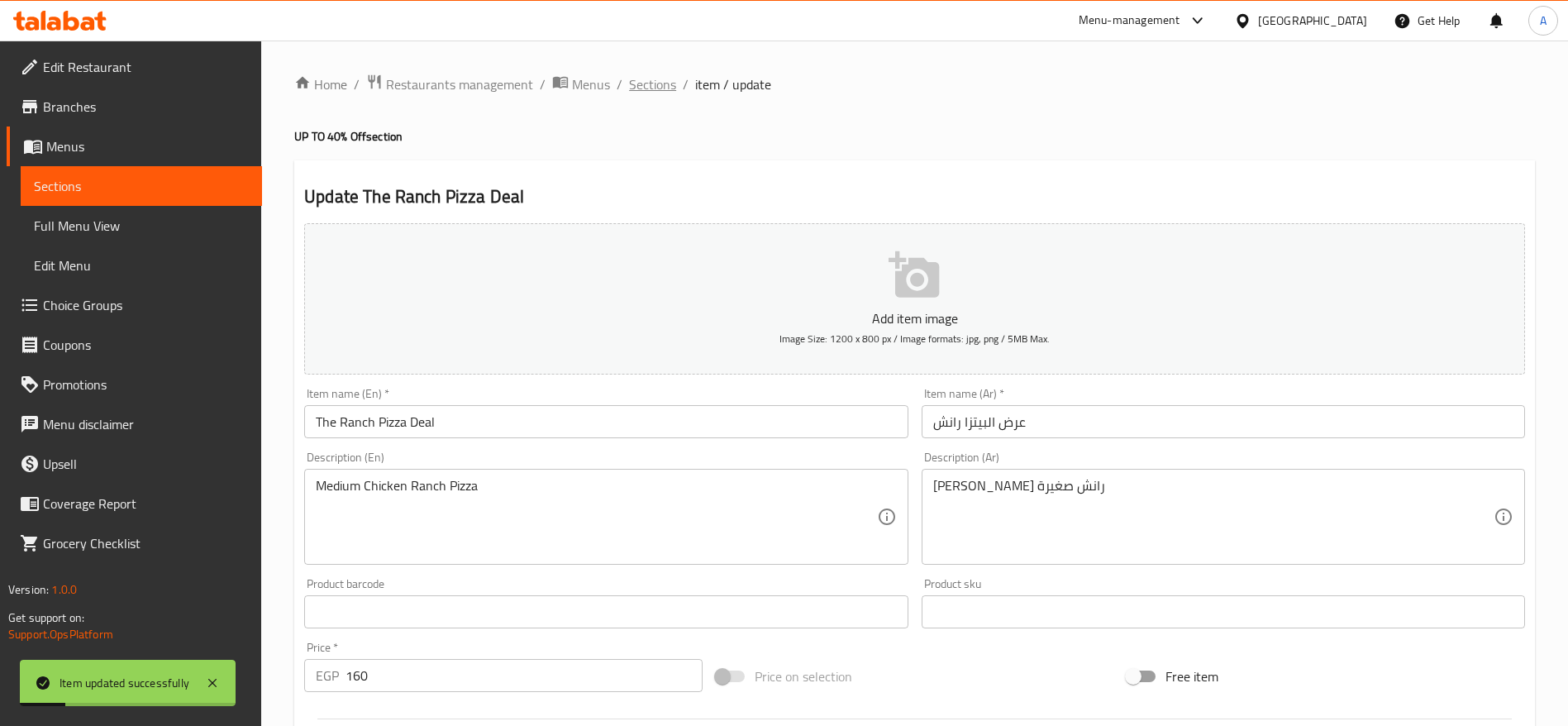
click at [655, 86] on span "Sections" at bounding box center [652, 85] width 47 height 20
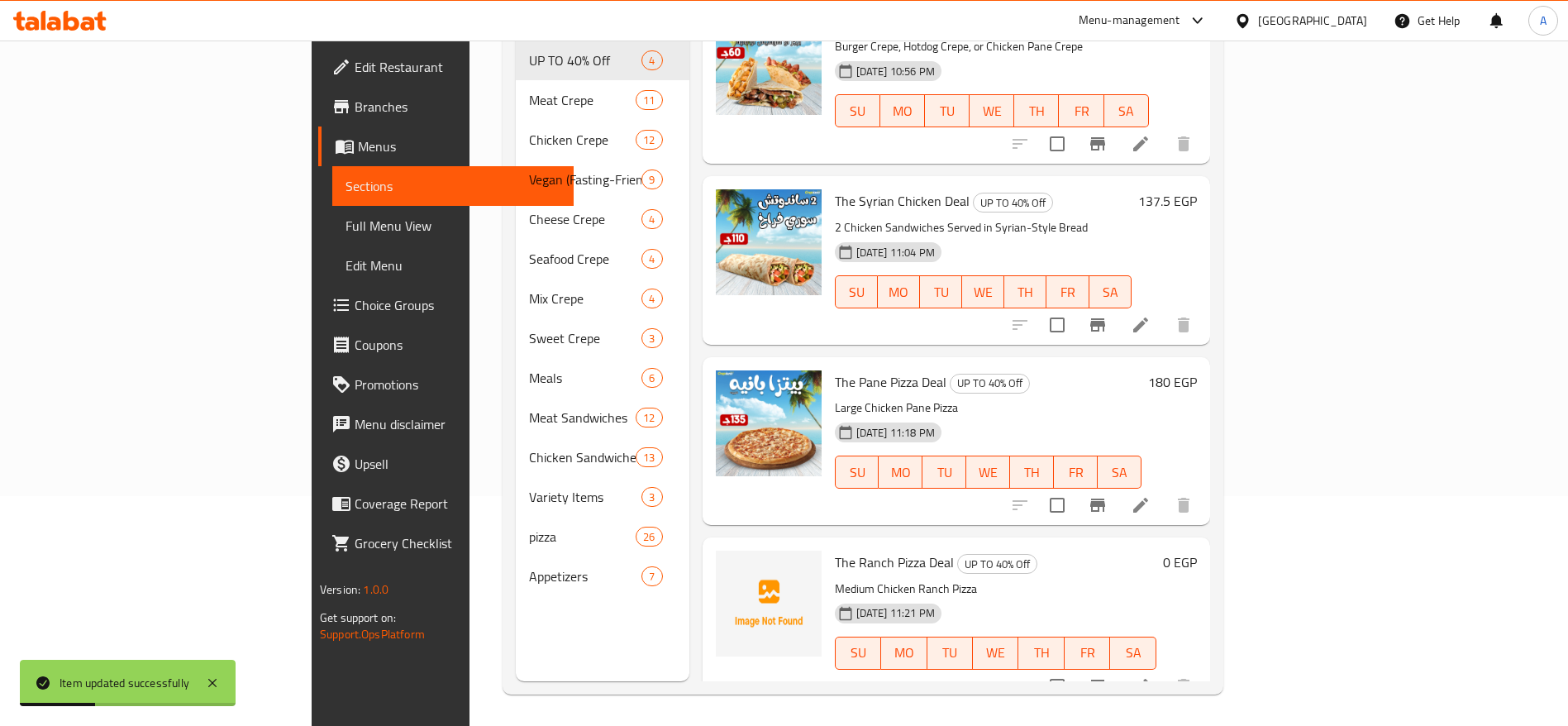
scroll to position [231, 0]
click at [731, 564] on icon "upload picture" at bounding box center [739, 571] width 17 height 15
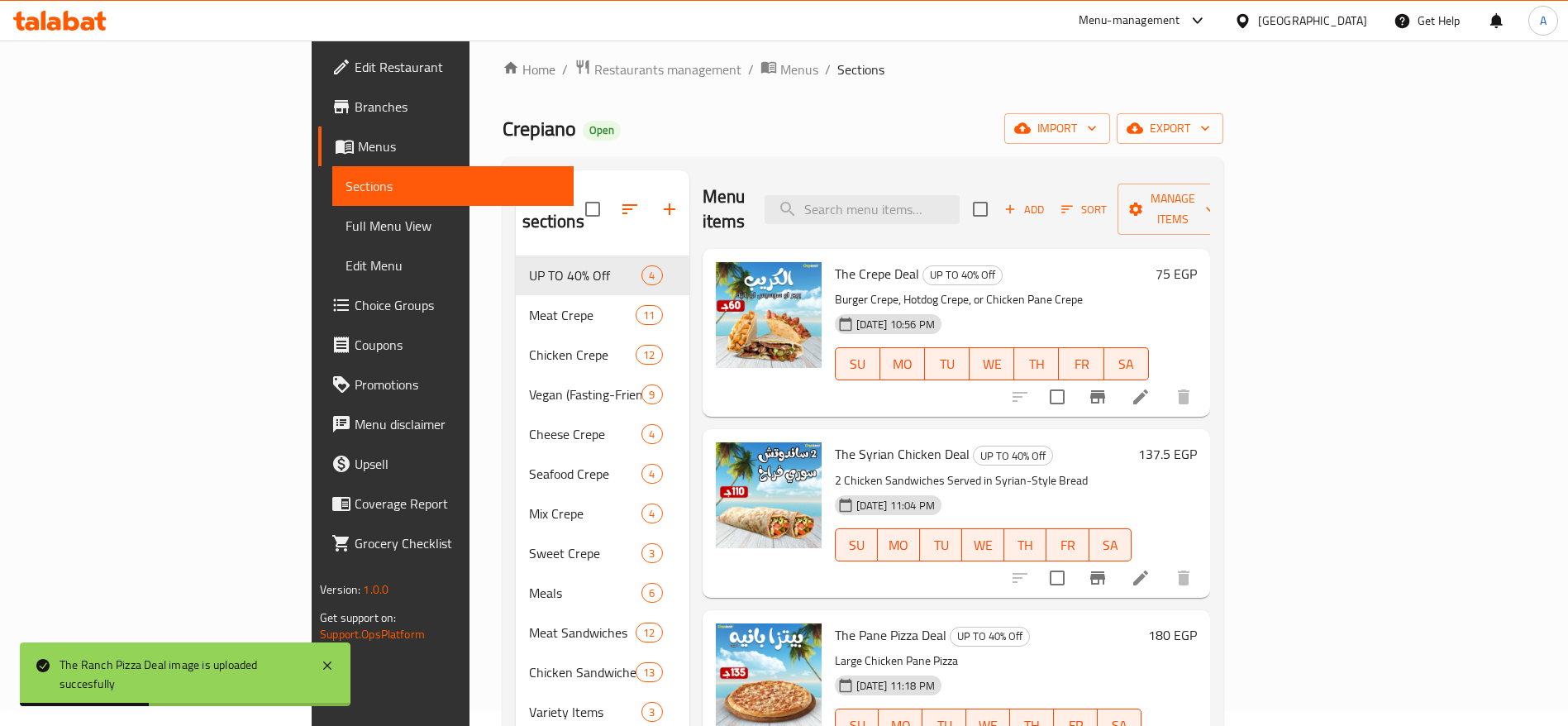
scroll to position [0, 0]
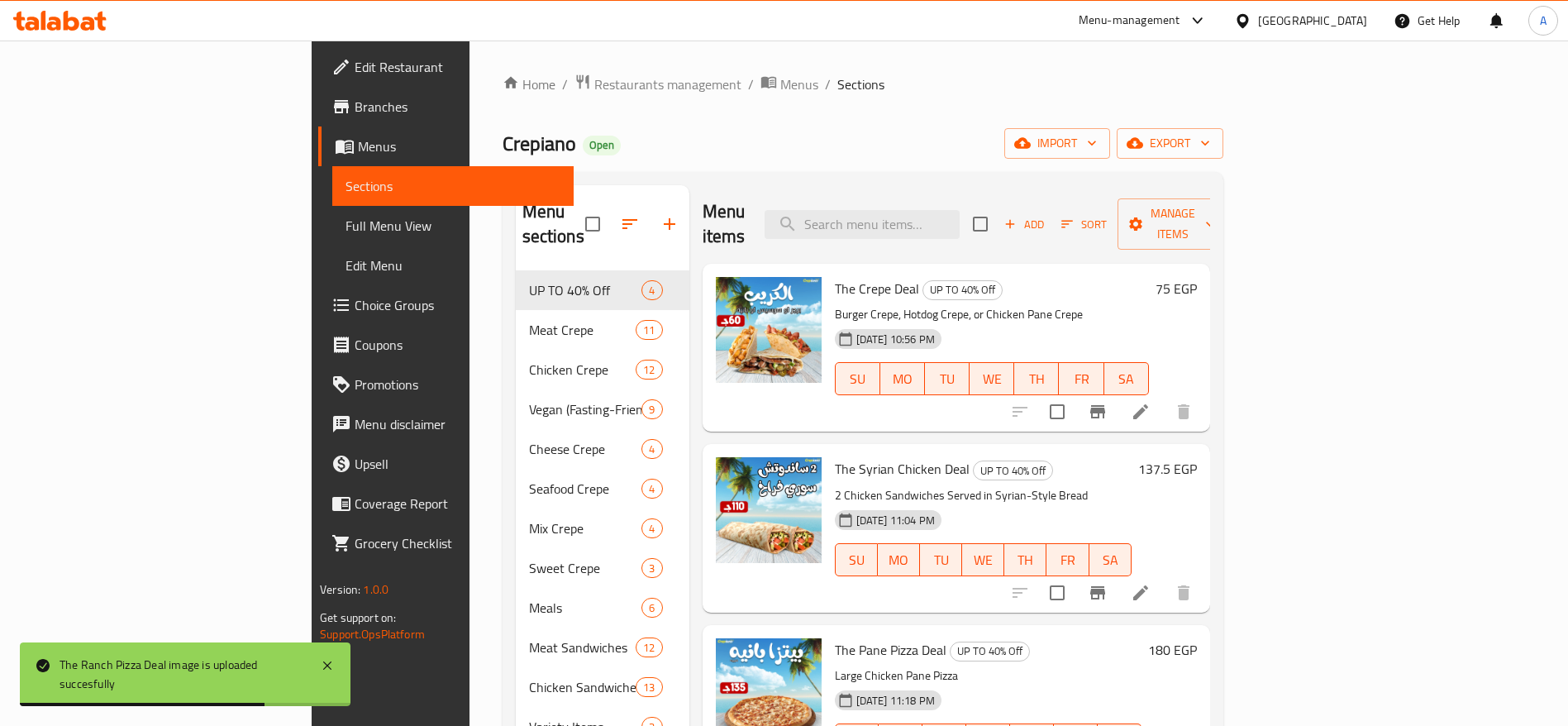
click at [1207, 16] on icon at bounding box center [1198, 21] width 20 height 20
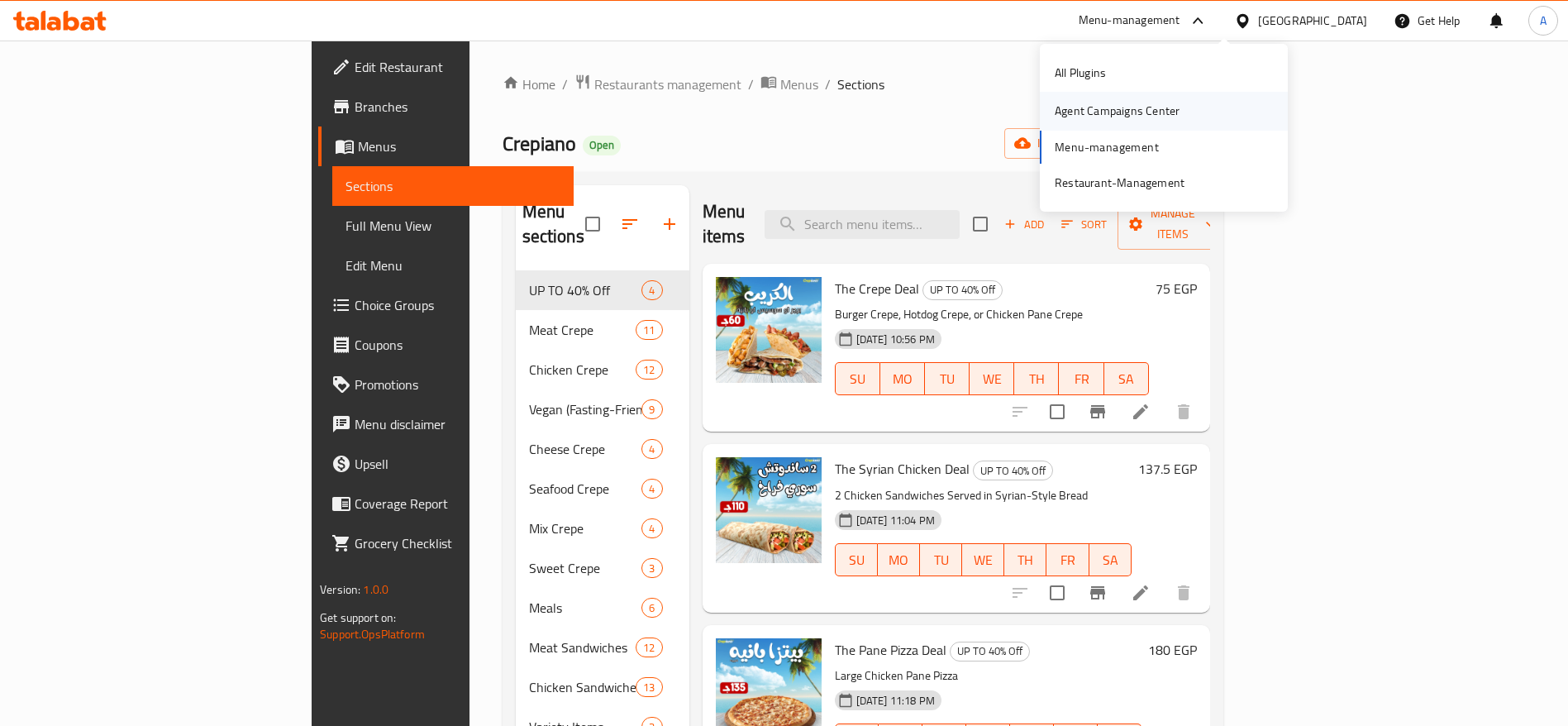
click at [1133, 111] on div "Agent Campaigns Center" at bounding box center [1117, 111] width 125 height 18
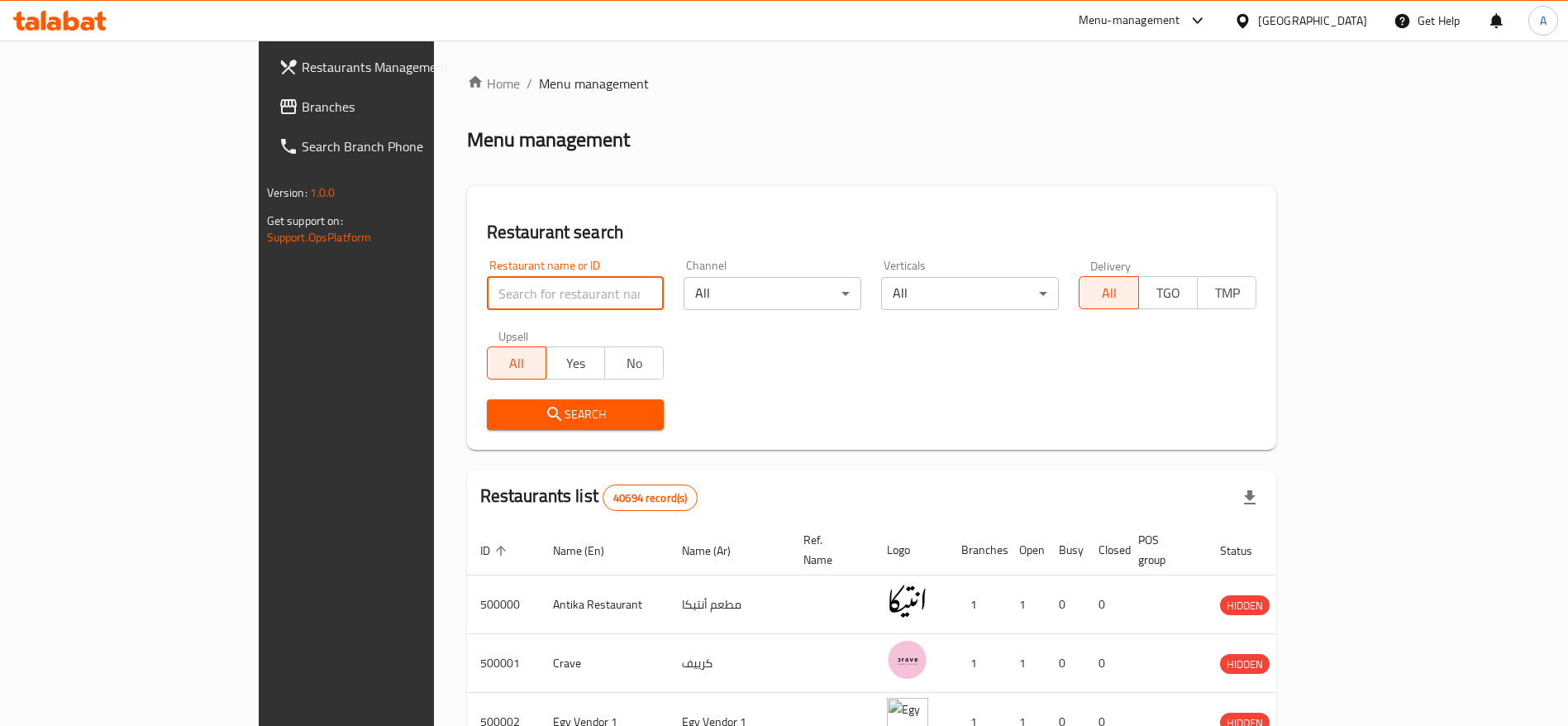
click at [527, 305] on input "search" at bounding box center [575, 293] width 177 height 33
click at [301, 109] on span "Branches" at bounding box center [404, 106] width 206 height 20
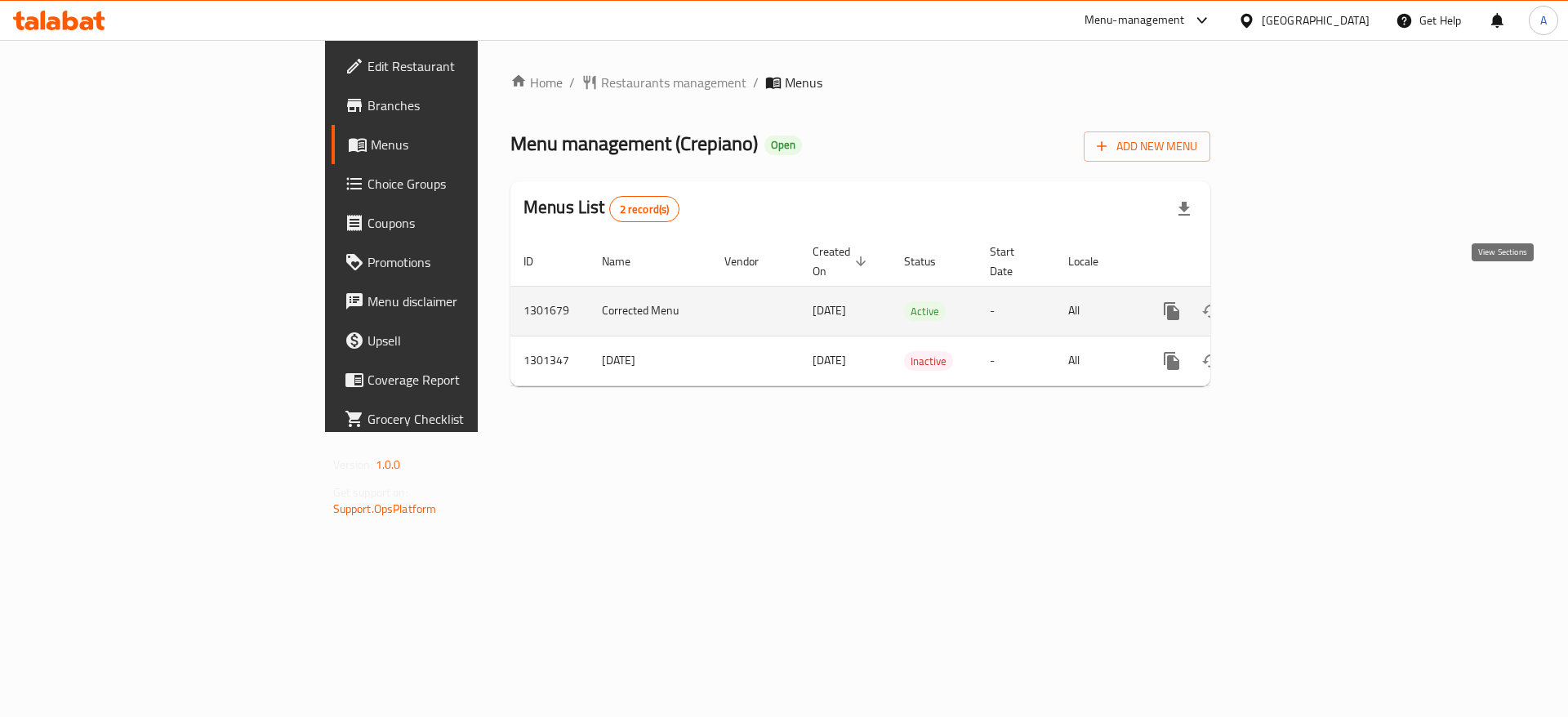
click at [1297, 304] on icon "enhanced table" at bounding box center [1290, 311] width 15 height 15
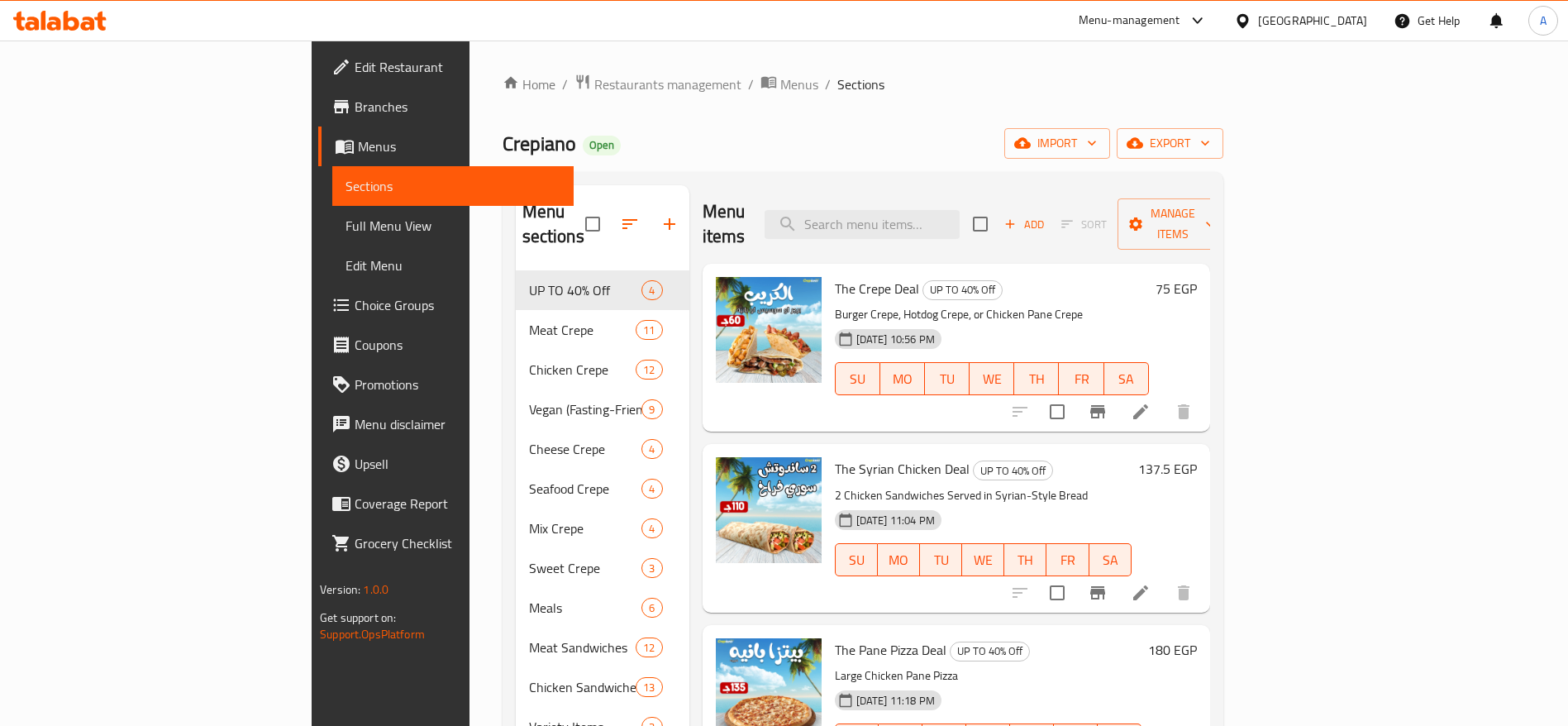
click at [354, 295] on span "Choice Groups" at bounding box center [457, 305] width 206 height 20
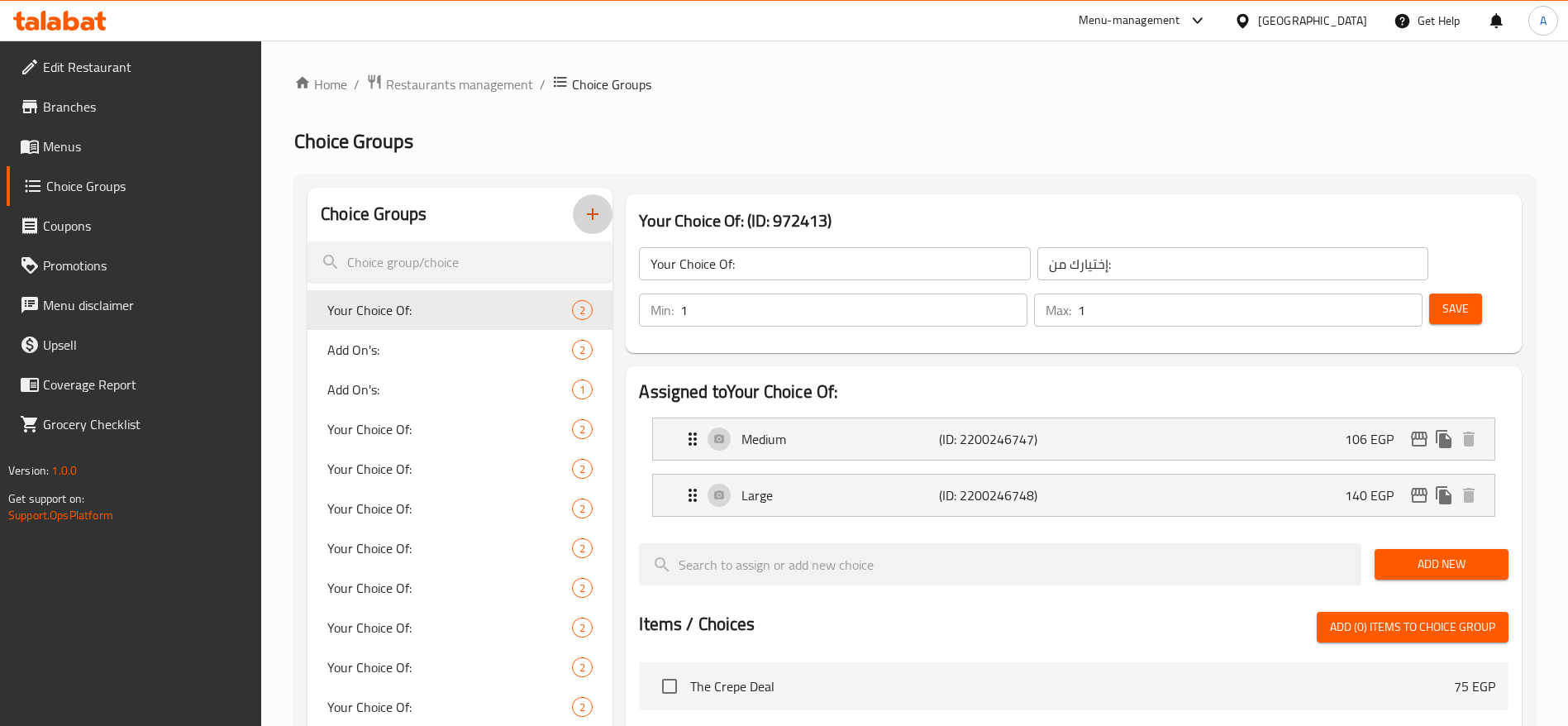
click at [593, 215] on icon "button" at bounding box center [593, 214] width 12 height 12
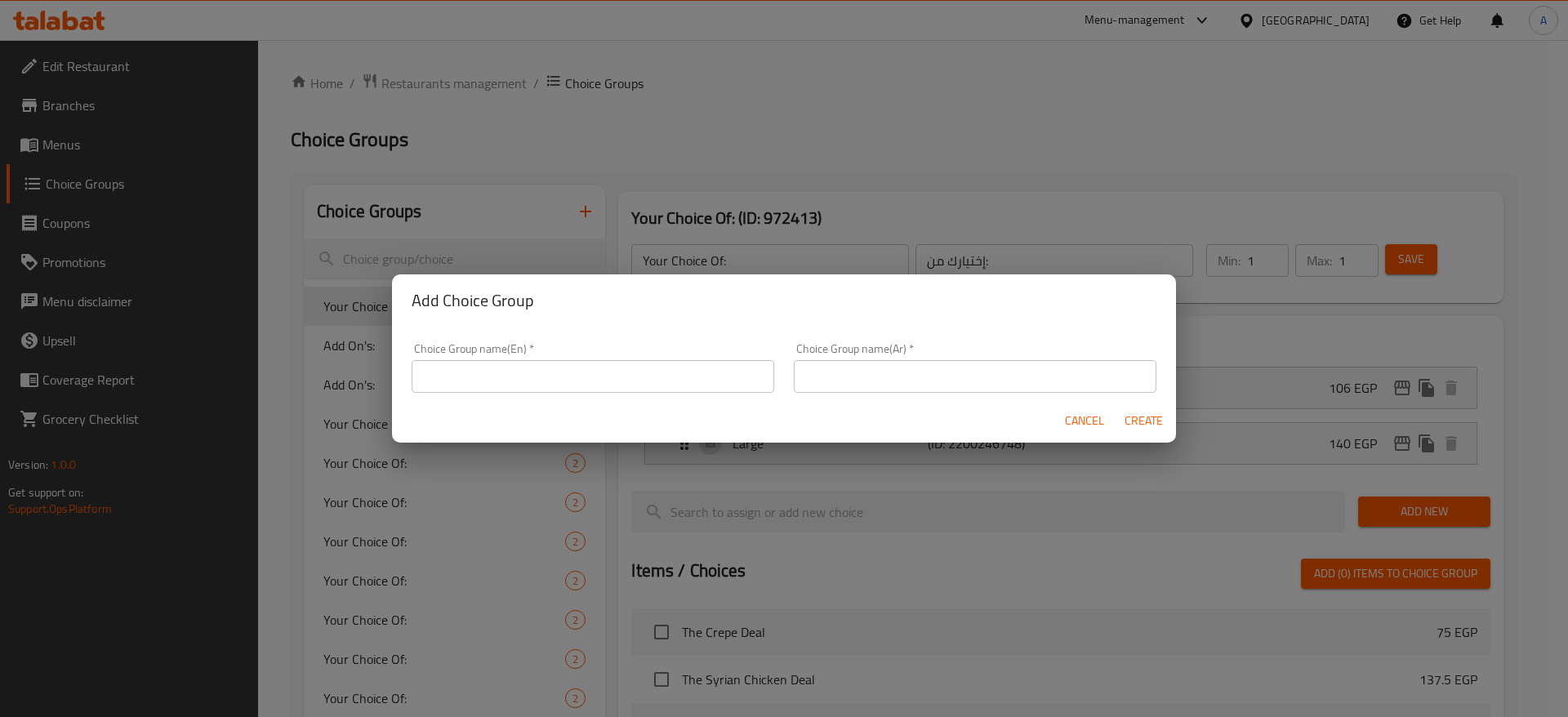
click at [637, 368] on input "text" at bounding box center [593, 375] width 362 height 32
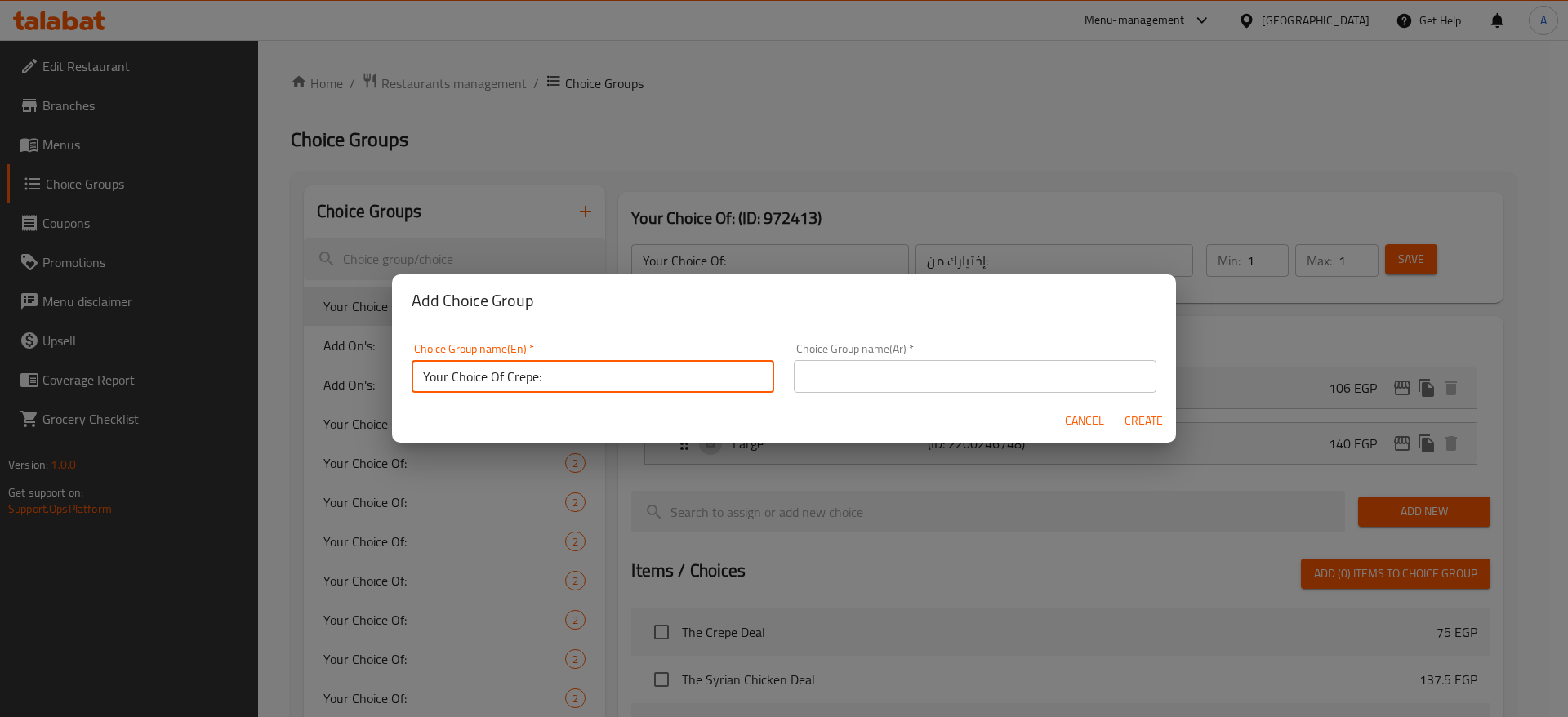
type input "Your Choice Of Crepe:"
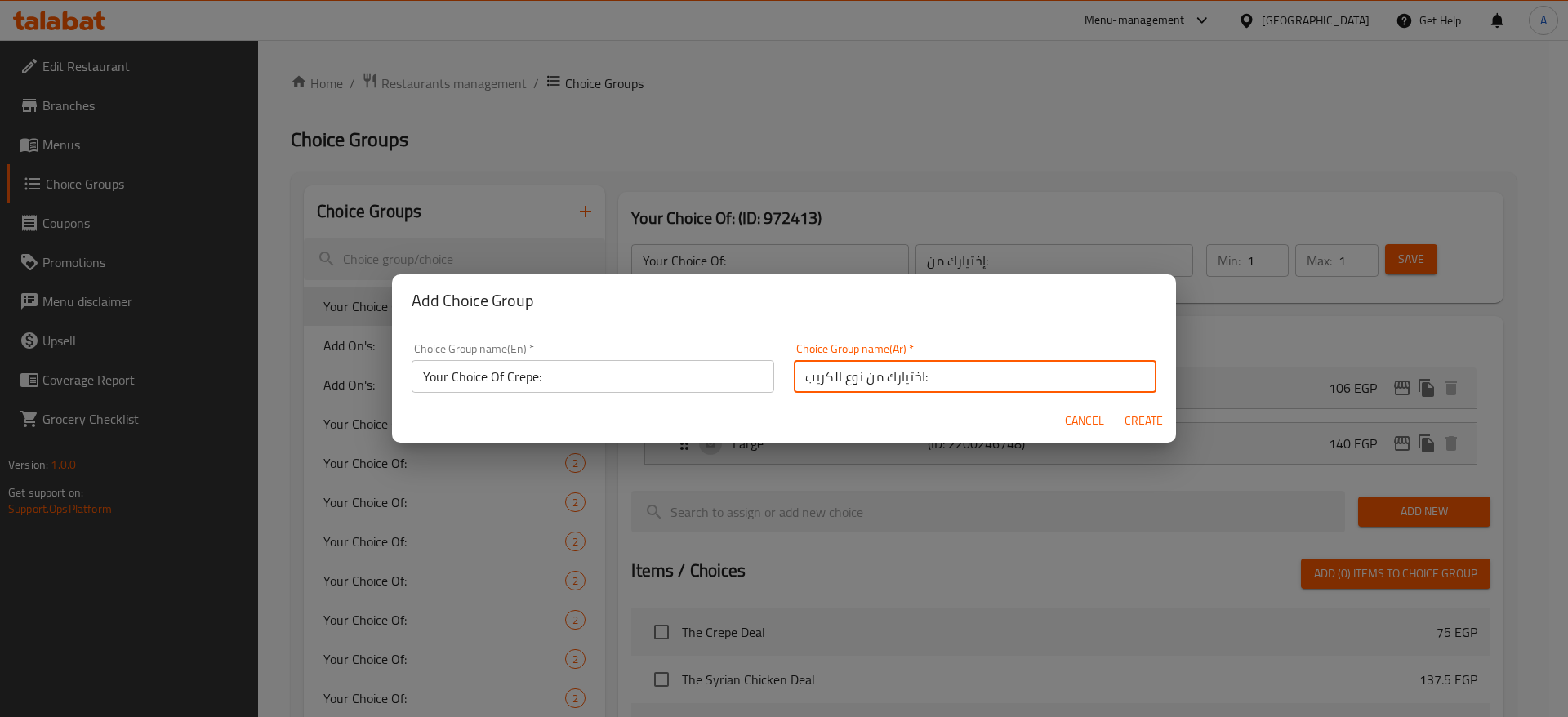
type input "اختيارك من نوع الكريب:"
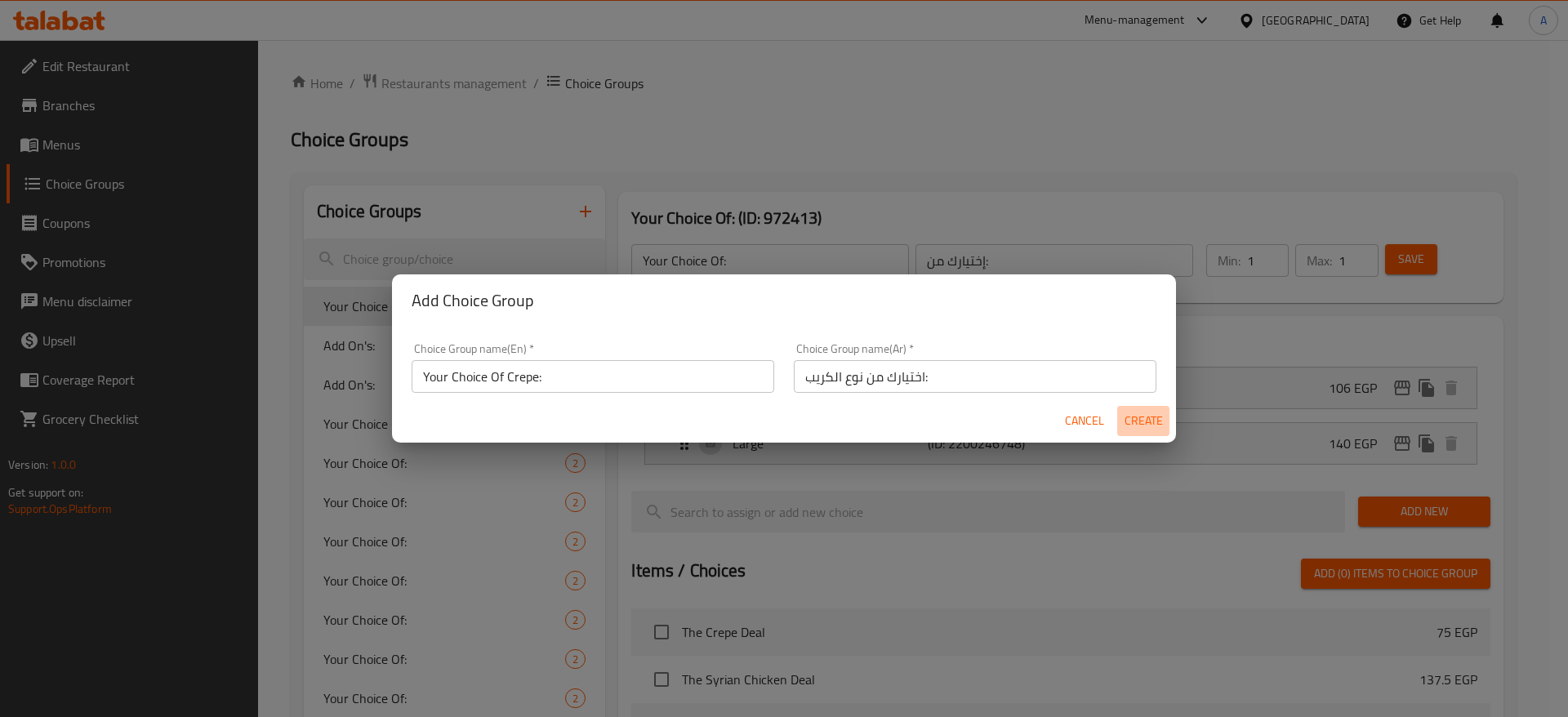
click at [1145, 422] on span "Create" at bounding box center [1143, 421] width 39 height 21
type input "Your Choice Of Crepe:"
type input "اختيارك من نوع الكريب:"
type input "0"
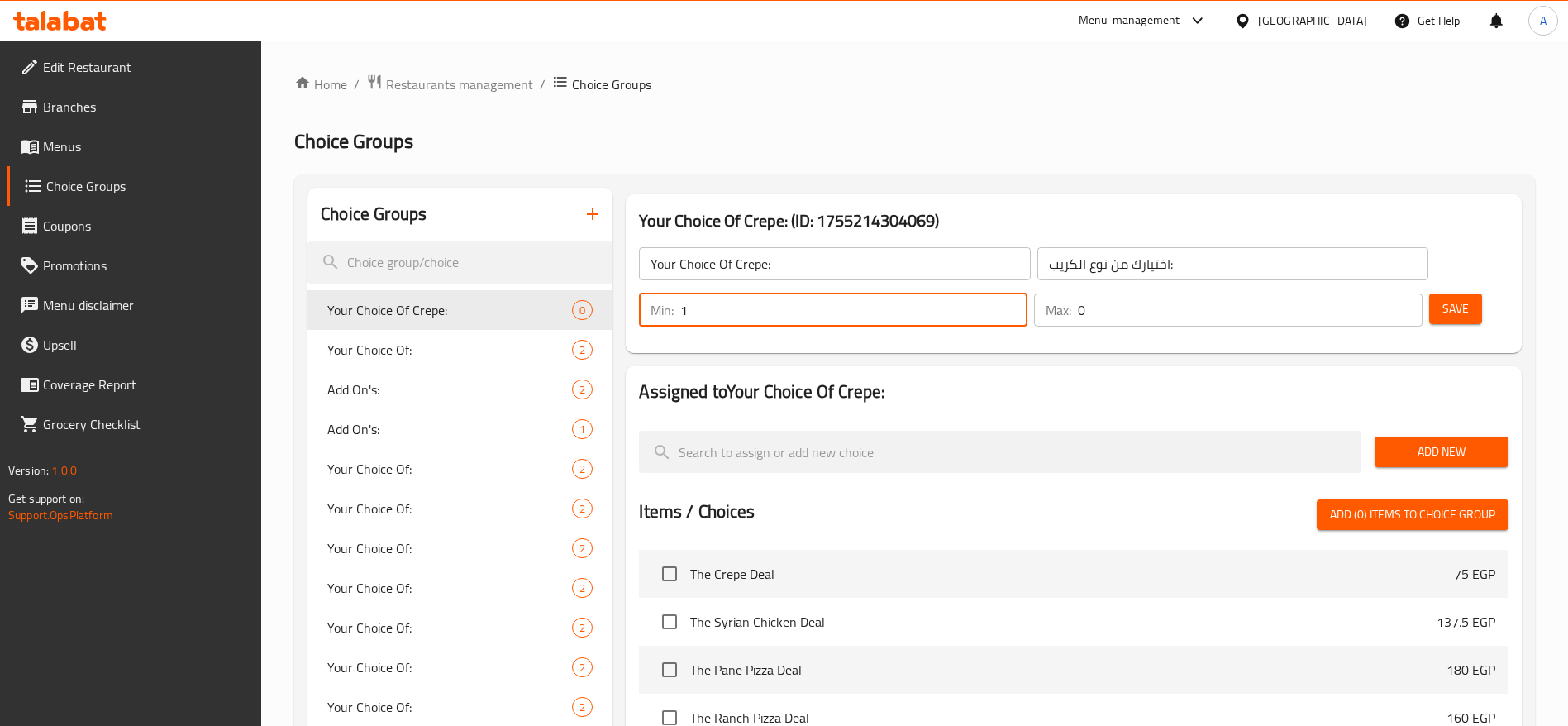
type input "1"
click at [1027, 293] on input "1" at bounding box center [853, 309] width 347 height 33
type input "1"
click at [1377, 293] on input "1" at bounding box center [1250, 309] width 345 height 33
click at [1442, 298] on span "Save" at bounding box center [1456, 308] width 27 height 21
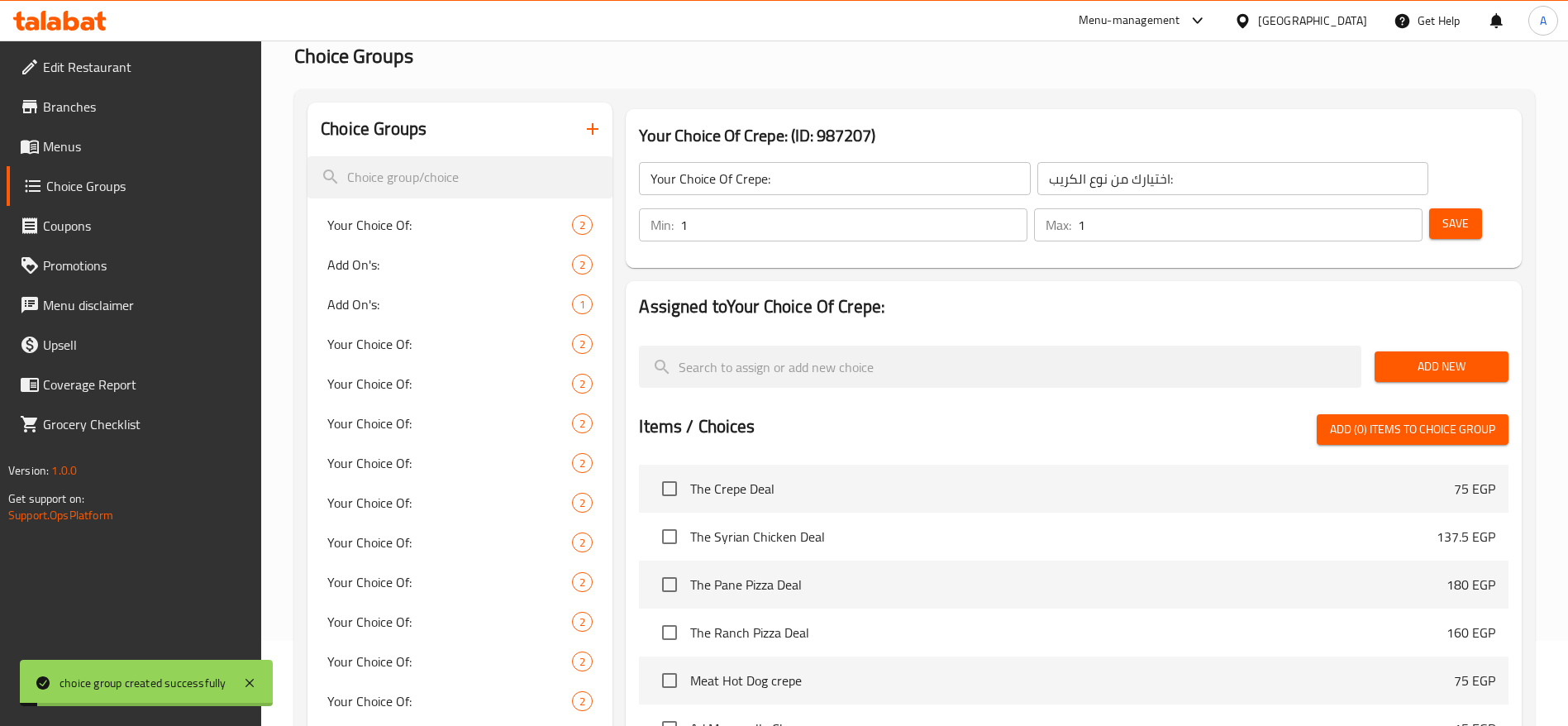
scroll to position [124, 0]
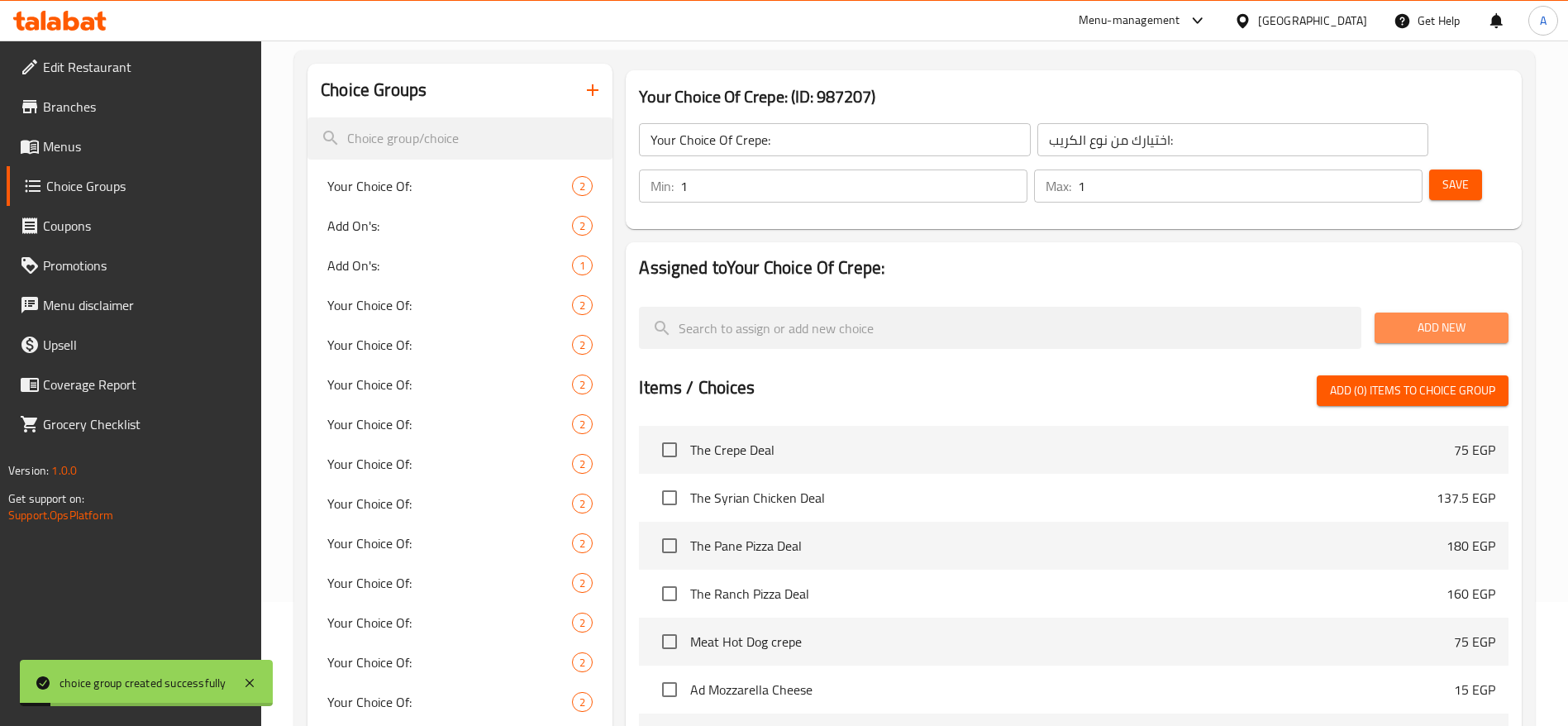
click at [1417, 317] on span "Add New" at bounding box center [1441, 327] width 107 height 21
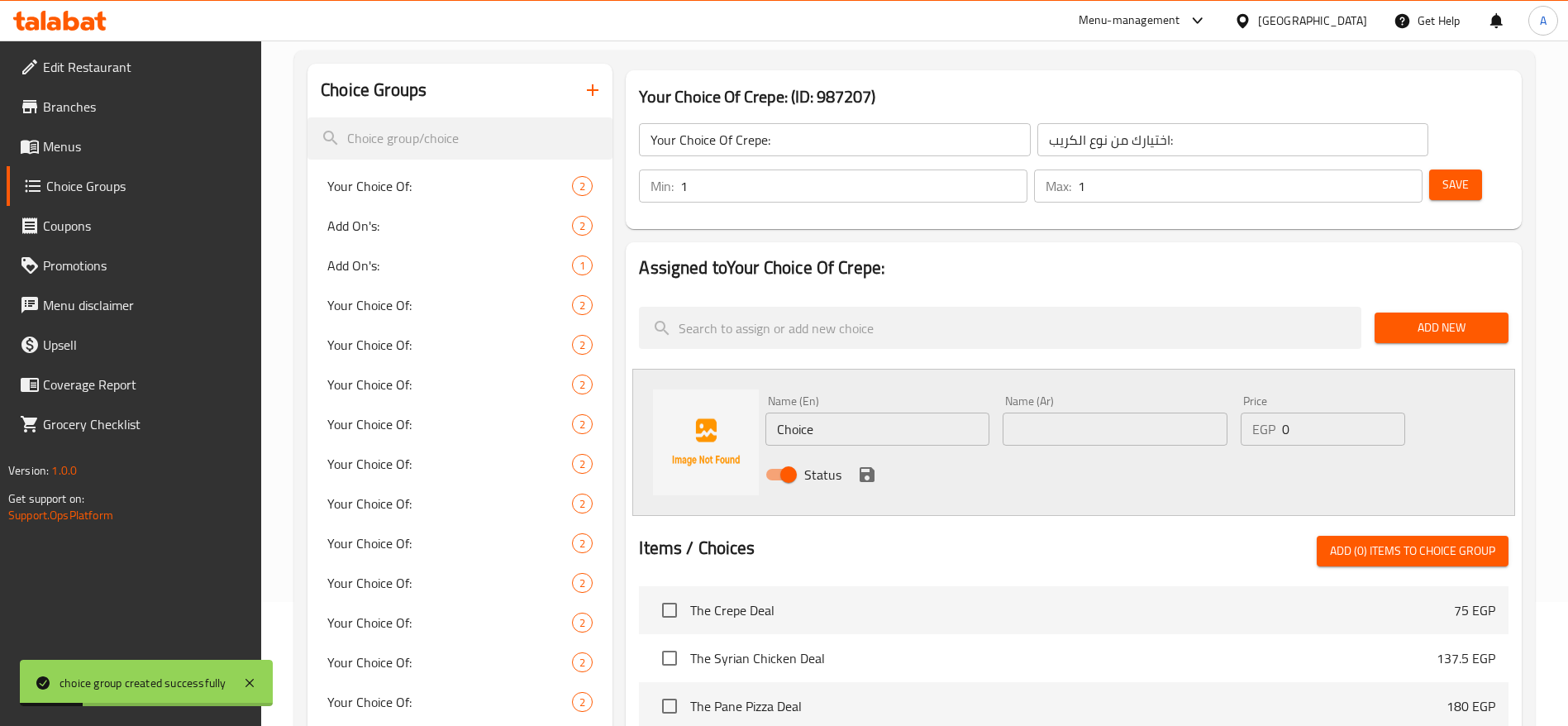
click at [923, 413] on input "Choice" at bounding box center [877, 429] width 224 height 33
type input "ل"
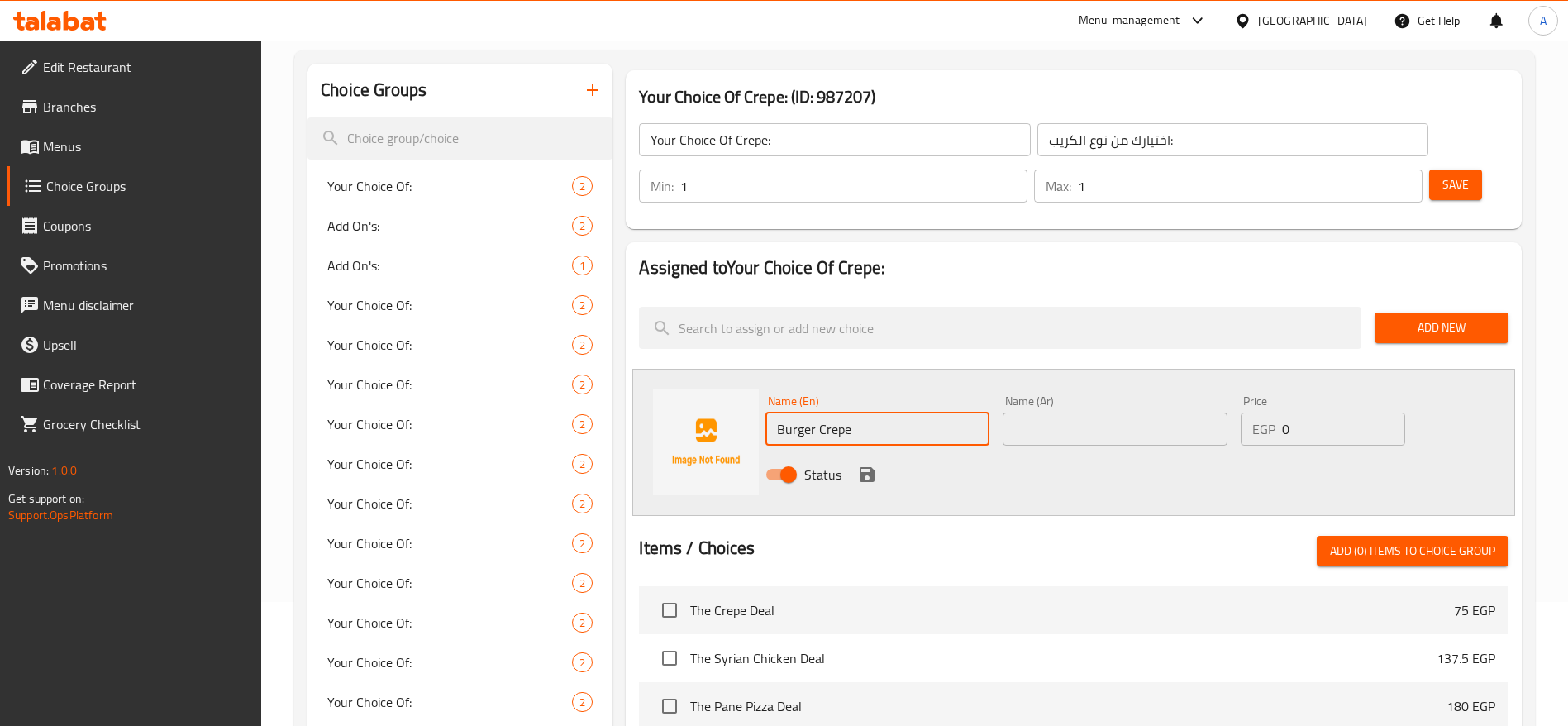
type input "Burger Crepe"
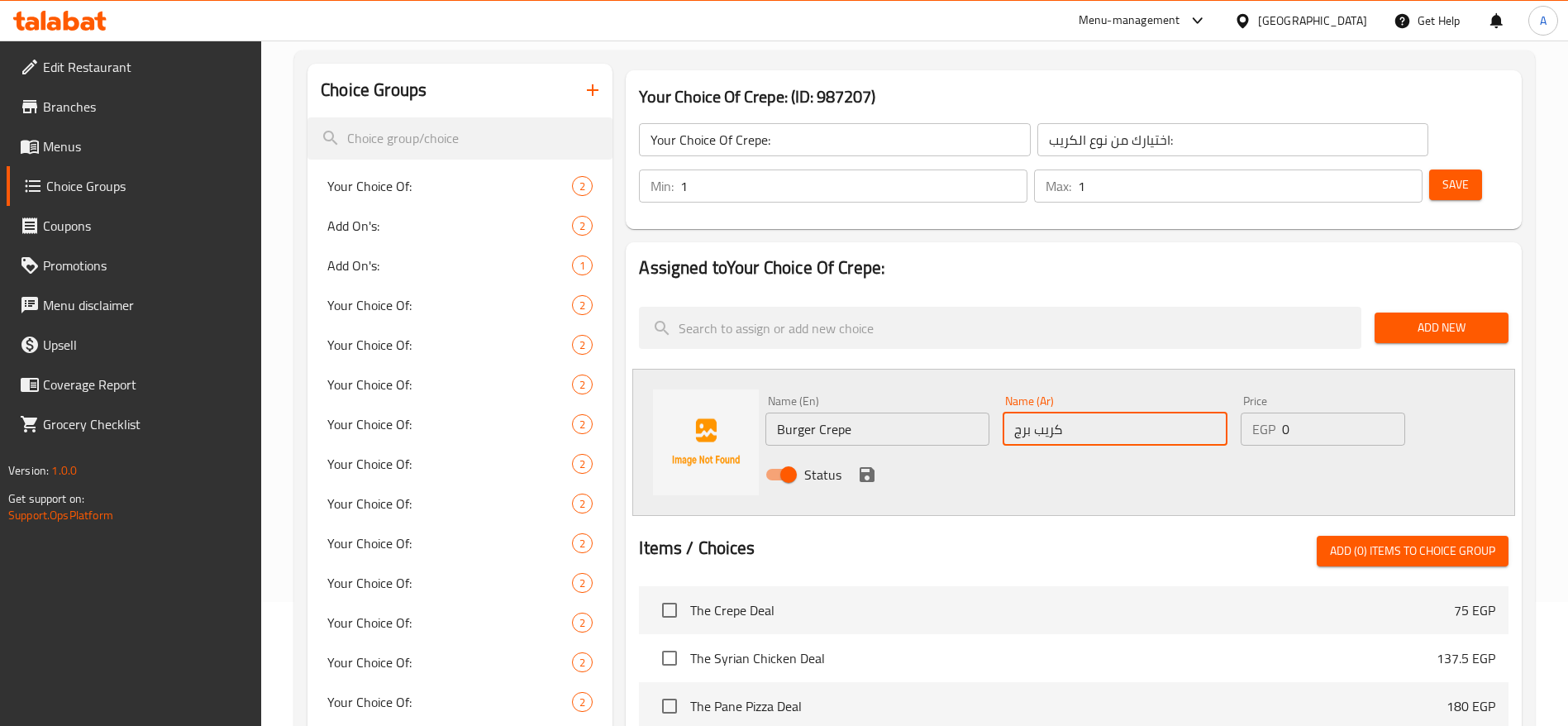
type input "كريب برجر"
click at [867, 467] on icon "save" at bounding box center [867, 475] width 15 height 15
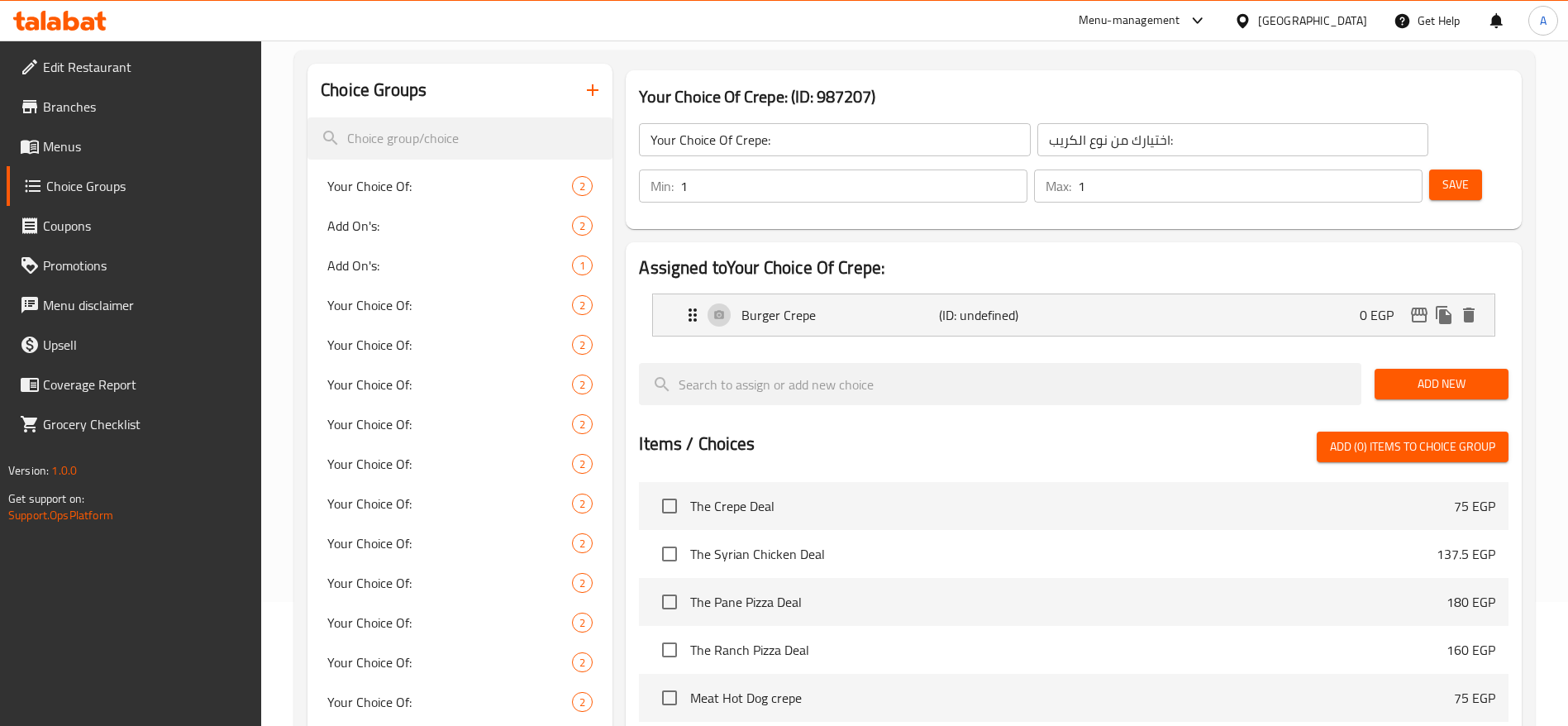
click at [1421, 373] on span "Add New" at bounding box center [1441, 384] width 107 height 21
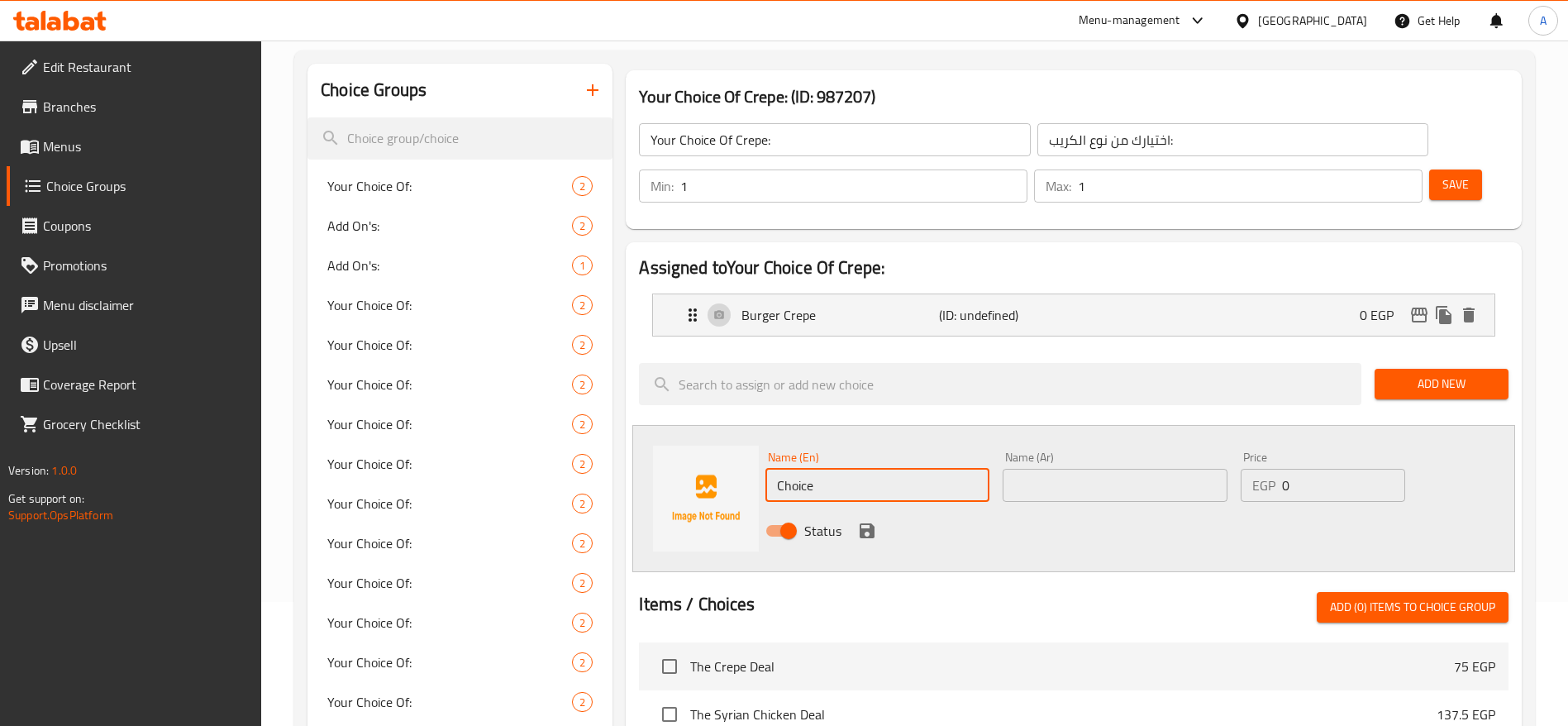
click at [881, 469] on input "Choice" at bounding box center [877, 485] width 224 height 33
type input "Hotdog Crepe"
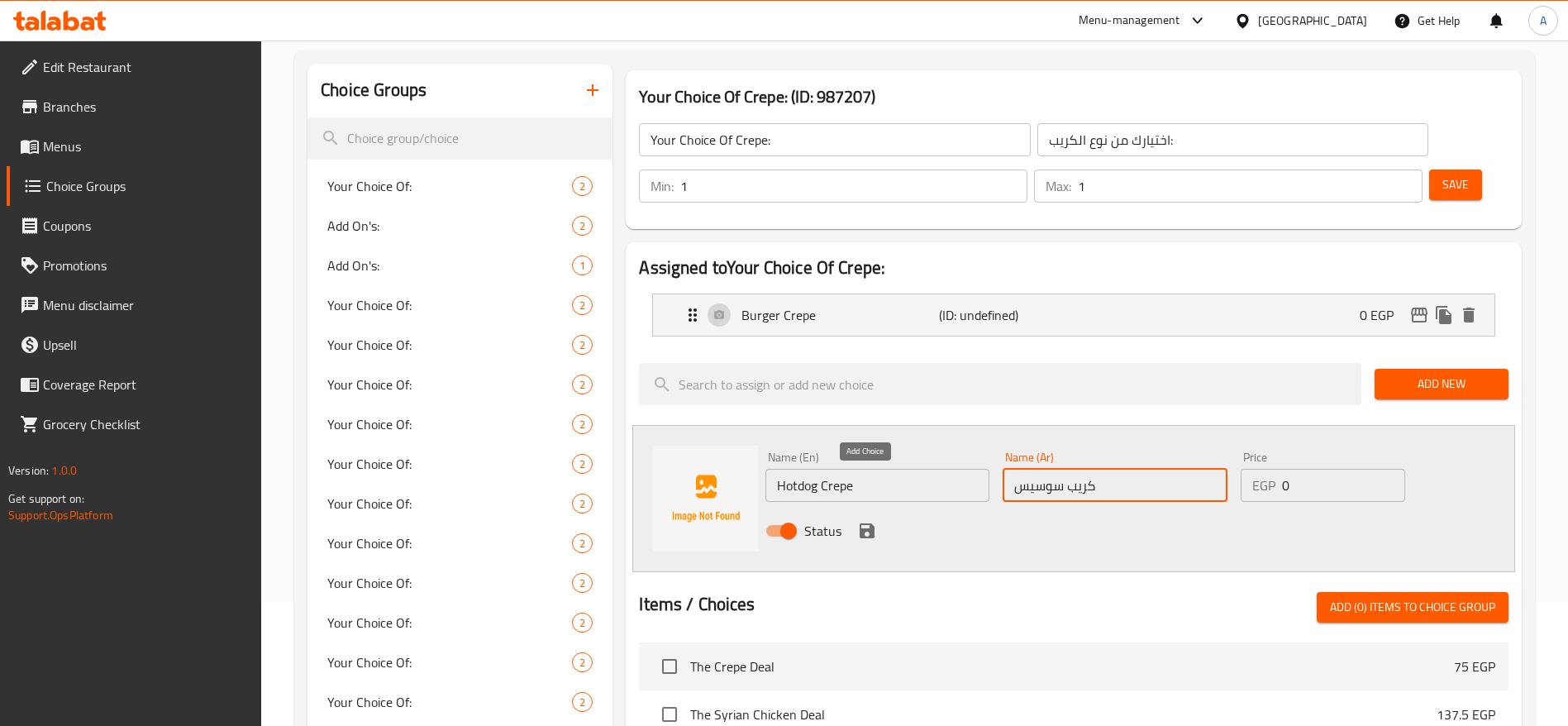
type input "كريب سوسيس"
click at [870, 523] on icon "save" at bounding box center [867, 531] width 15 height 15
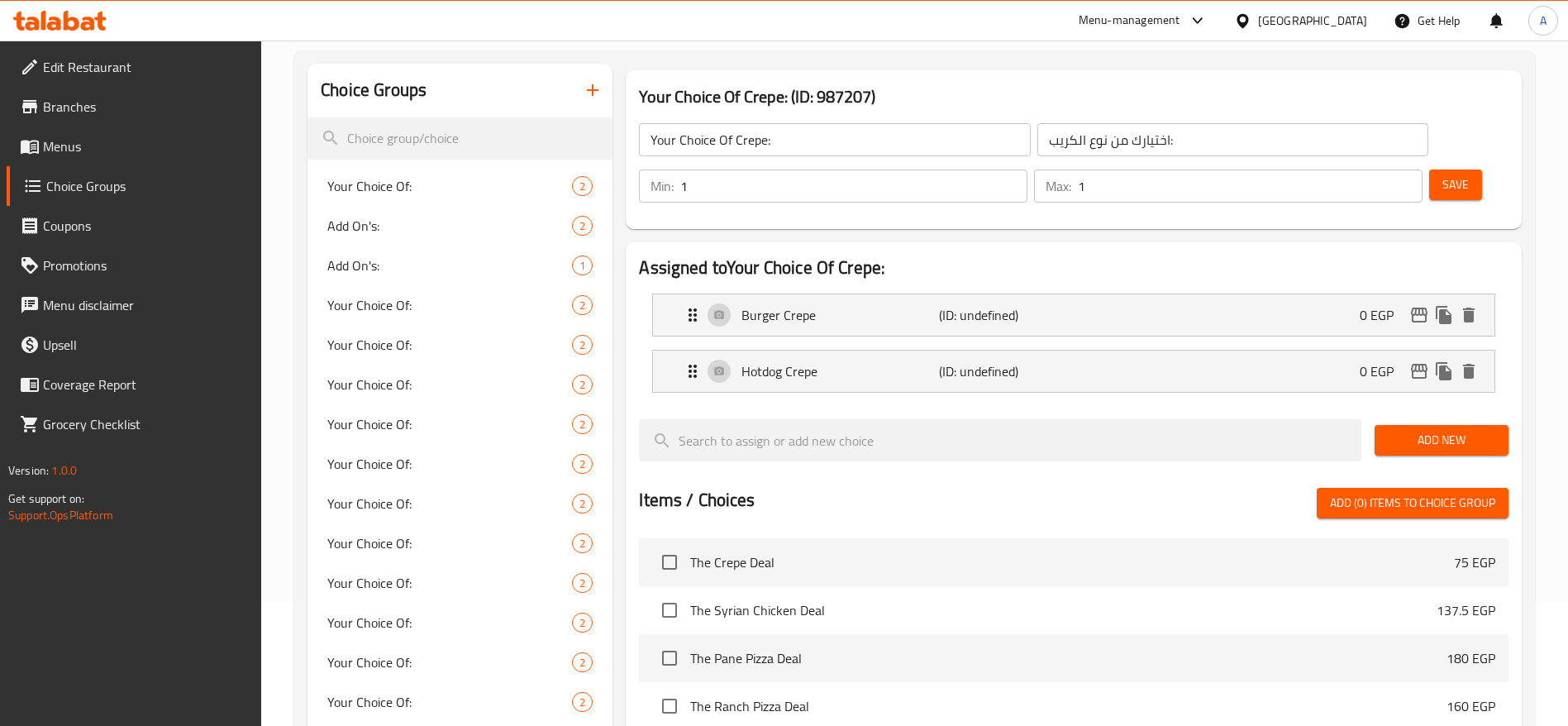
click at [1400, 430] on span "Add New" at bounding box center [1441, 440] width 107 height 21
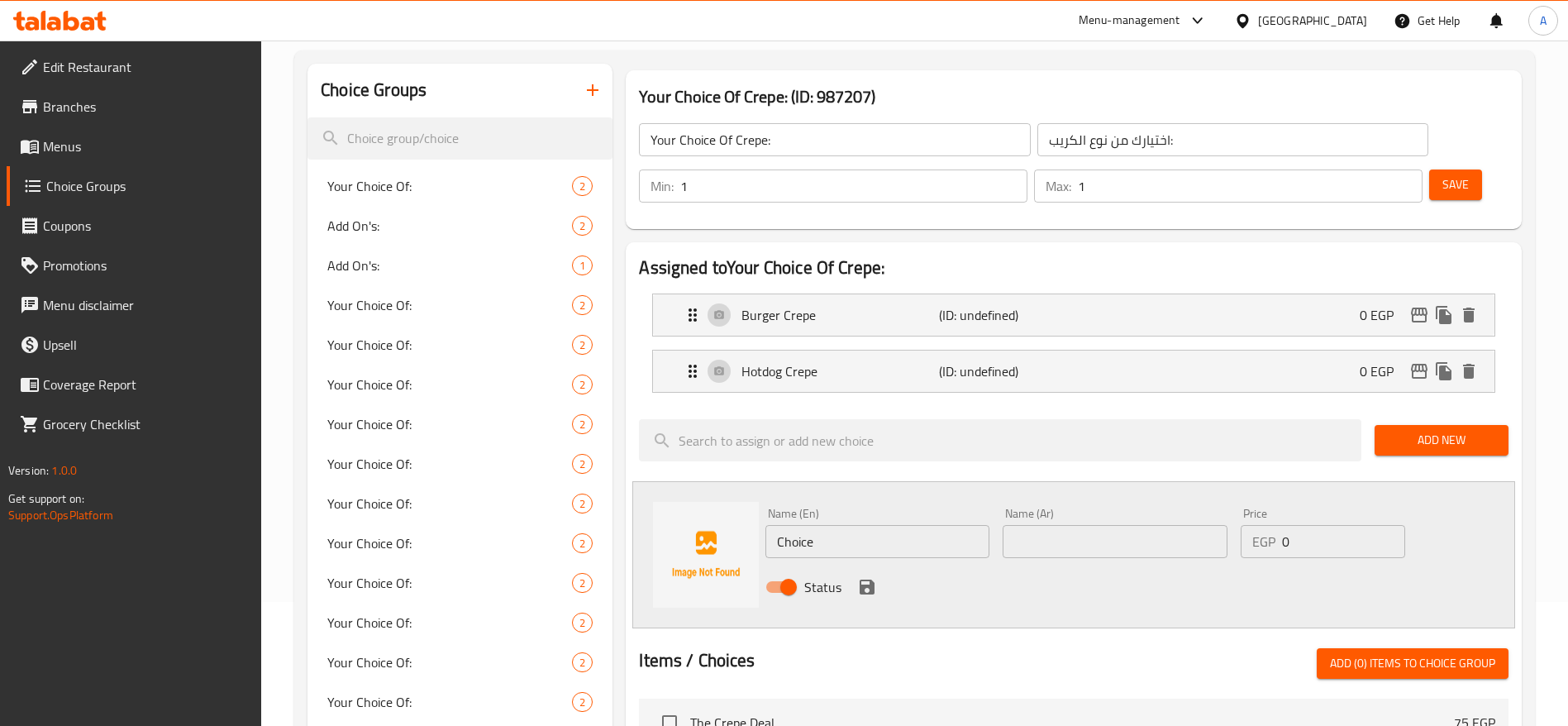
click at [959, 525] on input "Choice" at bounding box center [877, 541] width 224 height 33
type input "V"
type input "Chicken Pane Crepe"
type input "كريب تشيكن بانيه"
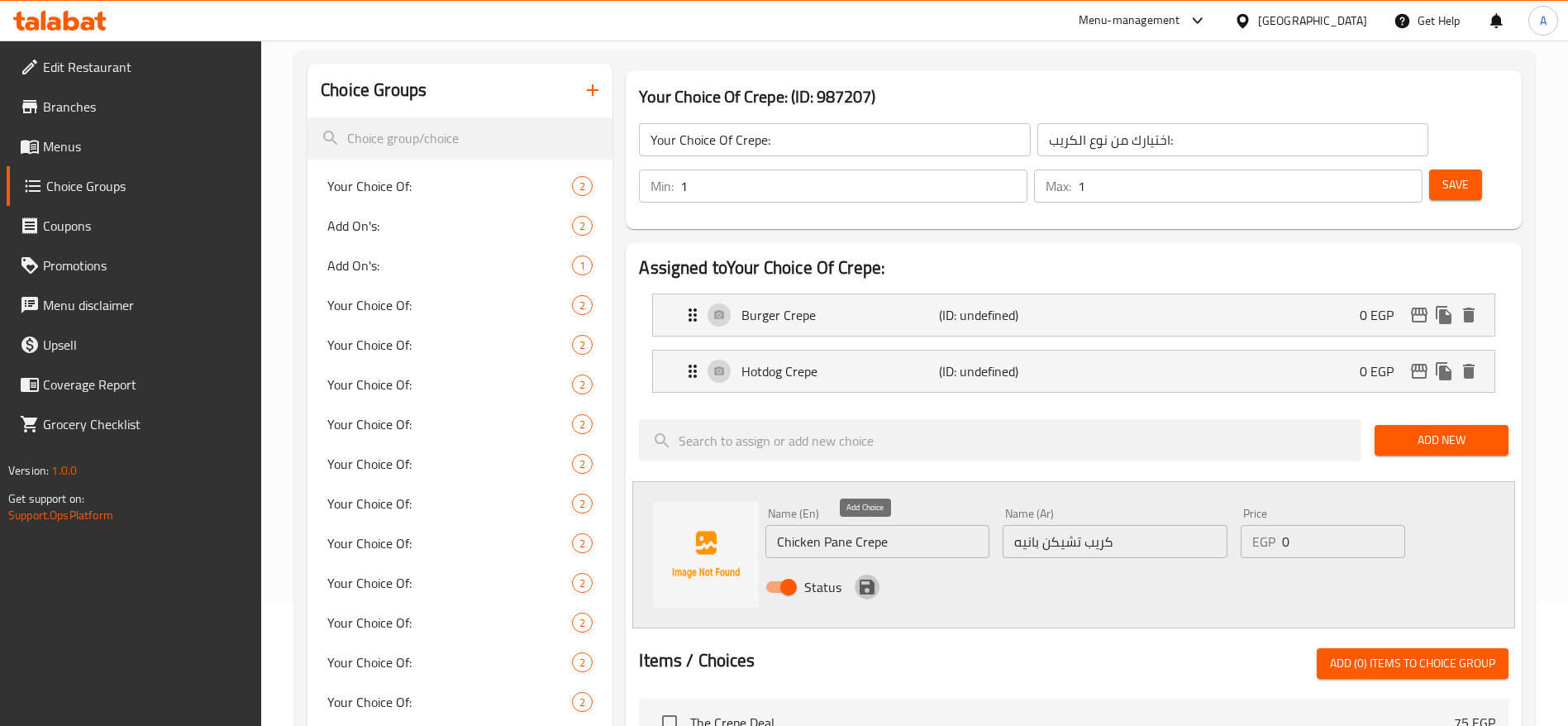
click at [875, 577] on icon "save" at bounding box center [867, 587] width 20 height 20
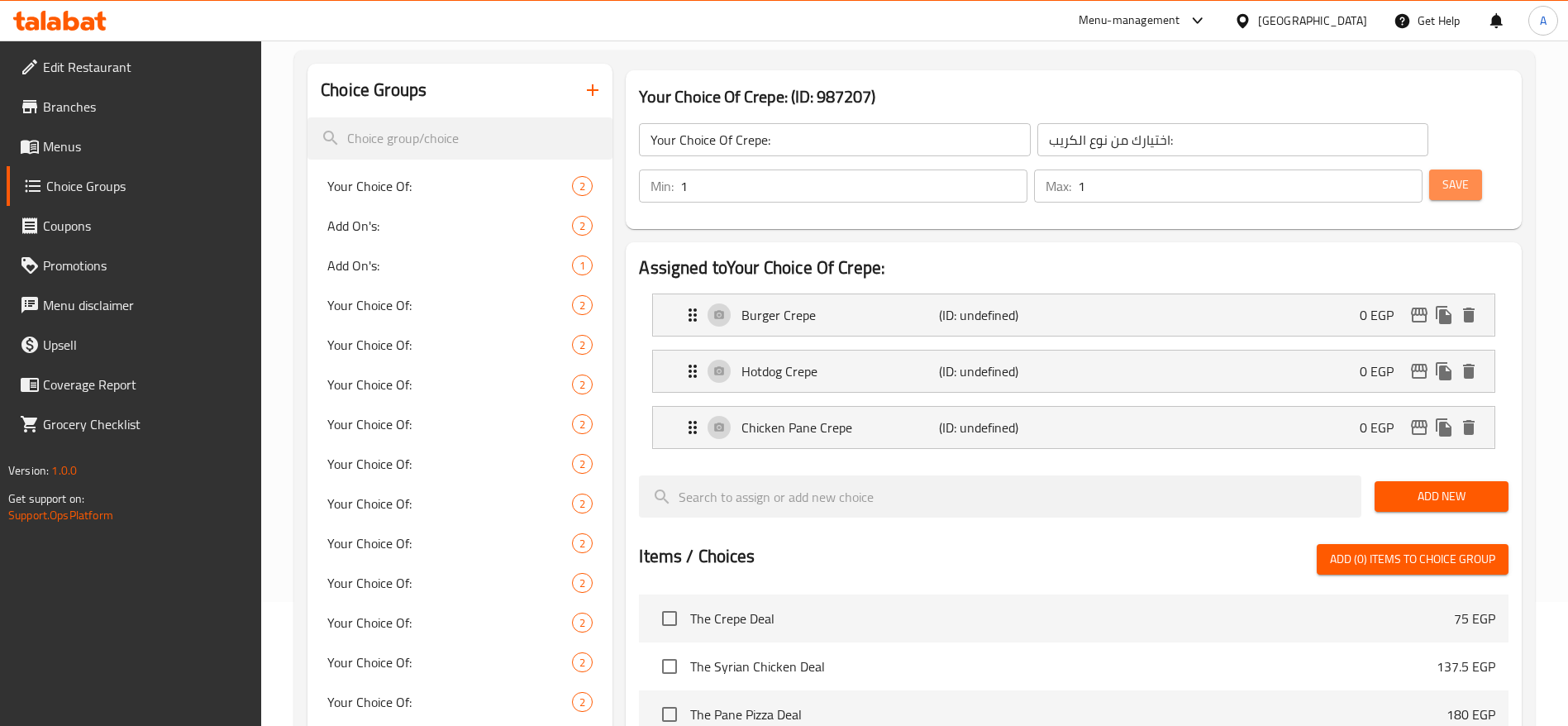
click at [1442, 174] on span "Save" at bounding box center [1456, 184] width 27 height 21
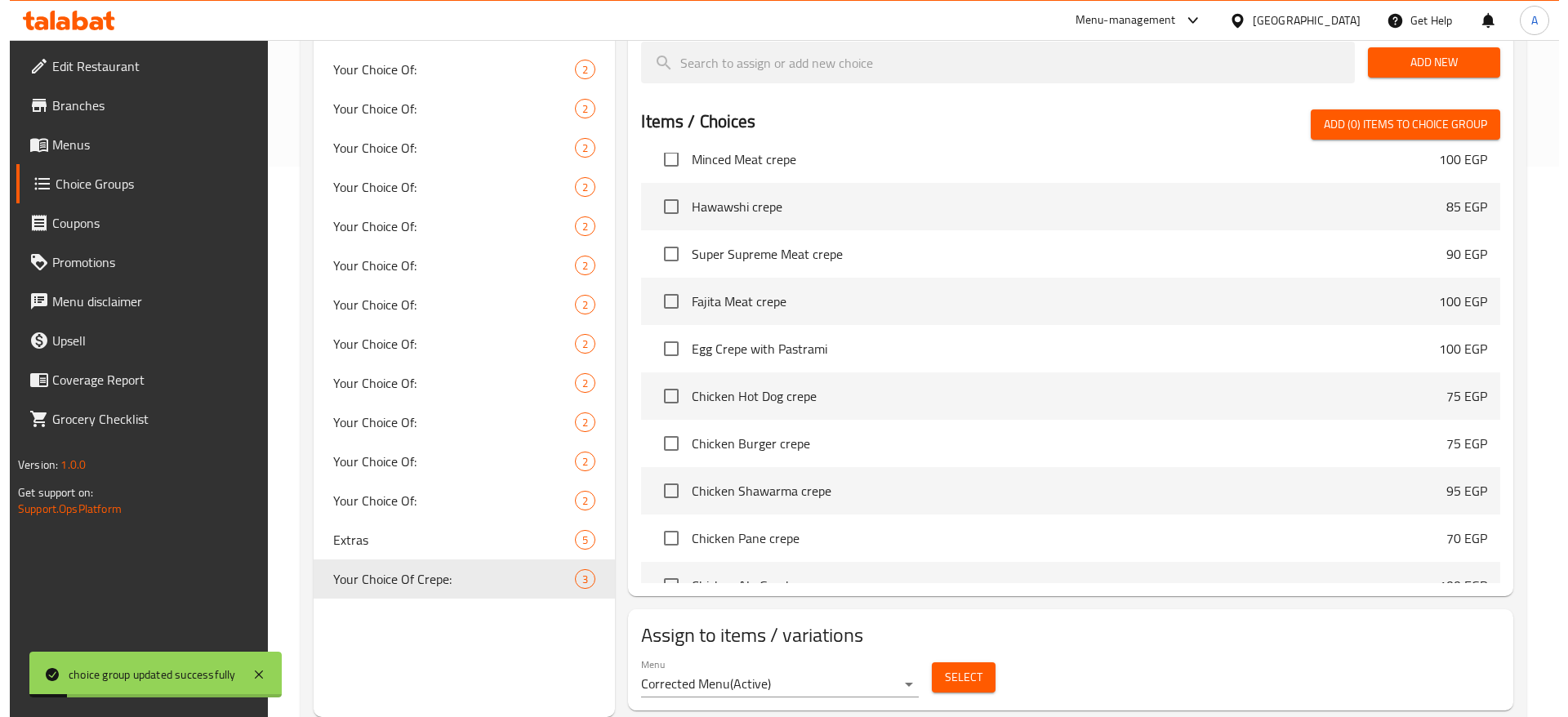
scroll to position [734, 0]
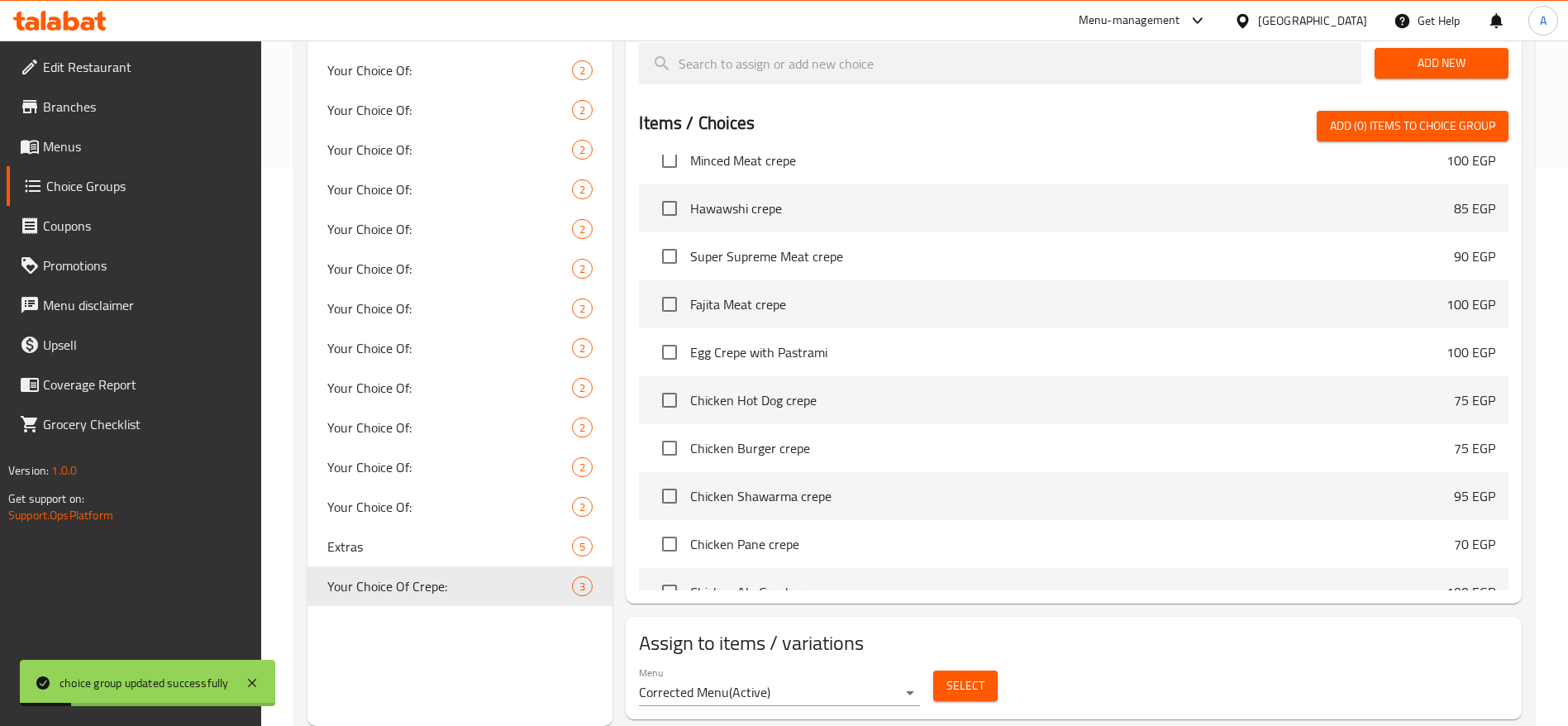
click at [974, 675] on span "Select" at bounding box center [964, 685] width 38 height 21
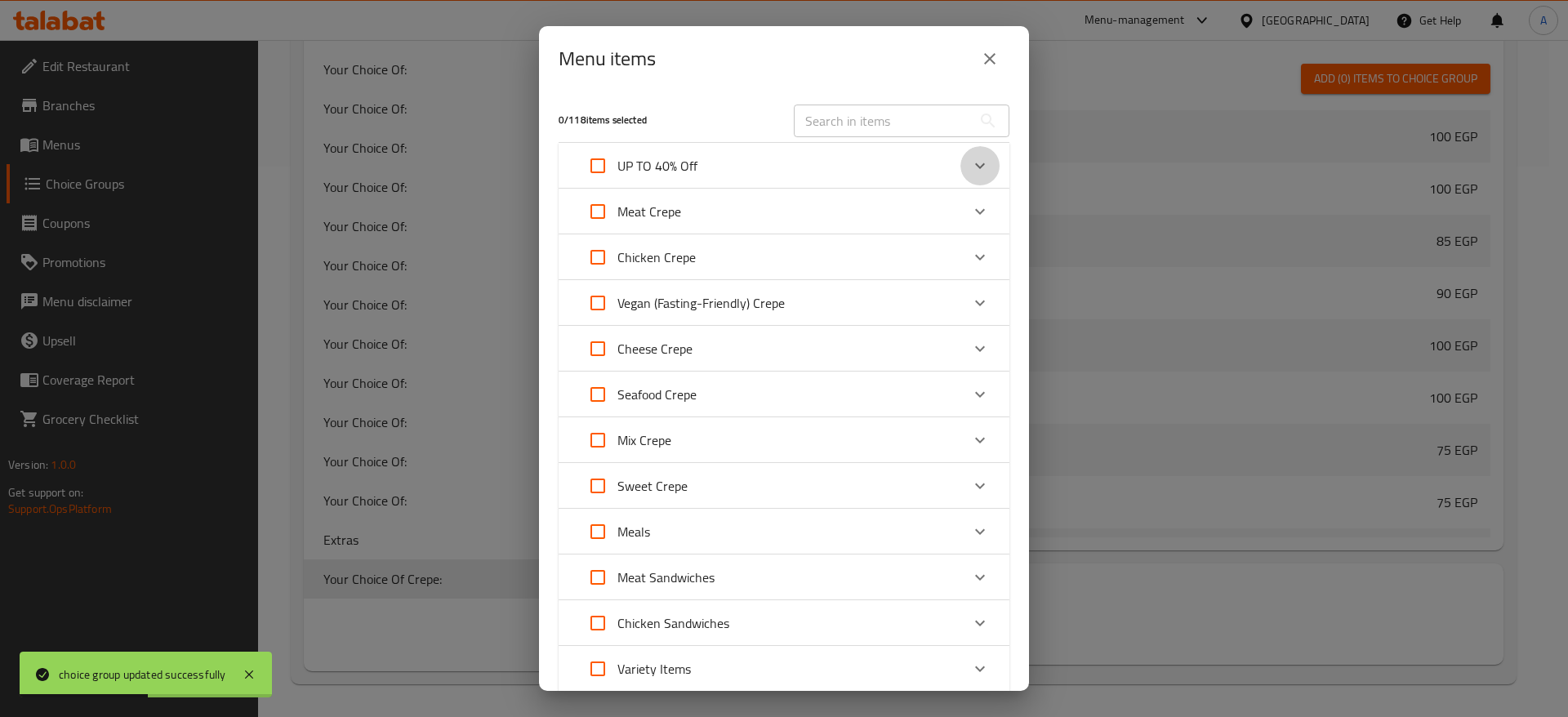
click at [971, 160] on icon "Expand" at bounding box center [981, 166] width 20 height 20
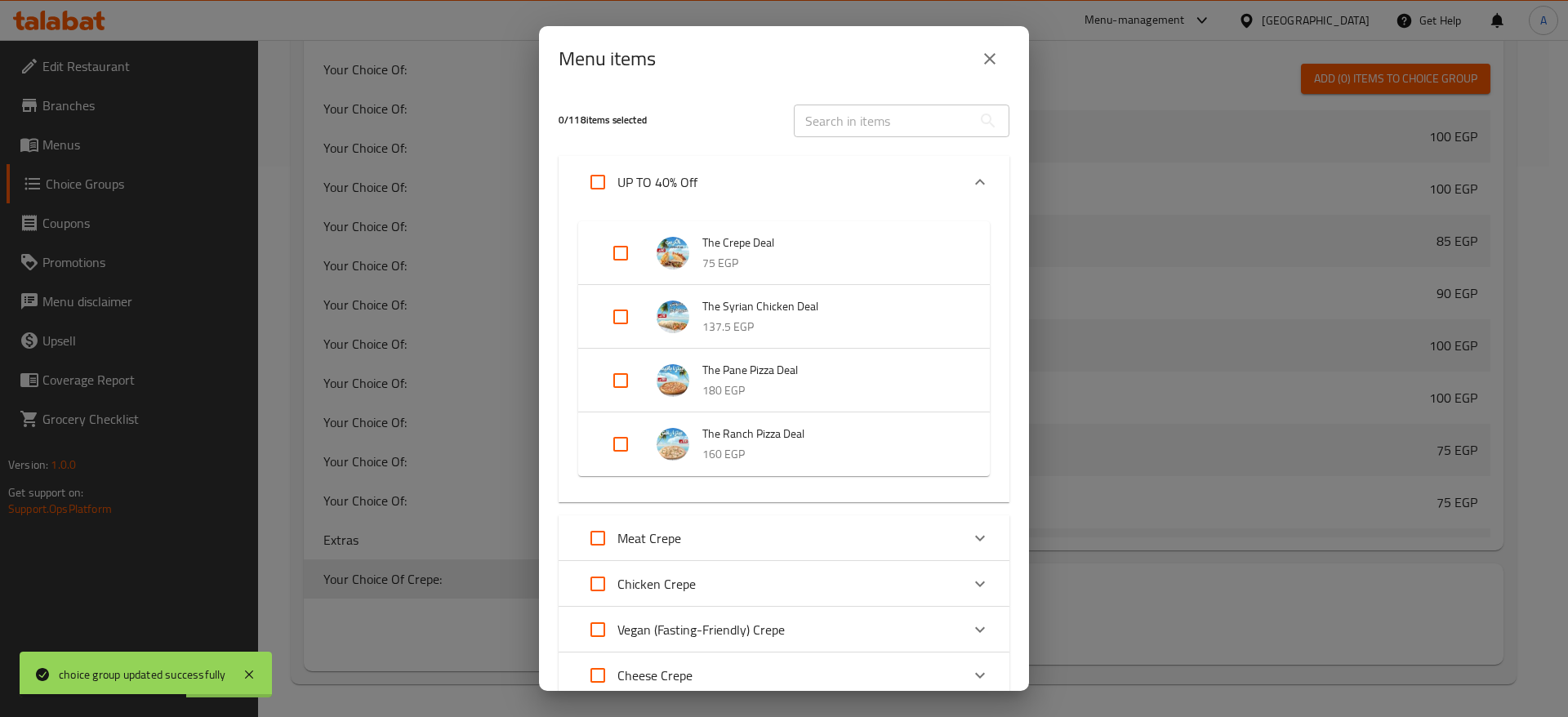
click at [621, 251] on input "Expand" at bounding box center [621, 252] width 39 height 39
checkbox input "true"
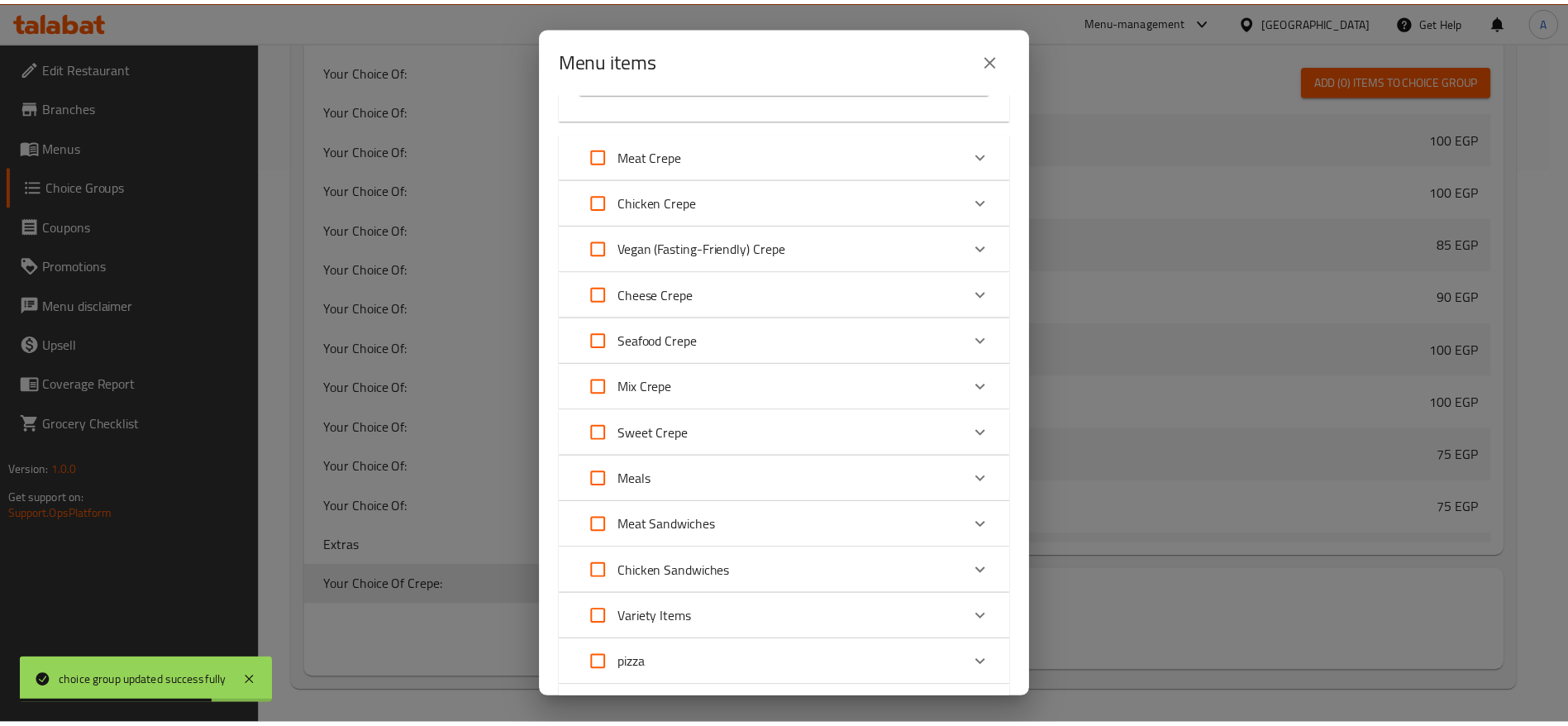
scroll to position [552, 0]
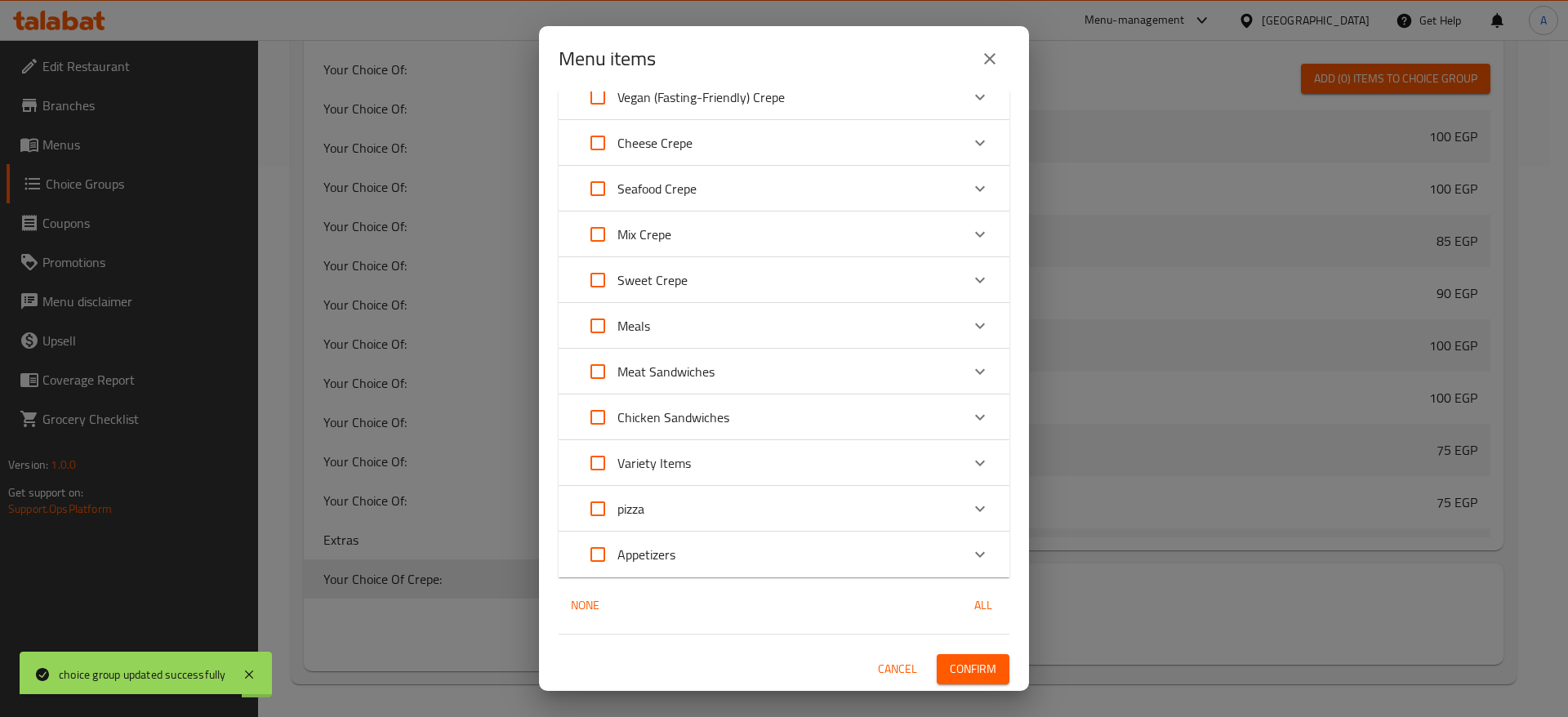
click at [950, 667] on span "Confirm" at bounding box center [973, 669] width 46 height 21
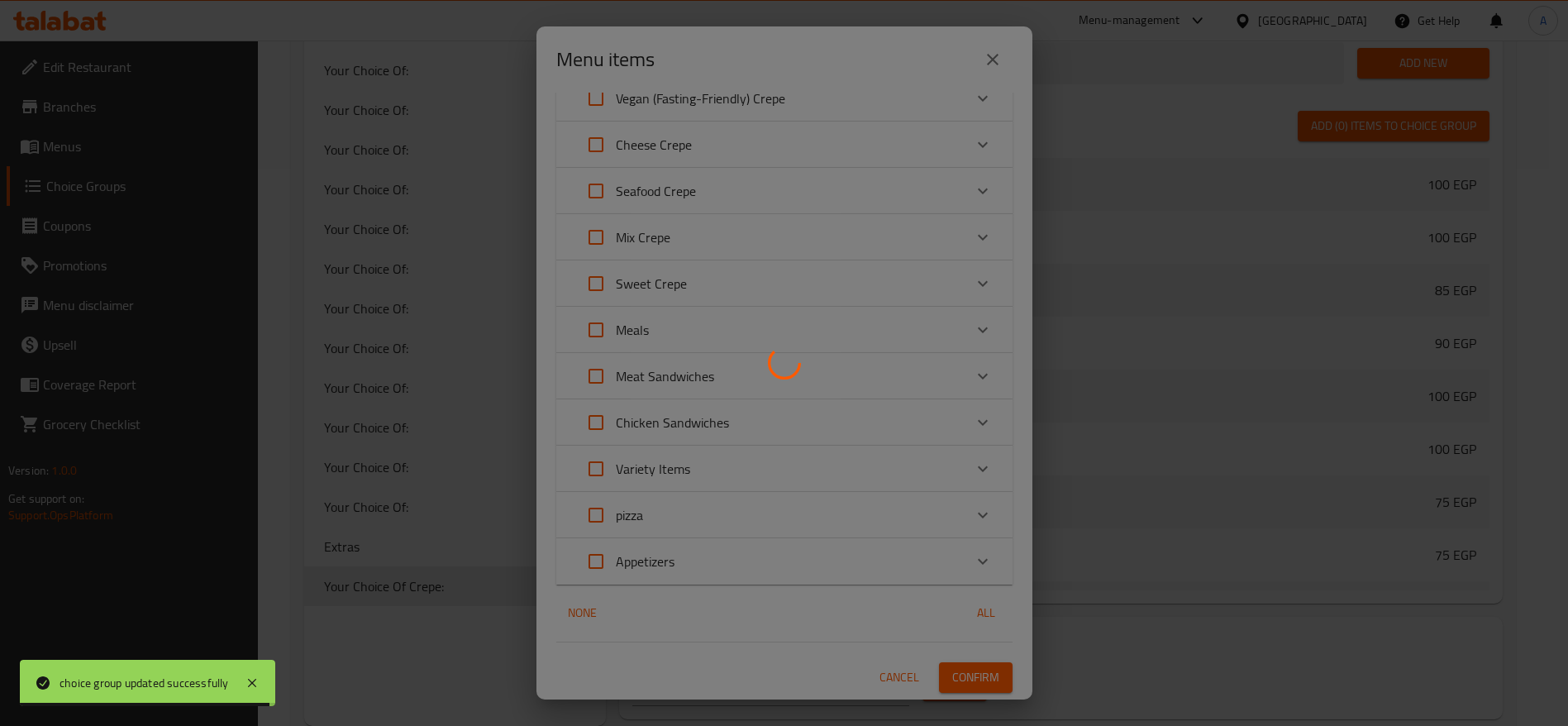
scroll to position [679, 0]
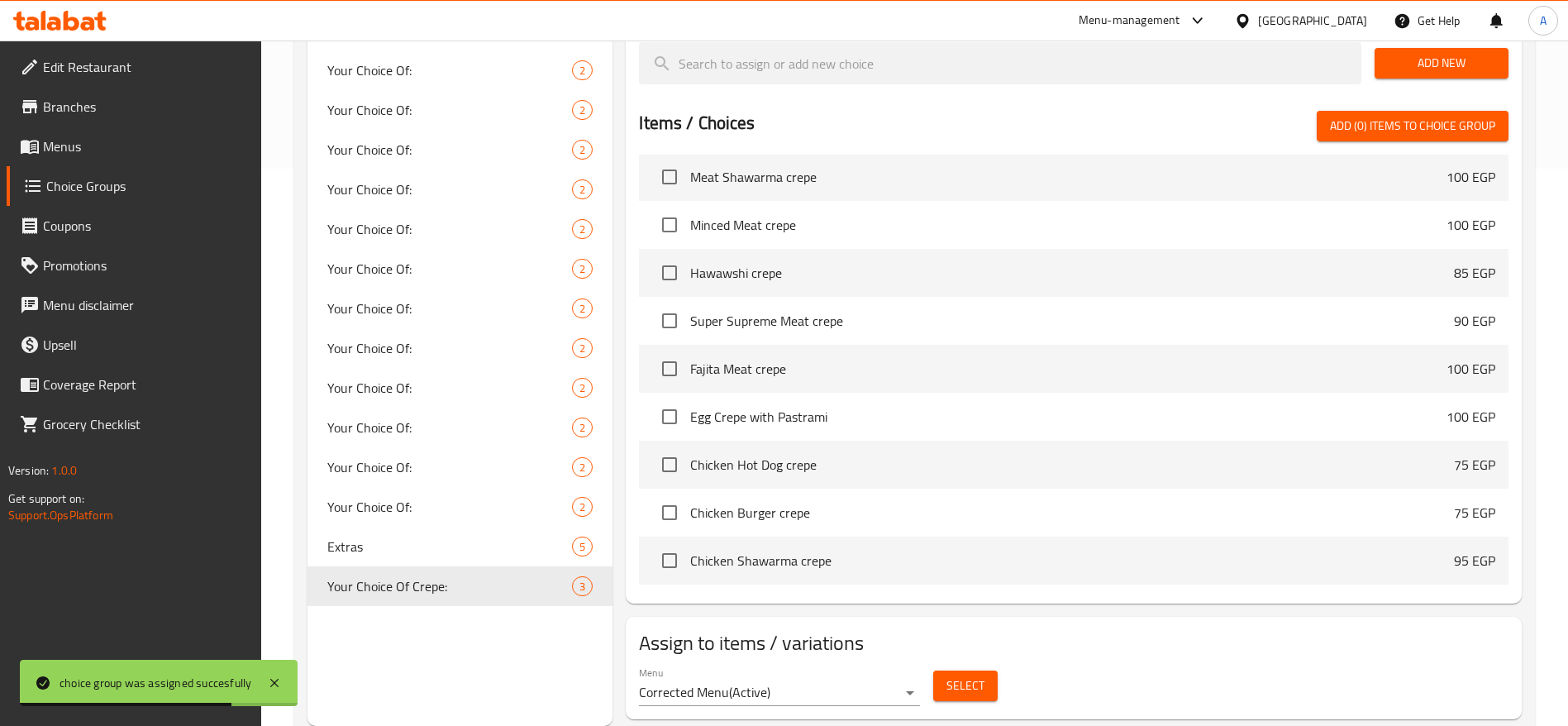
click at [85, 152] on span "Menus" at bounding box center [146, 147] width 206 height 20
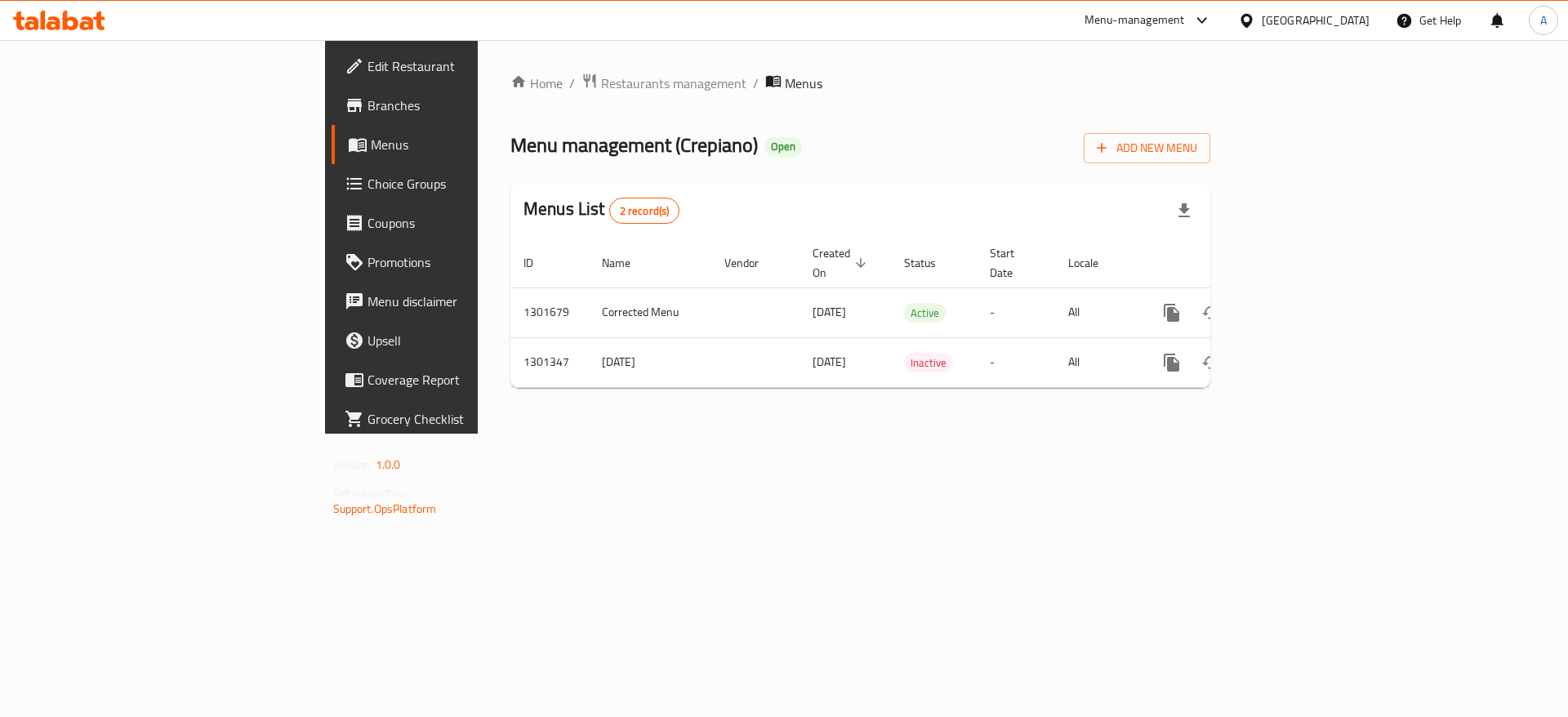
click at [77, 16] on icon at bounding box center [60, 21] width 93 height 20
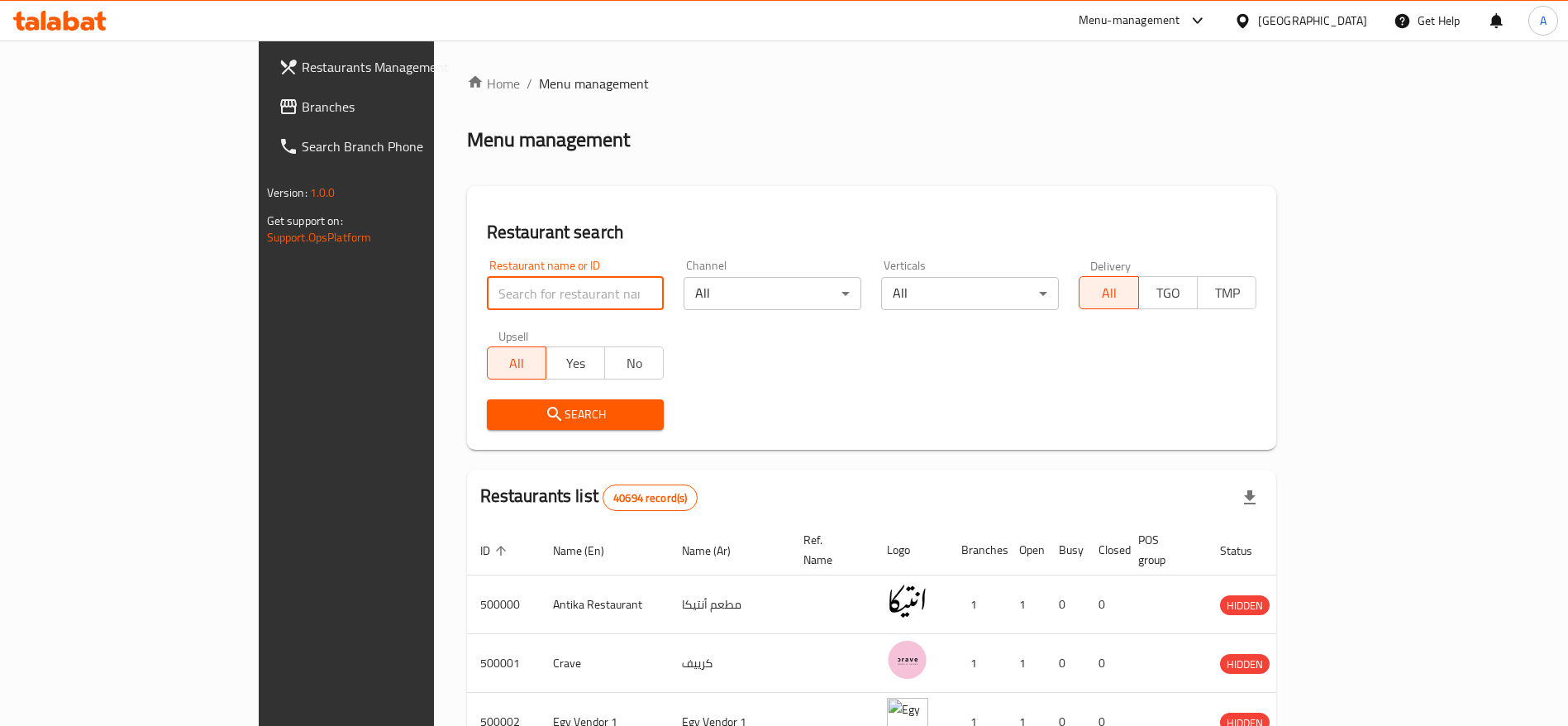
click at [487, 292] on input "search" at bounding box center [575, 293] width 177 height 33
type input "ل"
type input "Buffalo Chicken"
click button "Search" at bounding box center [575, 414] width 177 height 31
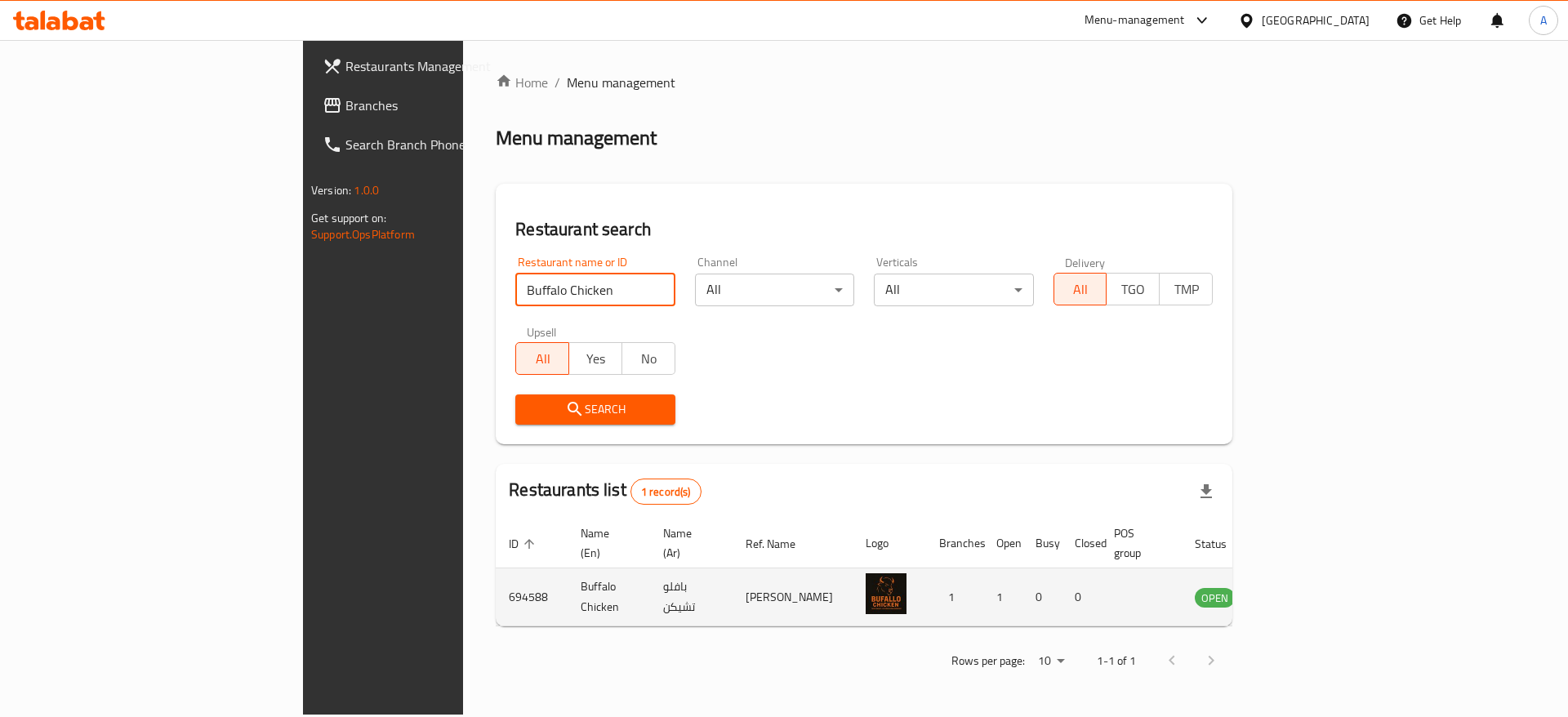
click at [1301, 588] on icon "enhanced table" at bounding box center [1291, 597] width 20 height 20
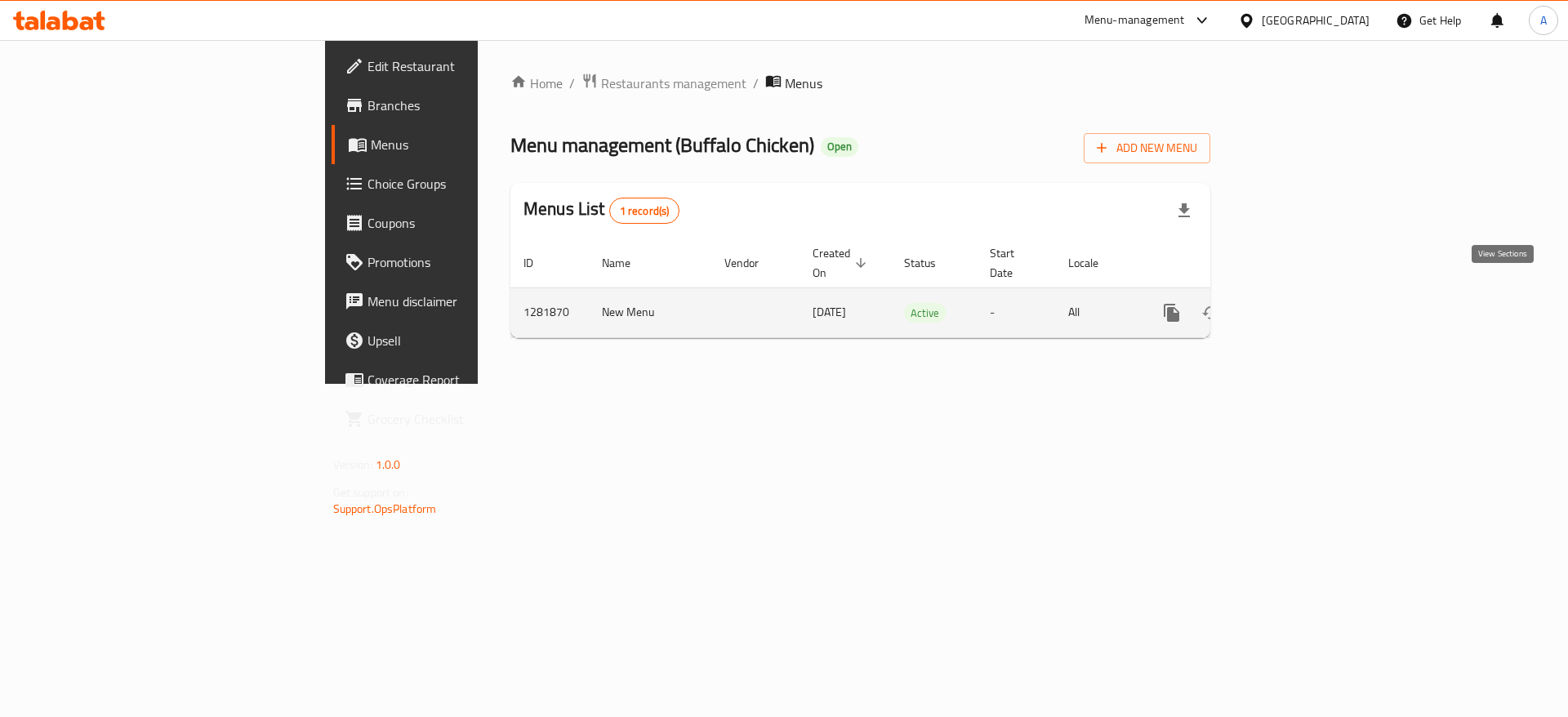
click at [1300, 303] on icon "enhanced table" at bounding box center [1290, 313] width 20 height 20
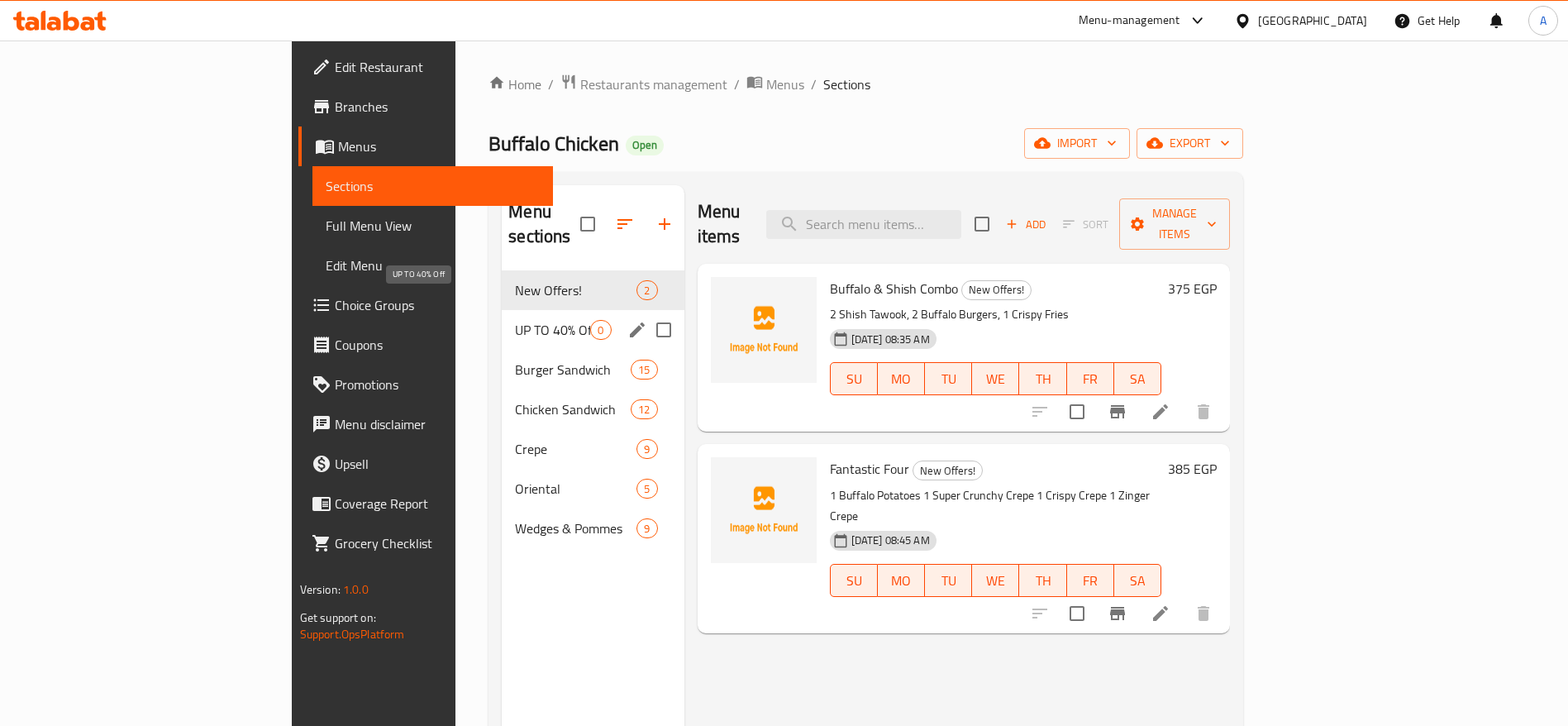
click at [515, 320] on span "UP TO 40% Off" at bounding box center [553, 330] width 75 height 20
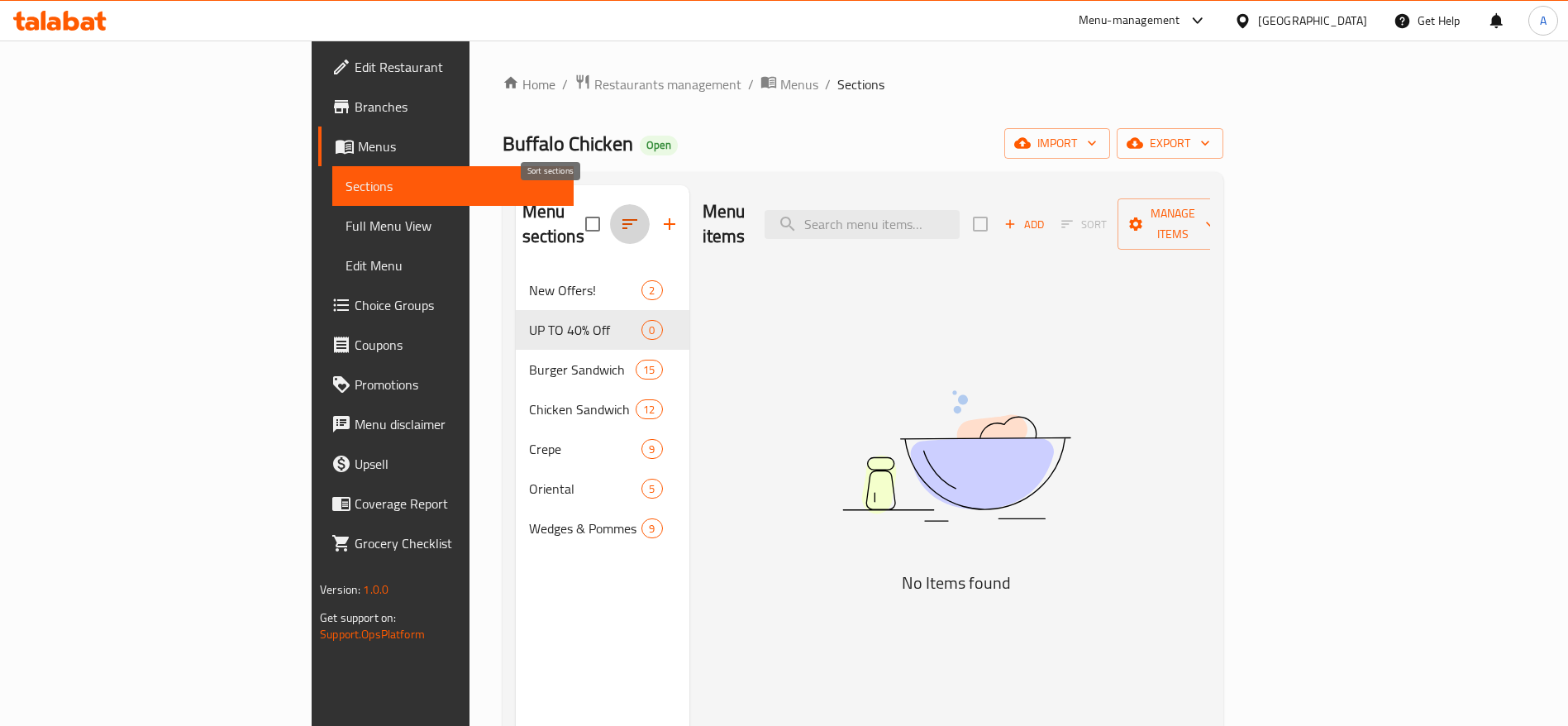
click at [619, 214] on icon "button" at bounding box center [630, 224] width 20 height 20
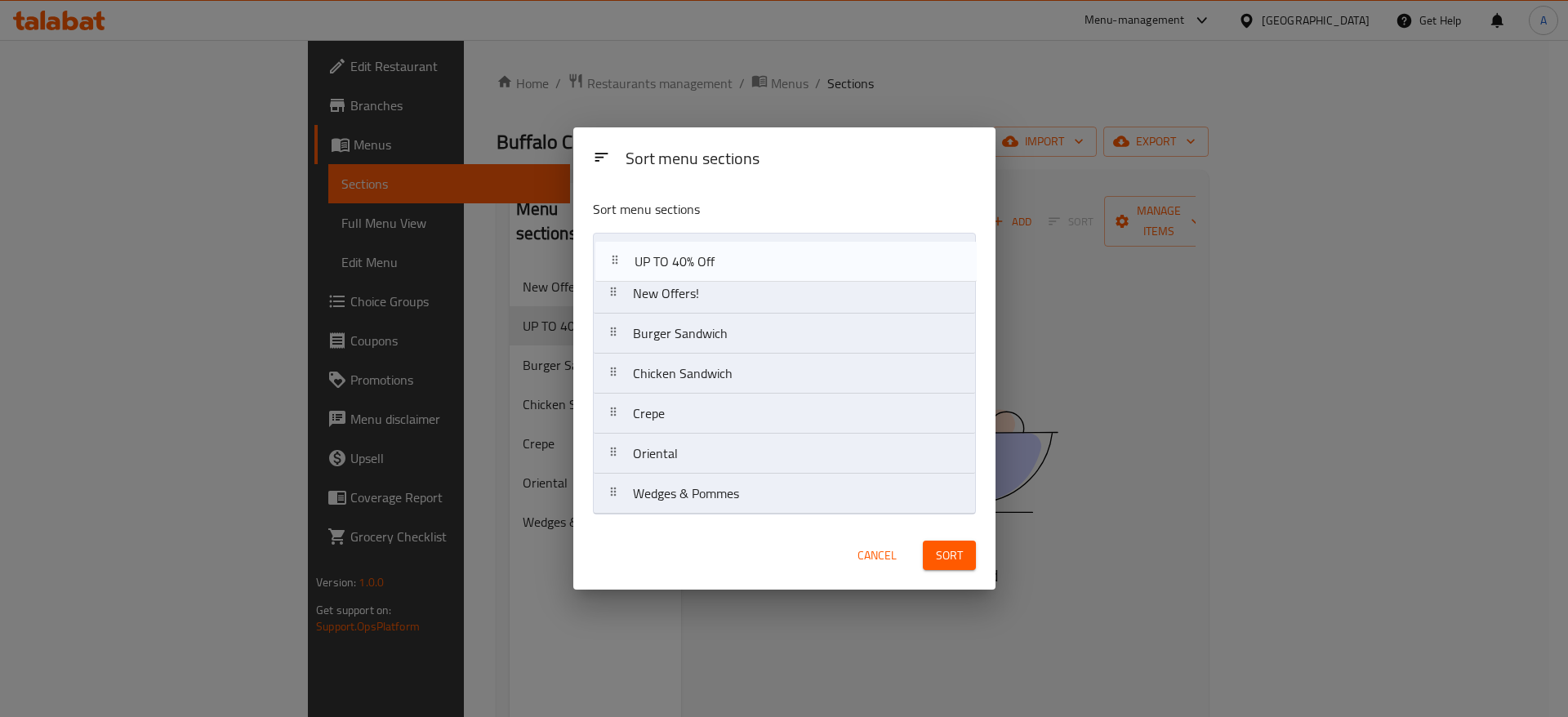
drag, startPoint x: 616, startPoint y: 304, endPoint x: 618, endPoint y: 269, distance: 35.1
click at [618, 269] on nav "New Offers! UP TO 40% Off Burger Sandwich Chicken Sandwich Crepe Oriental Wedge…" at bounding box center [784, 373] width 383 height 282
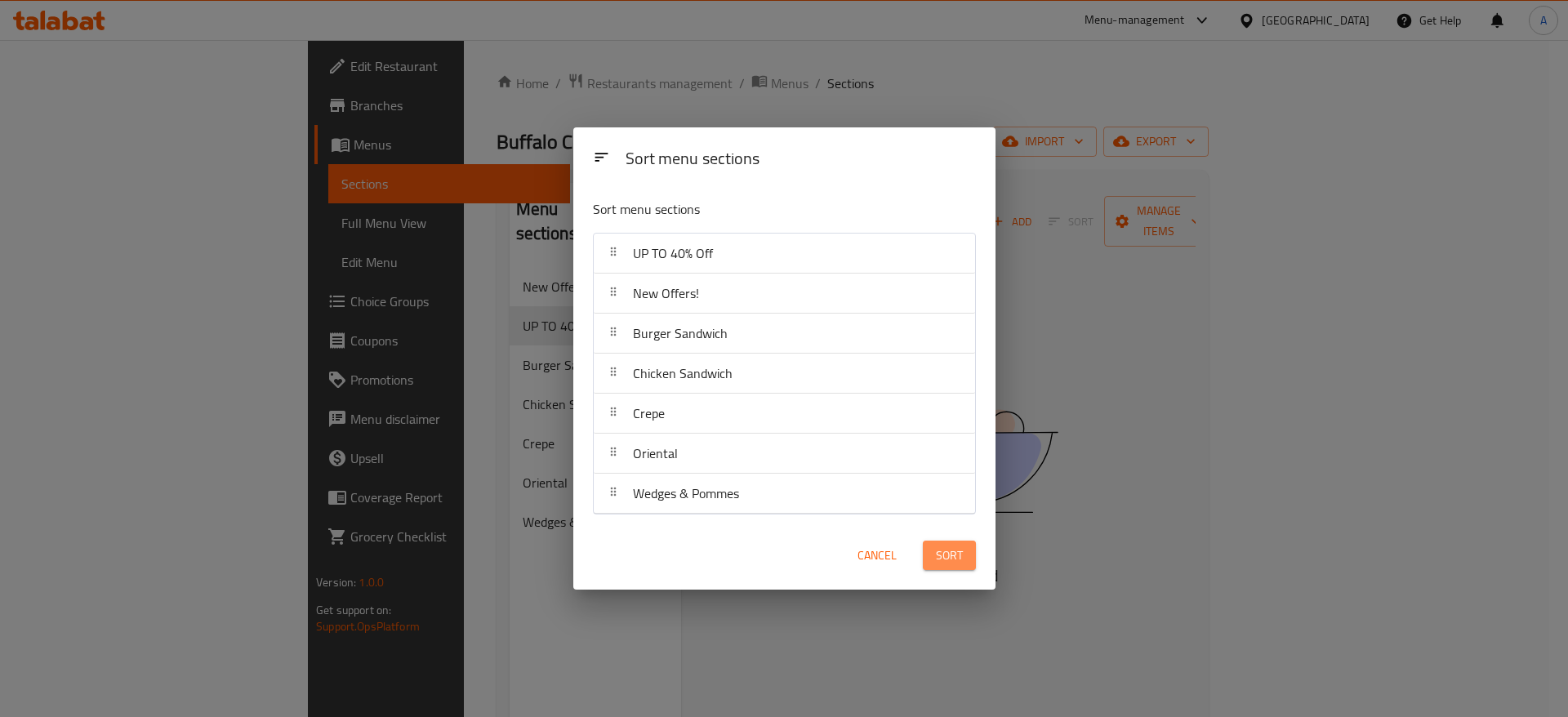
click at [948, 555] on span "Sort" at bounding box center [949, 555] width 27 height 21
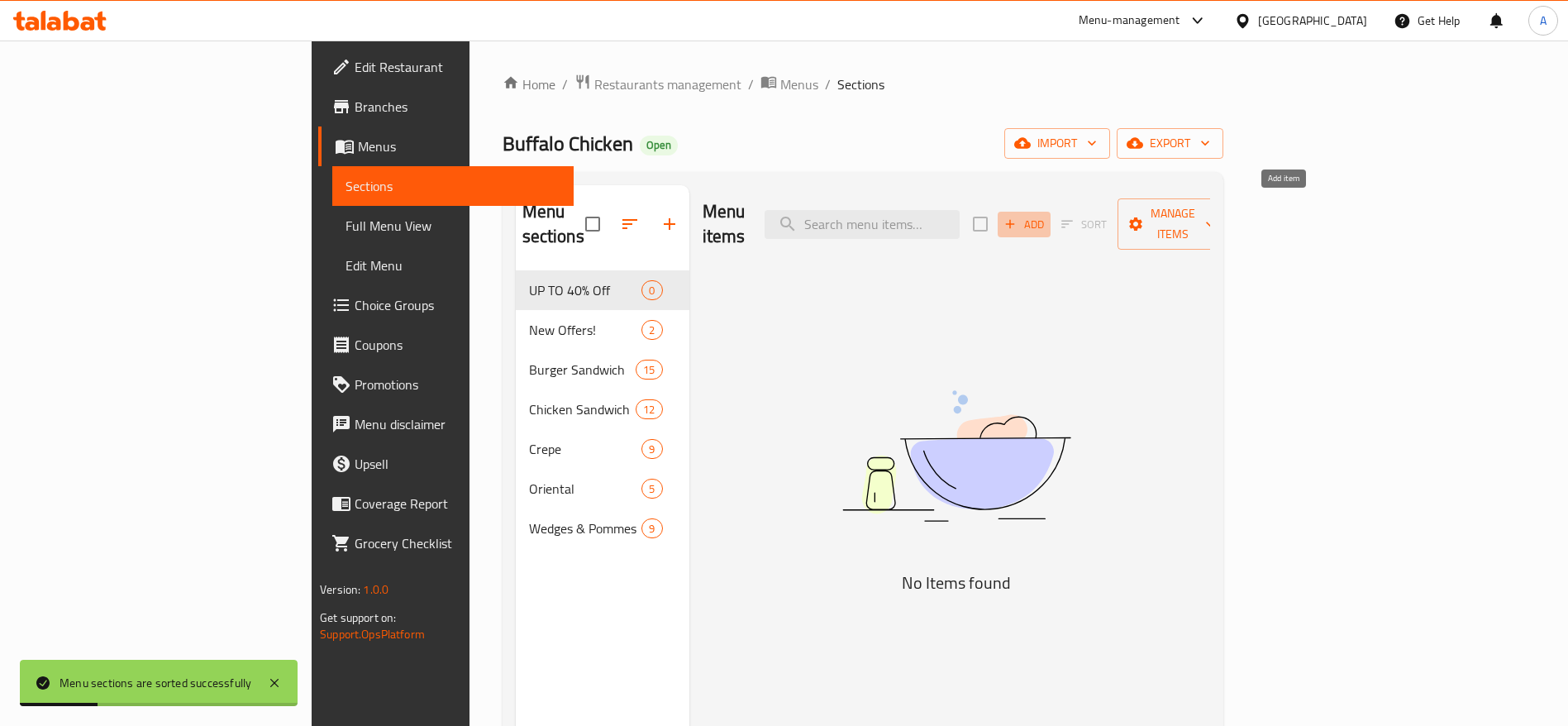
click at [1017, 217] on icon "button" at bounding box center [1010, 224] width 15 height 15
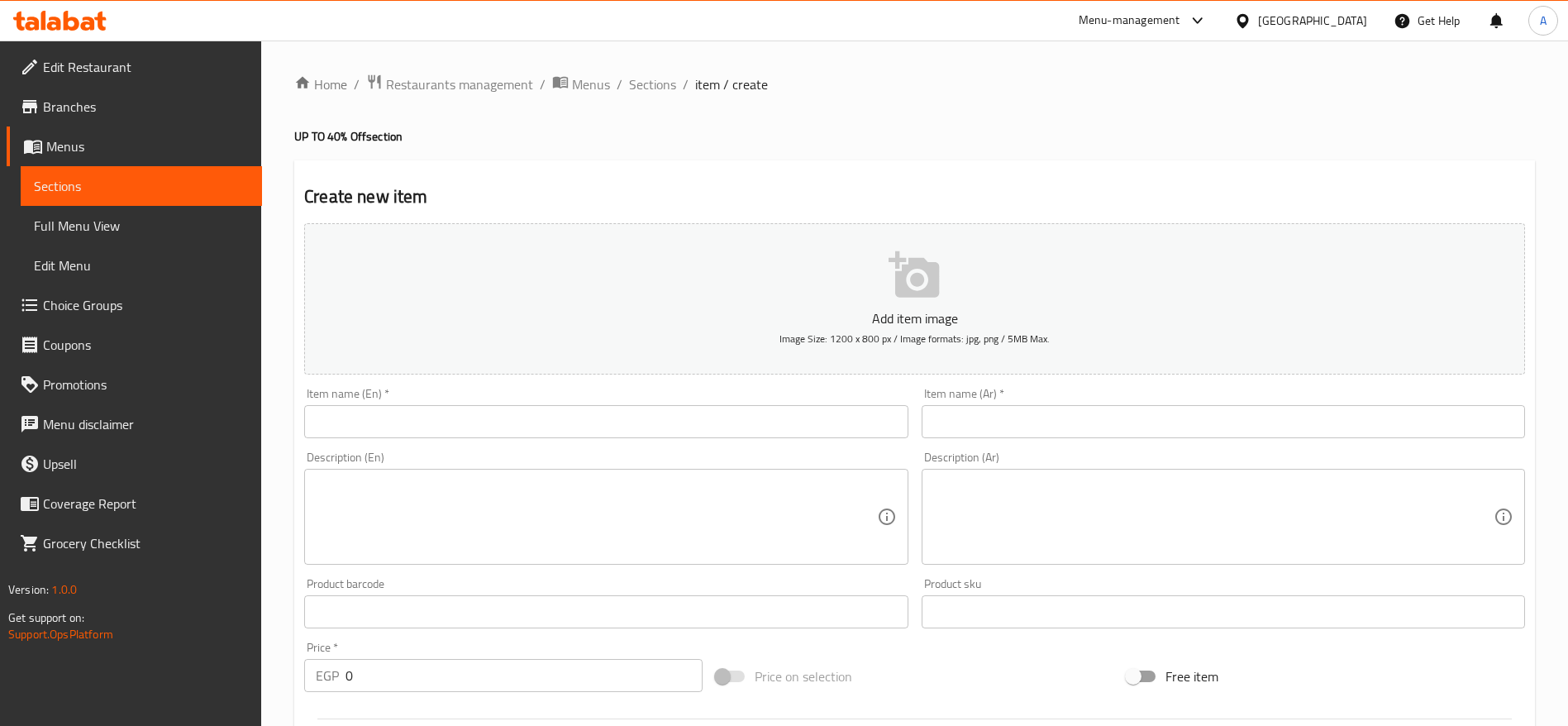
click at [797, 435] on input "text" at bounding box center [605, 421] width 604 height 33
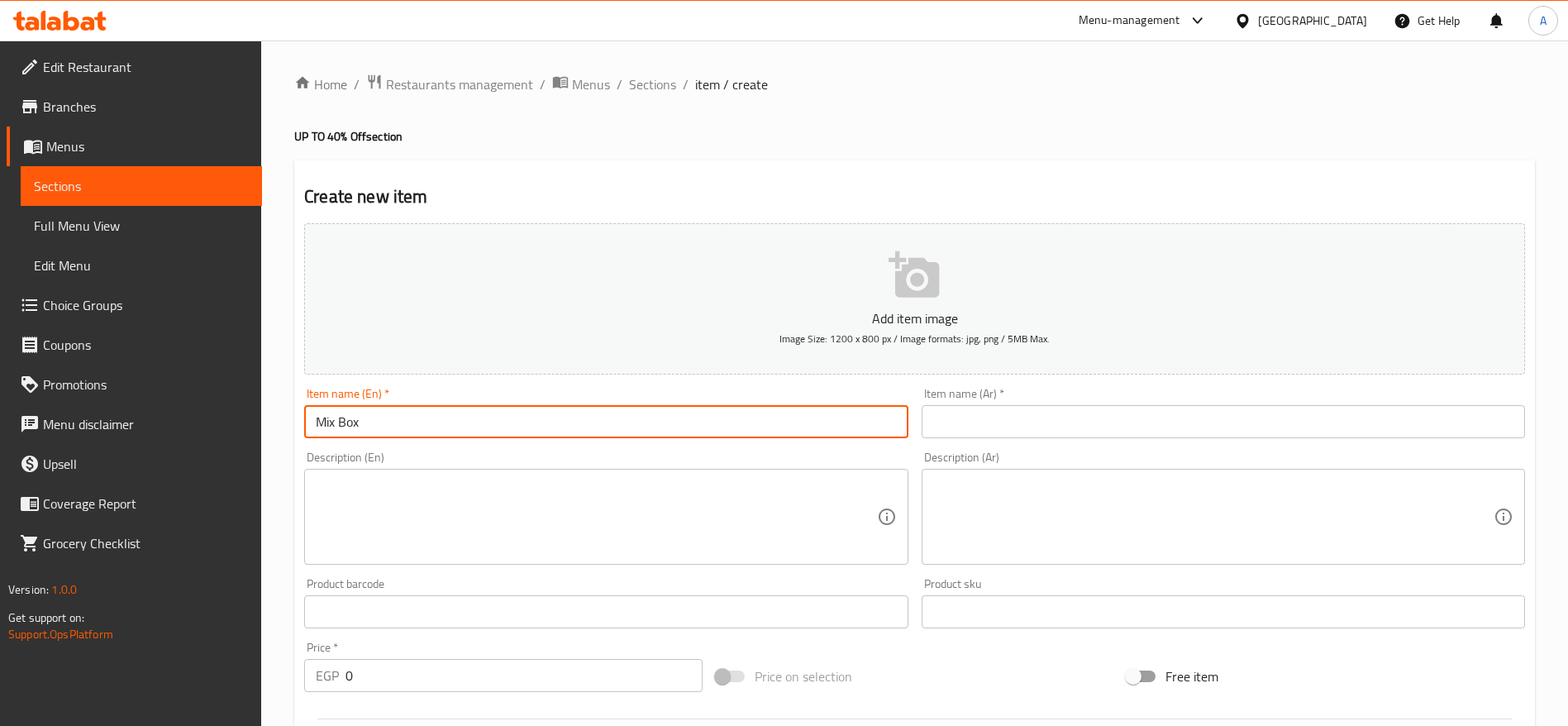
type input "Mix Box"
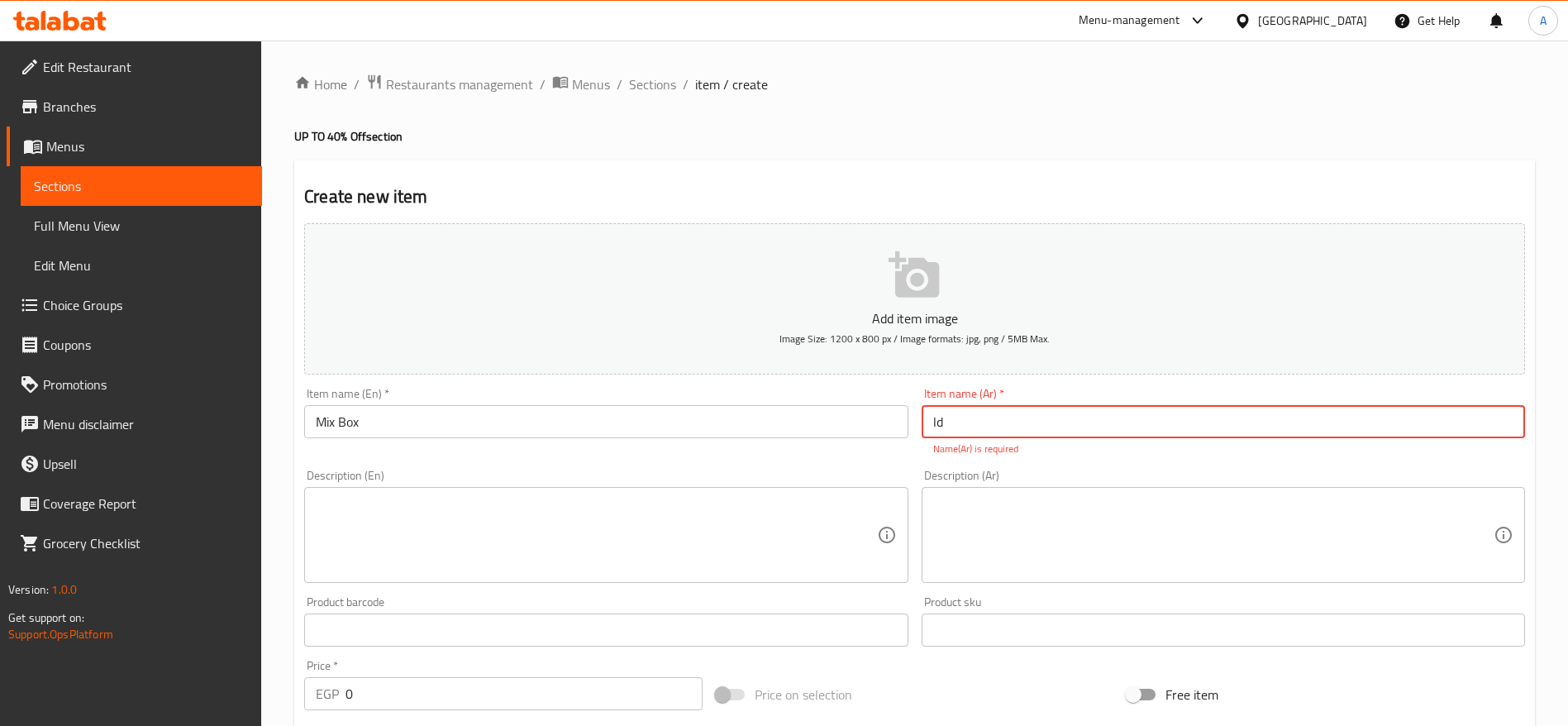
type input "l"
type input "ميكس بوكس"
click at [1206, 512] on textarea at bounding box center [1212, 535] width 560 height 79
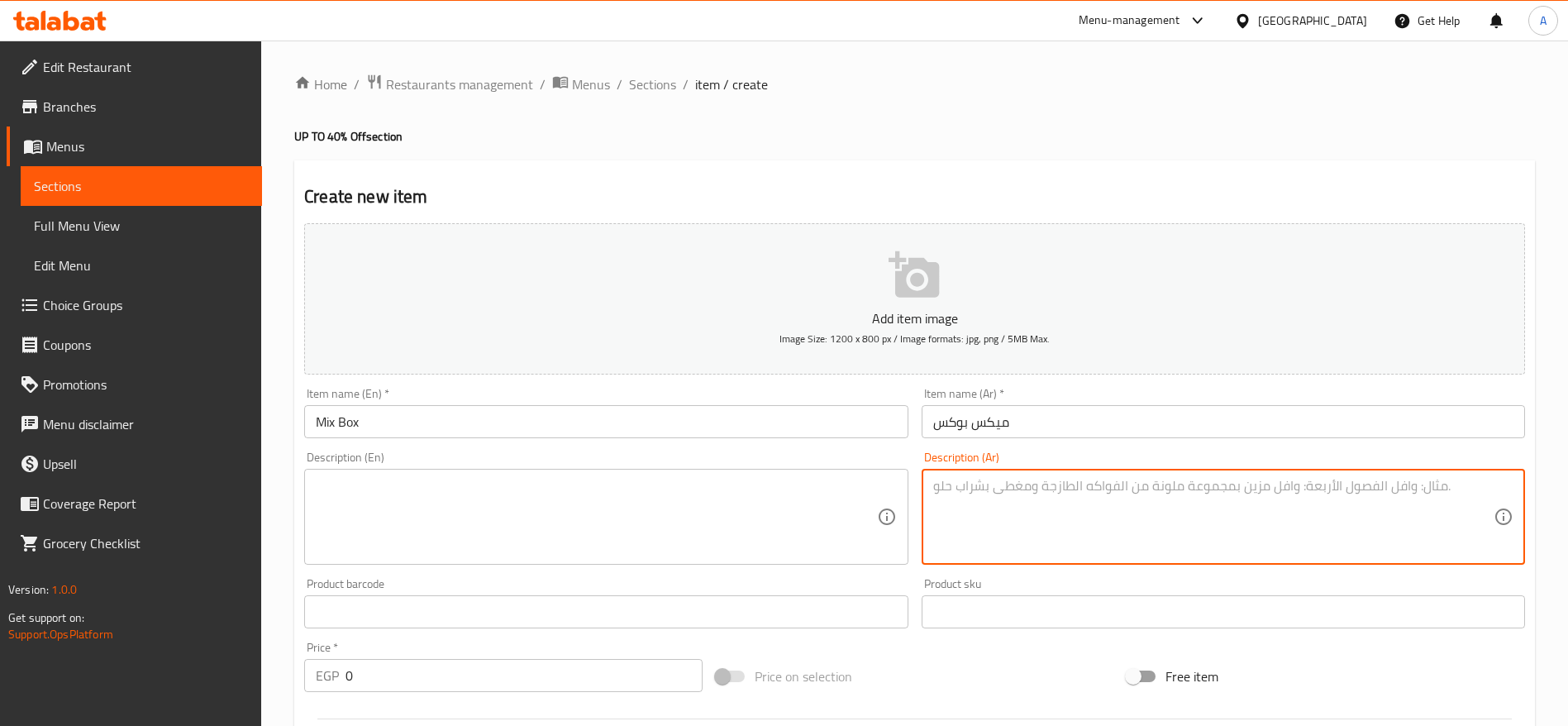
click at [707, 512] on textarea at bounding box center [595, 517] width 560 height 79
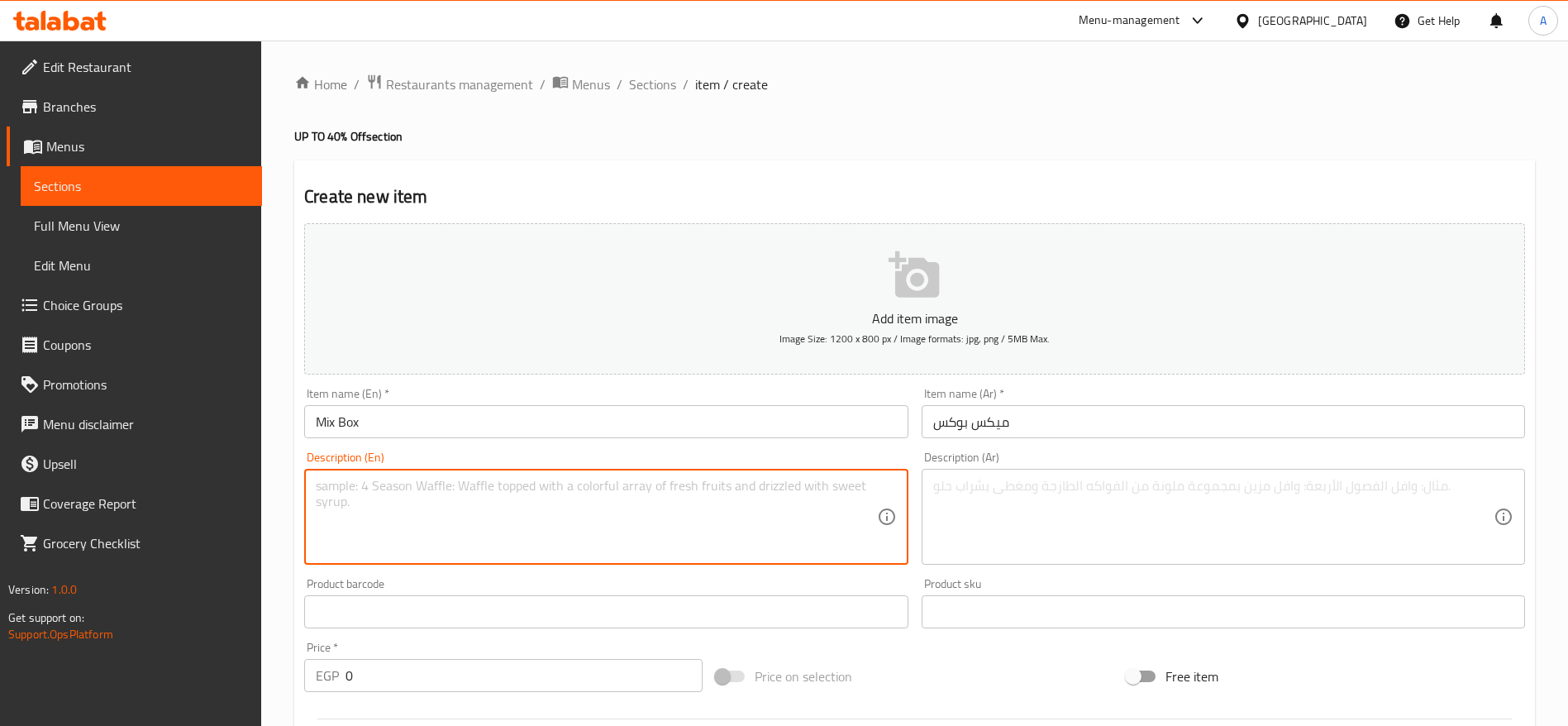
paste textarea "A feast of flavors you can’t resist! 4 delicious, flavor-packed Hawawshi, 4 cri…"
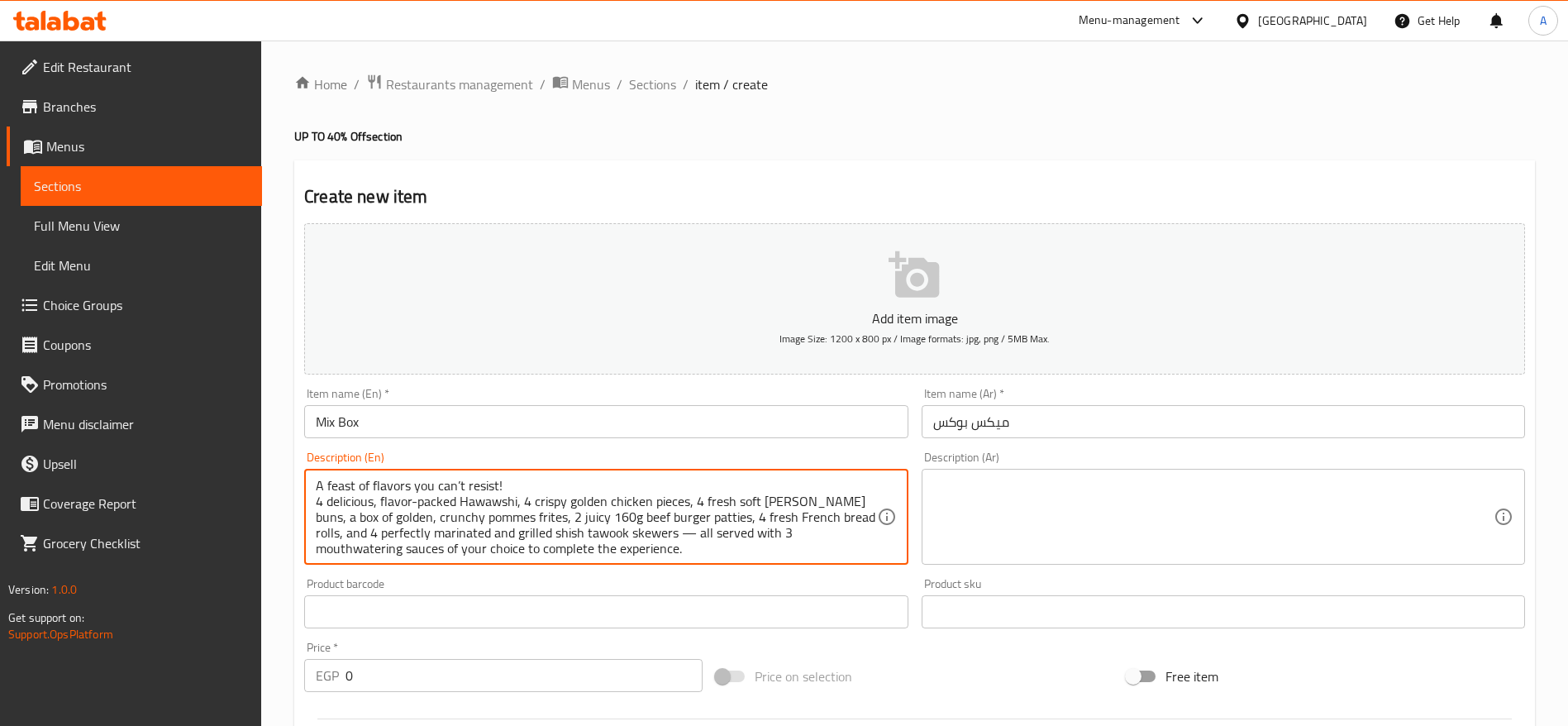
scroll to position [4, 0]
drag, startPoint x: 663, startPoint y: 531, endPoint x: 653, endPoint y: 532, distance: 10.0
click at [653, 532] on textarea "A feast of flavors you can’t resist! 4 delicious, flavor-packed Hawawshi, 4 cri…" at bounding box center [595, 517] width 560 height 79
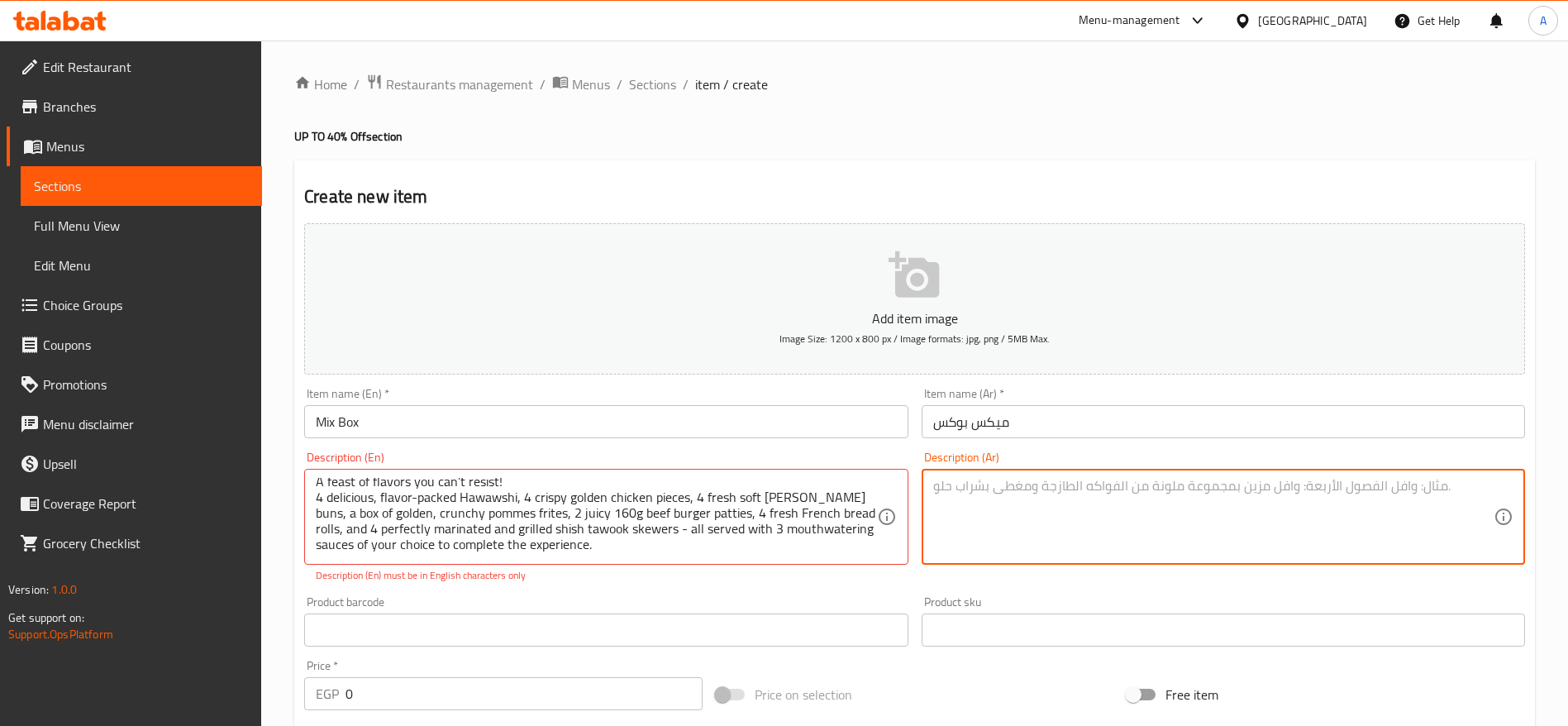
click at [1005, 507] on textarea at bounding box center [1212, 517] width 560 height 79
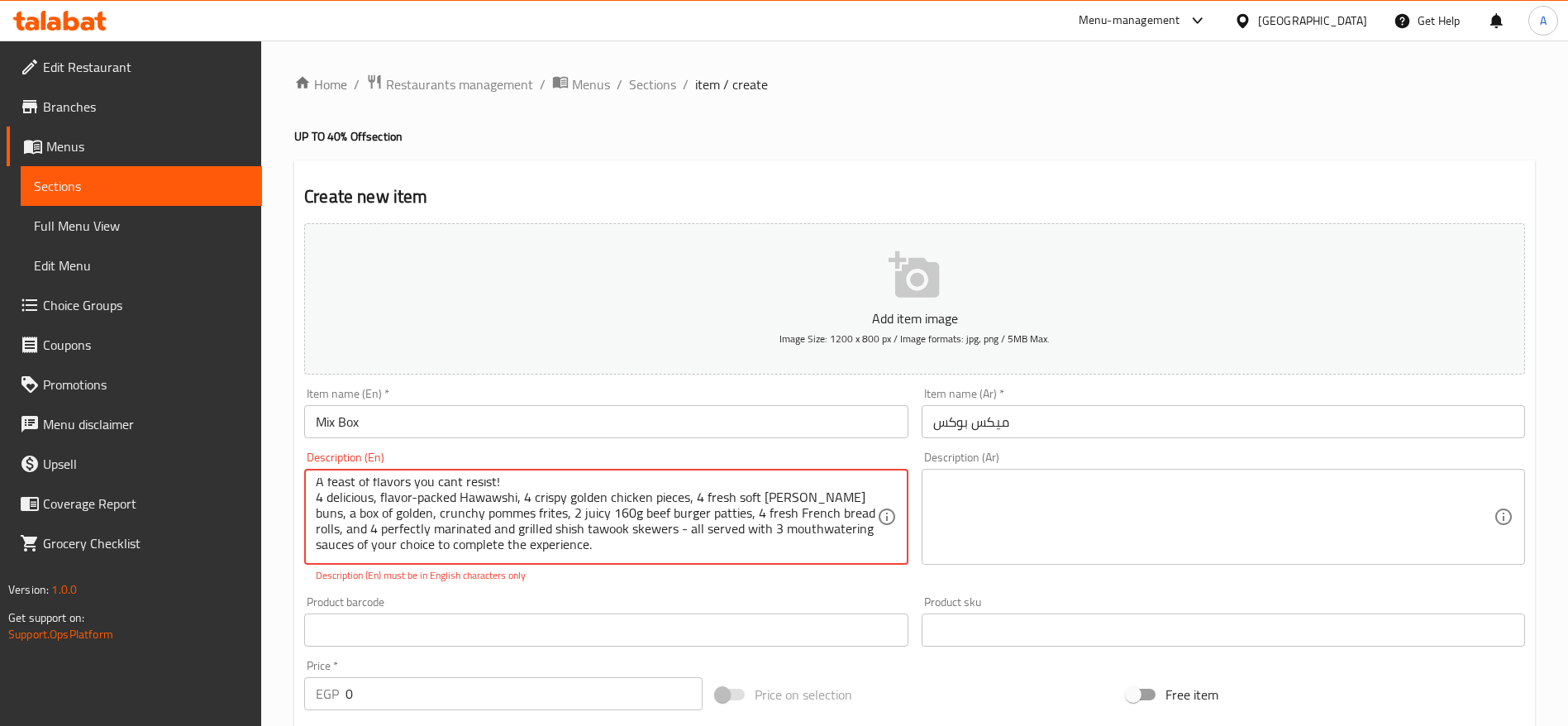
scroll to position [0, 0]
type textarea "A feast of flavors you can't resist! 4 delicious, flavor-packed Hawawshi, 4 cri…"
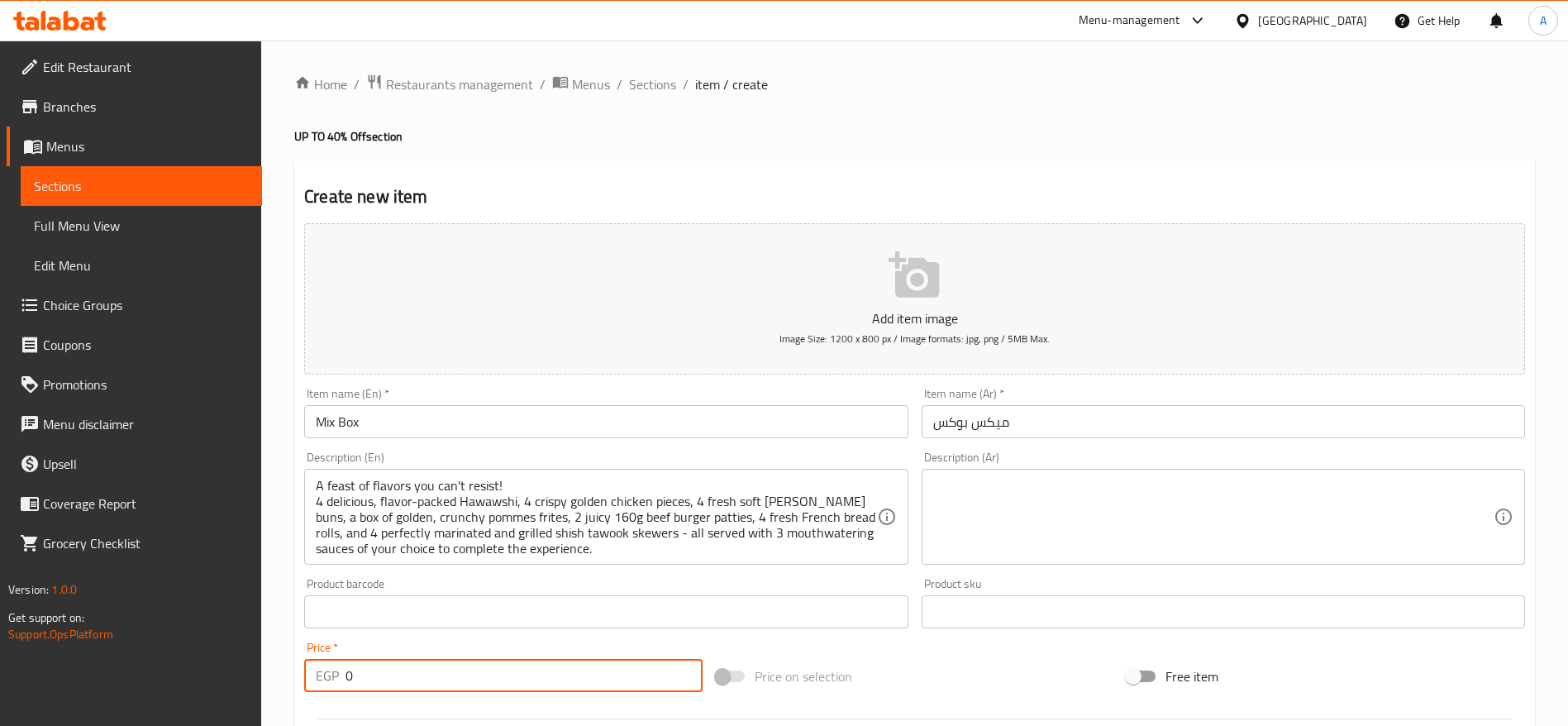
click at [500, 685] on input "0" at bounding box center [524, 675] width 357 height 33
click at [949, 500] on textarea at bounding box center [1212, 517] width 560 height 79
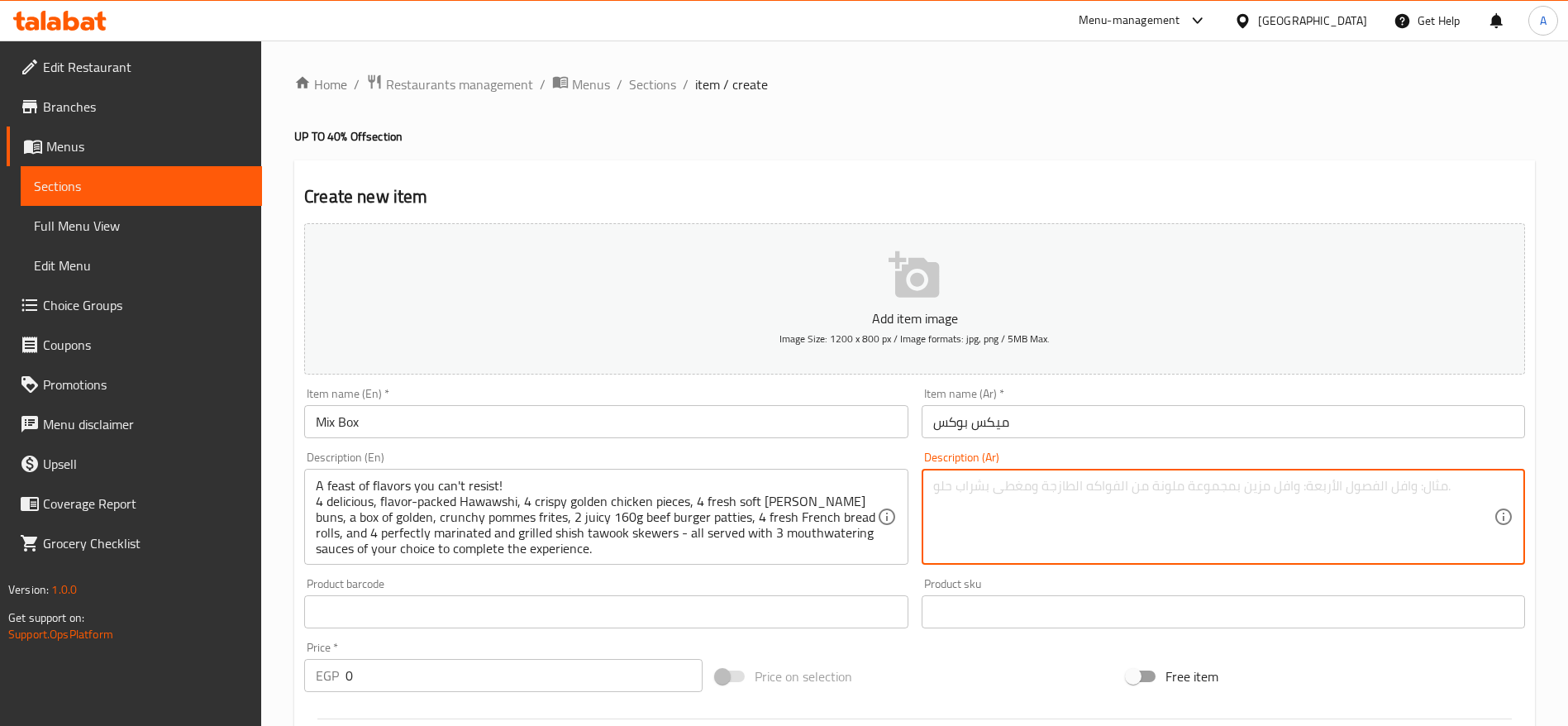
paste textarea "وجبة ولا أحلى تجمع ما لذ وطاب! 4 حواوشي شهي مليان بالنكهة، 4 قطع دجاج كرسبي مقر…"
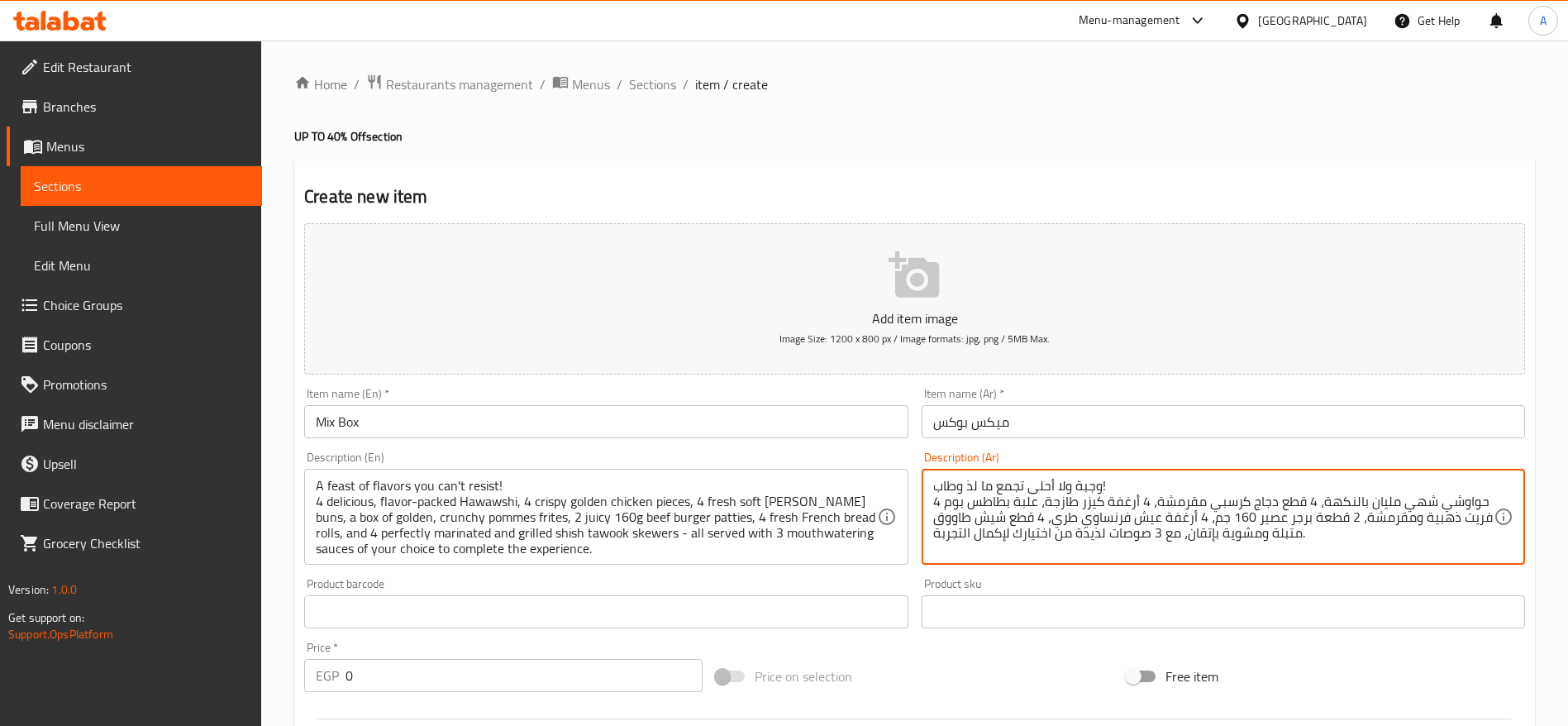
click at [1267, 519] on textarea "وجبة ولا أحلى تجمع ما لذ وطاب! 4 حواوشي شهي مليان بالنكهة، 4 قطع دجاج كرسبي مقر…" at bounding box center [1212, 517] width 560 height 79
type textarea "وجبة ولا أحلى تجمع ما لذ وطاب! 4 حواوشي شهي مليان بالنكهة، 4 قطع دجاج كرسبي مقر…"
click at [591, 682] on input "0" at bounding box center [524, 675] width 357 height 33
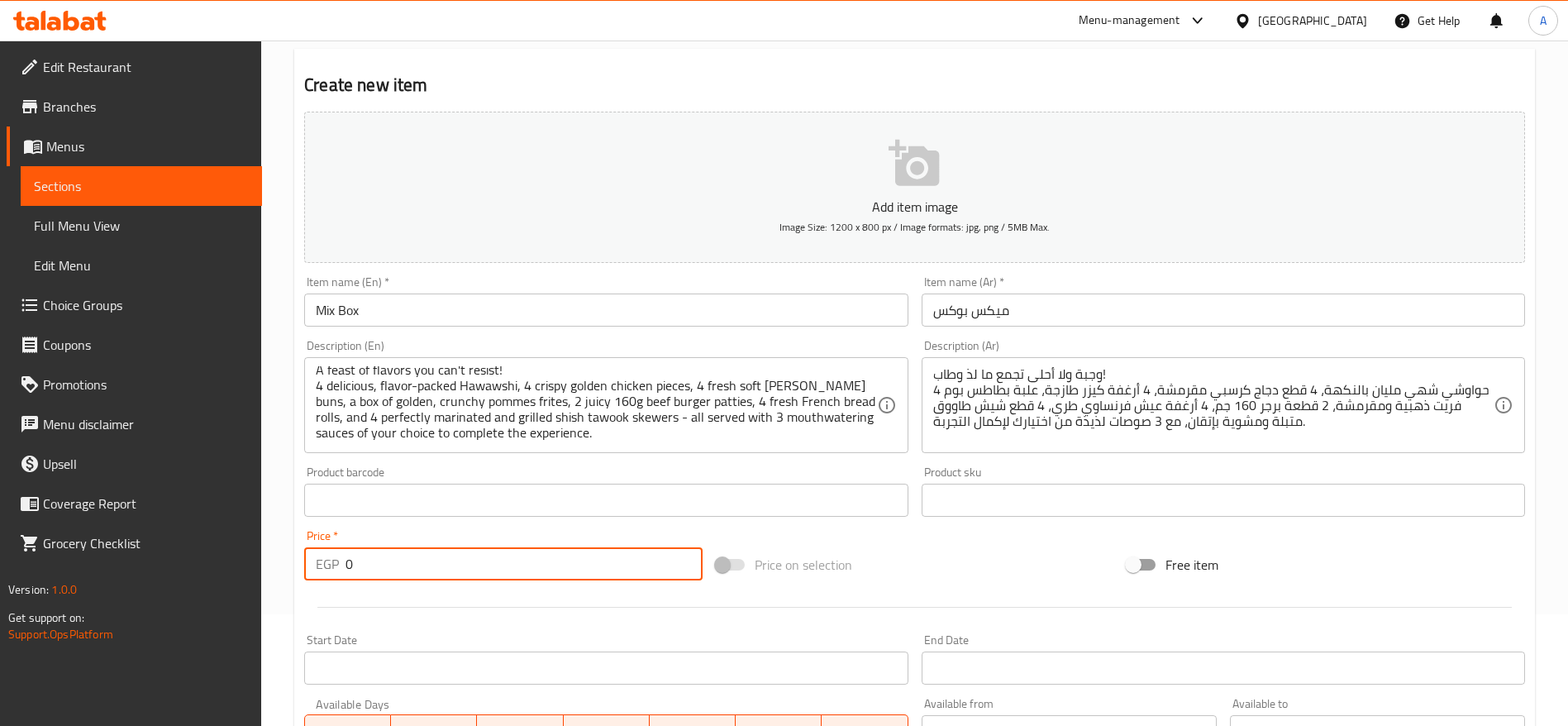
scroll to position [248, 0]
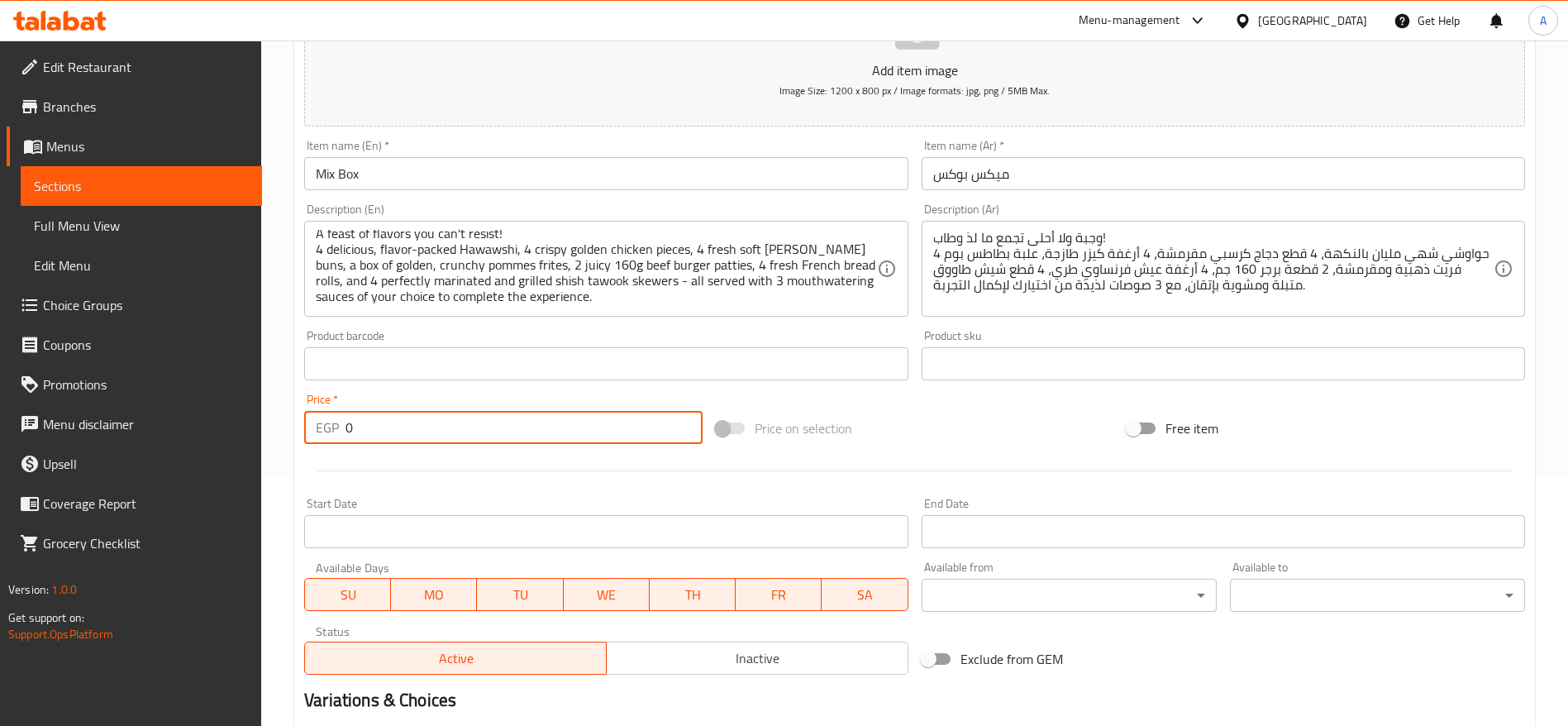
click at [424, 443] on input "0" at bounding box center [524, 427] width 357 height 33
click at [424, 442] on input "0" at bounding box center [524, 427] width 357 height 33
paste input "555.5"
type input "555.5"
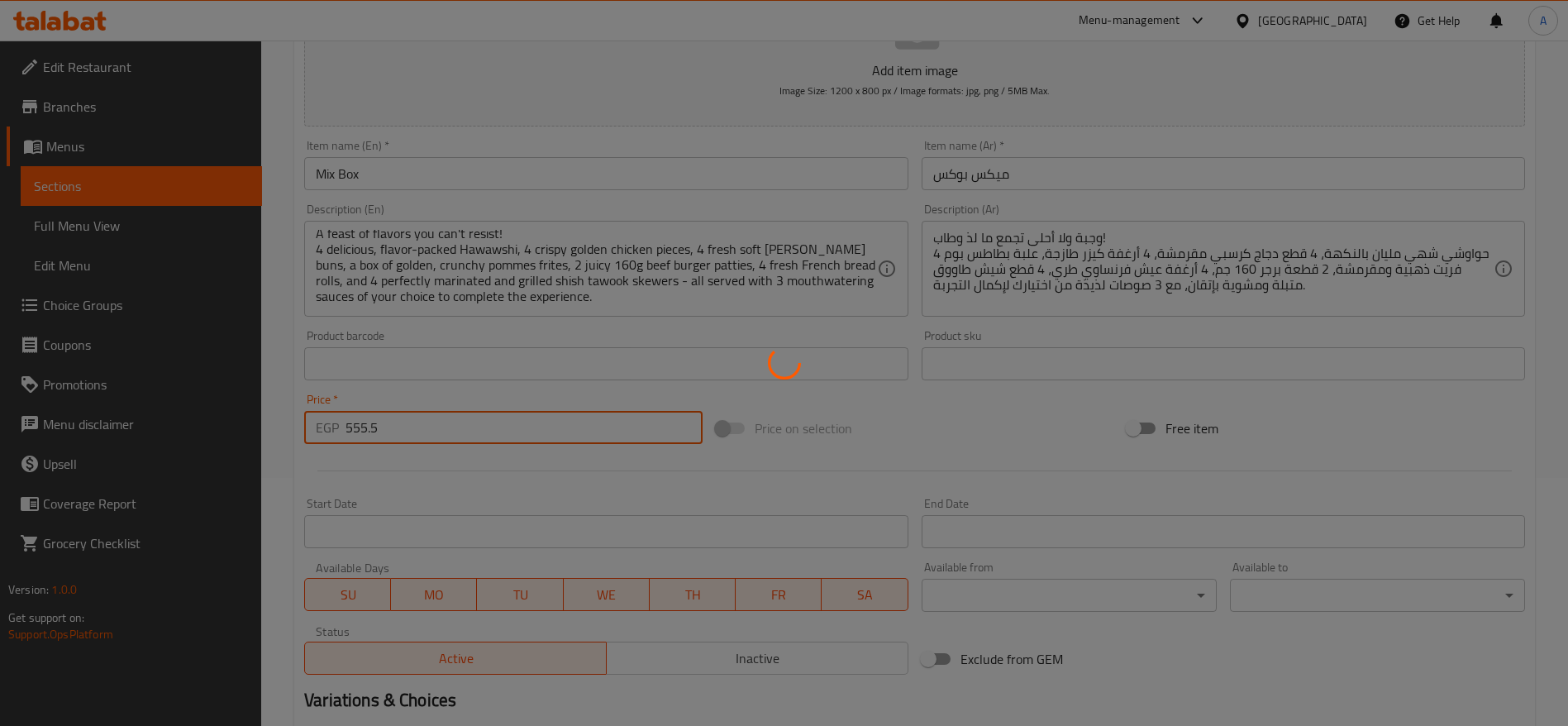
type input "0"
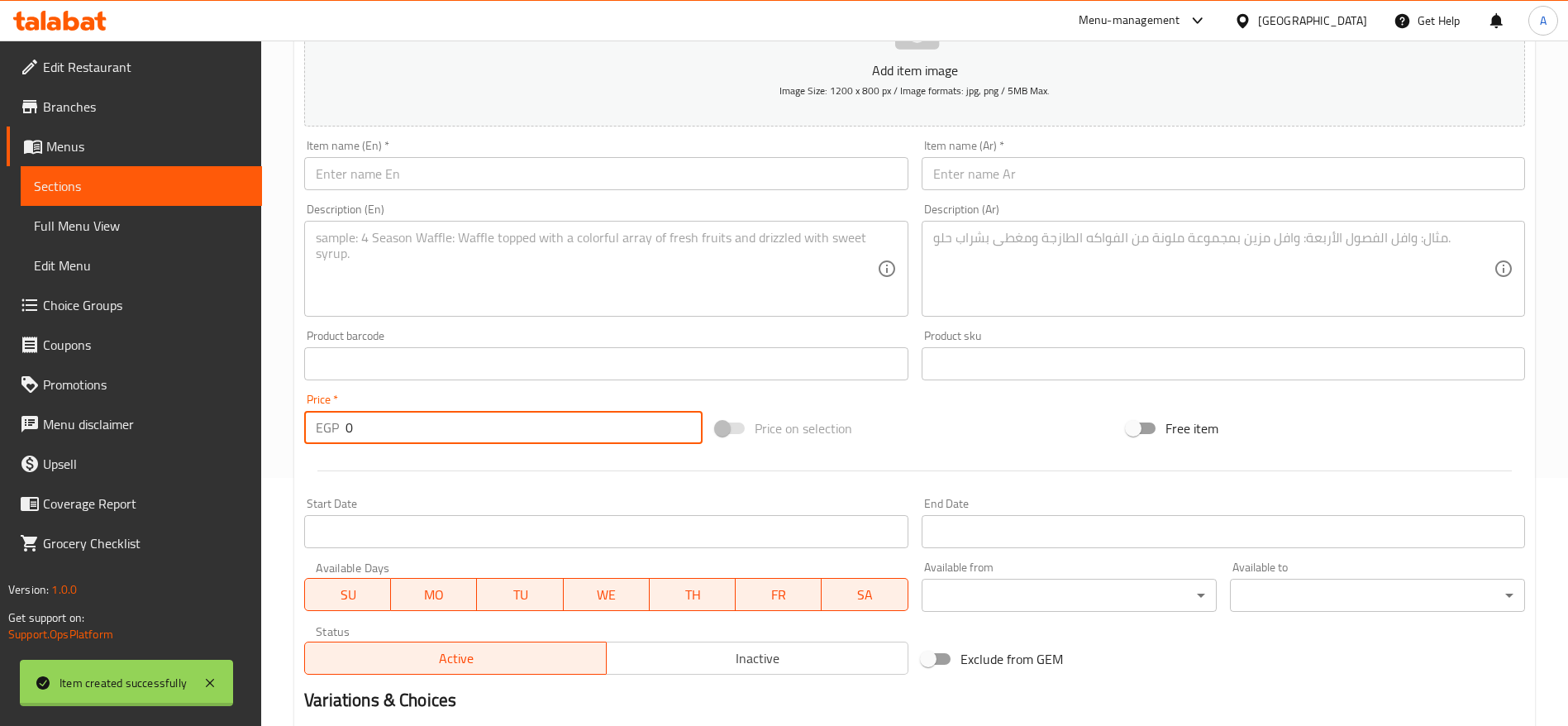
scroll to position [0, 0]
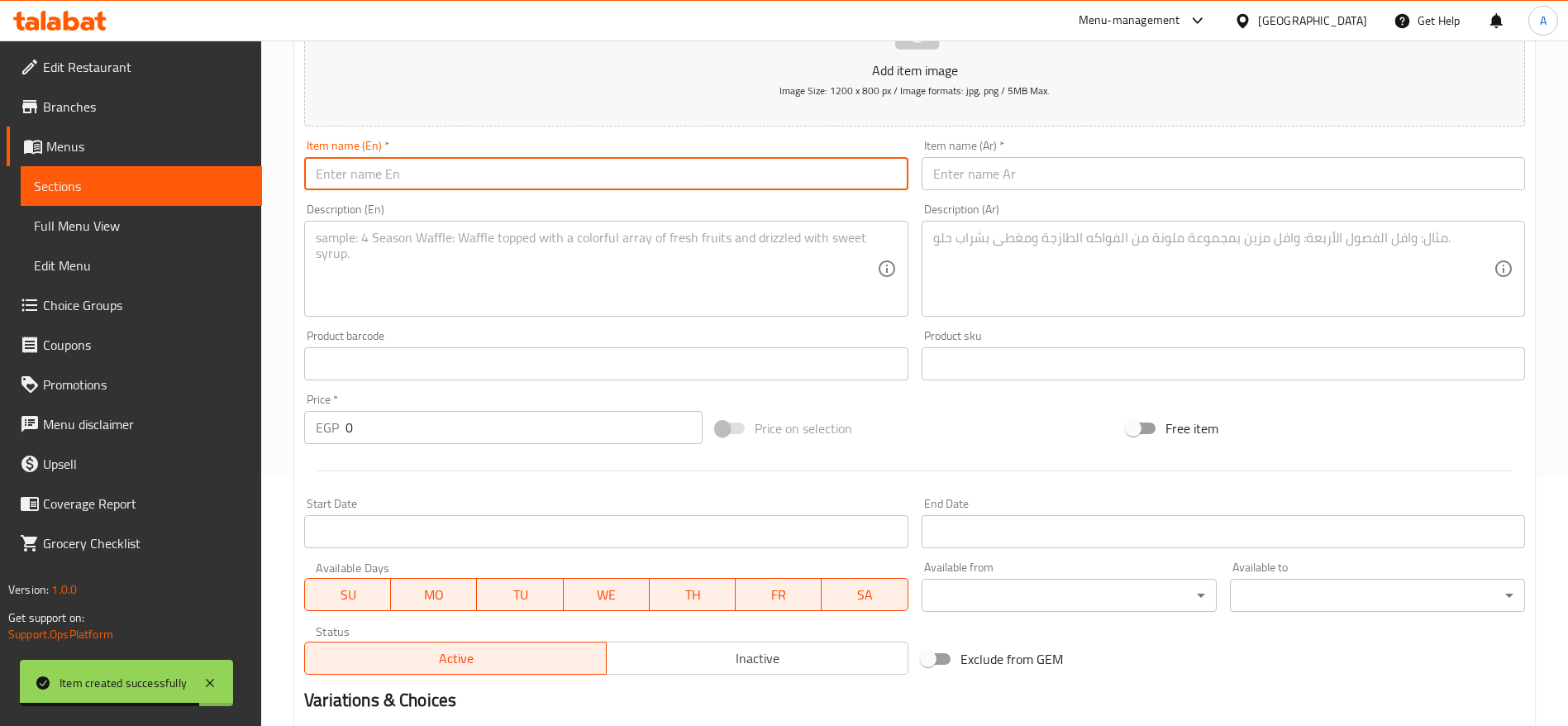
click at [530, 167] on input "text" at bounding box center [605, 173] width 604 height 33
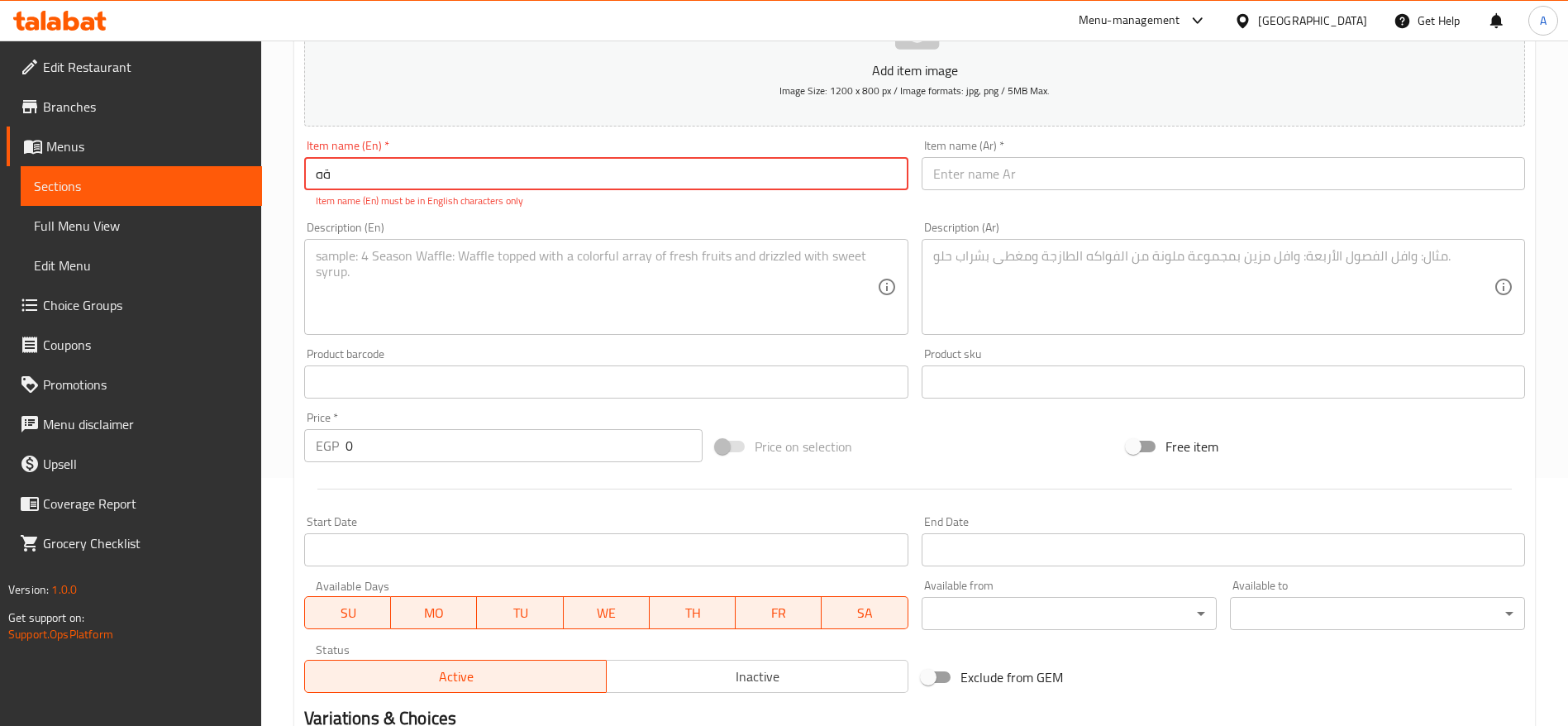
type input "ة"
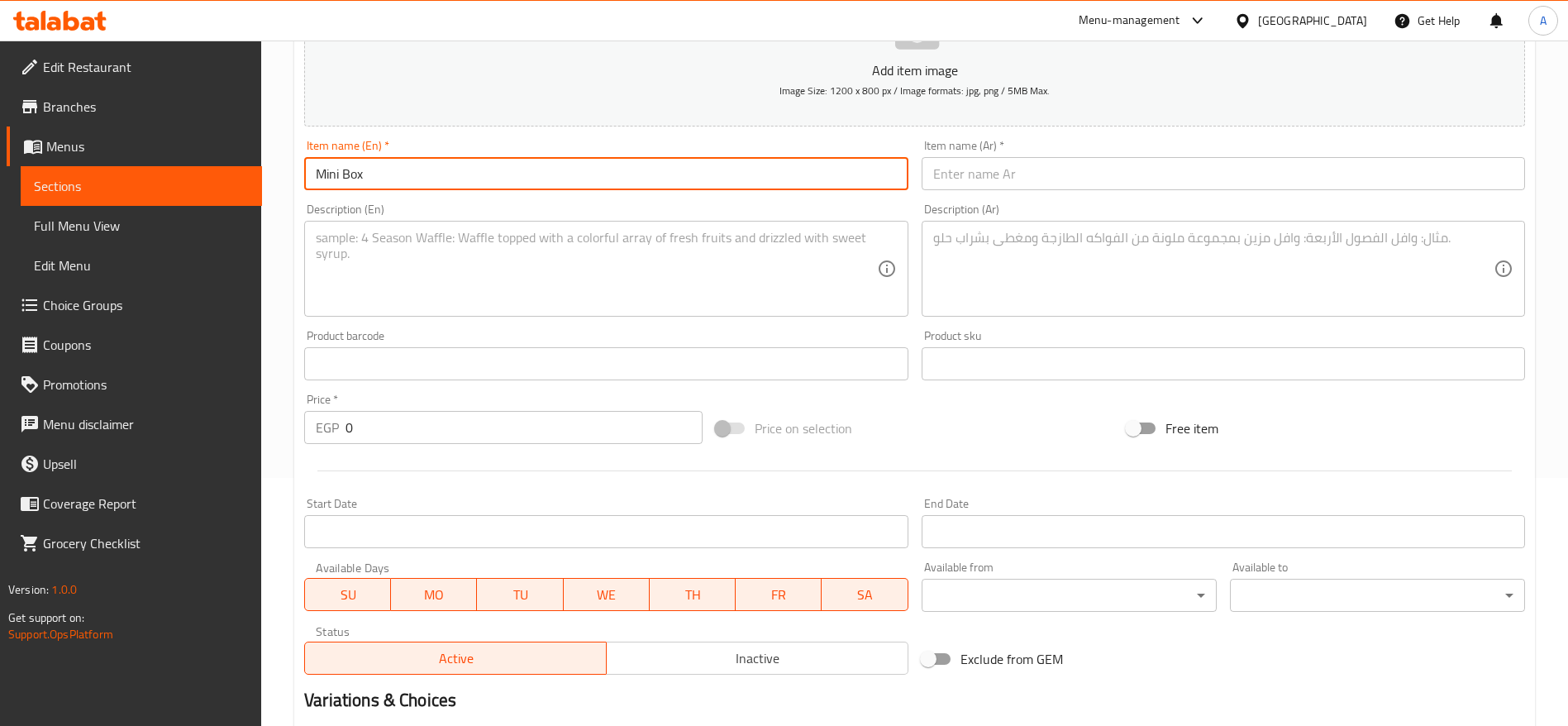
type input "Mini Box"
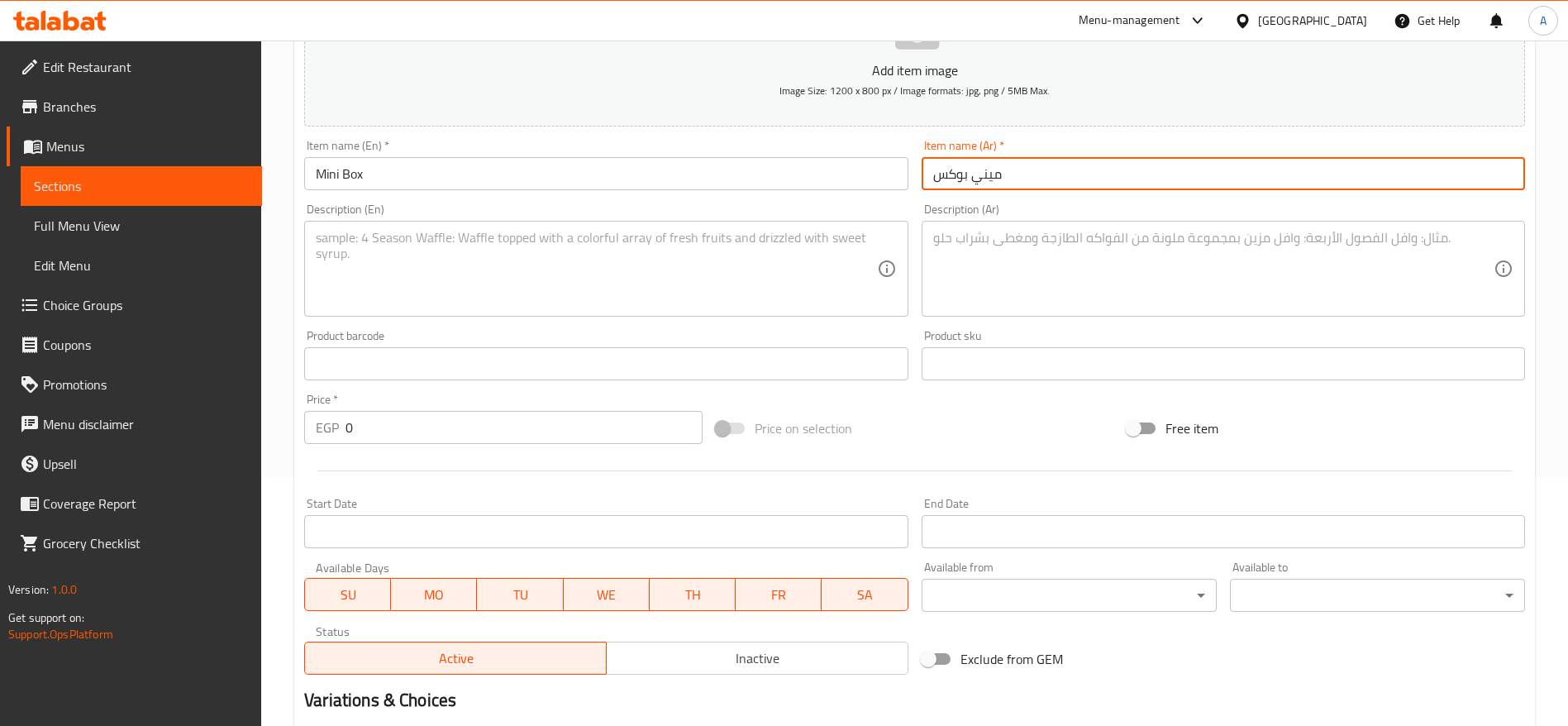
type input "ميني بوكس"
click at [538, 270] on textarea at bounding box center [595, 269] width 560 height 79
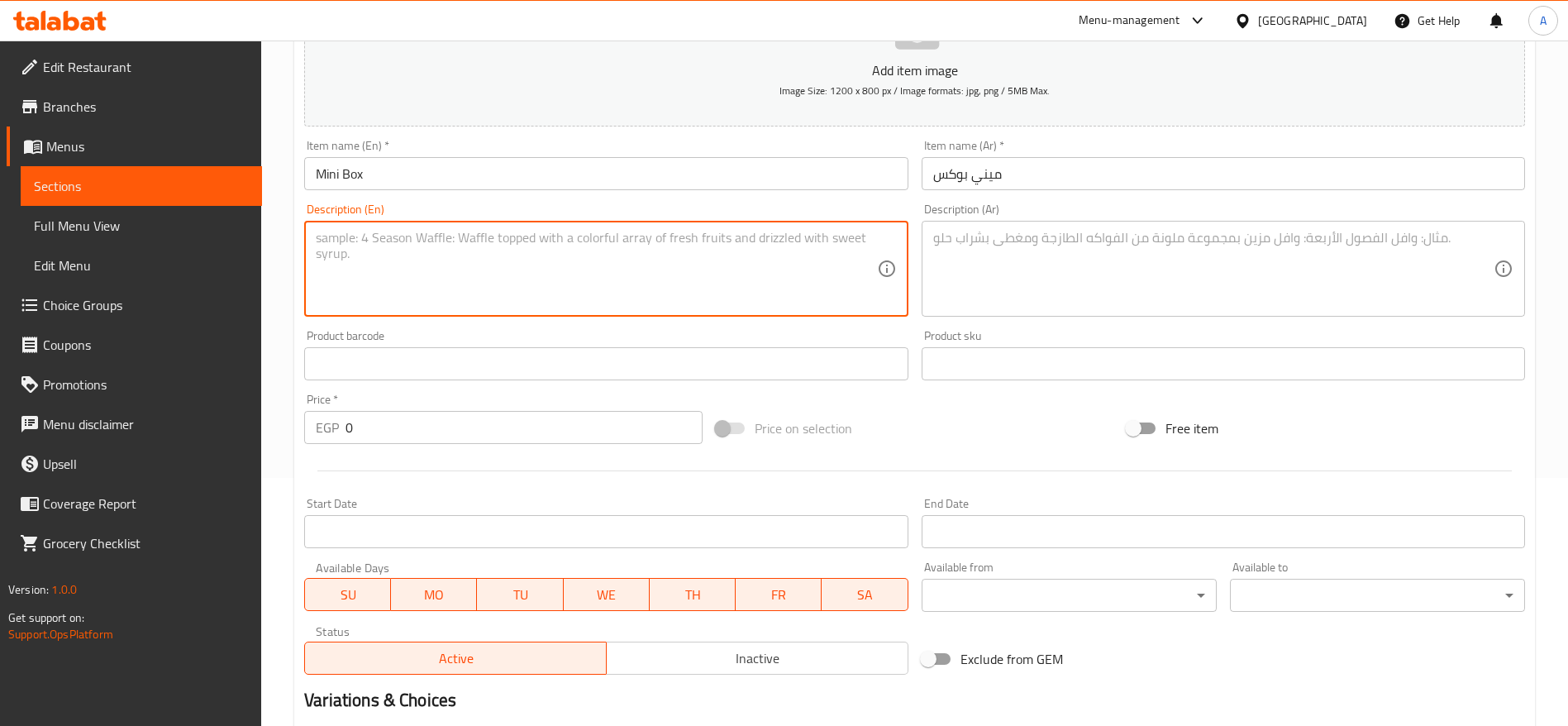
click at [542, 424] on input "0" at bounding box center [524, 427] width 357 height 33
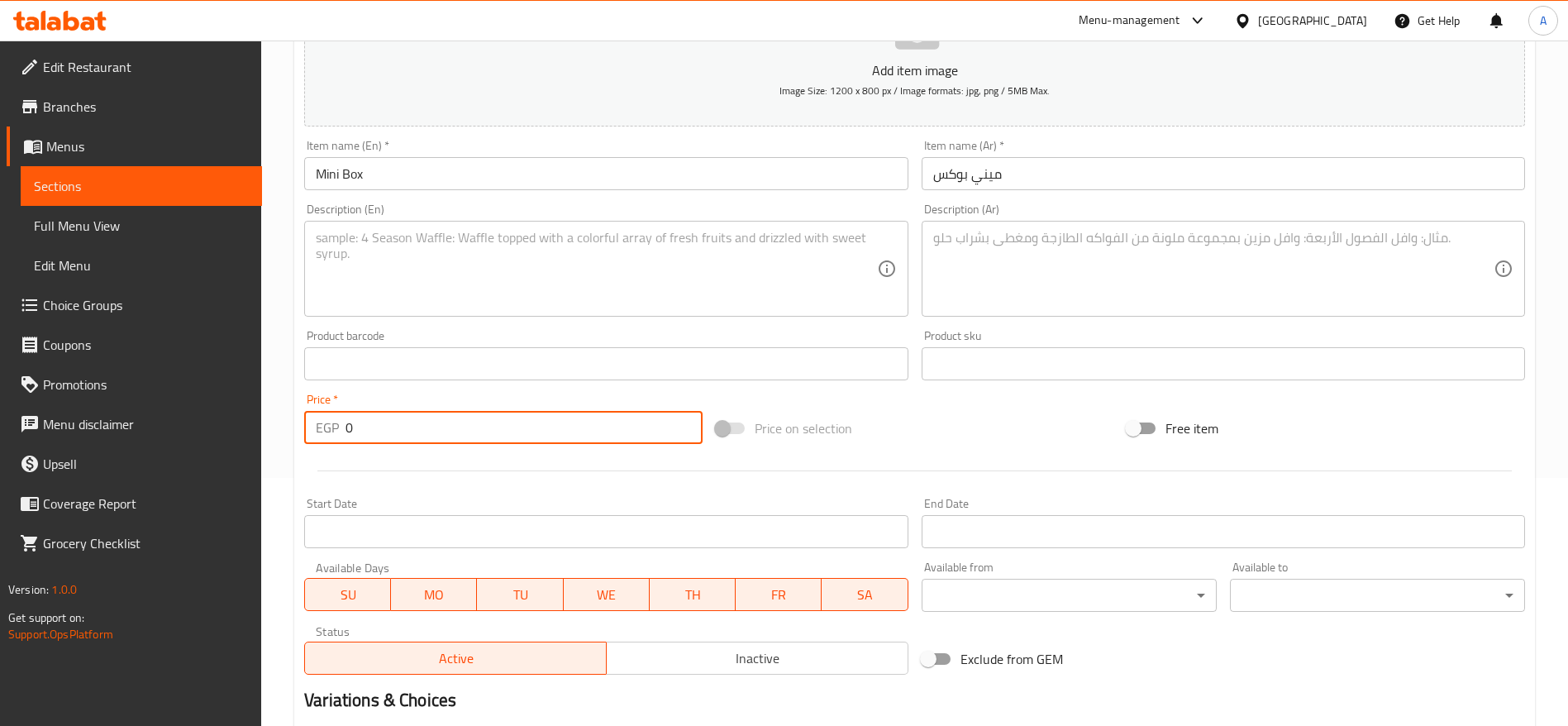
click at [542, 424] on input "0" at bounding box center [524, 427] width 357 height 33
paste input "222.2"
type input "222.2"
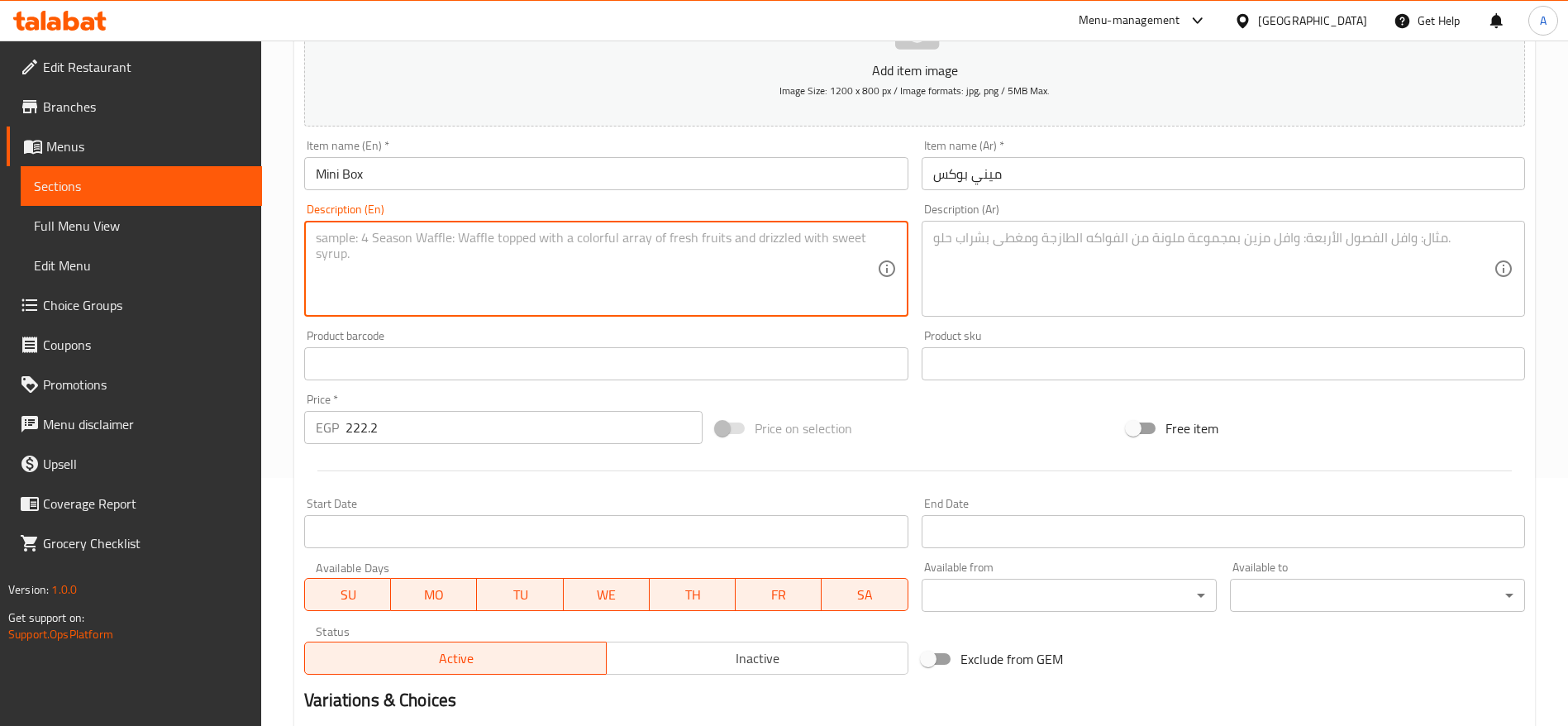
click at [563, 250] on textarea at bounding box center [595, 269] width 560 height 79
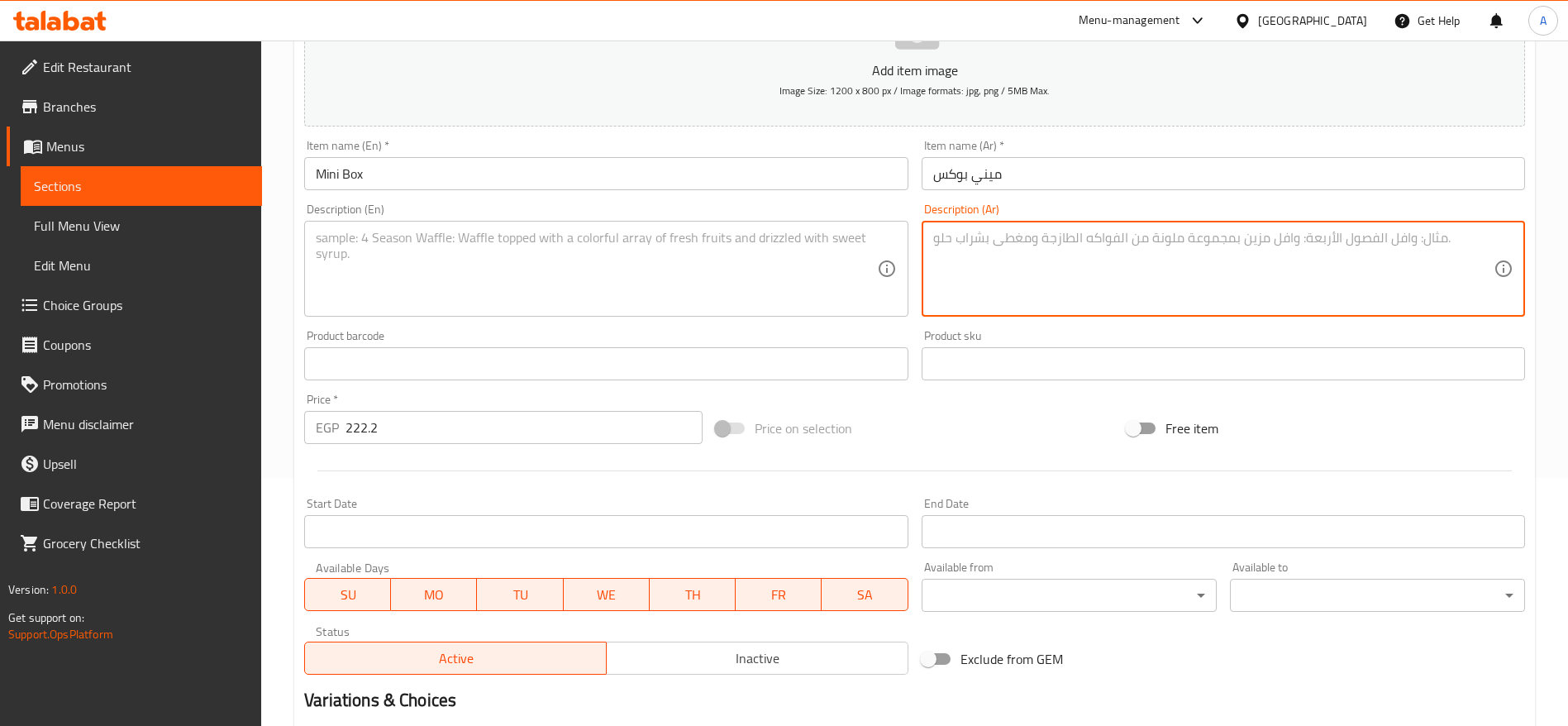
click at [1004, 260] on textarea at bounding box center [1212, 269] width 560 height 79
paste textarea "٢ قطعة دجاج كرسبي ذهبية، ٢ رغيف عيش فرنساوي طازج، ٢ كيزر طري، ٢ برجر بلحم بقري …"
type textarea "٢ قطعة دجاج كرسبي ذهبية، ٢ رغيف عيش فرنساوي طازج، ٢ كيزر طري، ٢ برجر بلحم بقري …"
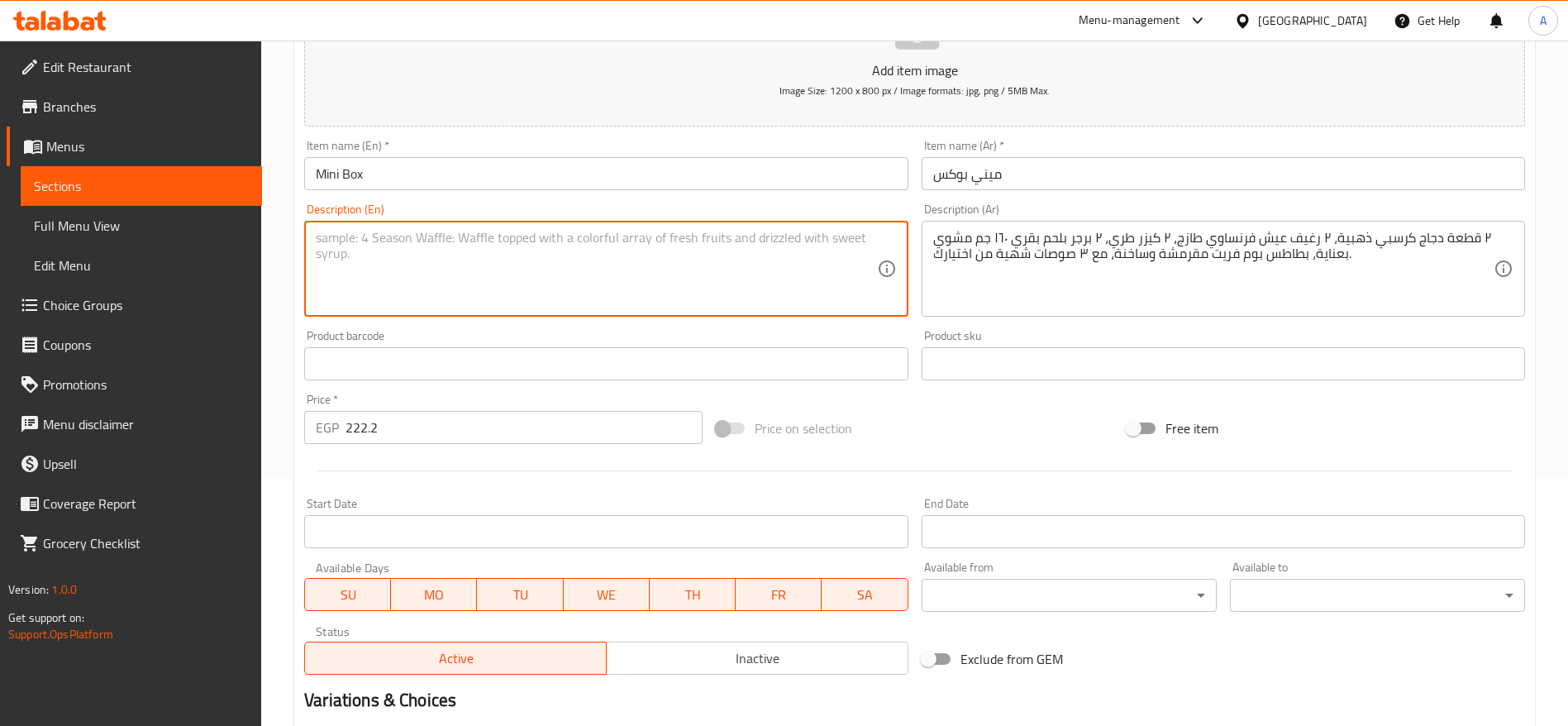
click at [697, 260] on textarea at bounding box center [595, 269] width 560 height 79
paste textarea "2 golden crispy chicken pieces, 2 fresh French bread rolls, 2 soft burger buns,…"
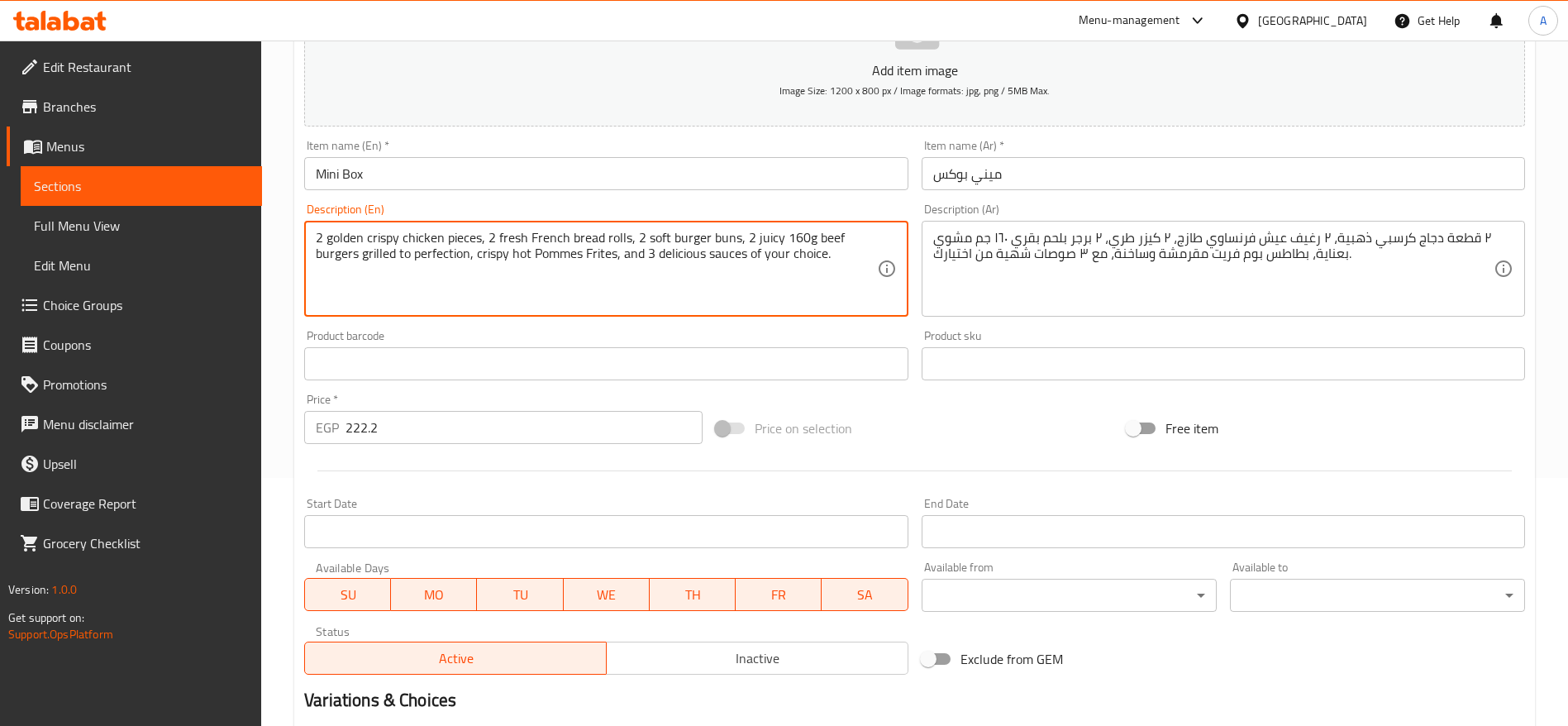
type textarea "2 golden crispy chicken pieces, 2 fresh French bread rolls, 2 soft burger buns,…"
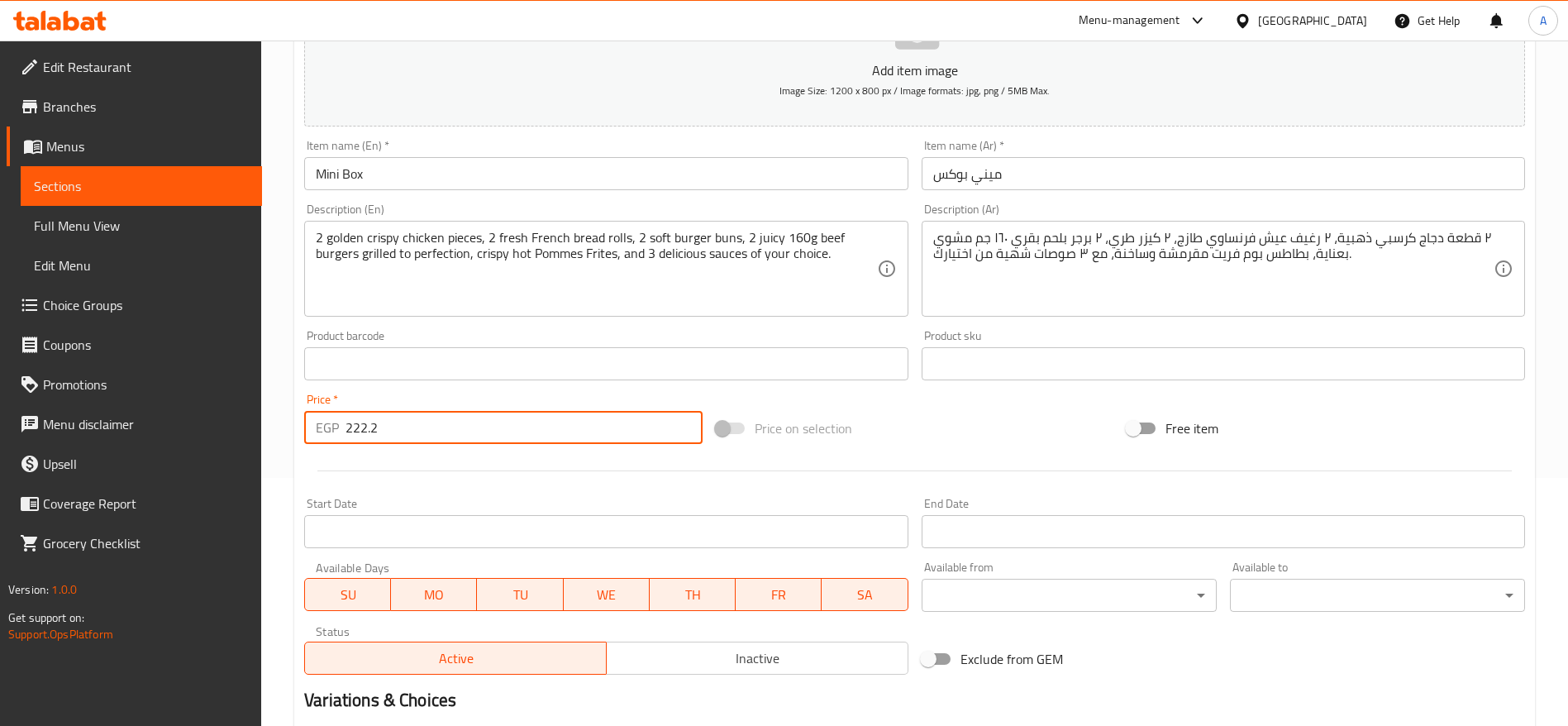
click at [518, 438] on input "222.2" at bounding box center [524, 427] width 357 height 33
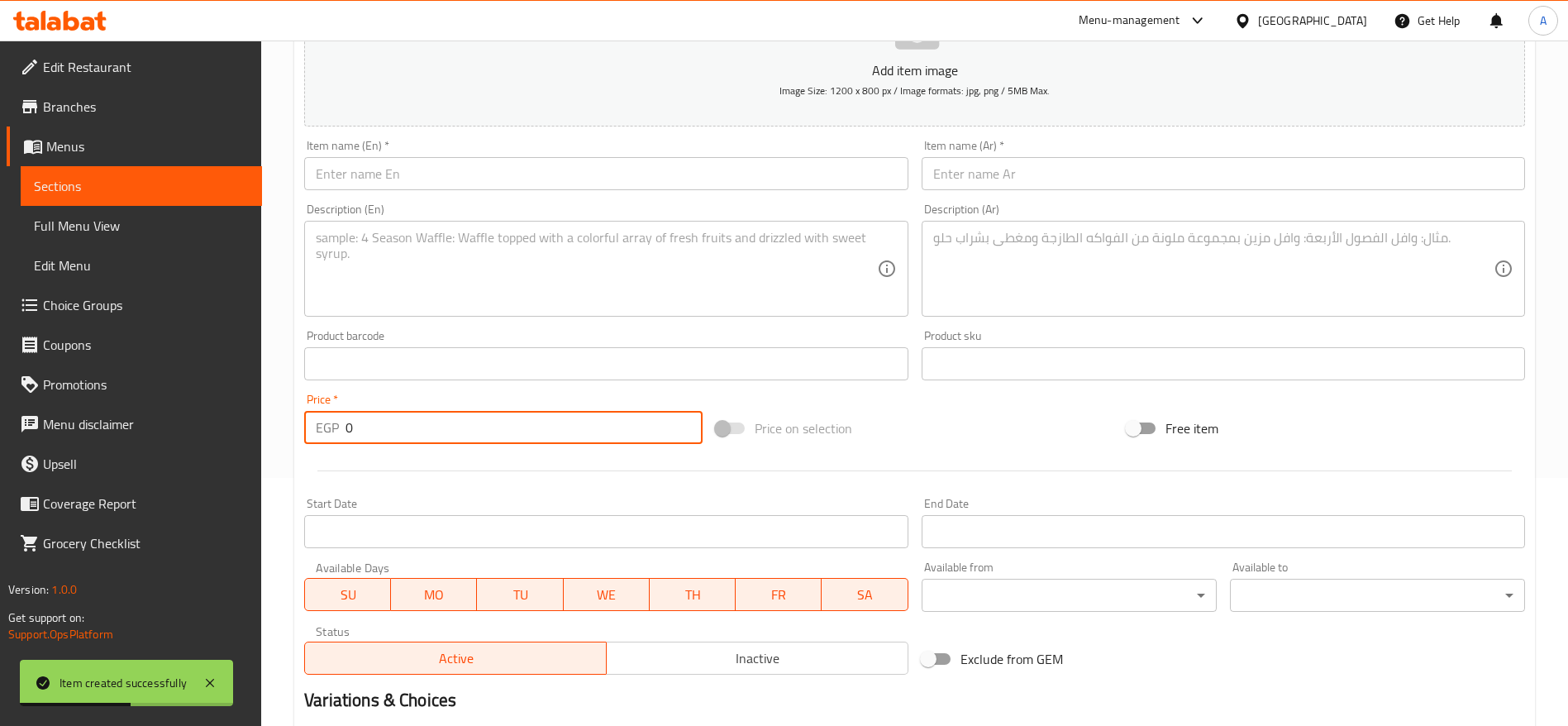
click at [578, 414] on input "0" at bounding box center [524, 427] width 357 height 33
click at [573, 425] on input "0" at bounding box center [524, 427] width 357 height 33
paste input "177.7"
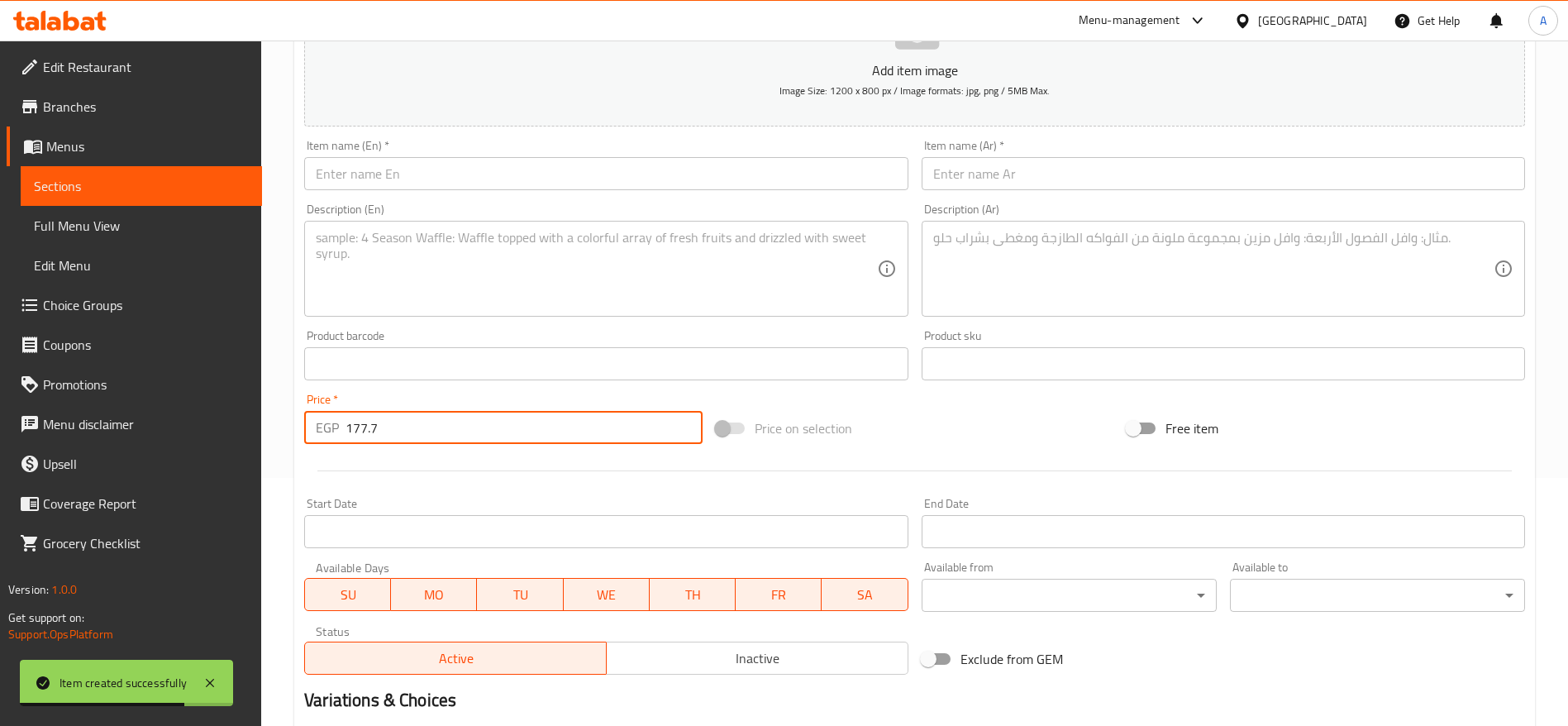
type input "177.7"
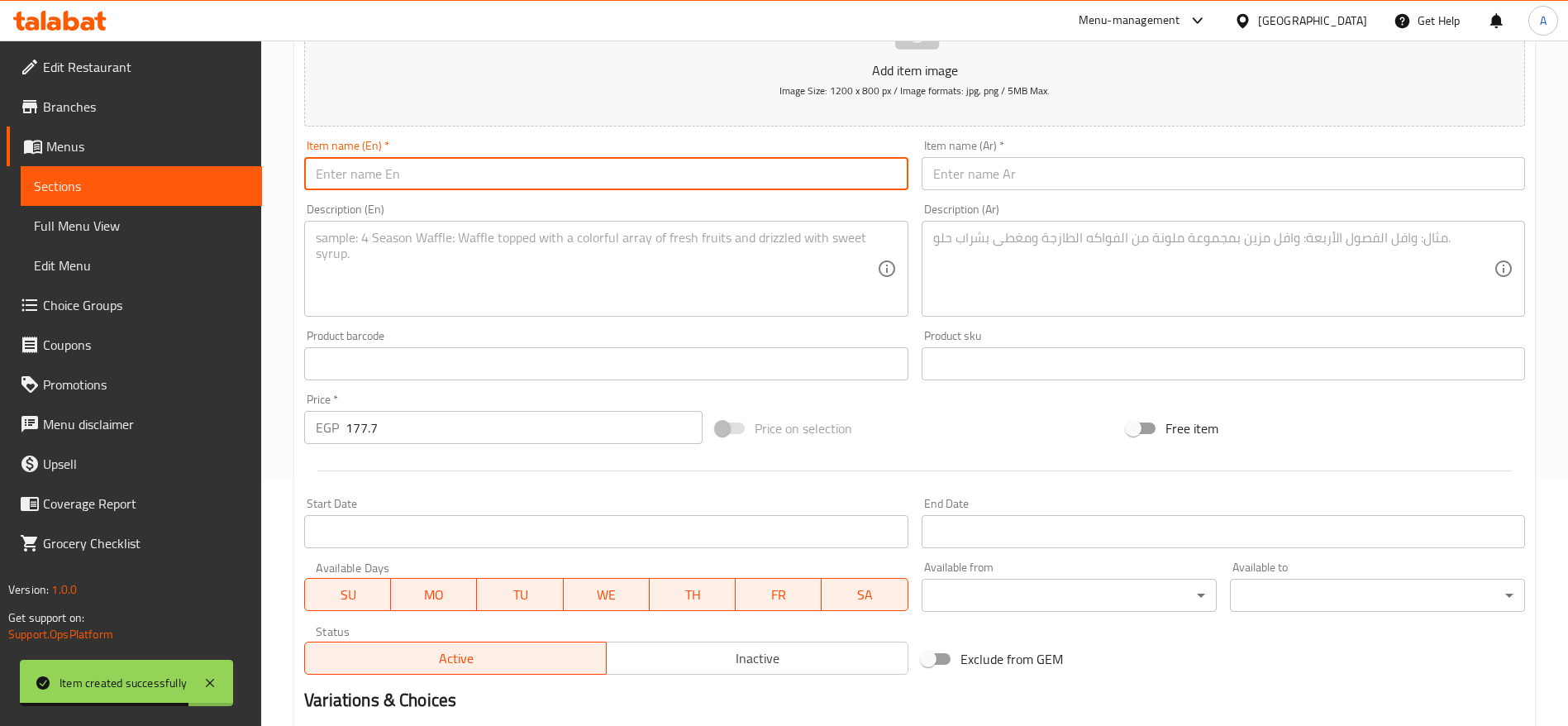
click at [554, 171] on input "text" at bounding box center [605, 173] width 604 height 33
type input "Mini Mini Box"
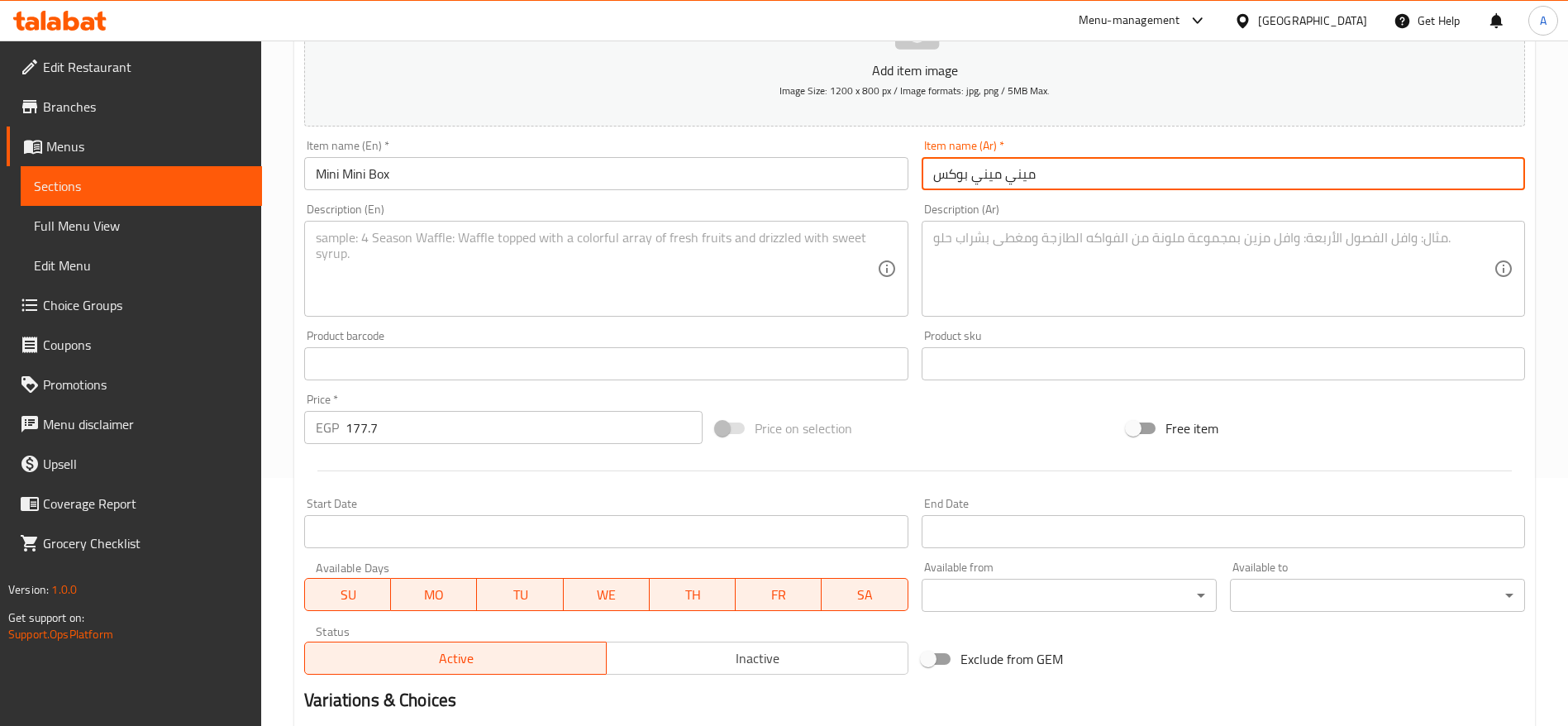
type input "ميني ميني بوكس"
click at [559, 437] on input "177.7" at bounding box center [524, 427] width 357 height 33
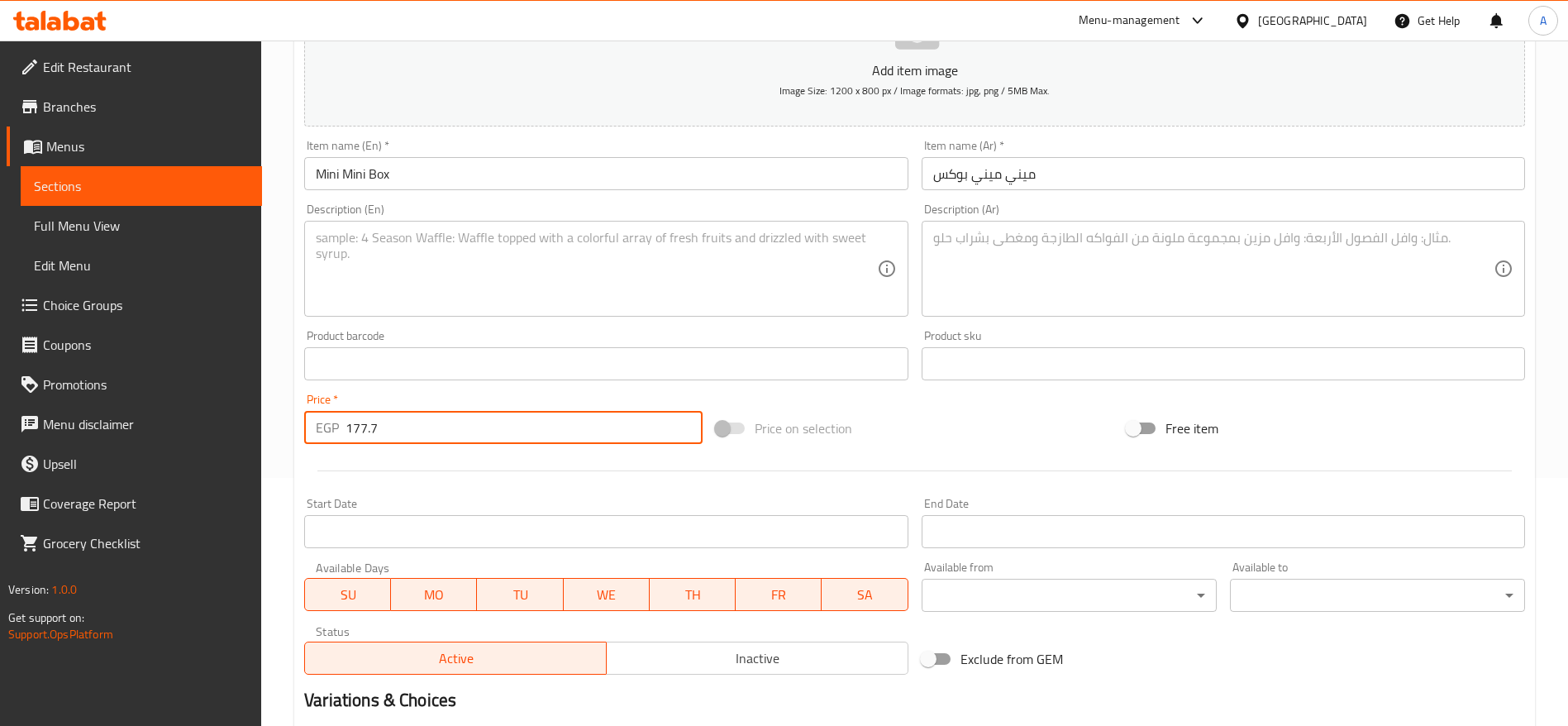
click at [1135, 273] on textarea at bounding box center [1212, 269] width 560 height 79
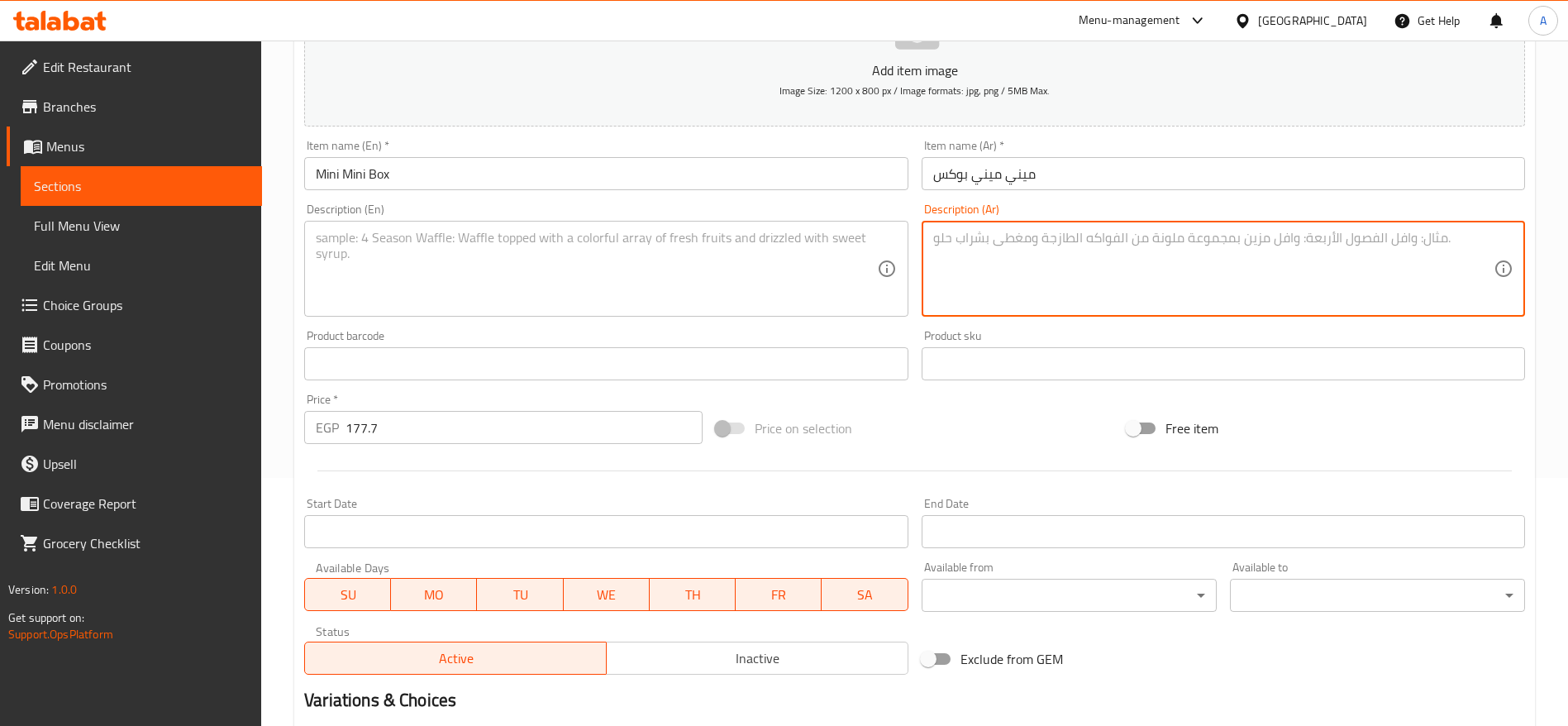
paste textarea "بطاطس بوم فريت مقرمشة وساخنة، ٢ قطعة دجاج كرسبي ذهبية، و٢ كيزر طري وطازج."
type textarea "بطاطس بوم فريت مقرمشة وساخنة، ٢ قطعة دجاج كرسبي ذهبية، و٢ كيزر طري وطازج."
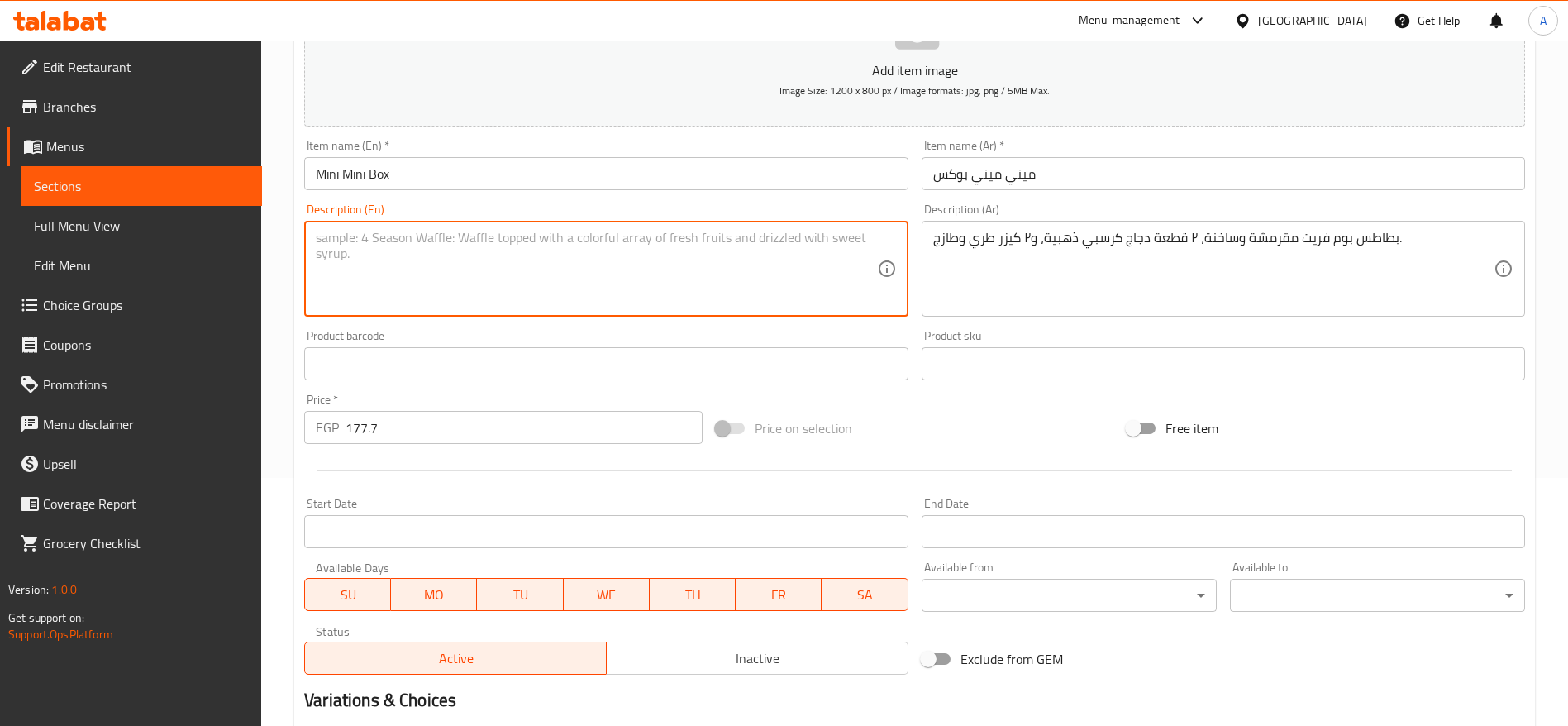
click at [738, 236] on textarea at bounding box center [595, 269] width 560 height 79
paste textarea "Crispy hot Pommes Frites, 2 golden crispy chicken pieces, and 2 soft fresh burg…"
type textarea "Crispy hot Pommes Frites, 2 golden crispy chicken pieces, and 2 soft fresh burg…"
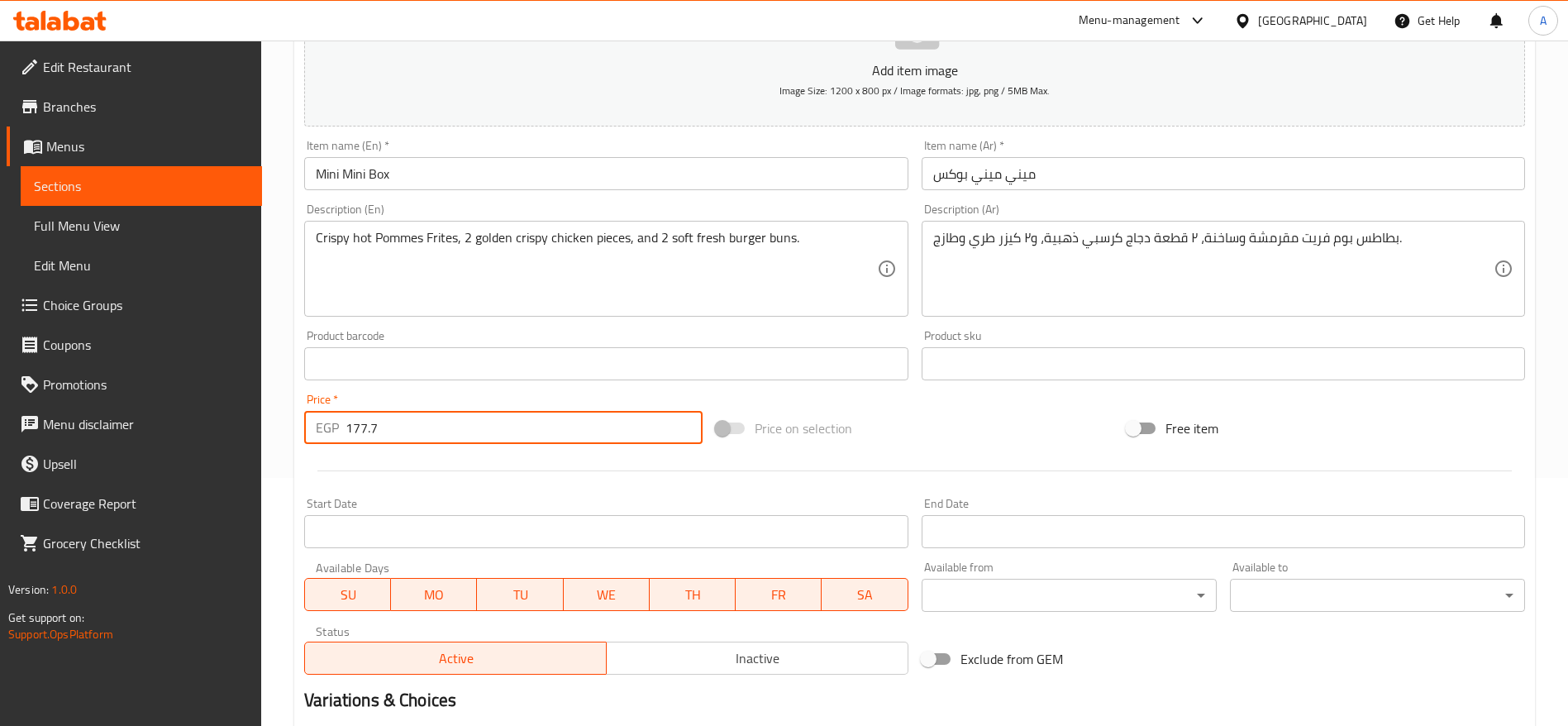
click at [574, 436] on input "177.7" at bounding box center [524, 427] width 357 height 33
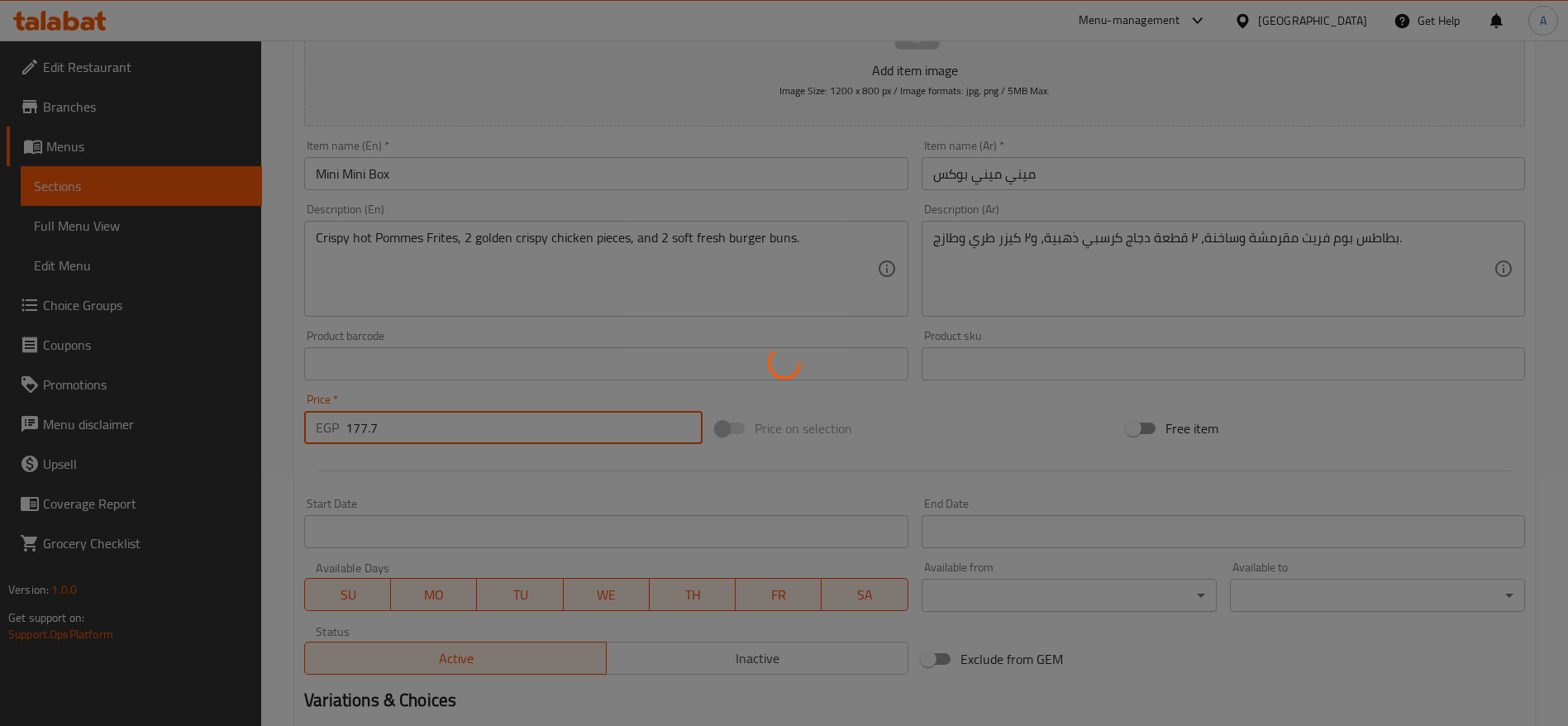
type input "0"
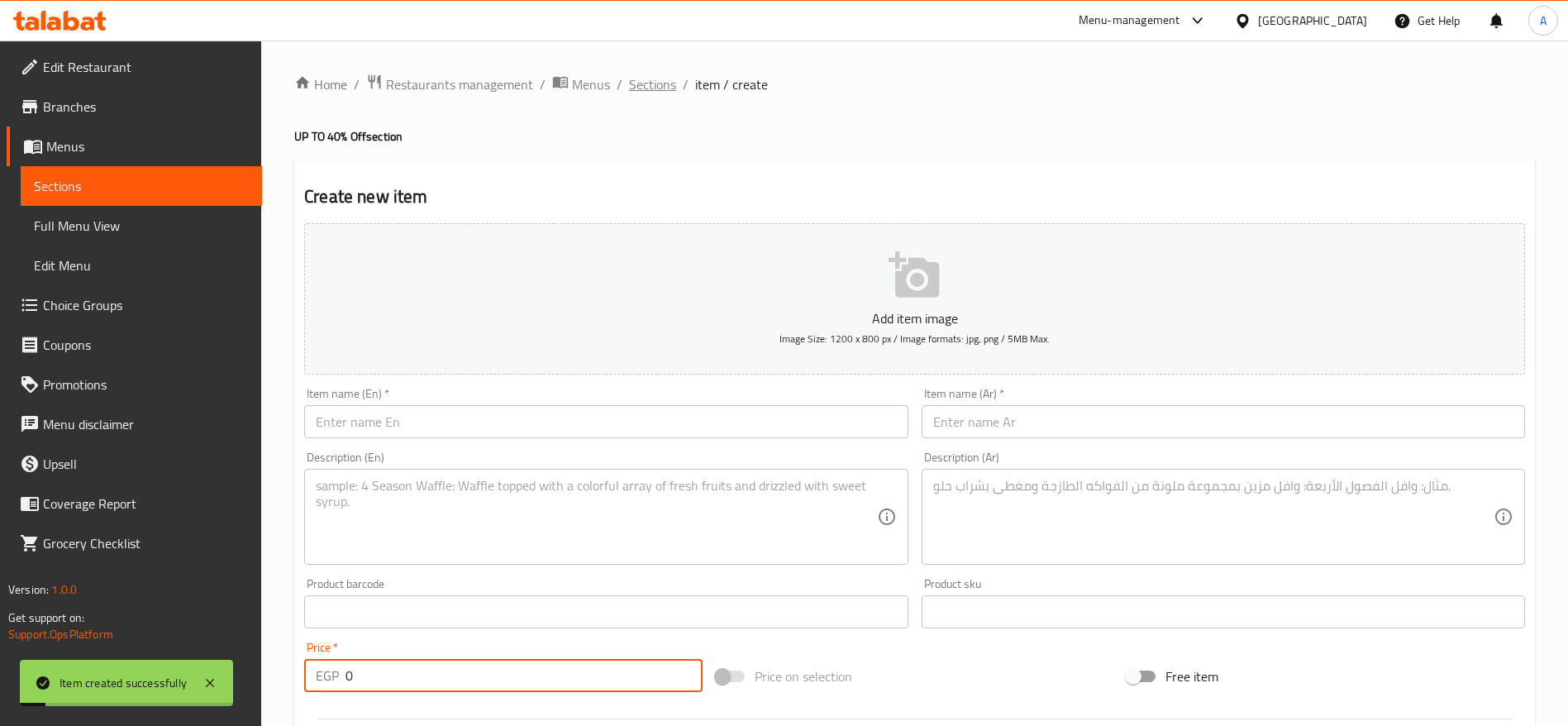
click at [648, 91] on span "Sections" at bounding box center [652, 85] width 47 height 20
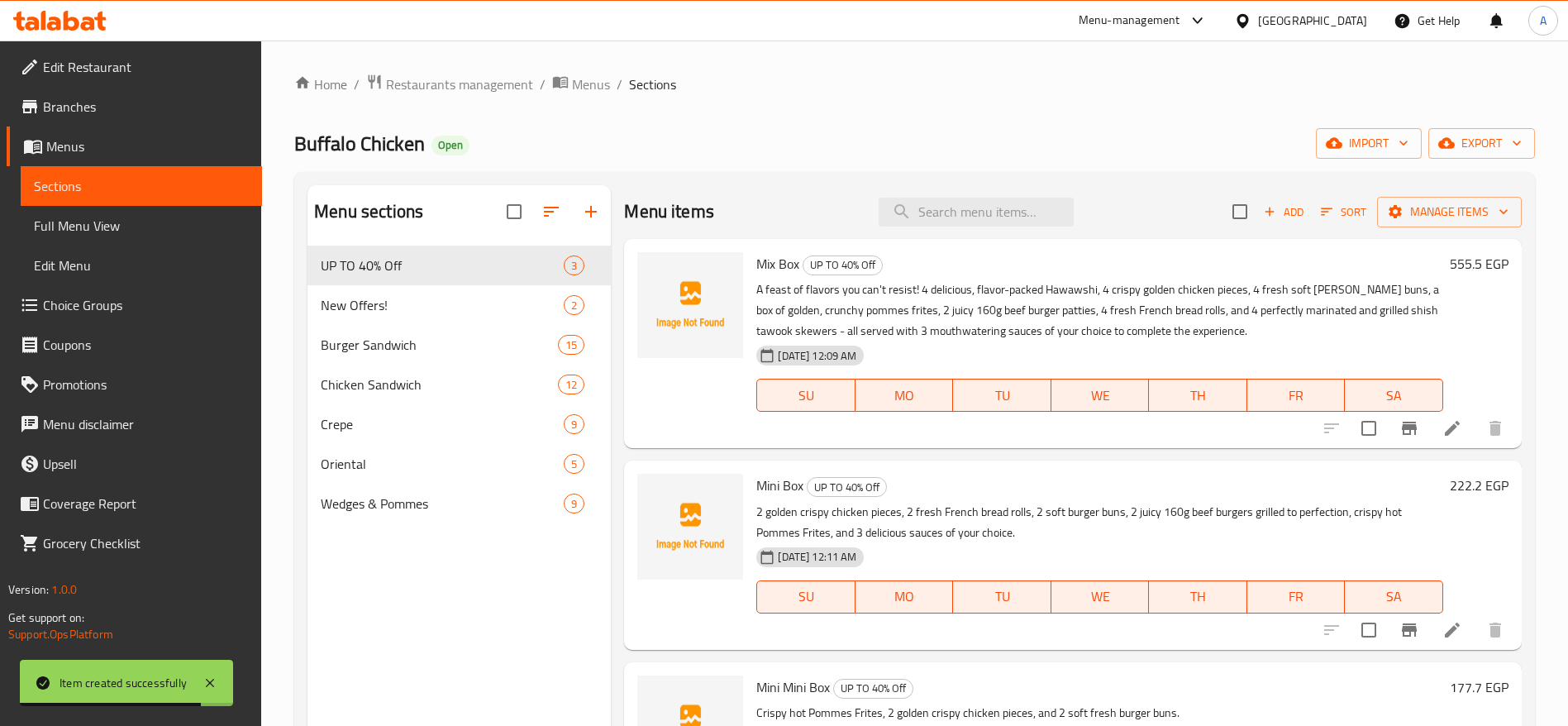
click at [1221, 32] on div "Menu-management" at bounding box center [1143, 20] width 156 height 39
click at [1201, 21] on icon at bounding box center [1196, 21] width 10 height 7
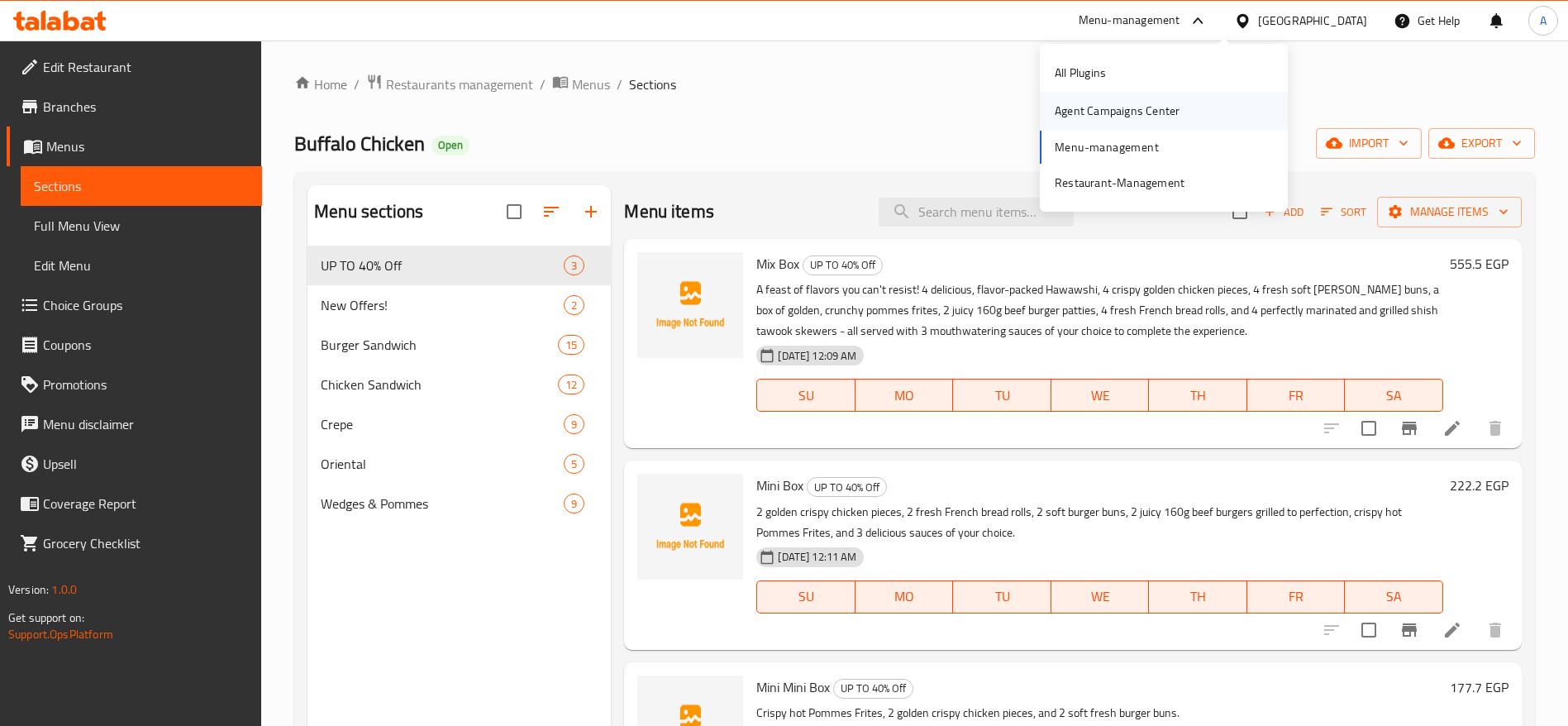
click at [1128, 123] on div "Agent Campaigns Center" at bounding box center [1117, 111] width 152 height 38
